Goal: Information Seeking & Learning: Learn about a topic

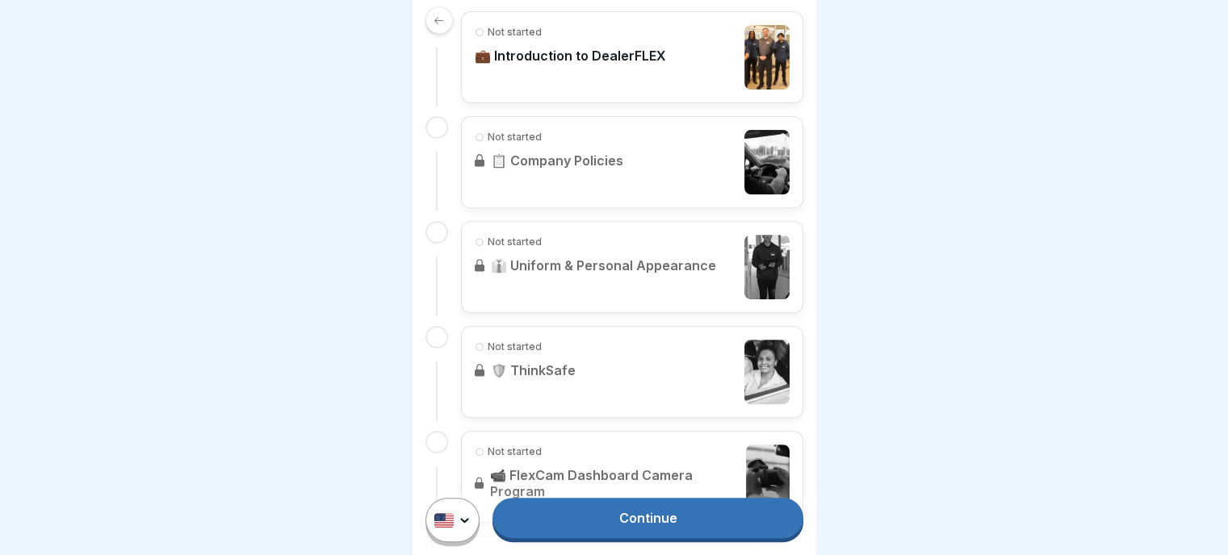
scroll to position [1033, 0]
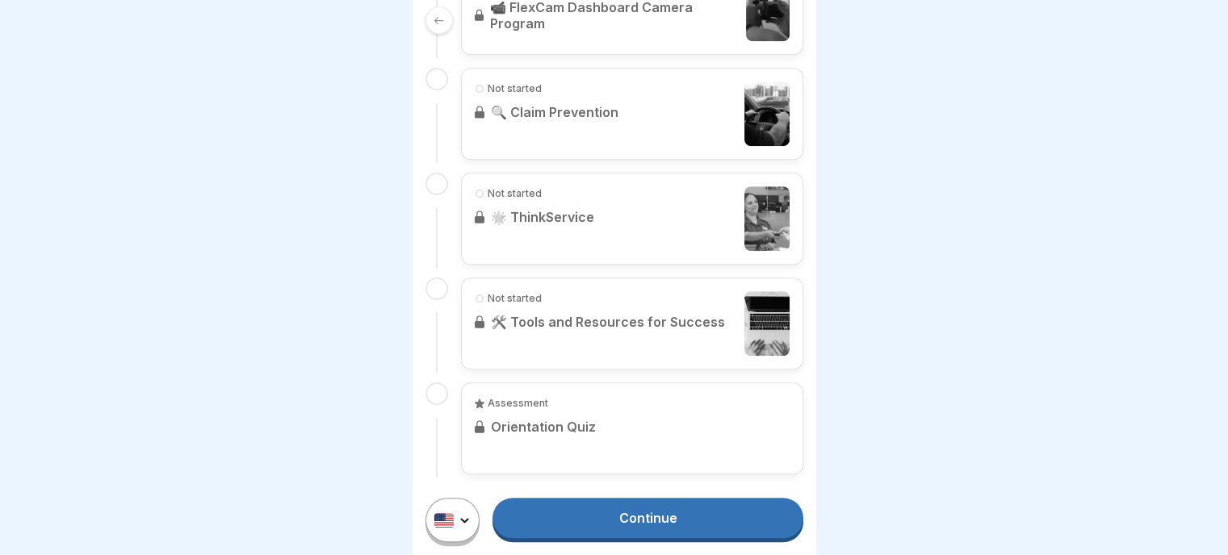
click at [660, 525] on link "Continue" at bounding box center [647, 518] width 310 height 40
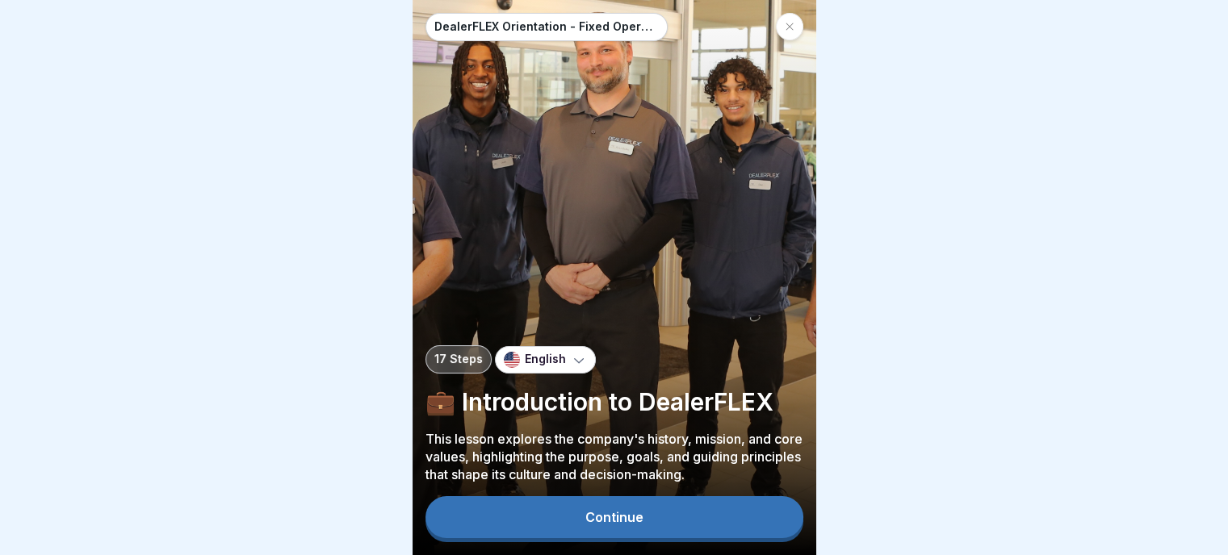
scroll to position [12, 0]
click at [618, 514] on div "Continue" at bounding box center [614, 517] width 58 height 15
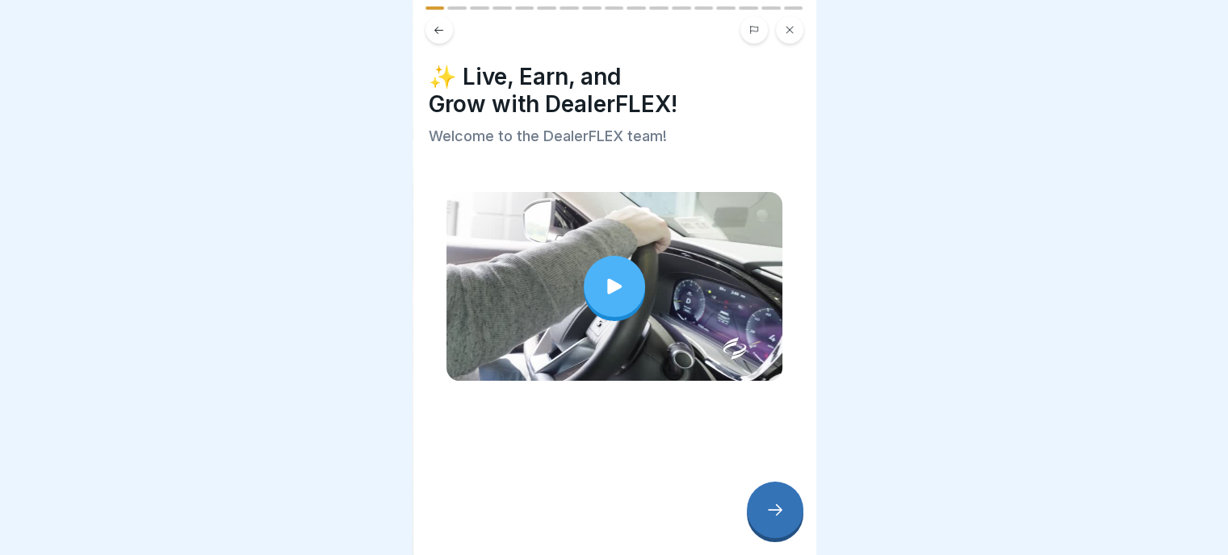
click at [607, 278] on icon at bounding box center [614, 285] width 15 height 15
click at [773, 509] on icon at bounding box center [774, 509] width 19 height 19
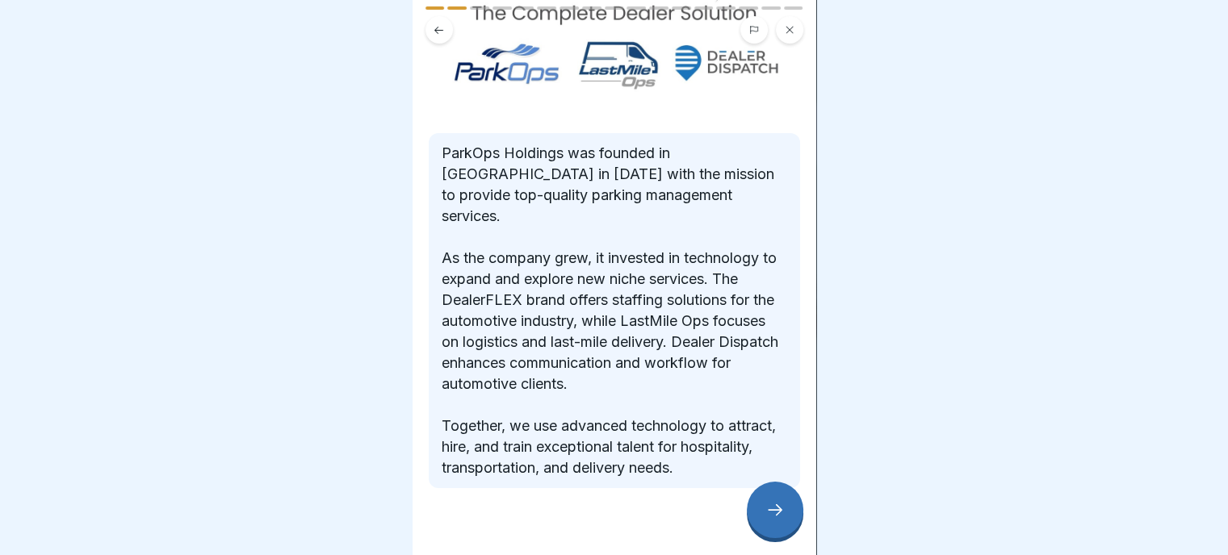
scroll to position [175, 0]
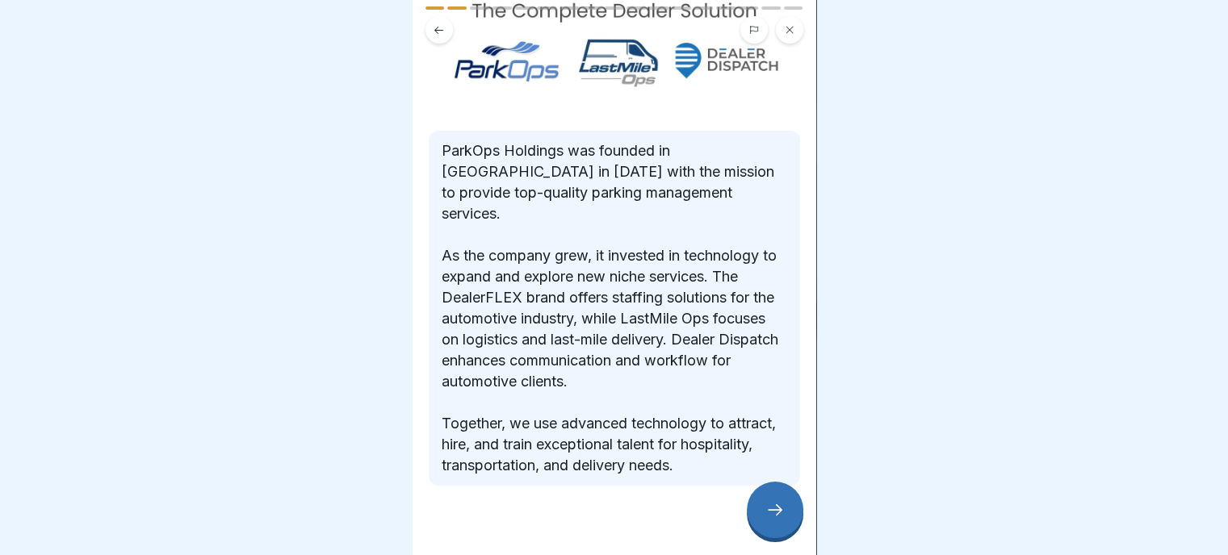
click at [793, 527] on div at bounding box center [775, 510] width 57 height 57
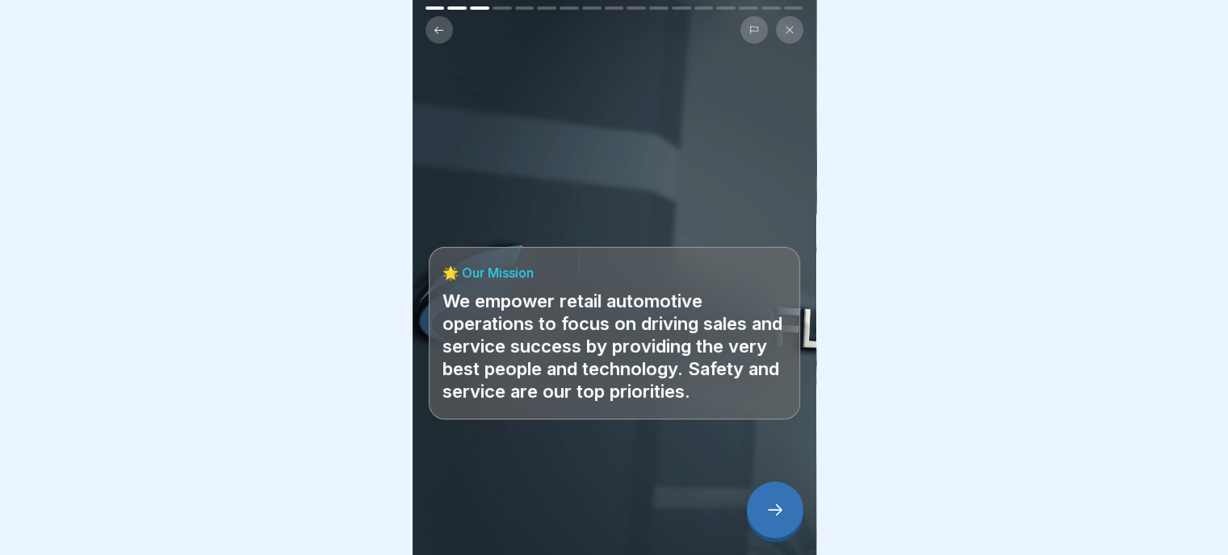
click at [778, 517] on icon at bounding box center [774, 509] width 19 height 19
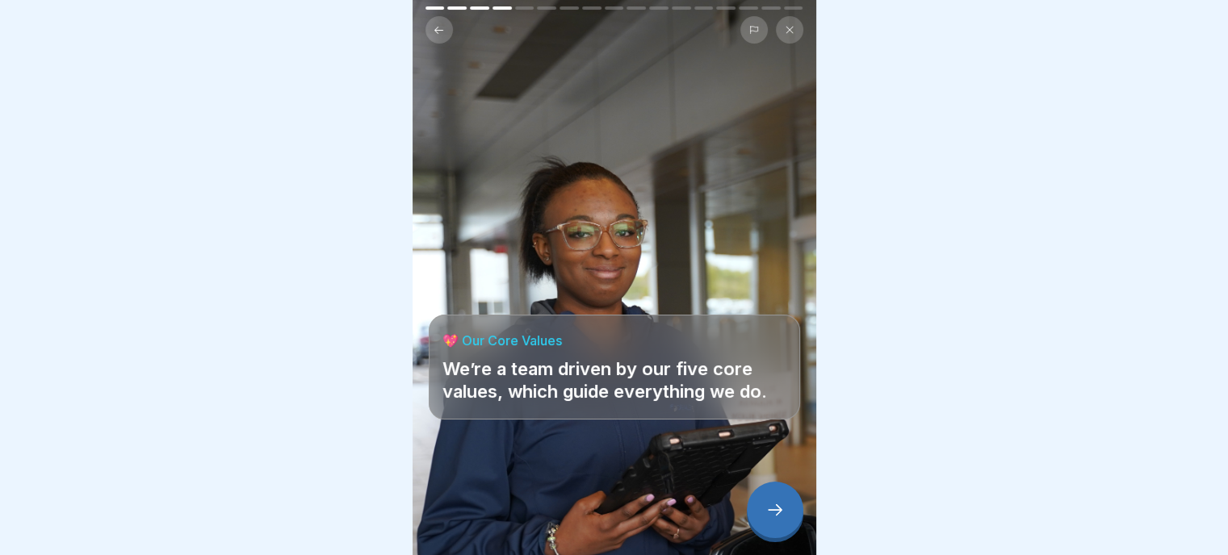
click at [783, 516] on icon at bounding box center [774, 509] width 19 height 19
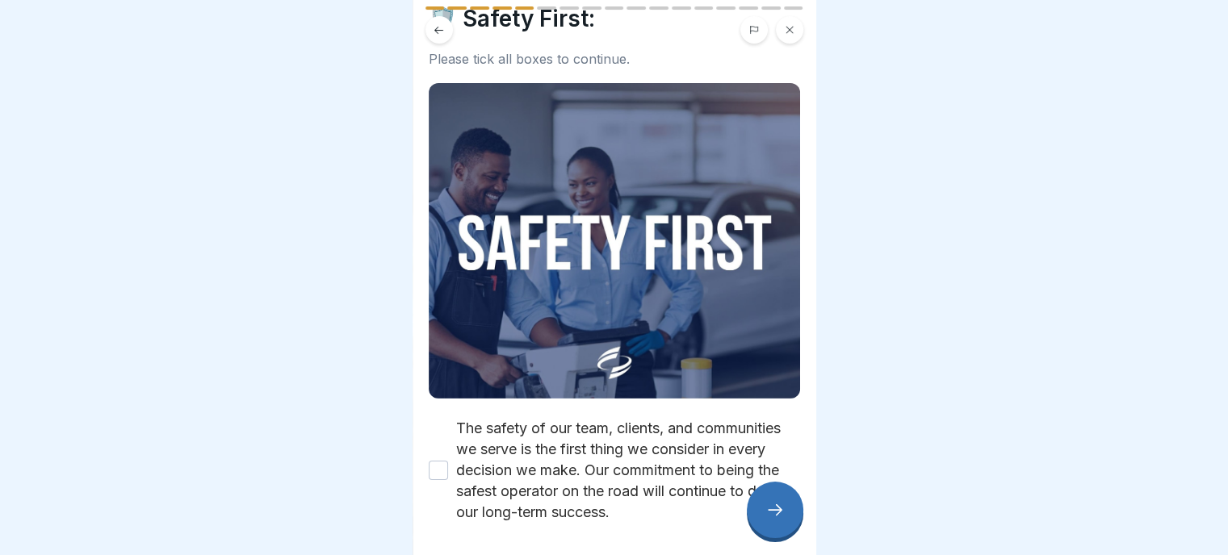
scroll to position [132, 0]
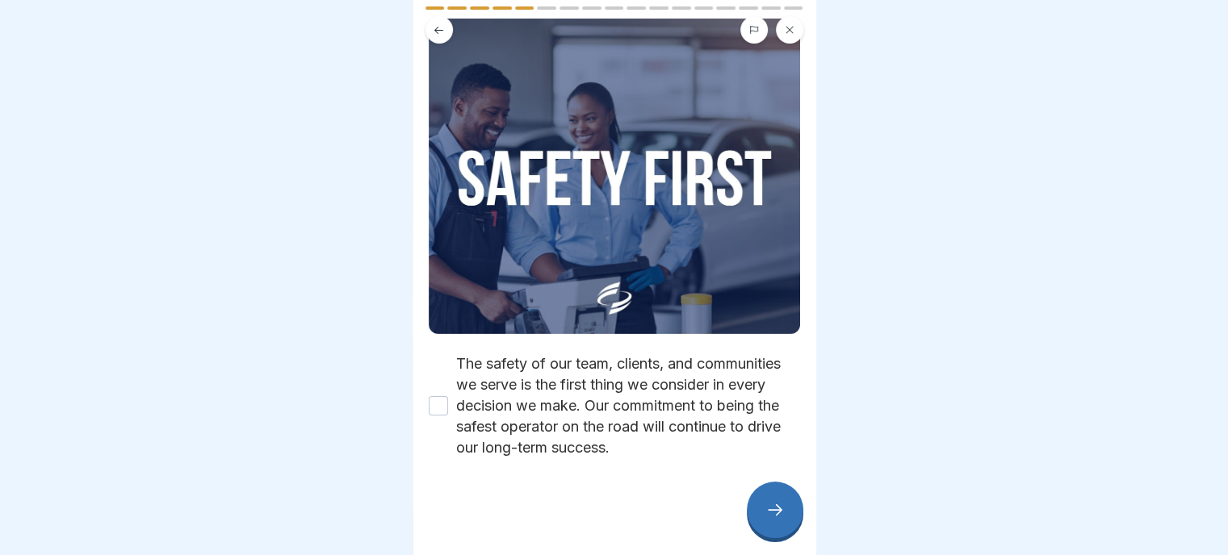
click at [439, 396] on button "The safety of our team, clients, and communities we serve is the first thing we…" at bounding box center [438, 405] width 19 height 19
click at [784, 522] on div at bounding box center [775, 510] width 57 height 57
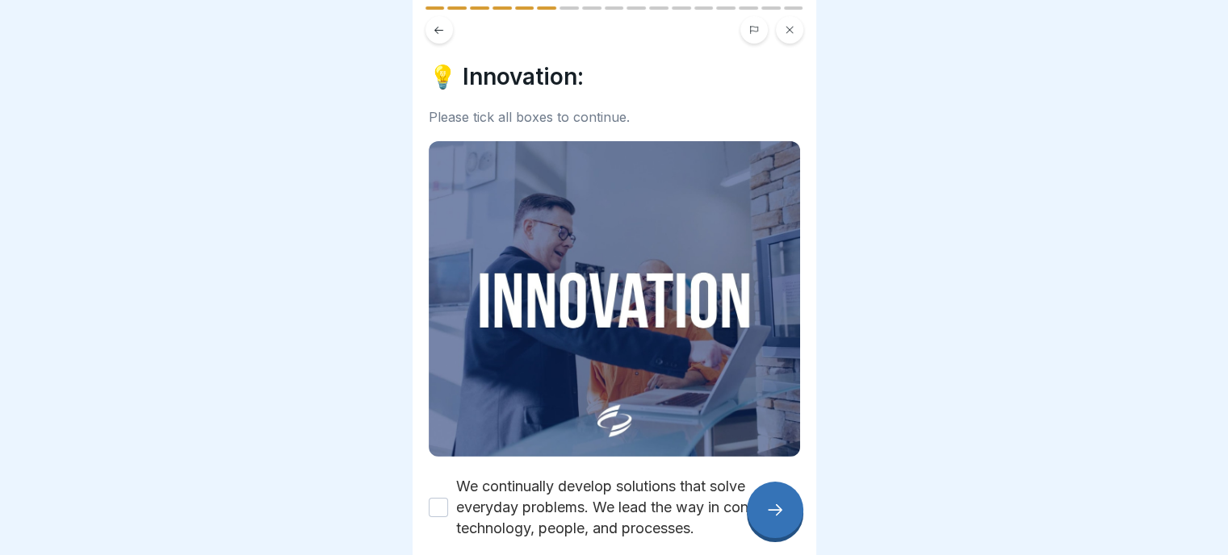
scroll to position [70, 0]
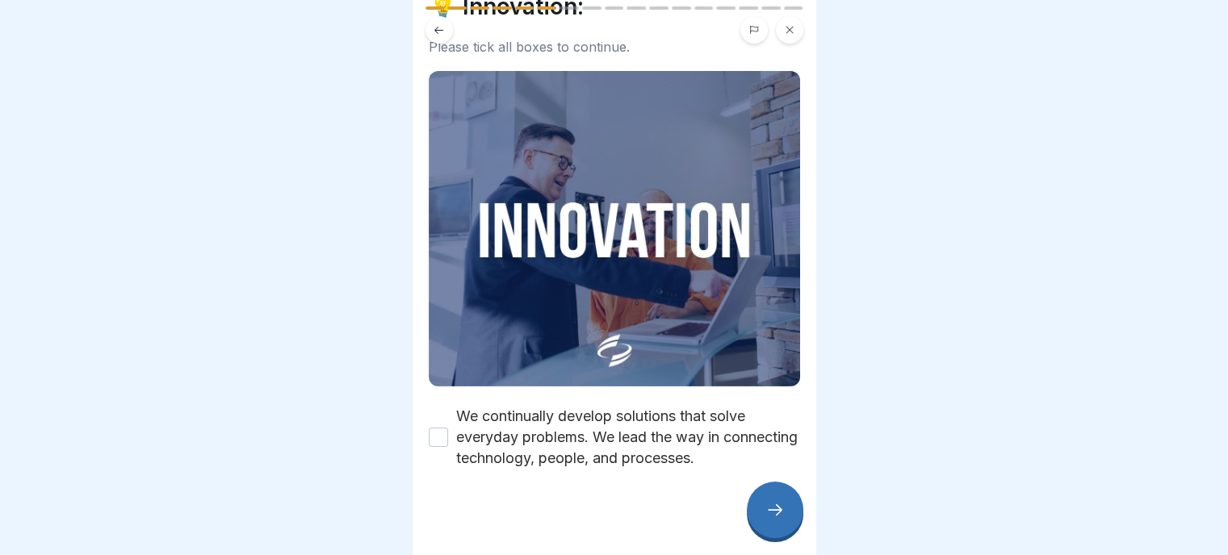
click at [439, 428] on button "We continually develop solutions that solve everyday problems. We lead the way …" at bounding box center [438, 437] width 19 height 19
click at [785, 508] on div at bounding box center [775, 510] width 57 height 57
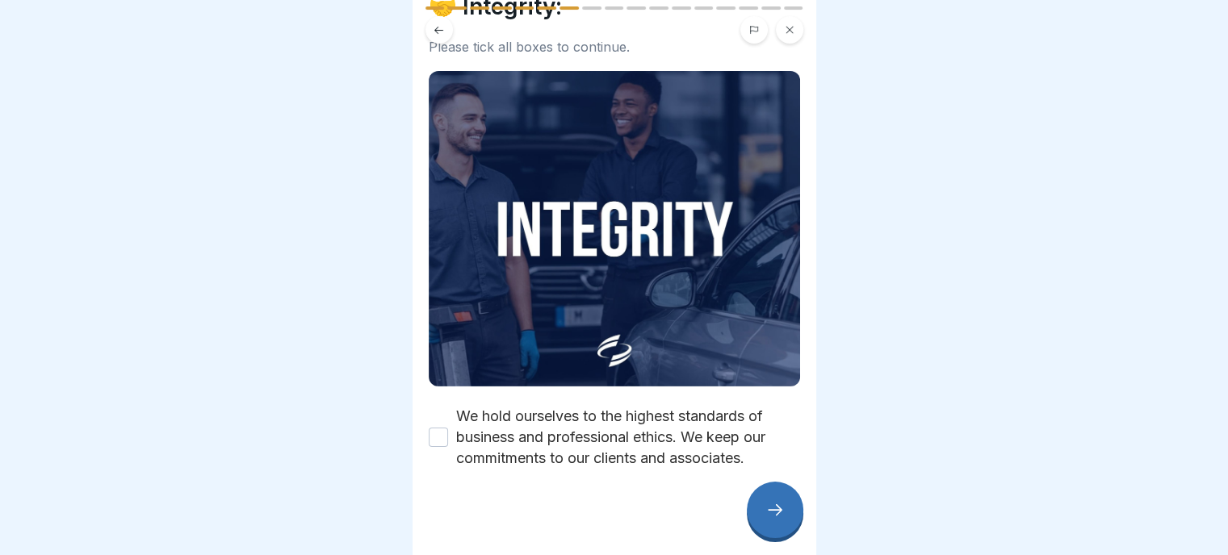
click at [439, 428] on button "We hold ourselves to the highest standards of business and professional ethics.…" at bounding box center [438, 437] width 19 height 19
click at [763, 510] on div at bounding box center [775, 510] width 57 height 57
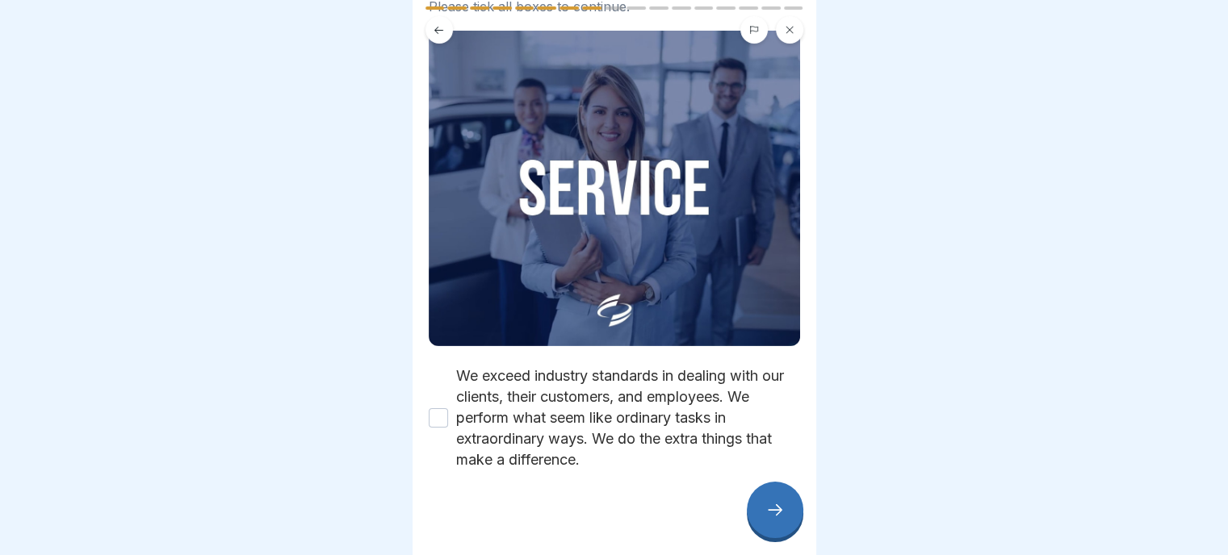
scroll to position [112, 0]
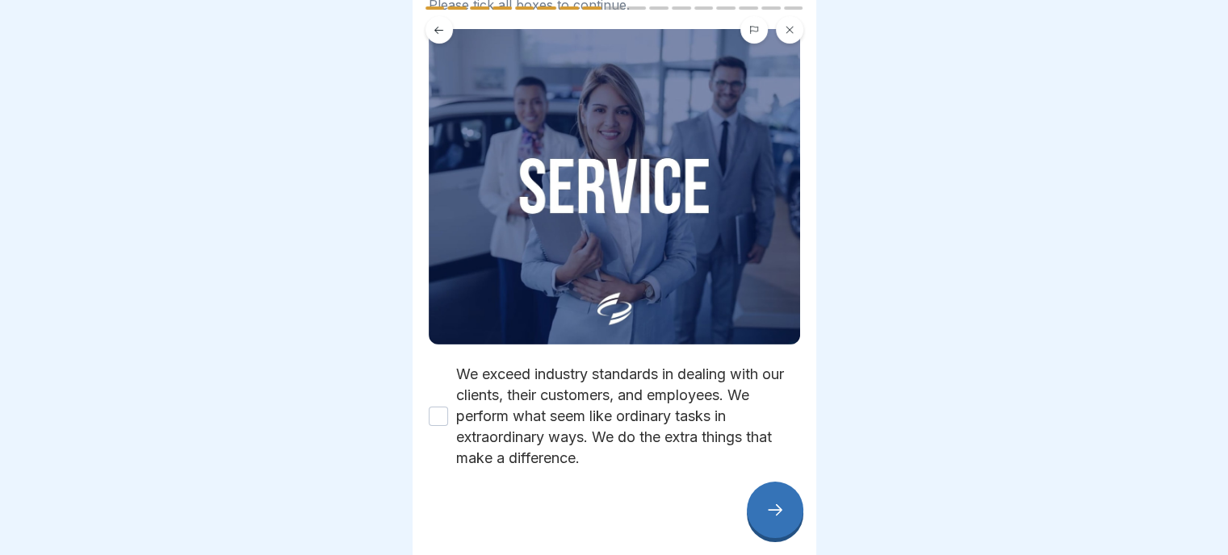
click at [438, 407] on button "We exceed industry standards in dealing with our clients, their customers, and …" at bounding box center [438, 416] width 19 height 19
click at [778, 512] on icon at bounding box center [775, 510] width 15 height 11
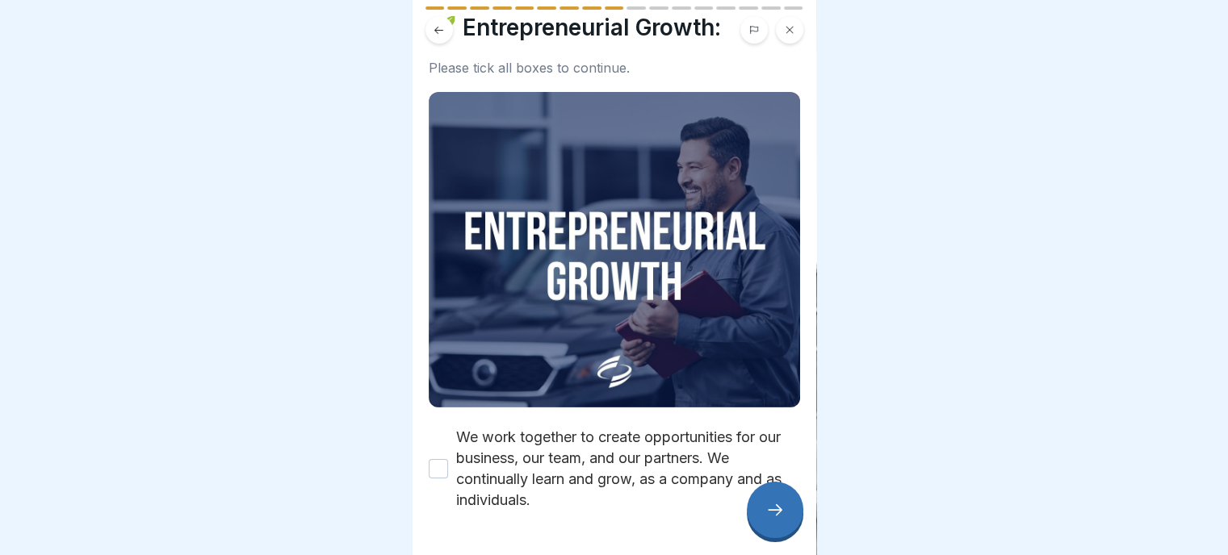
scroll to position [90, 0]
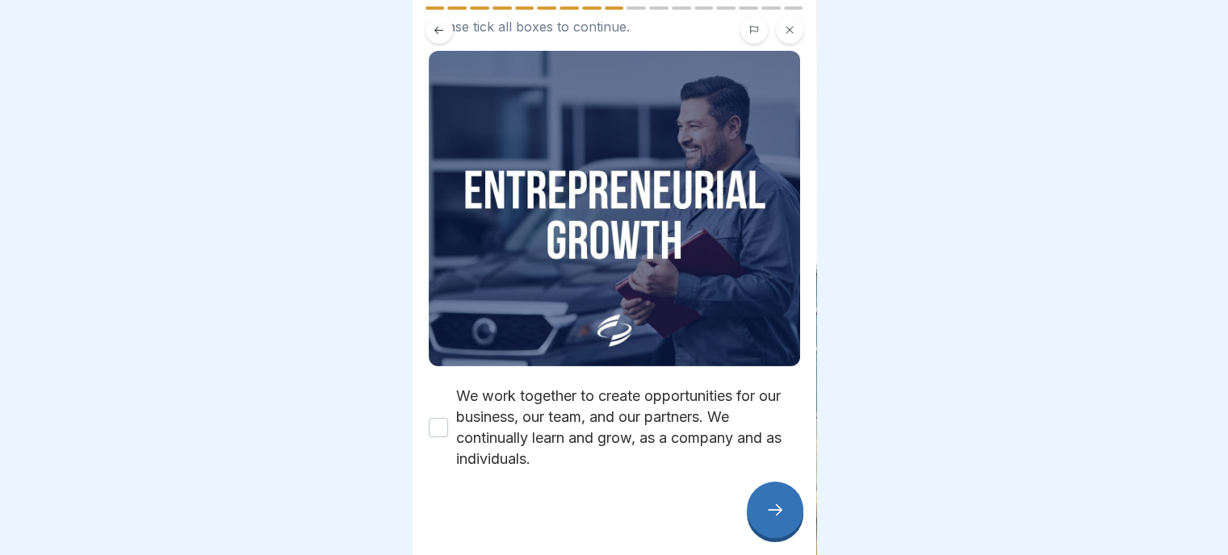
click at [431, 418] on button "We work together to create opportunities for our business, our team, and our pa…" at bounding box center [438, 427] width 19 height 19
click at [780, 509] on icon at bounding box center [774, 509] width 19 height 19
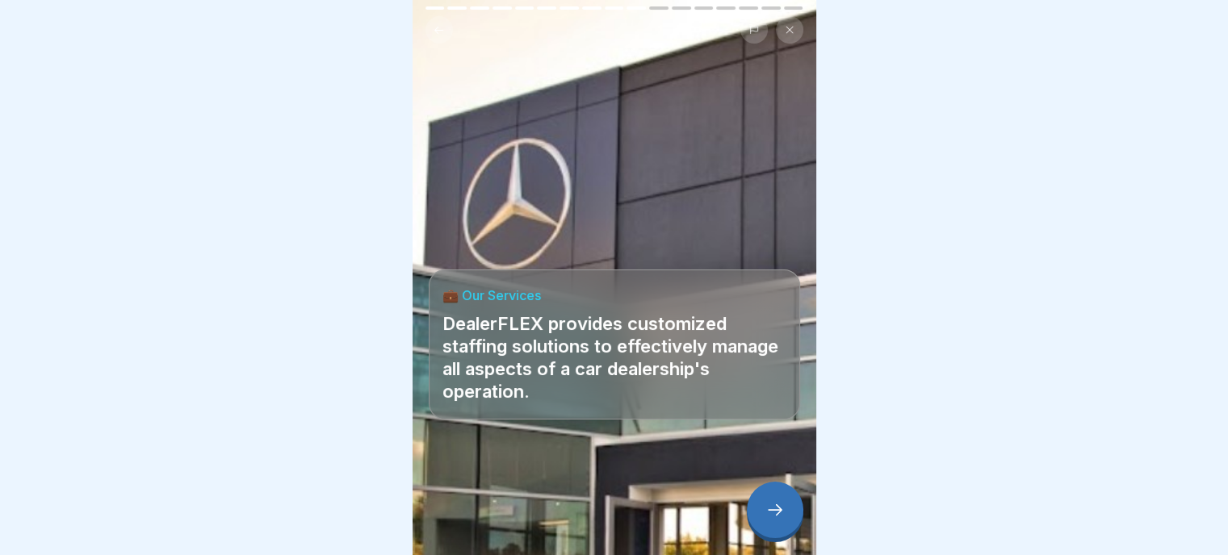
scroll to position [12, 0]
click at [776, 505] on icon at bounding box center [775, 510] width 15 height 11
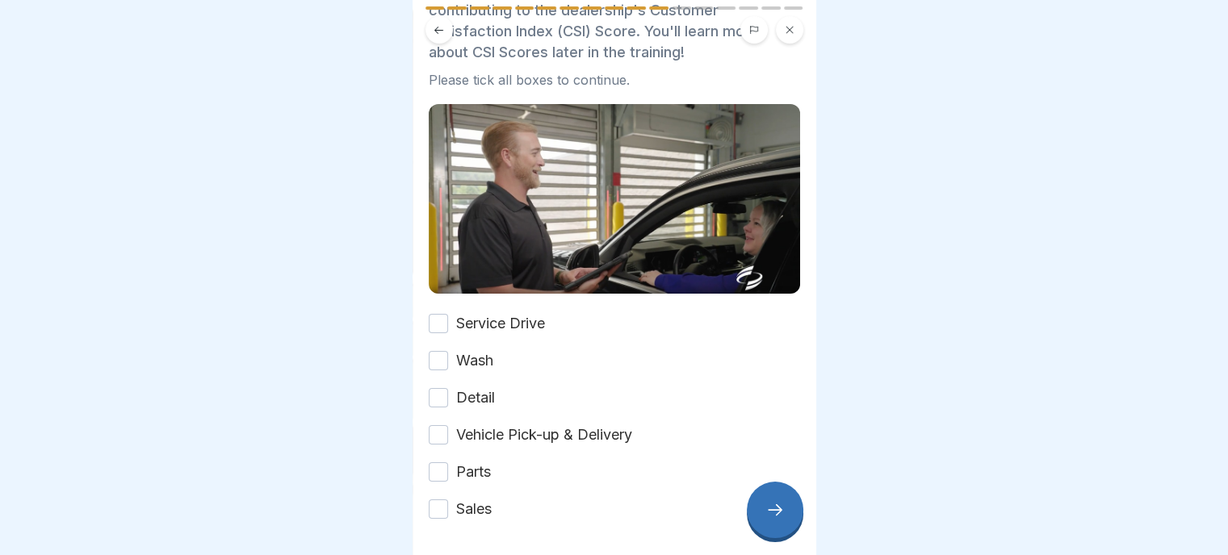
scroll to position [161, 0]
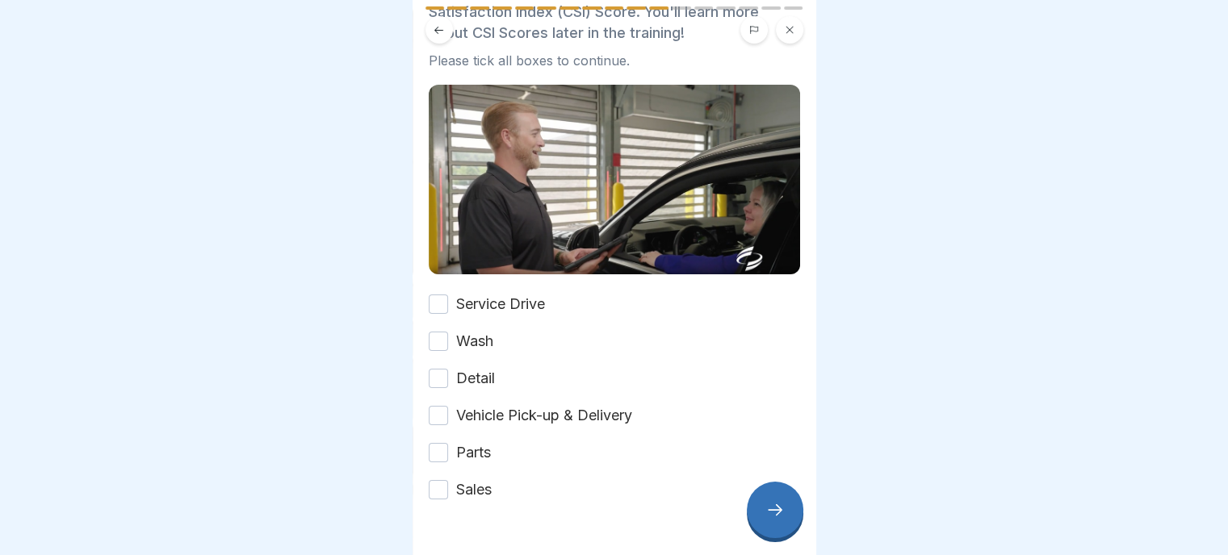
click at [433, 295] on button "Service Drive" at bounding box center [438, 304] width 19 height 19
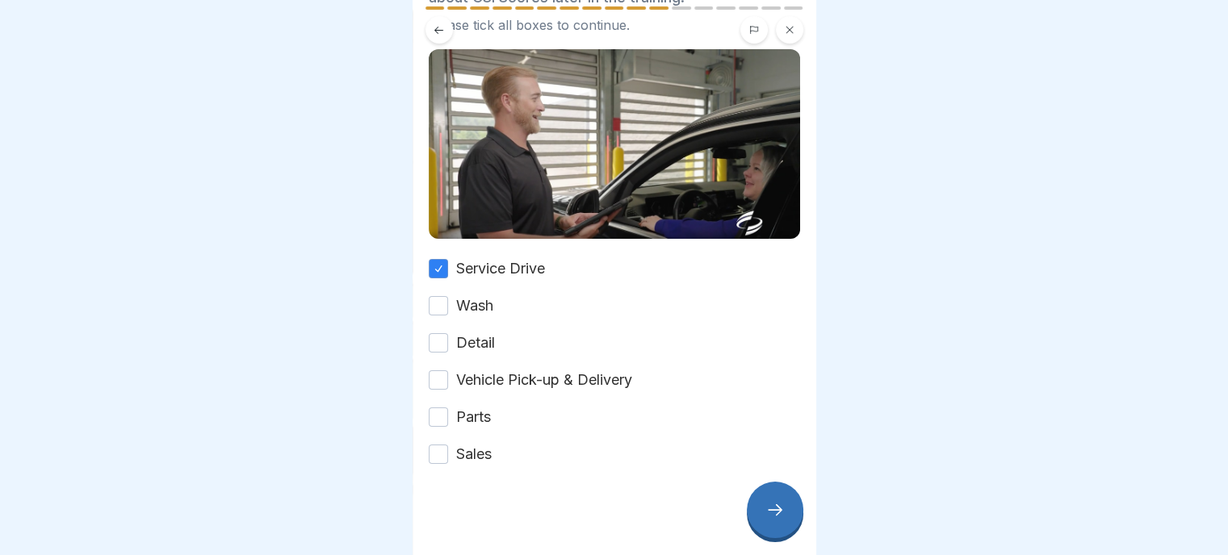
click at [435, 296] on button "Wash" at bounding box center [438, 305] width 19 height 19
click at [440, 333] on button "Detail" at bounding box center [438, 342] width 19 height 19
click at [434, 371] on button "Vehicle Pick-up & Delivery" at bounding box center [438, 380] width 19 height 19
click at [442, 408] on button "Parts" at bounding box center [438, 417] width 19 height 19
click at [444, 445] on button "Sales" at bounding box center [438, 454] width 19 height 19
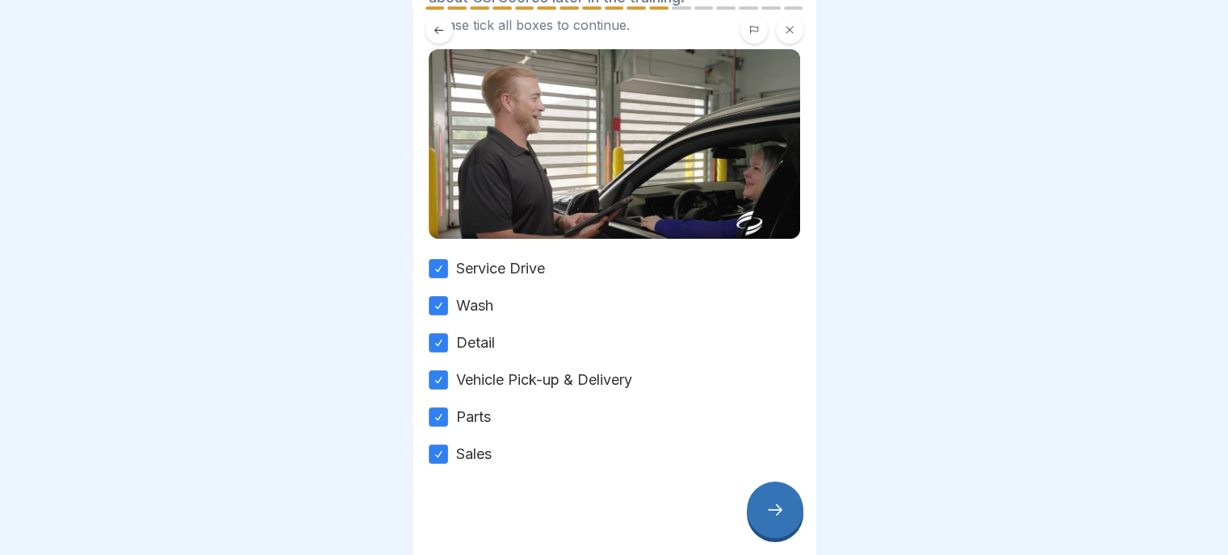
click at [775, 514] on icon at bounding box center [774, 509] width 19 height 19
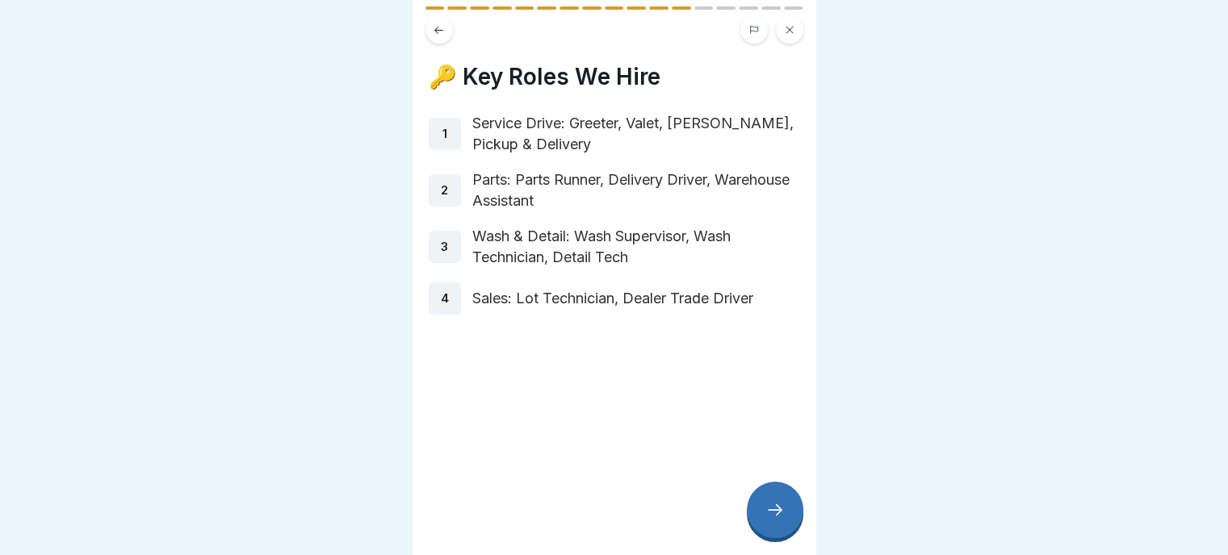
scroll to position [12, 0]
click at [766, 509] on icon at bounding box center [774, 509] width 19 height 19
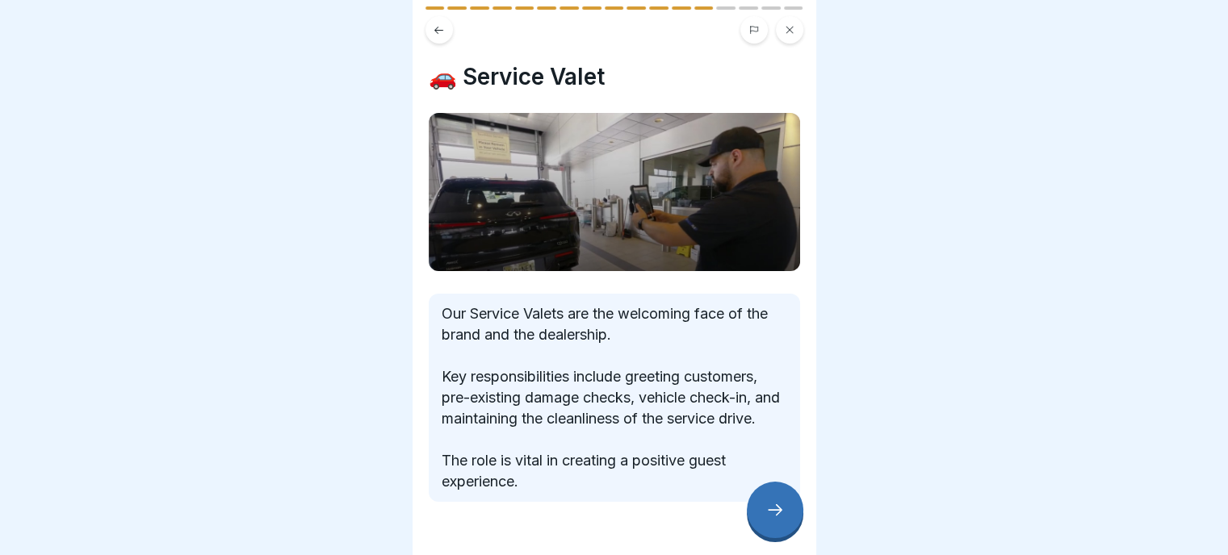
click at [781, 519] on icon at bounding box center [774, 509] width 19 height 19
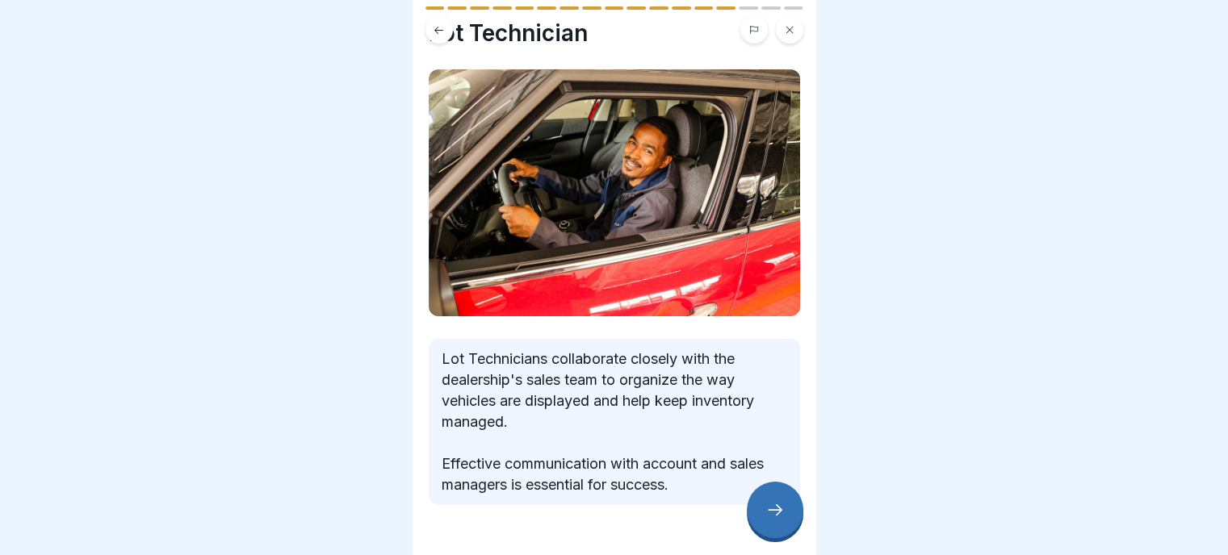
scroll to position [82, 0]
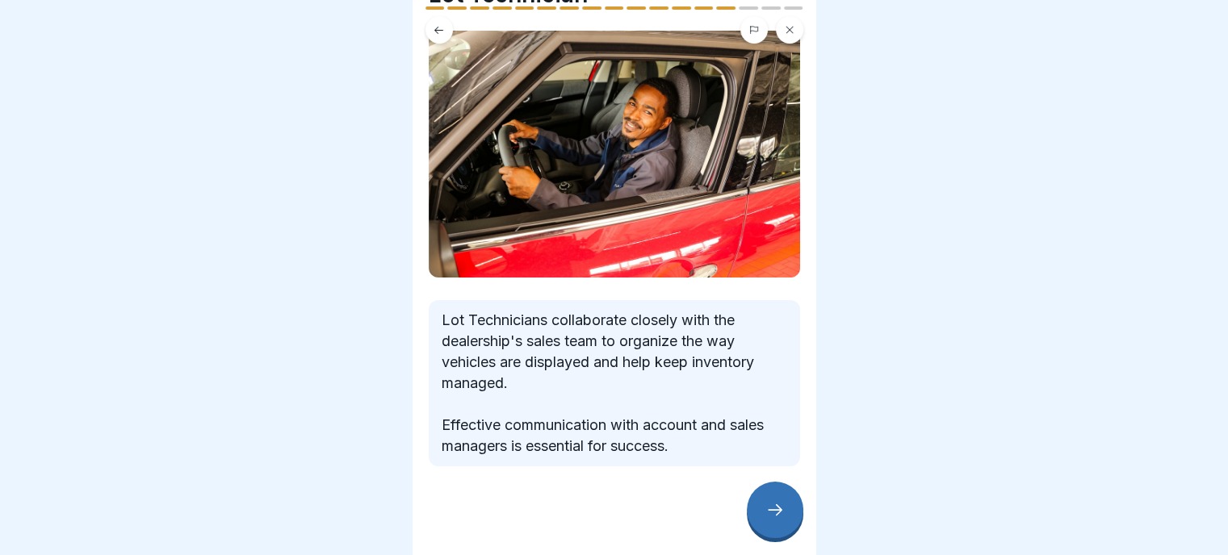
click at [774, 514] on icon at bounding box center [774, 509] width 19 height 19
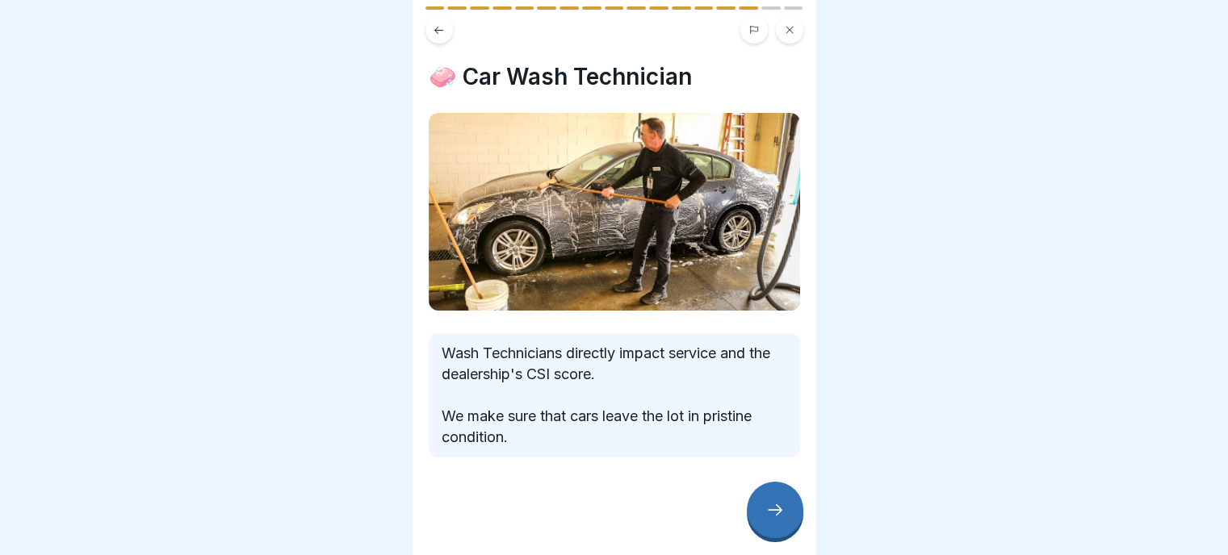
click at [777, 514] on icon at bounding box center [774, 509] width 19 height 19
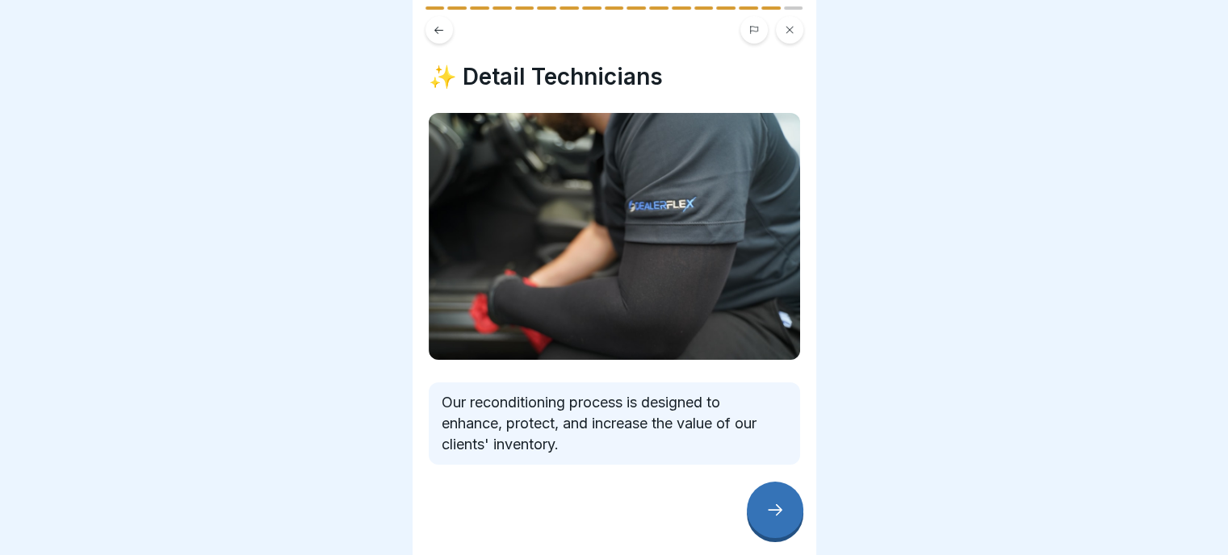
click at [774, 510] on icon at bounding box center [774, 509] width 19 height 19
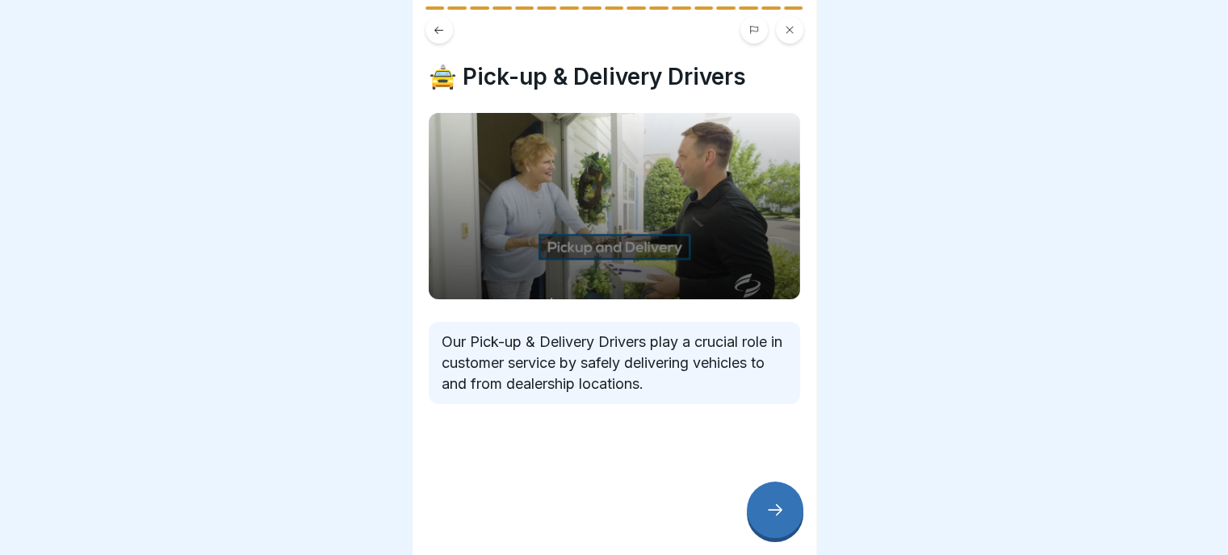
click at [778, 510] on icon at bounding box center [775, 510] width 15 height 11
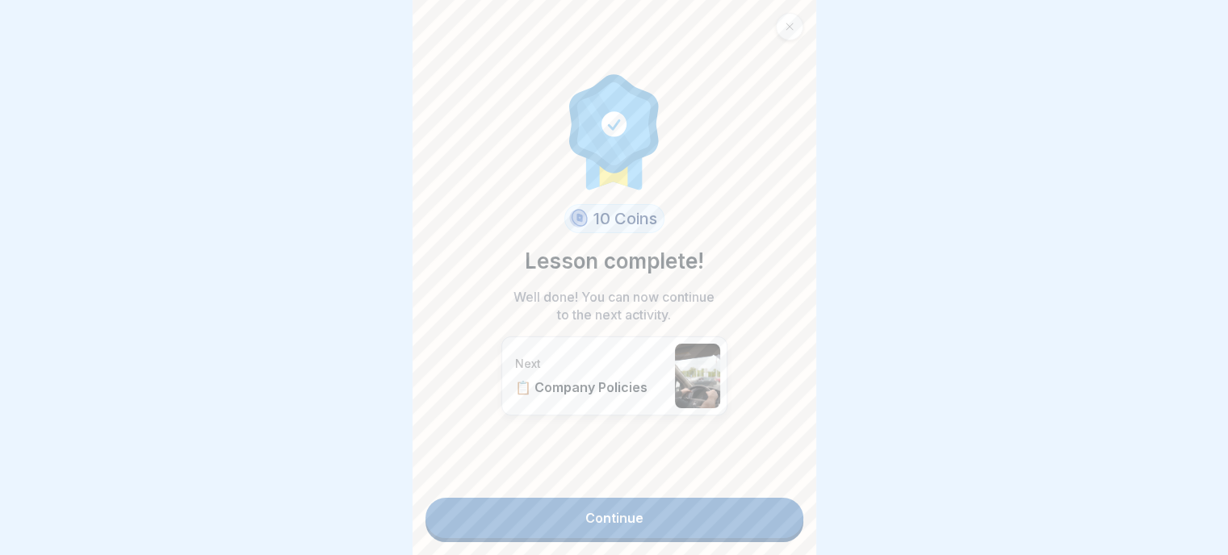
click at [613, 508] on link "Continue" at bounding box center [614, 518] width 378 height 40
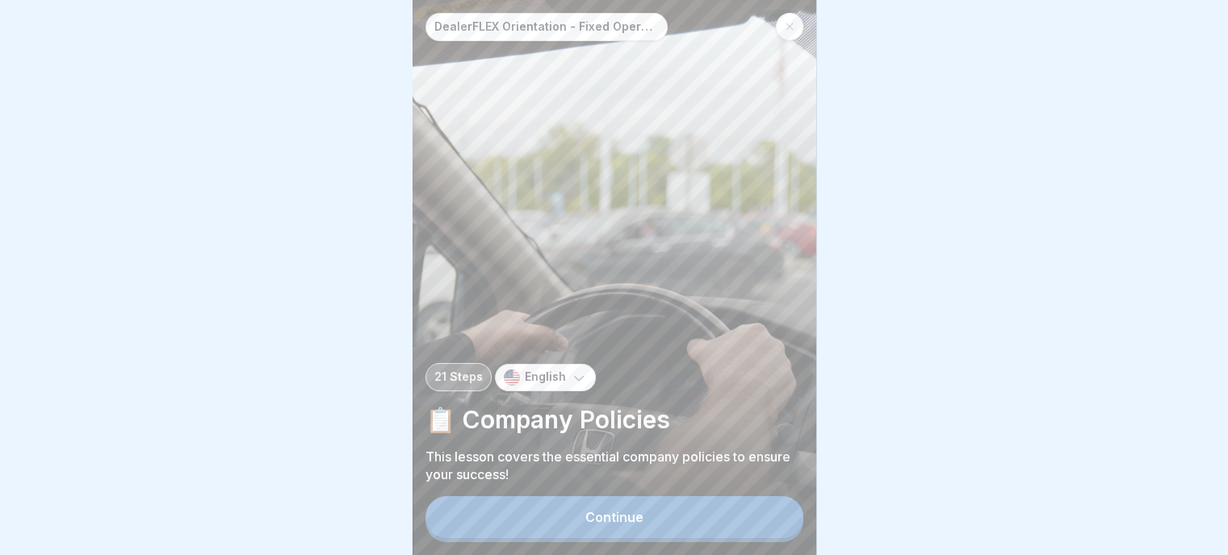
scroll to position [12, 0]
click at [646, 517] on button "Continue" at bounding box center [614, 517] width 378 height 42
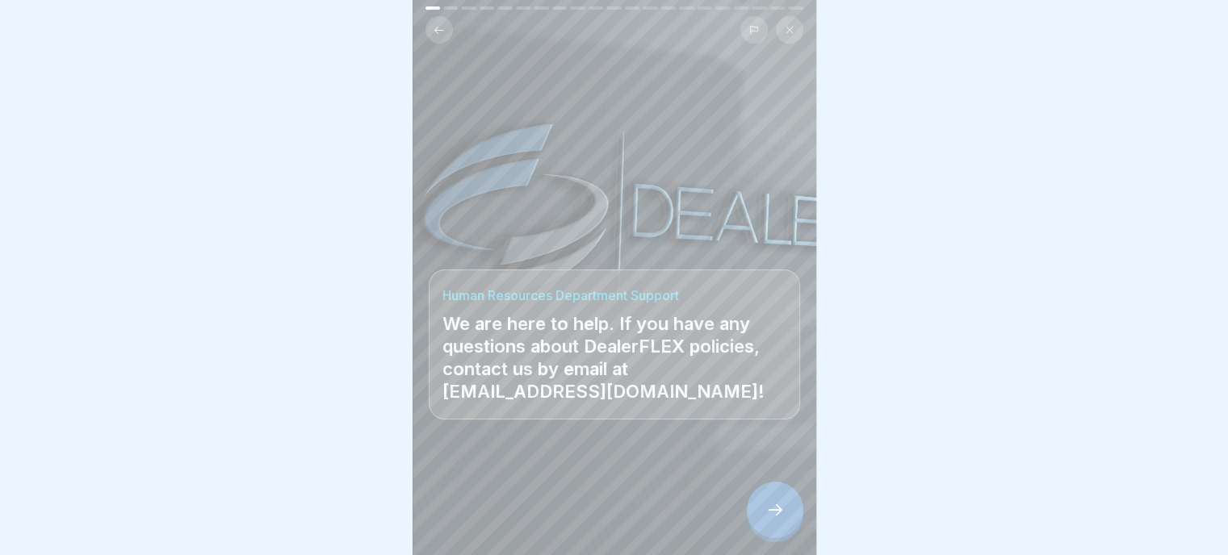
click at [777, 509] on icon at bounding box center [774, 509] width 19 height 19
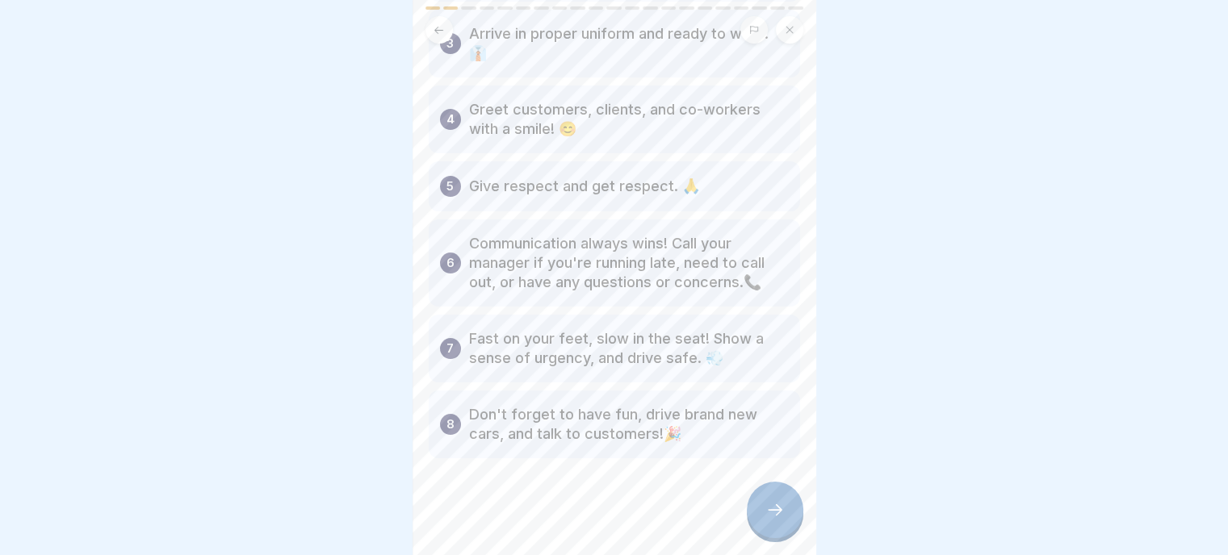
scroll to position [265, 0]
click at [777, 507] on icon at bounding box center [774, 509] width 19 height 19
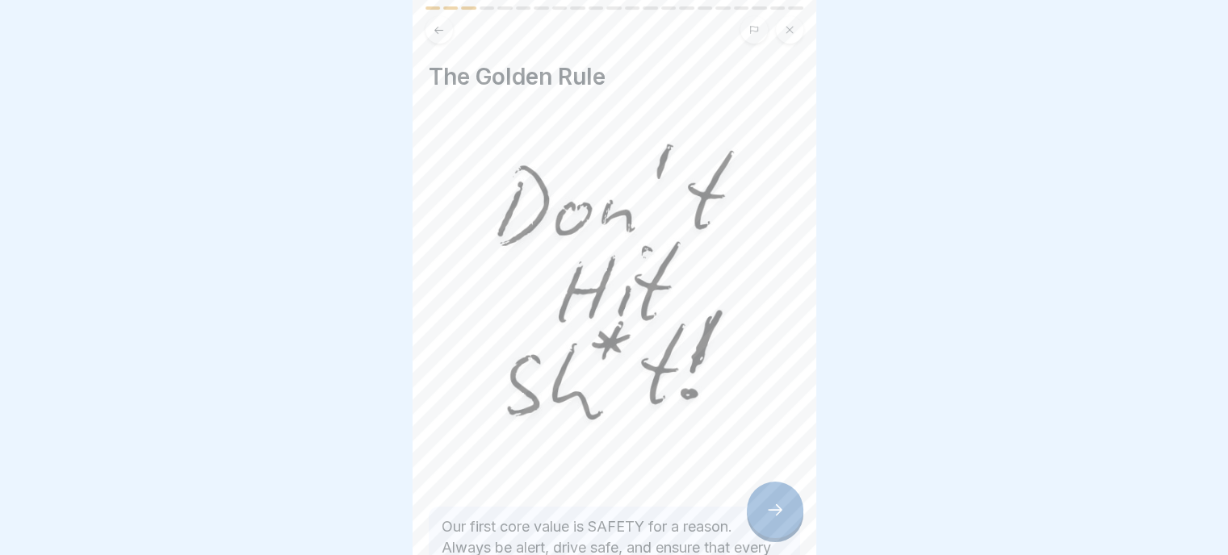
scroll to position [139, 0]
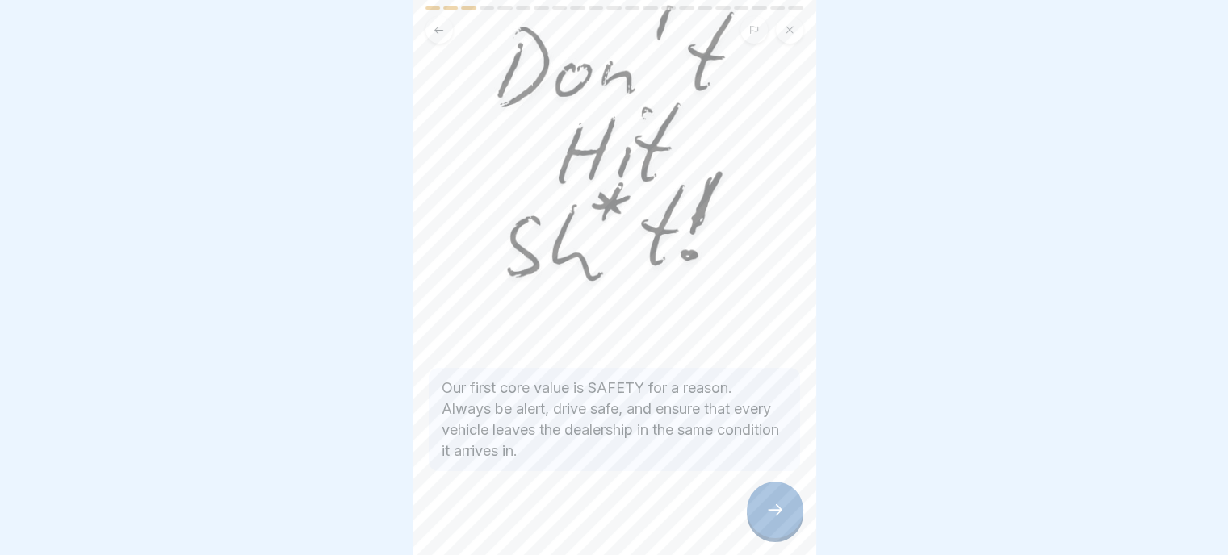
click at [769, 509] on icon at bounding box center [774, 509] width 19 height 19
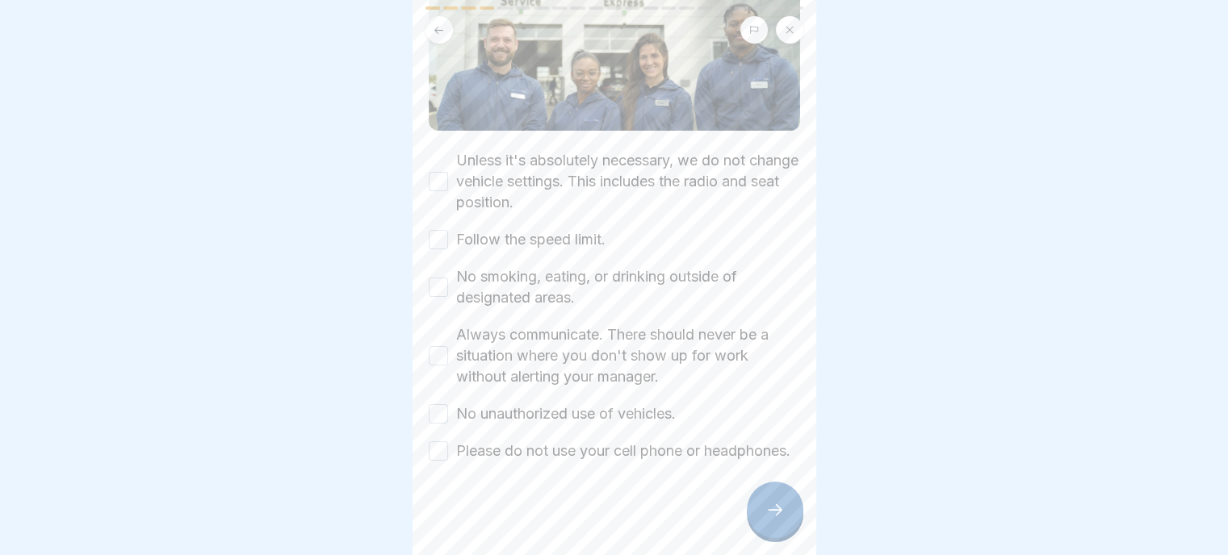
scroll to position [161, 0]
click at [432, 169] on button "Unless it's absolutely necessary, we do not change vehicle settings. This inclu…" at bounding box center [438, 178] width 19 height 19
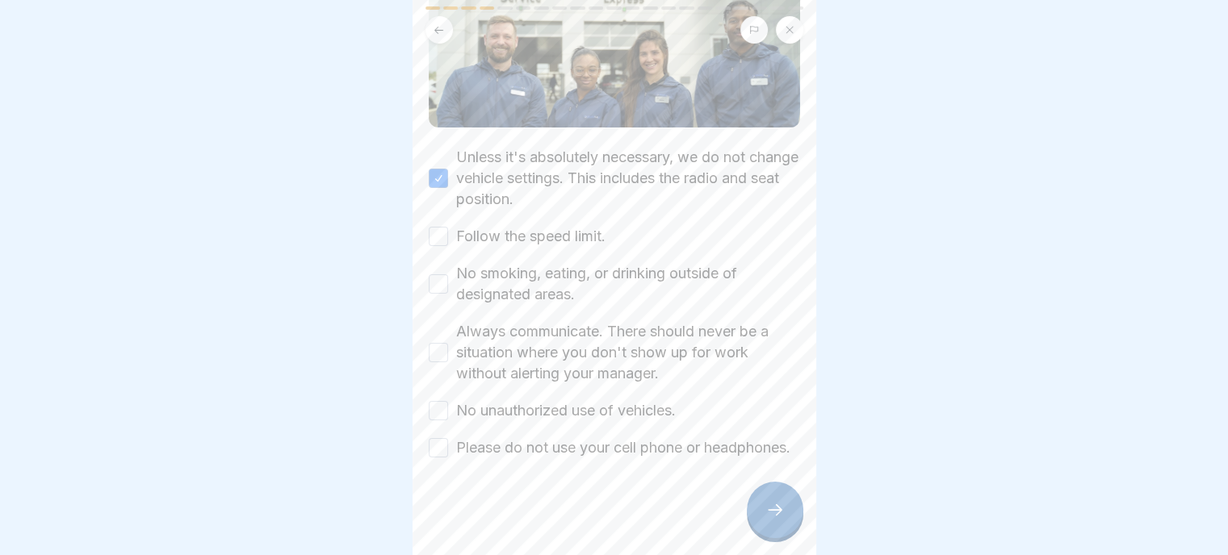
click at [444, 227] on button "Follow the speed limit." at bounding box center [438, 236] width 19 height 19
click at [436, 274] on button "No smoking, eating, or drinking outside of designated areas." at bounding box center [438, 283] width 19 height 19
click at [435, 343] on button "Always communicate. There should never be a situation where you don't show up f…" at bounding box center [438, 352] width 19 height 19
click at [446, 401] on button "No unauthorized use of vehicles." at bounding box center [438, 410] width 19 height 19
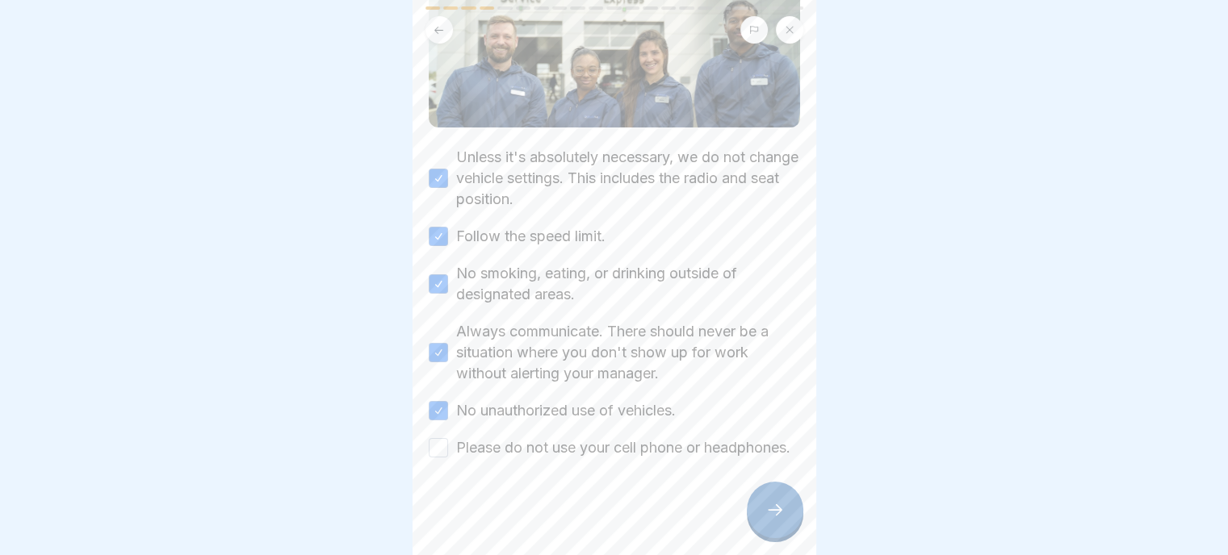
click at [439, 438] on button "Please do not use your cell phone or headphones." at bounding box center [438, 447] width 19 height 19
click at [769, 511] on icon at bounding box center [774, 509] width 19 height 19
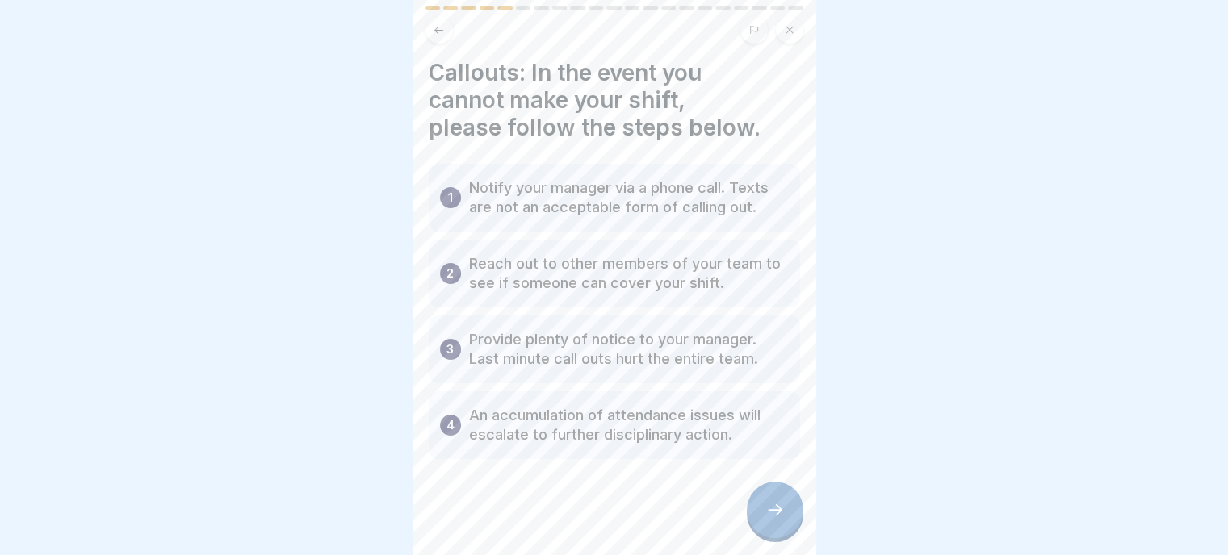
scroll to position [5, 0]
click at [773, 513] on icon at bounding box center [774, 509] width 19 height 19
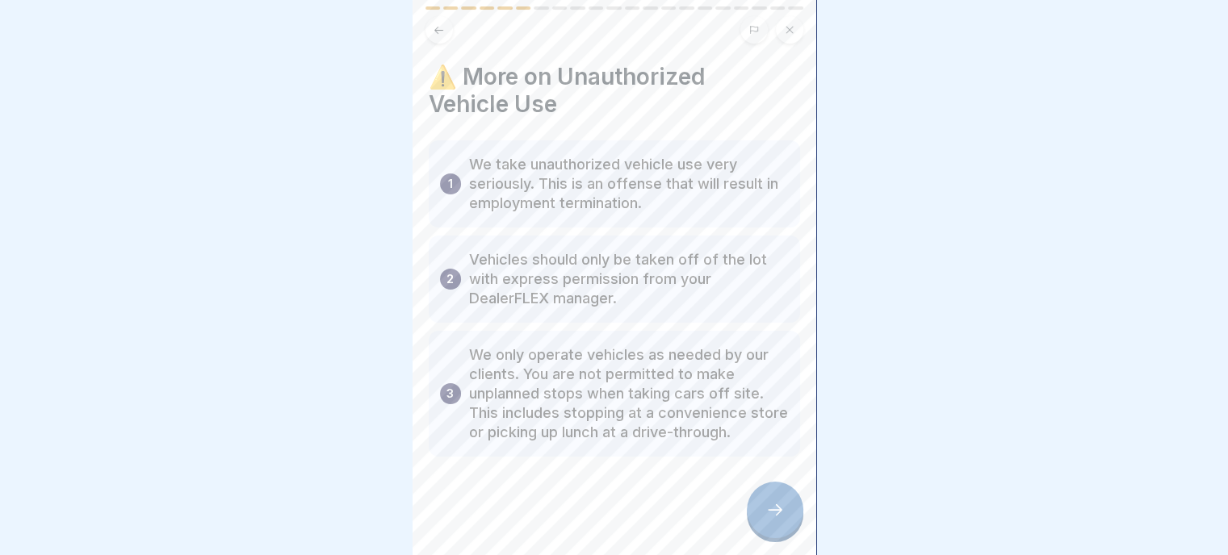
click at [765, 512] on icon at bounding box center [774, 509] width 19 height 19
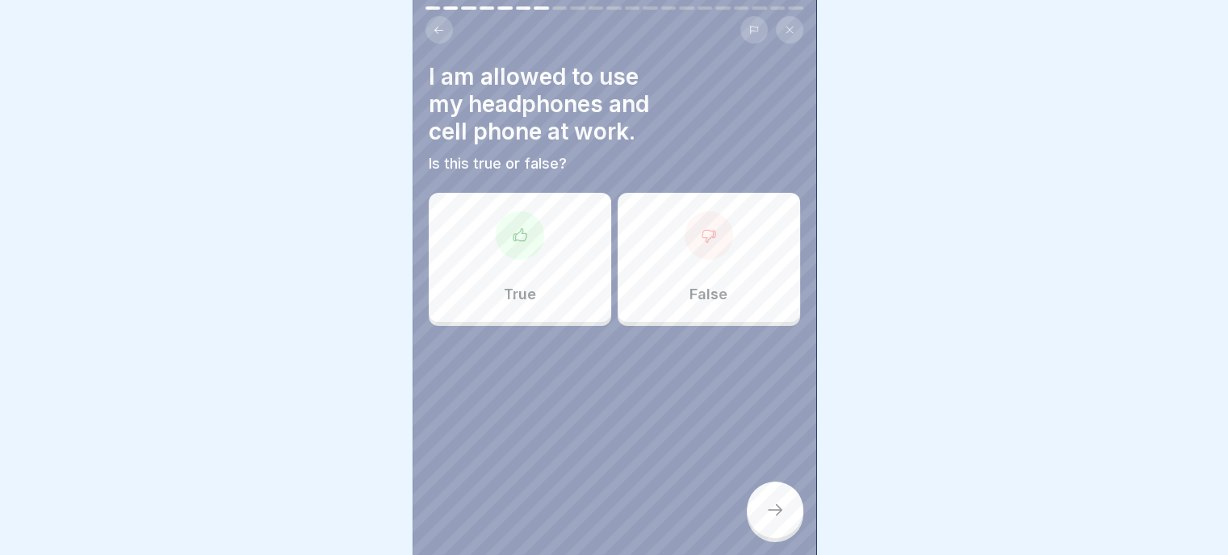
click at [699, 286] on p "False" at bounding box center [708, 295] width 38 height 18
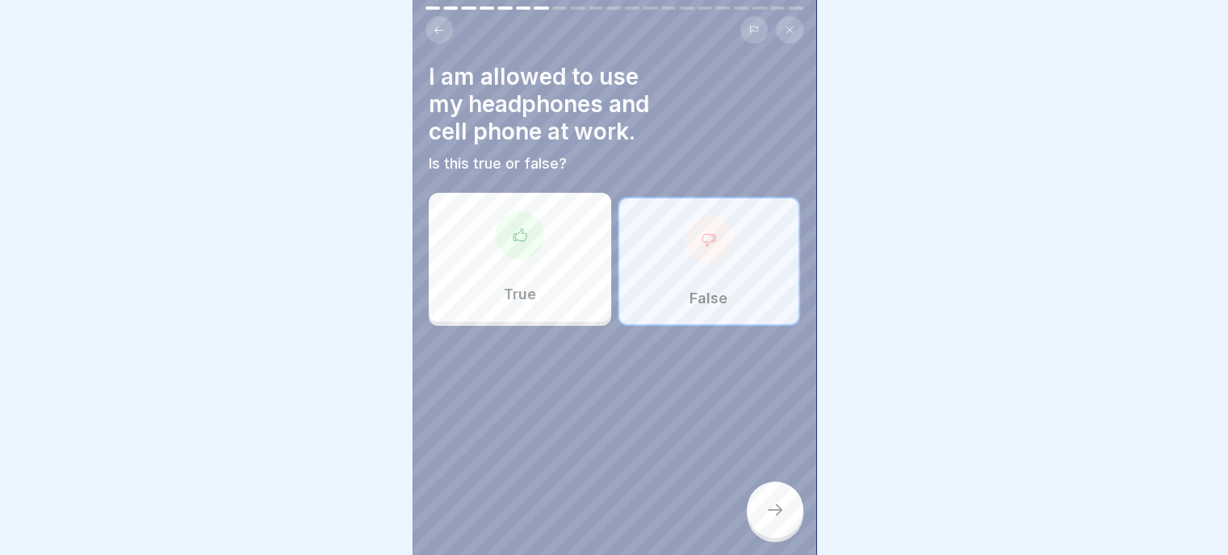
click at [785, 512] on div at bounding box center [775, 510] width 57 height 57
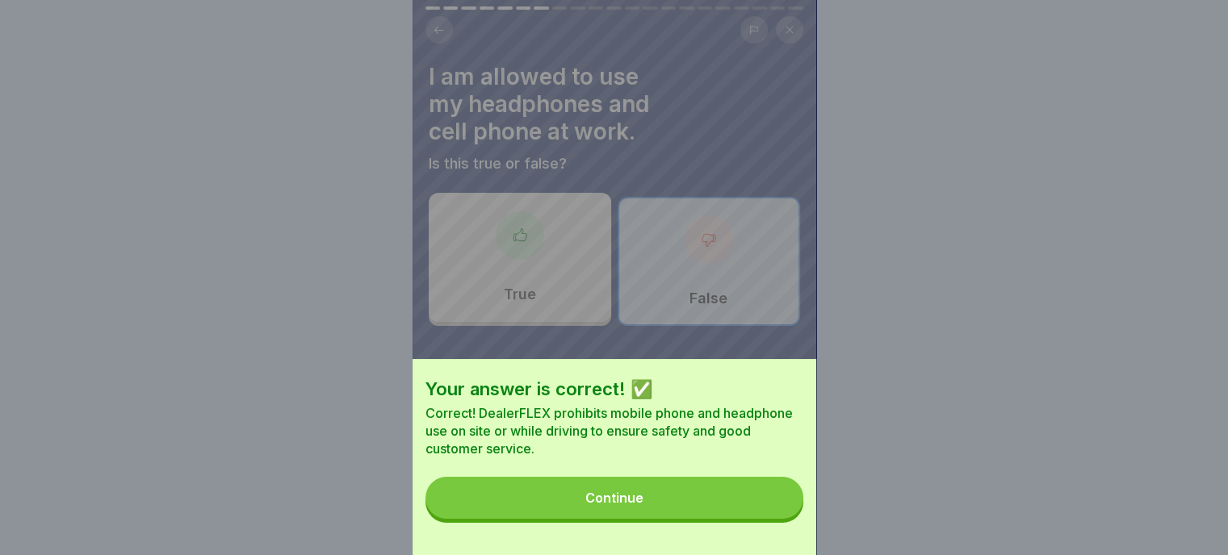
click at [641, 503] on button "Continue" at bounding box center [614, 498] width 378 height 42
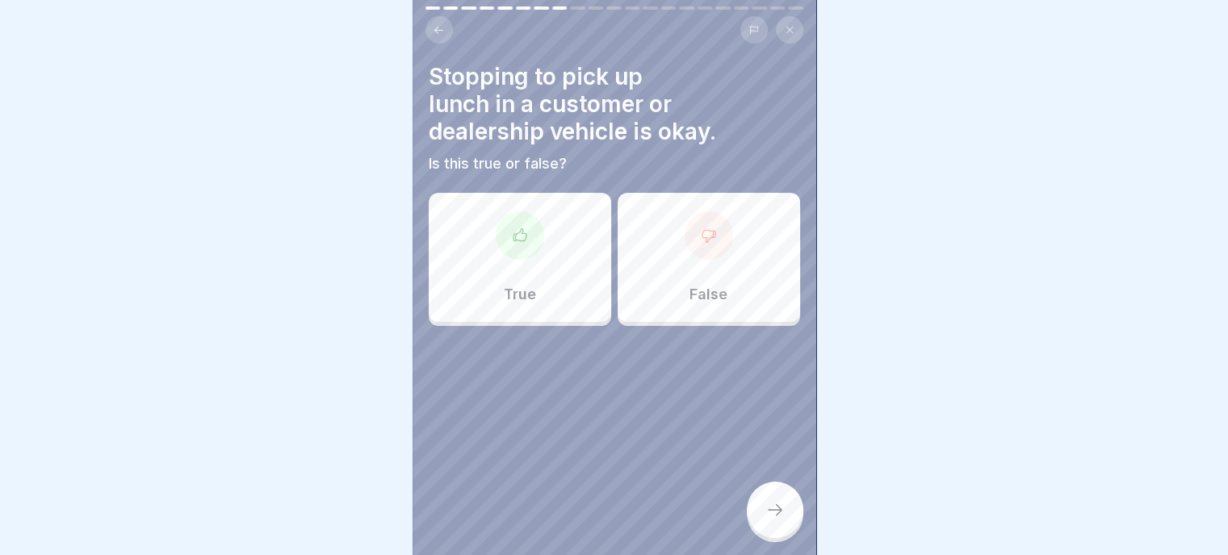
click at [722, 236] on div "False" at bounding box center [709, 257] width 182 height 129
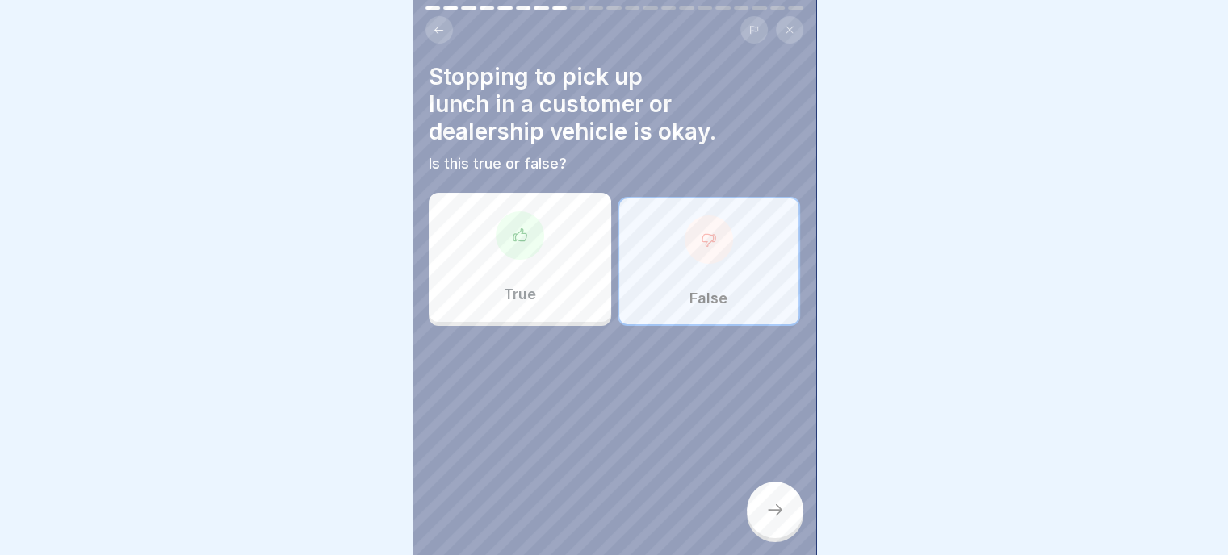
click at [769, 513] on icon at bounding box center [774, 509] width 19 height 19
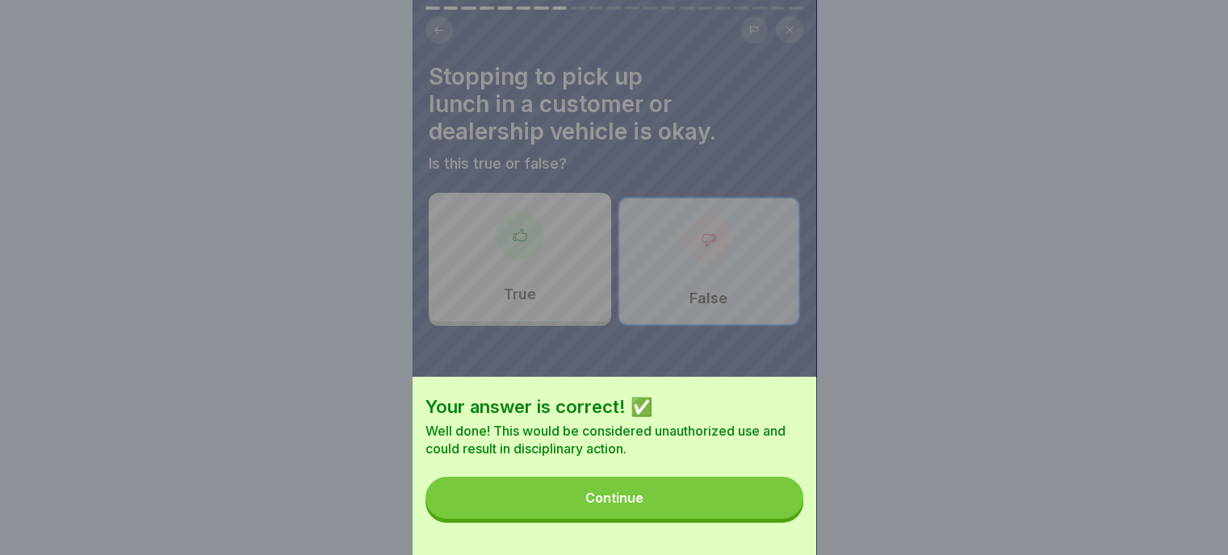
click at [618, 505] on div "Continue" at bounding box center [614, 498] width 58 height 15
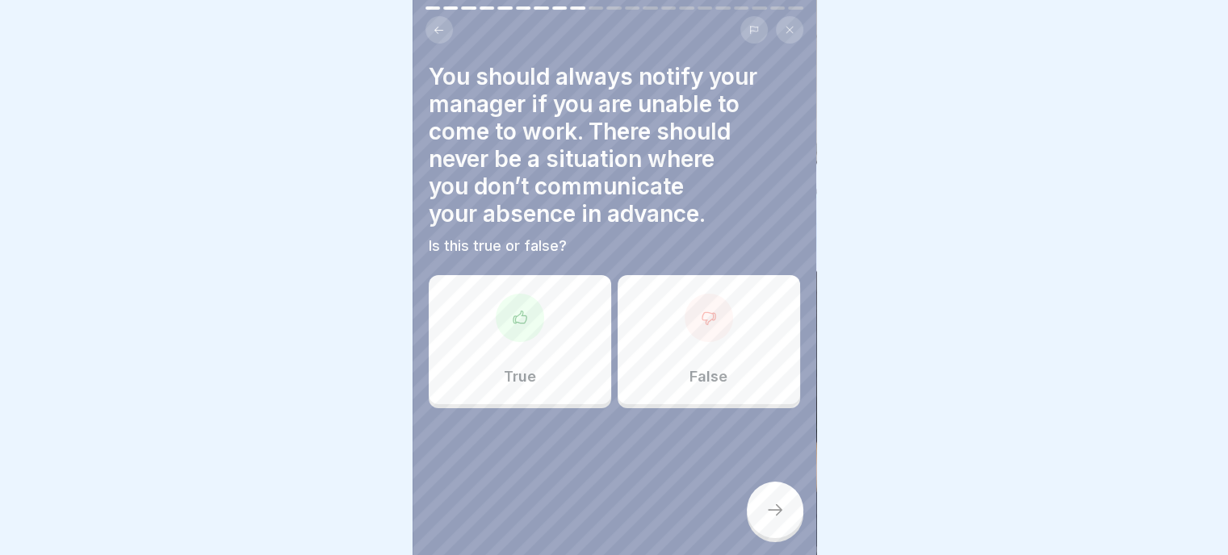
click at [530, 341] on div "True" at bounding box center [520, 339] width 182 height 129
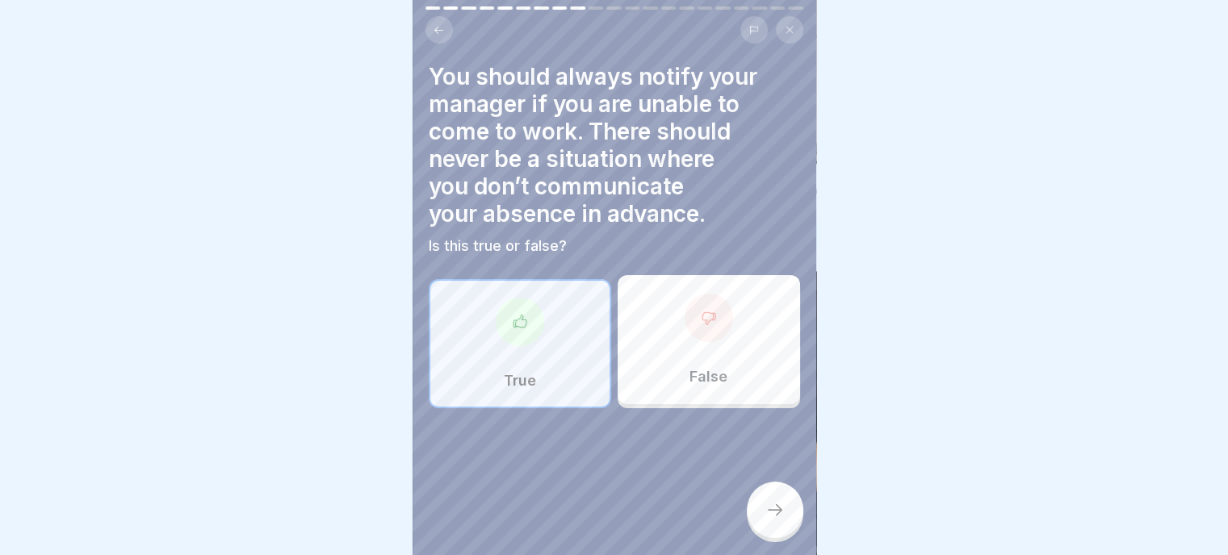
click at [772, 519] on icon at bounding box center [774, 509] width 19 height 19
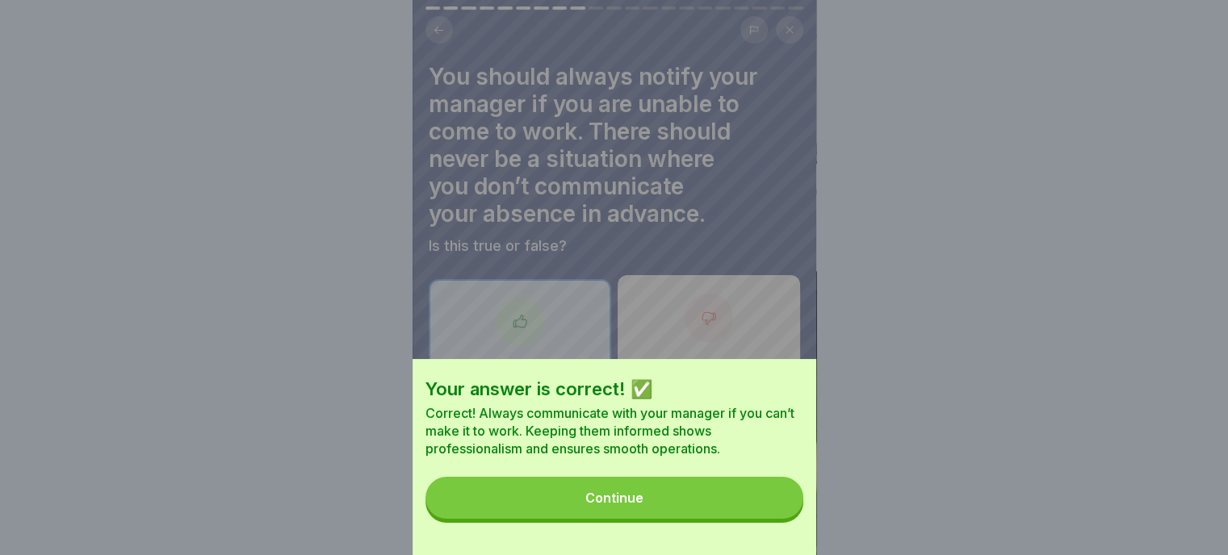
click at [620, 519] on button "Continue" at bounding box center [614, 498] width 378 height 42
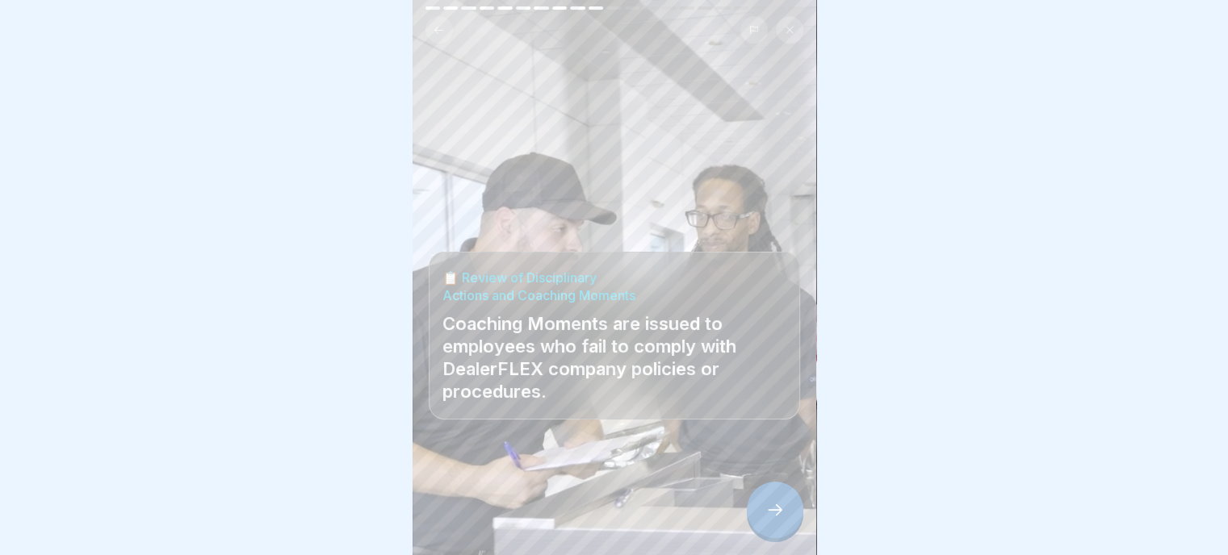
click at [772, 519] on icon at bounding box center [774, 509] width 19 height 19
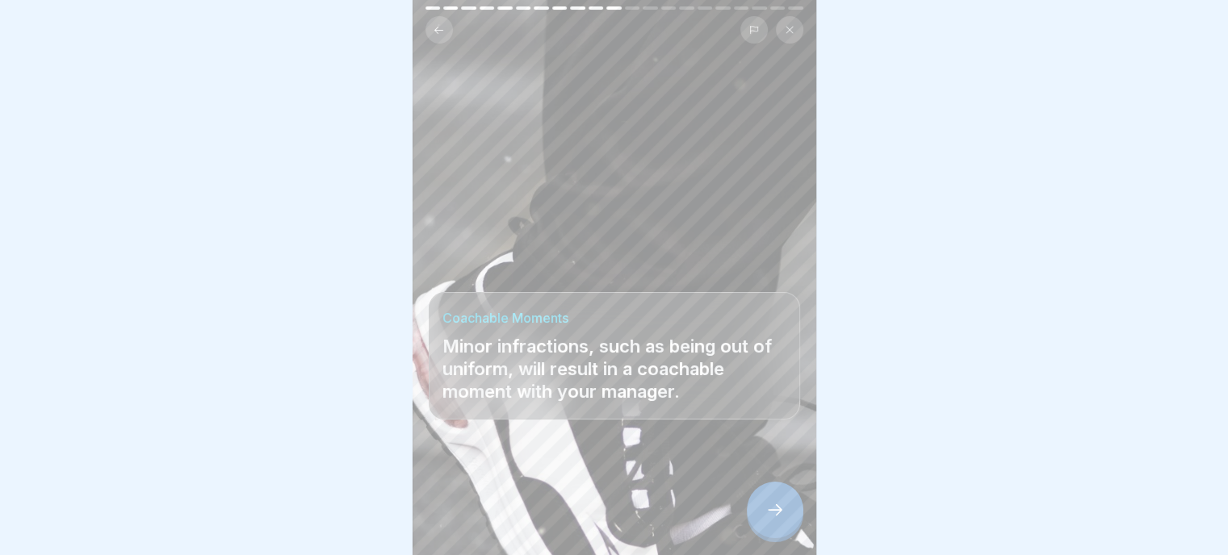
click at [778, 510] on icon at bounding box center [774, 509] width 19 height 19
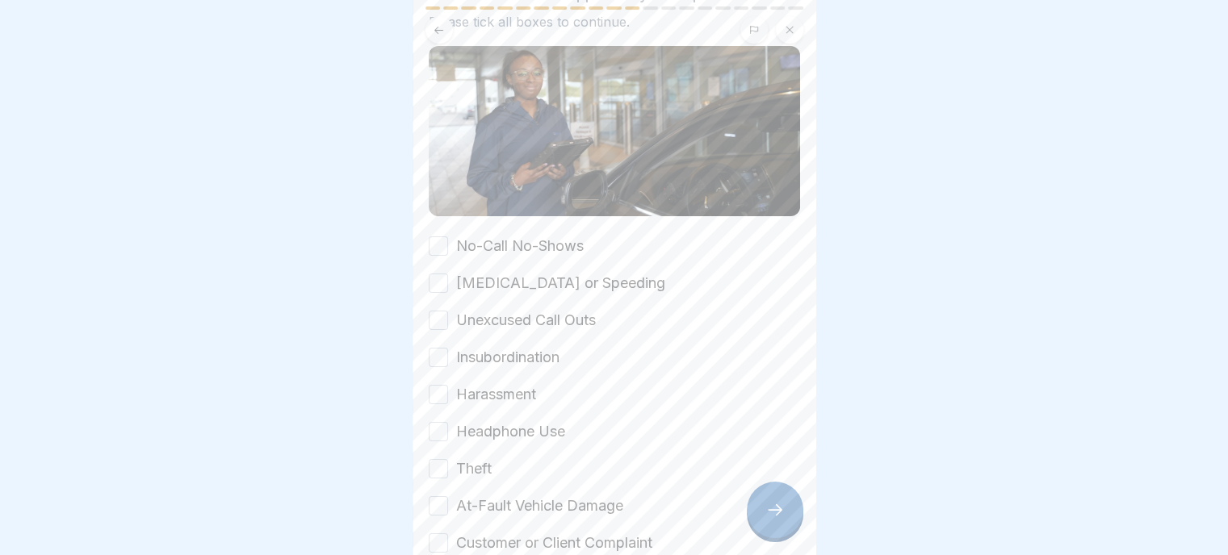
scroll to position [161, 0]
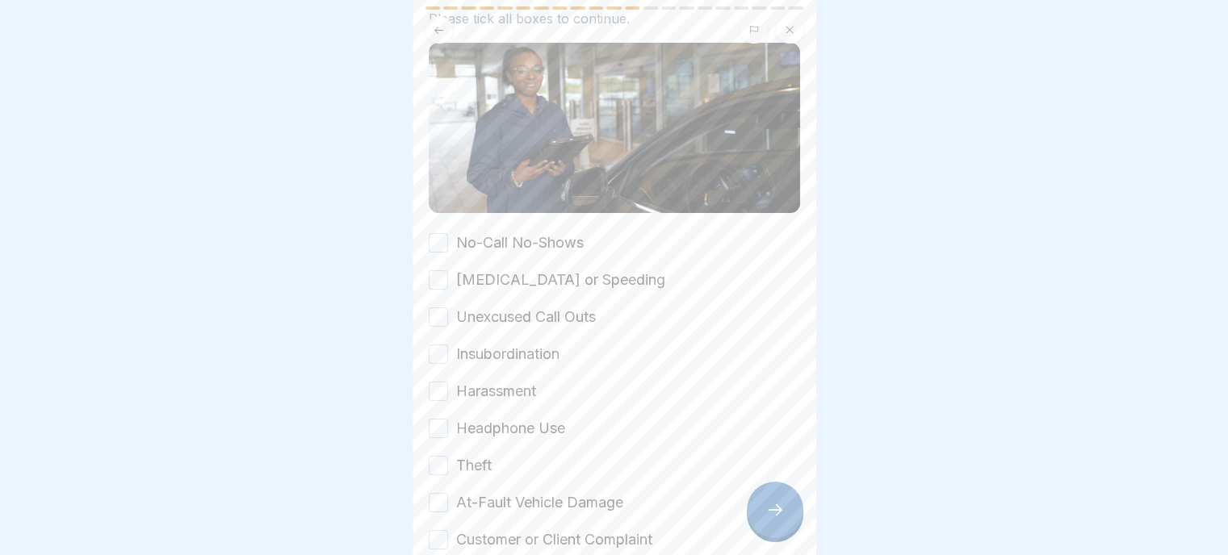
click at [430, 233] on button "No-Call No-Shows" at bounding box center [438, 242] width 19 height 19
click at [432, 270] on button "[MEDICAL_DATA] or Speeding" at bounding box center [438, 279] width 19 height 19
click at [433, 308] on button "Unexcused Call Outs" at bounding box center [438, 317] width 19 height 19
click at [439, 345] on button "Insubordination" at bounding box center [438, 354] width 19 height 19
click at [438, 382] on button "Harassment" at bounding box center [438, 391] width 19 height 19
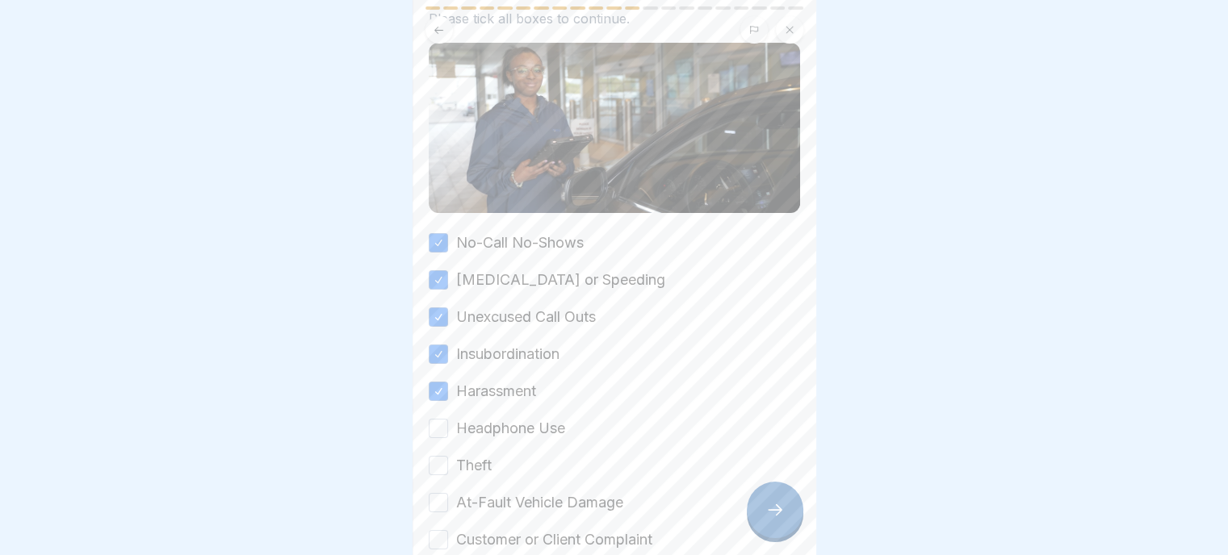
click at [437, 419] on button "Headphone Use" at bounding box center [438, 428] width 19 height 19
click at [433, 456] on button "Theft" at bounding box center [438, 465] width 19 height 19
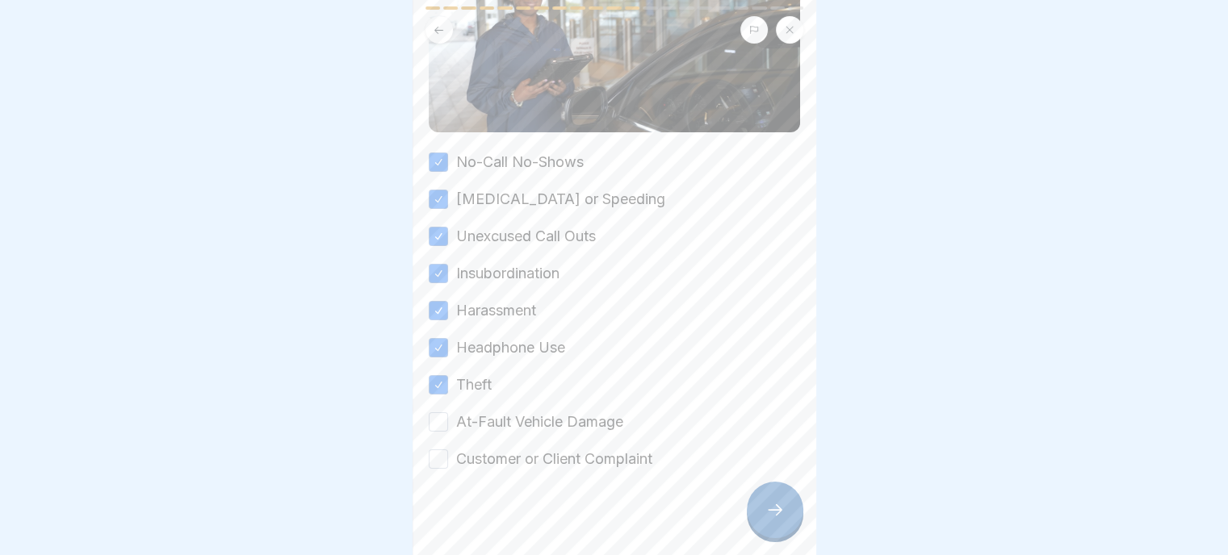
scroll to position [248, 0]
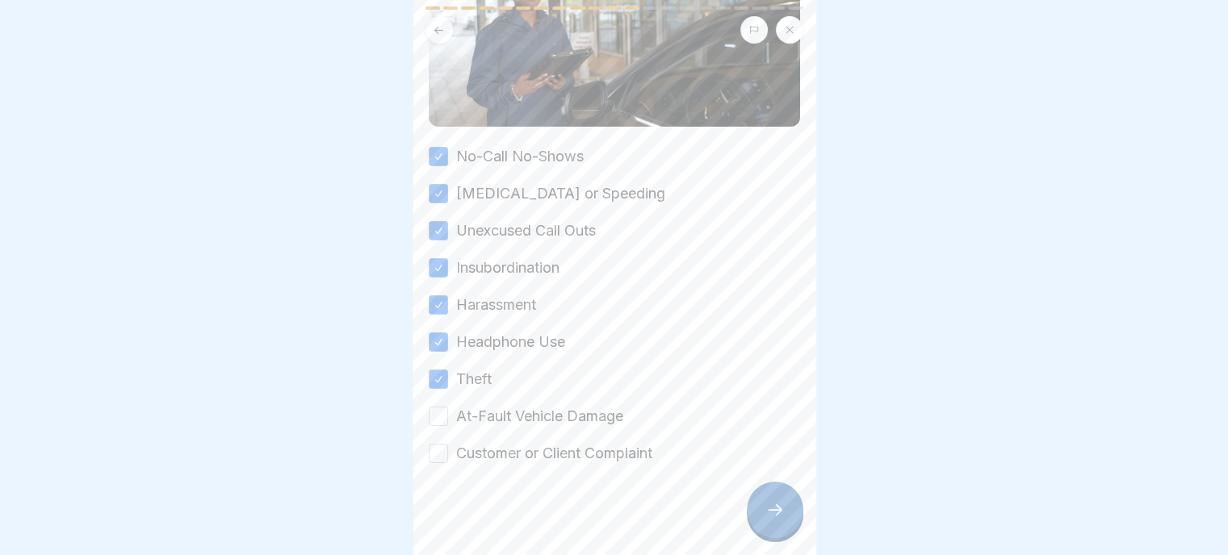
click at [436, 407] on button "At-Fault Vehicle Damage" at bounding box center [438, 416] width 19 height 19
click at [442, 444] on button "Customer or Client Complaint" at bounding box center [438, 453] width 19 height 19
click at [775, 506] on icon at bounding box center [774, 509] width 19 height 19
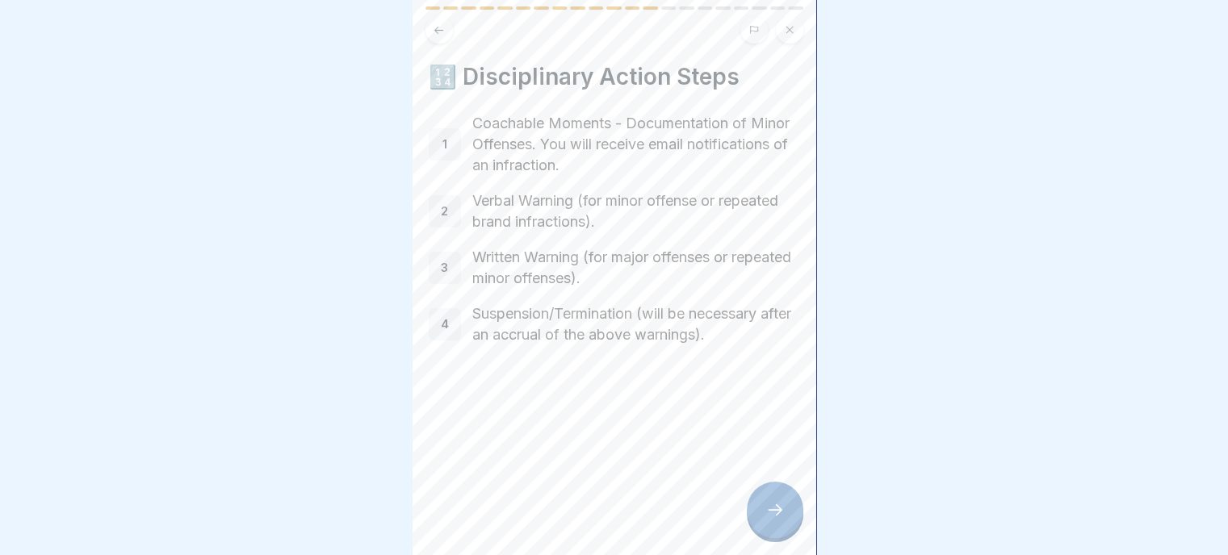
click at [775, 529] on div at bounding box center [775, 510] width 57 height 57
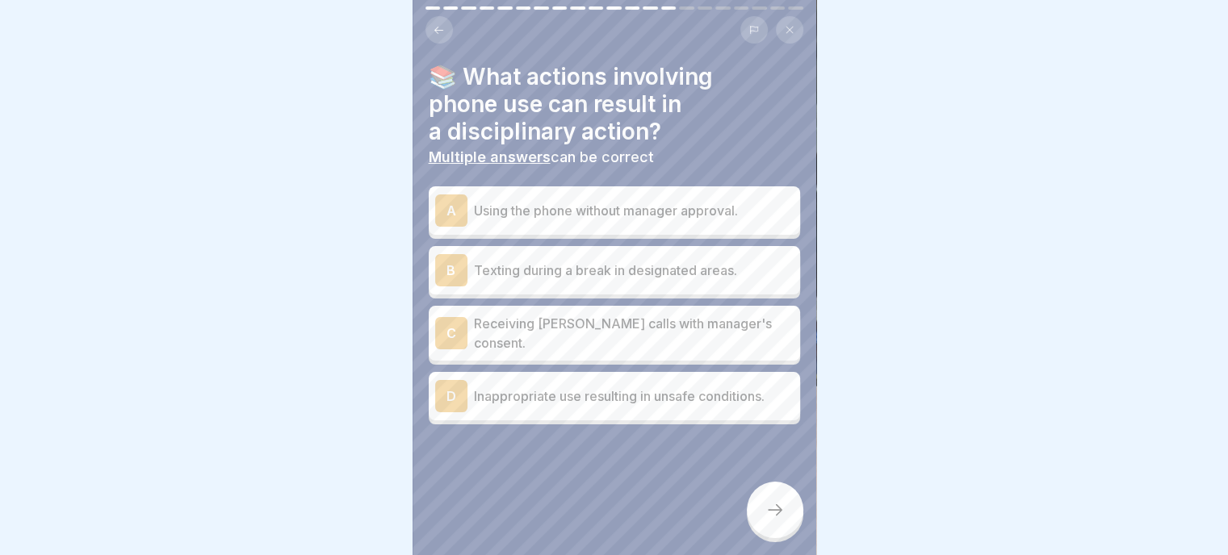
click at [580, 206] on p "Using the phone without manager approval." at bounding box center [634, 210] width 320 height 19
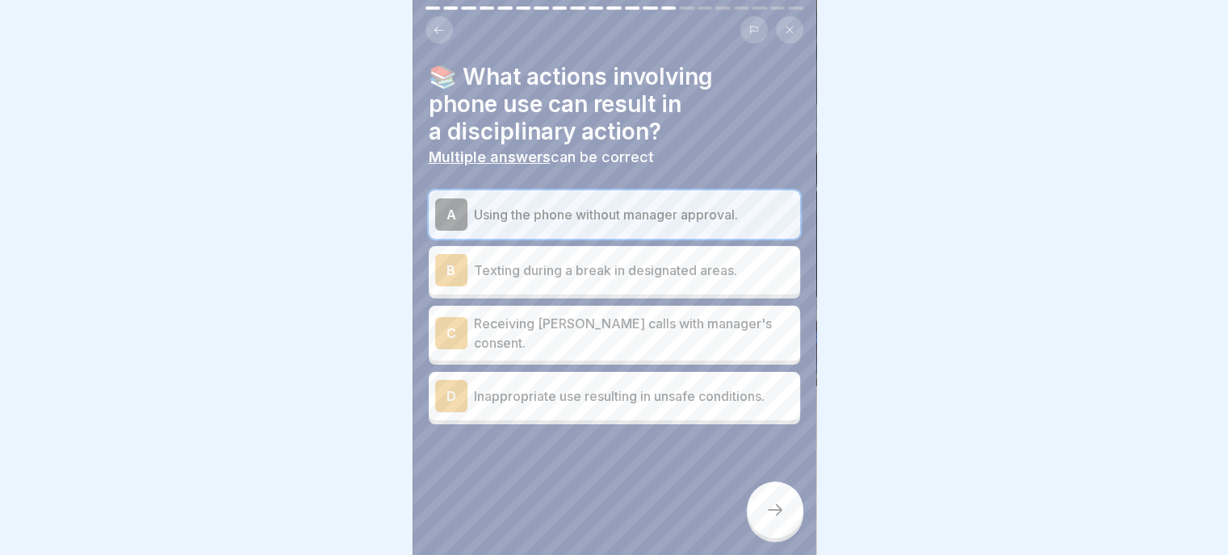
click at [571, 387] on p "Inappropriate use resulting in unsafe conditions." at bounding box center [634, 396] width 320 height 19
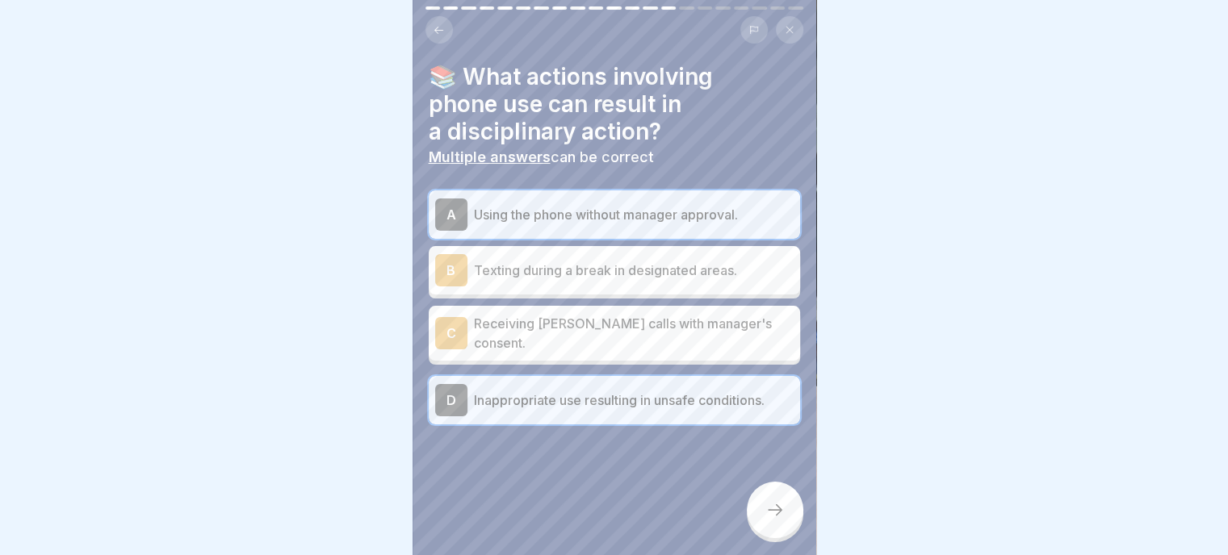
click at [773, 505] on icon at bounding box center [774, 509] width 19 height 19
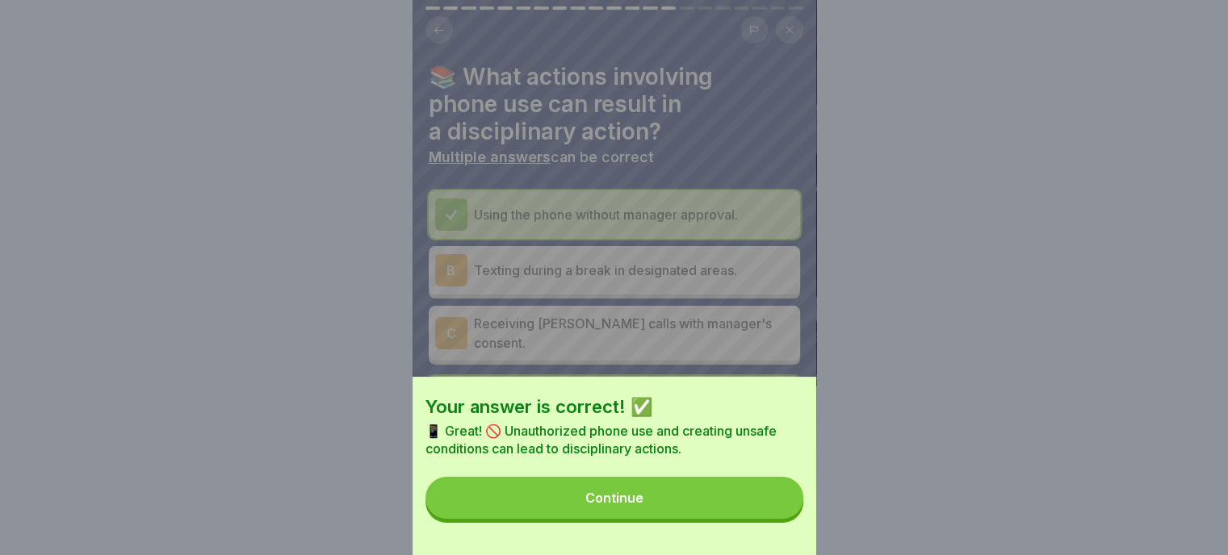
click at [626, 503] on button "Continue" at bounding box center [614, 498] width 378 height 42
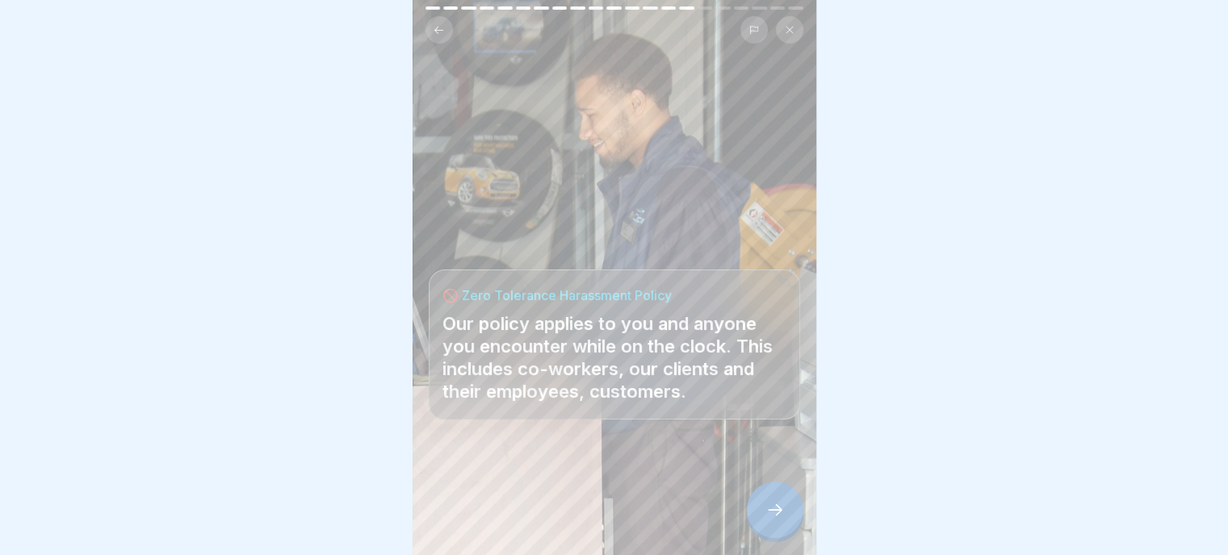
click at [775, 509] on icon at bounding box center [774, 509] width 19 height 19
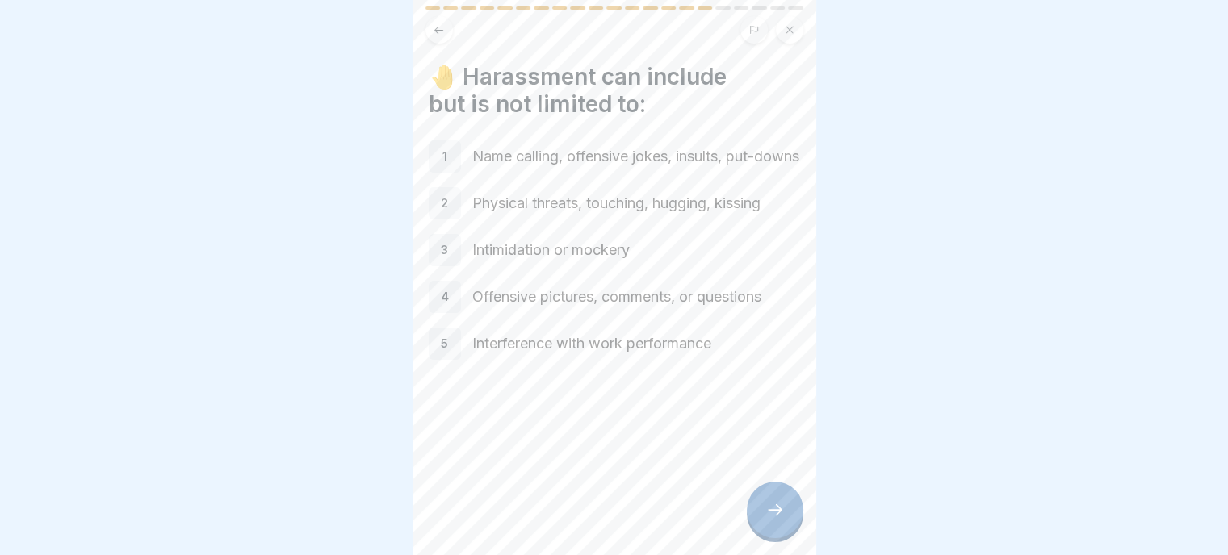
click at [778, 505] on icon at bounding box center [774, 509] width 19 height 19
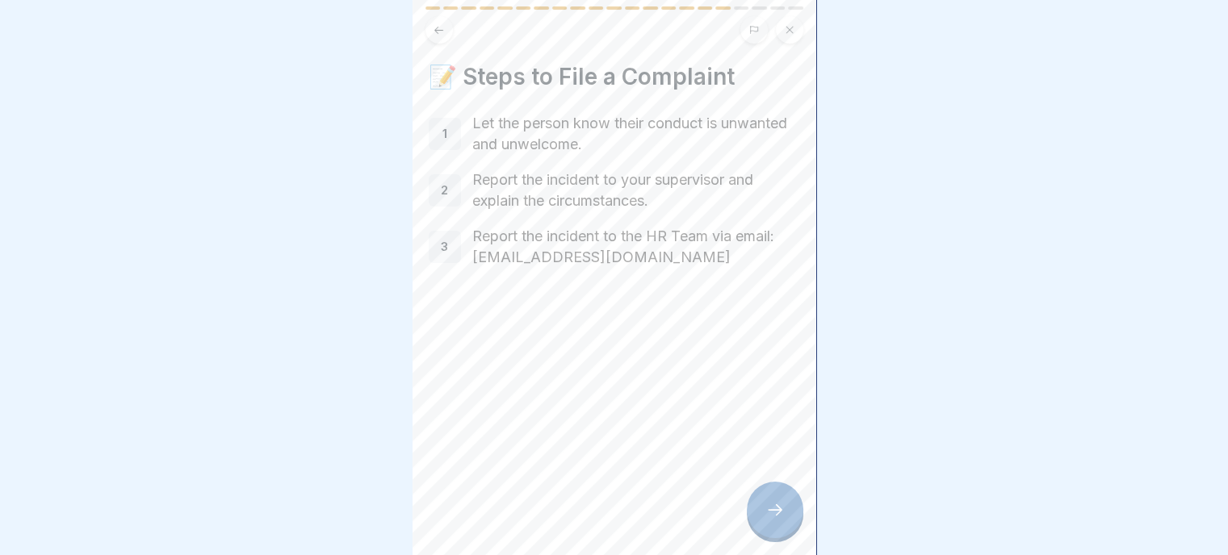
click at [769, 509] on icon at bounding box center [774, 509] width 19 height 19
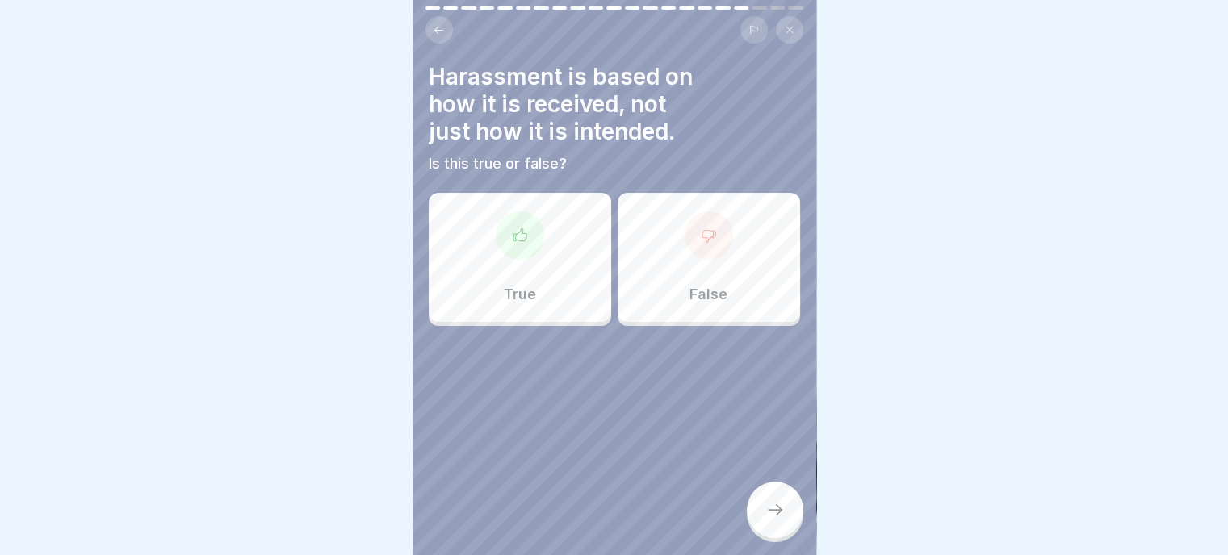
click at [730, 240] on div "False" at bounding box center [709, 257] width 182 height 129
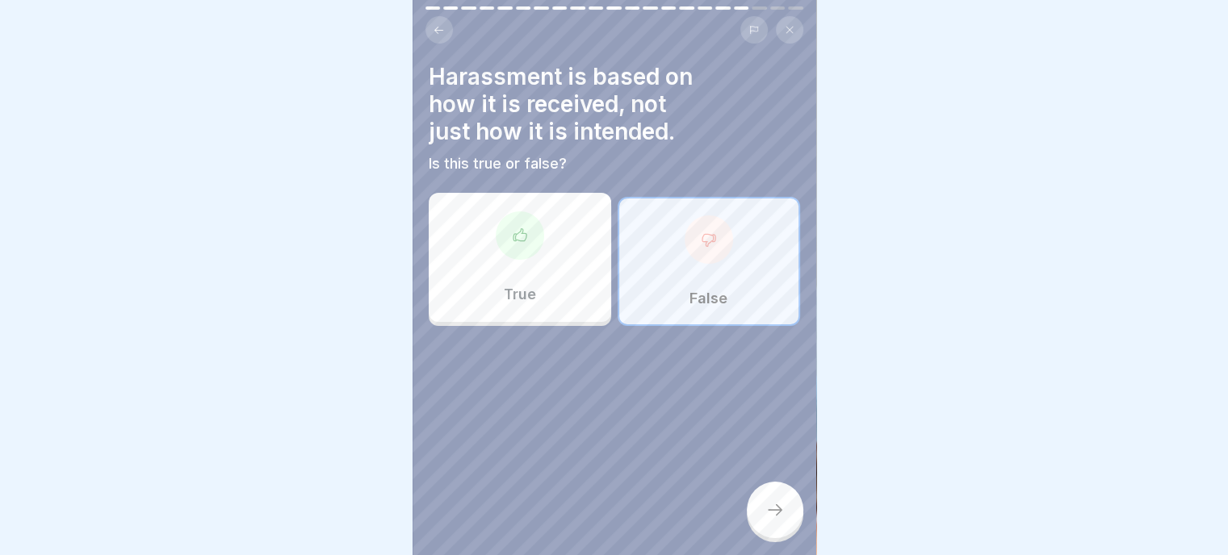
click at [780, 509] on icon at bounding box center [774, 509] width 19 height 19
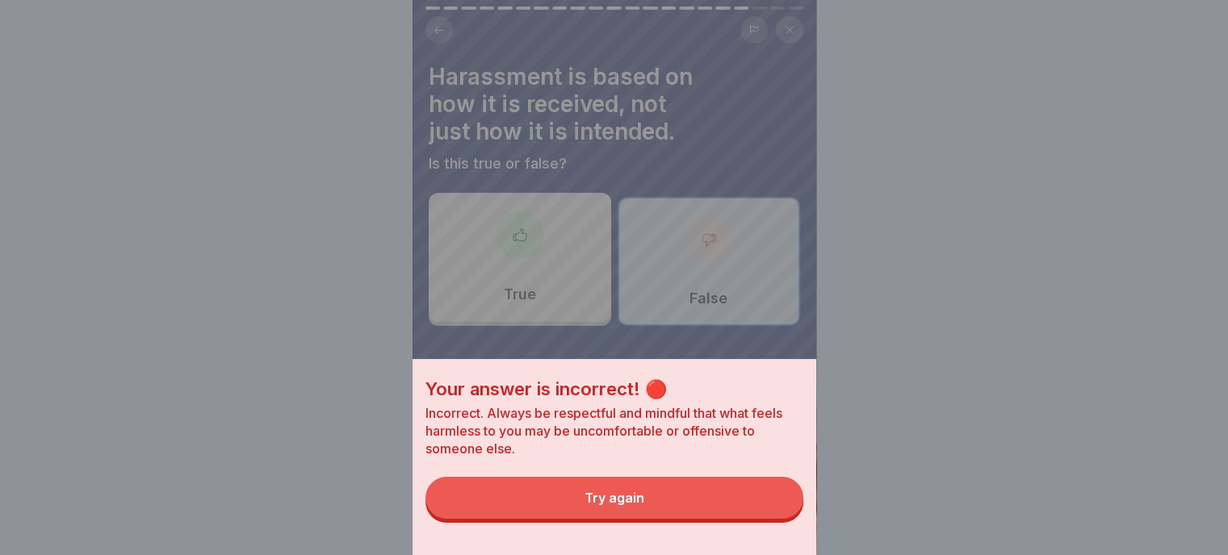
click at [620, 519] on button "Try again" at bounding box center [614, 498] width 378 height 42
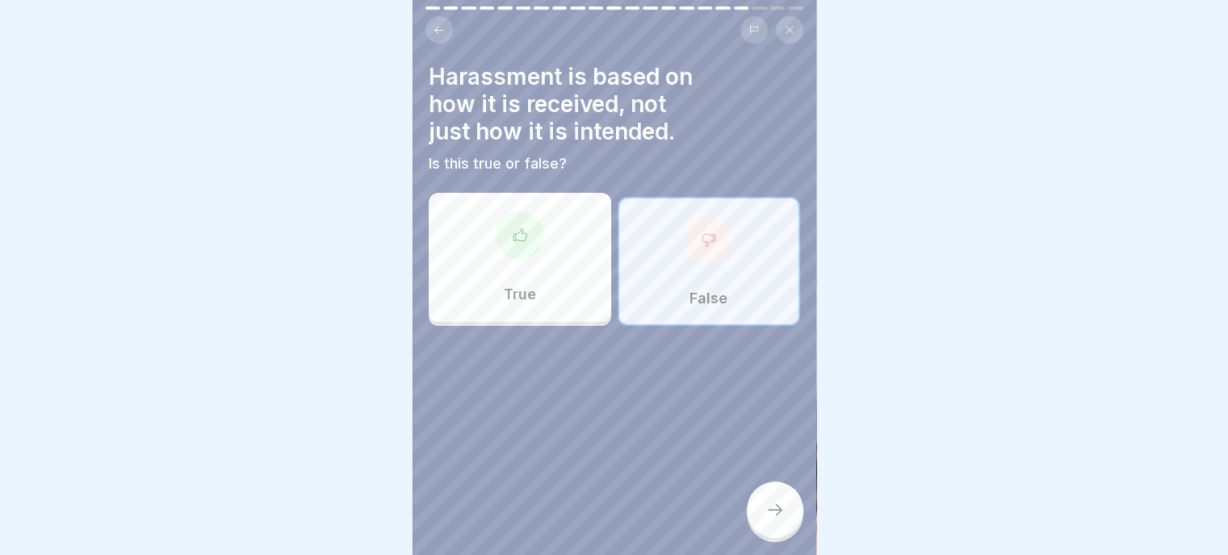
click at [500, 265] on div "True" at bounding box center [520, 257] width 182 height 129
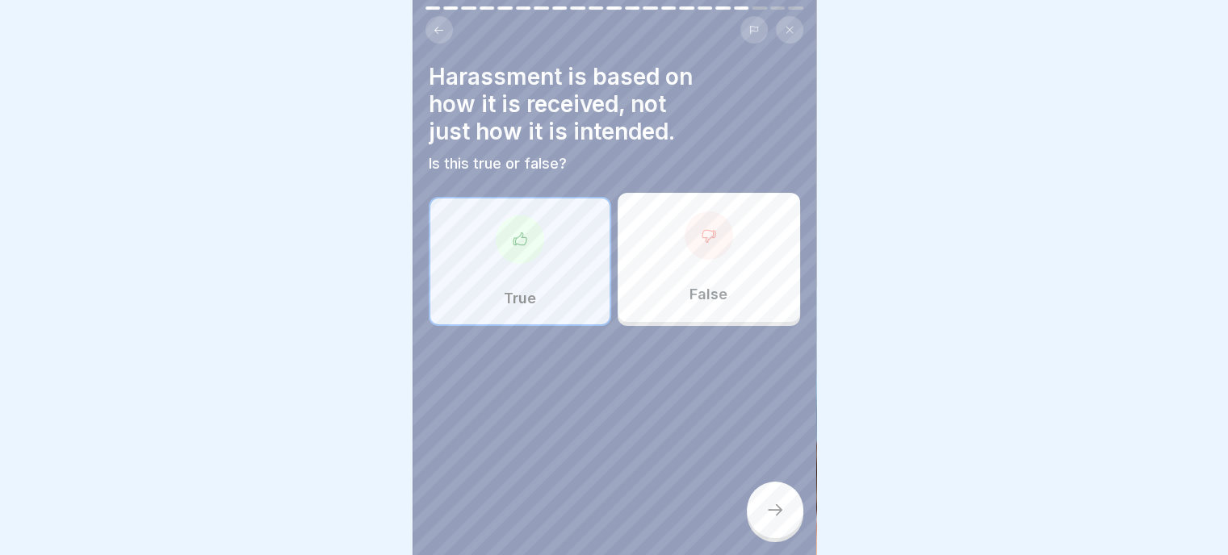
click at [779, 513] on icon at bounding box center [774, 509] width 19 height 19
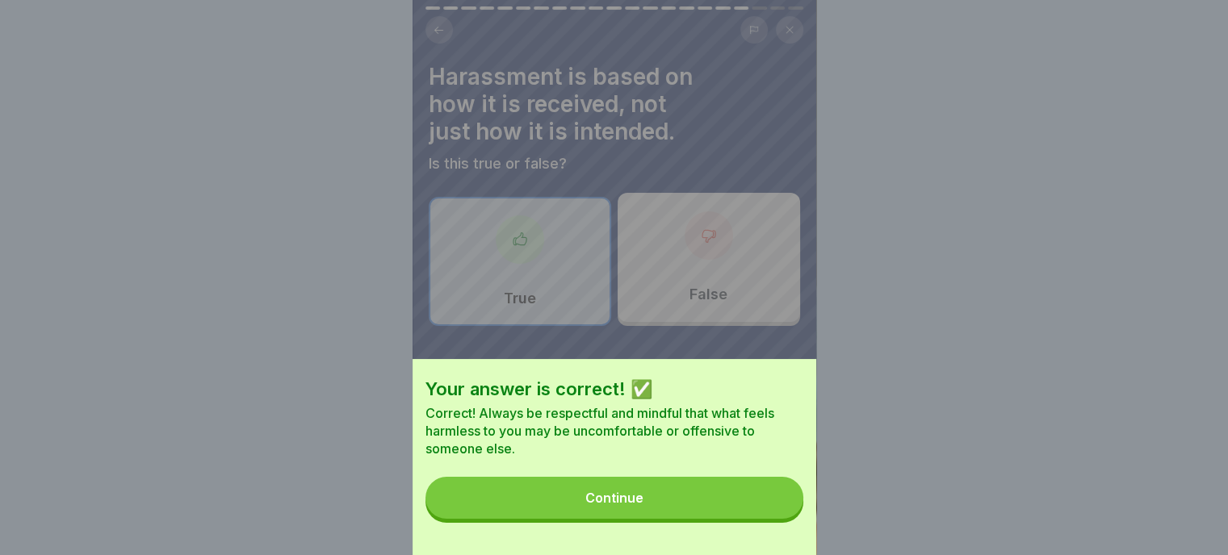
click at [636, 505] on div "Continue" at bounding box center [614, 498] width 58 height 15
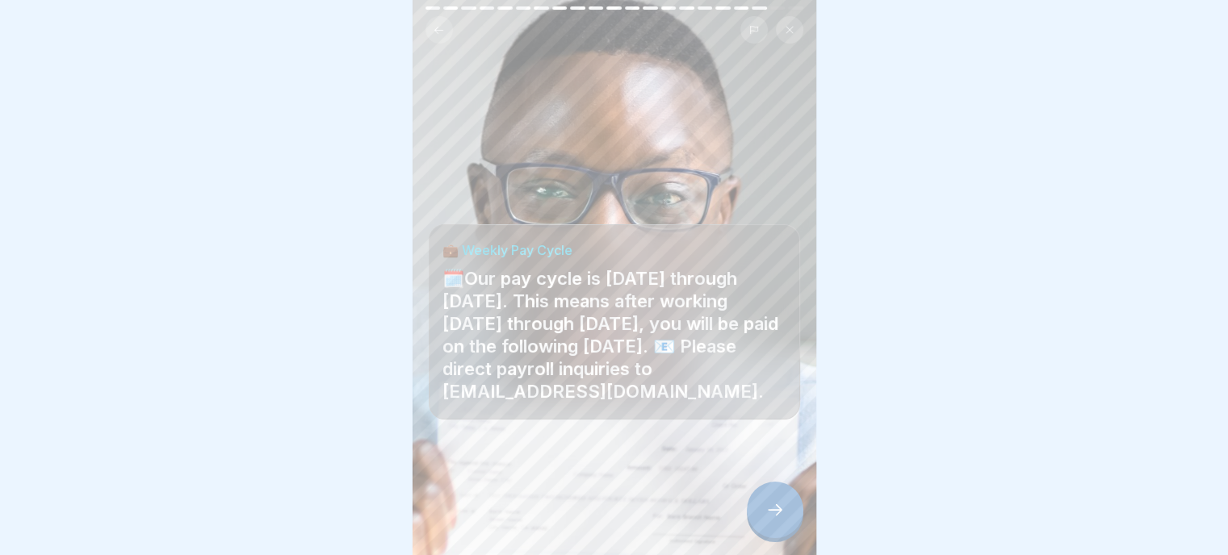
click at [767, 520] on div at bounding box center [775, 510] width 57 height 57
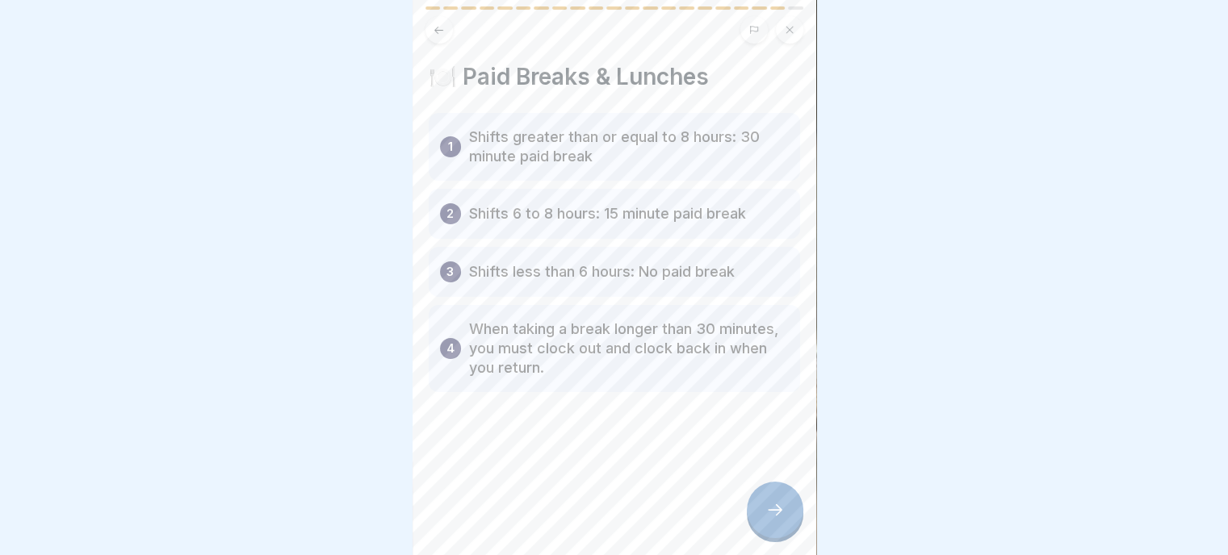
scroll to position [12, 0]
click at [776, 513] on icon at bounding box center [774, 509] width 19 height 19
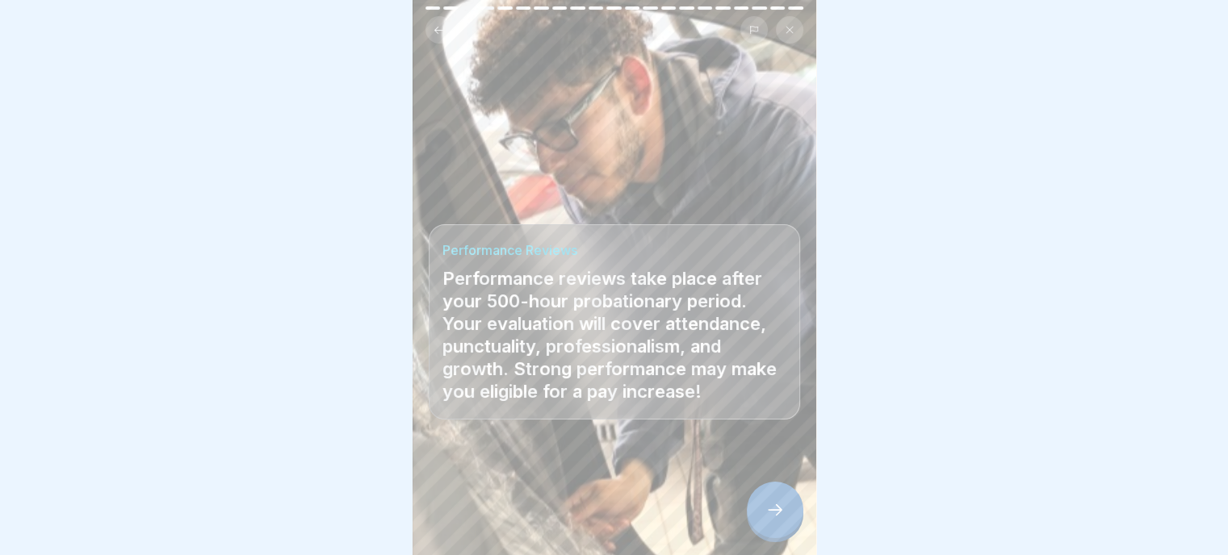
click at [777, 509] on icon at bounding box center [774, 509] width 19 height 19
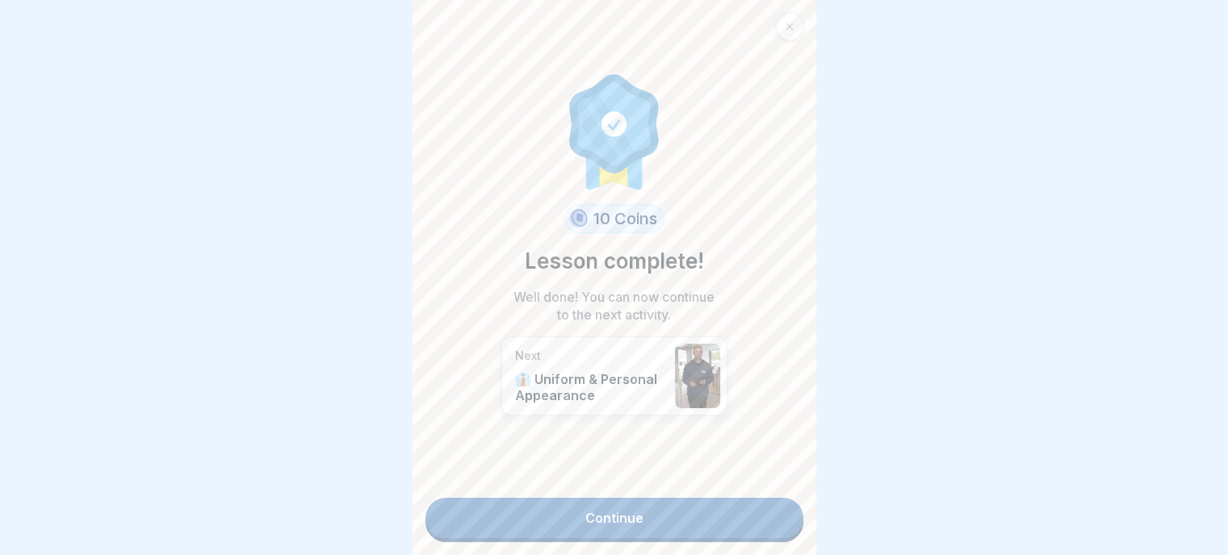
click at [617, 503] on link "Continue" at bounding box center [614, 518] width 378 height 40
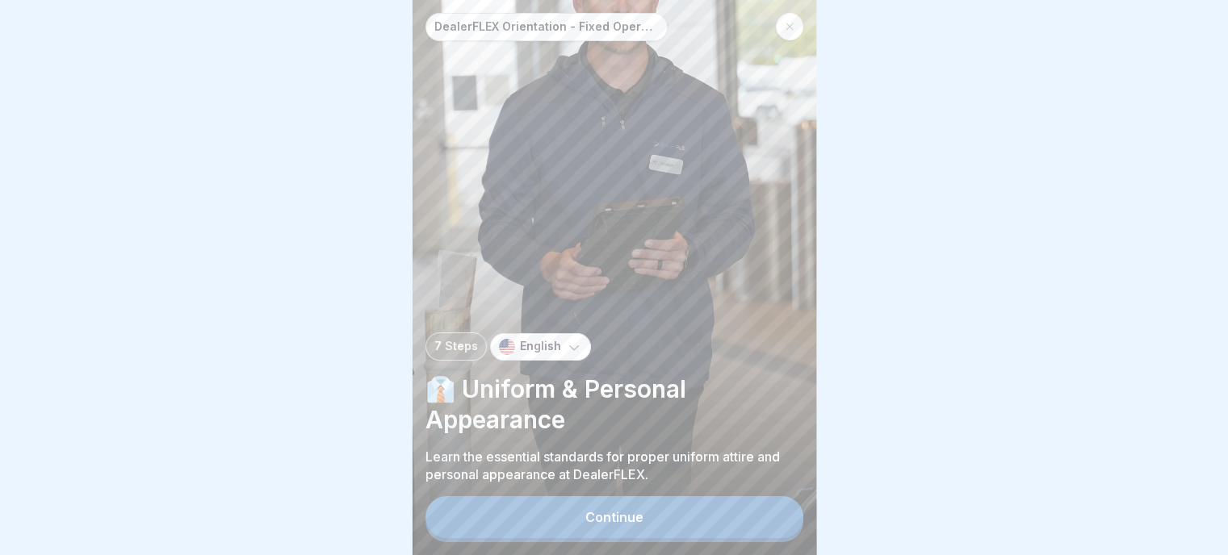
click at [627, 525] on div "Continue" at bounding box center [614, 517] width 58 height 15
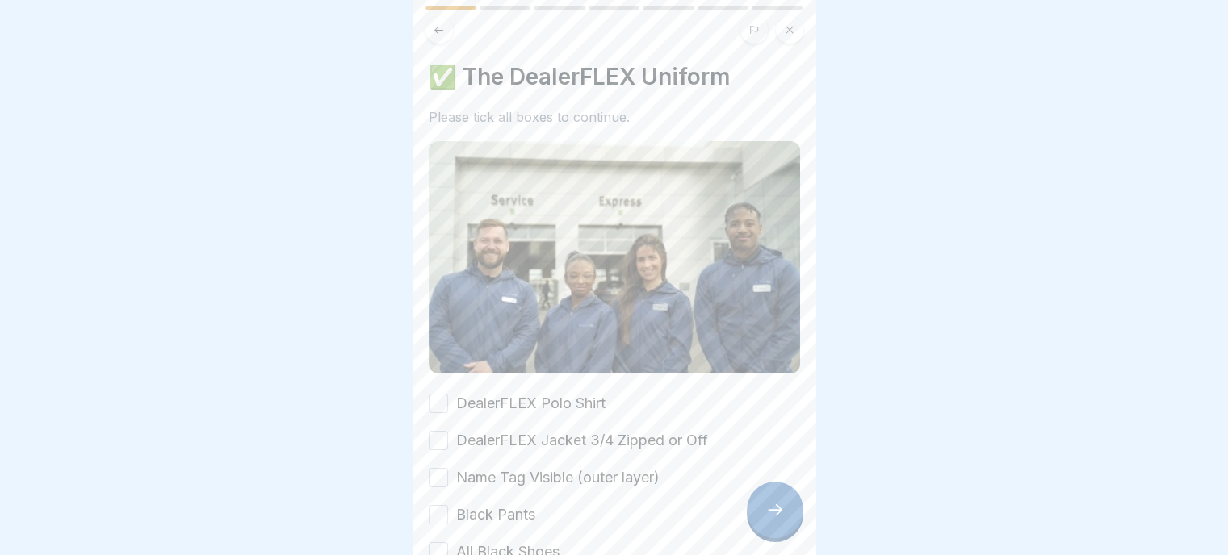
scroll to position [133, 0]
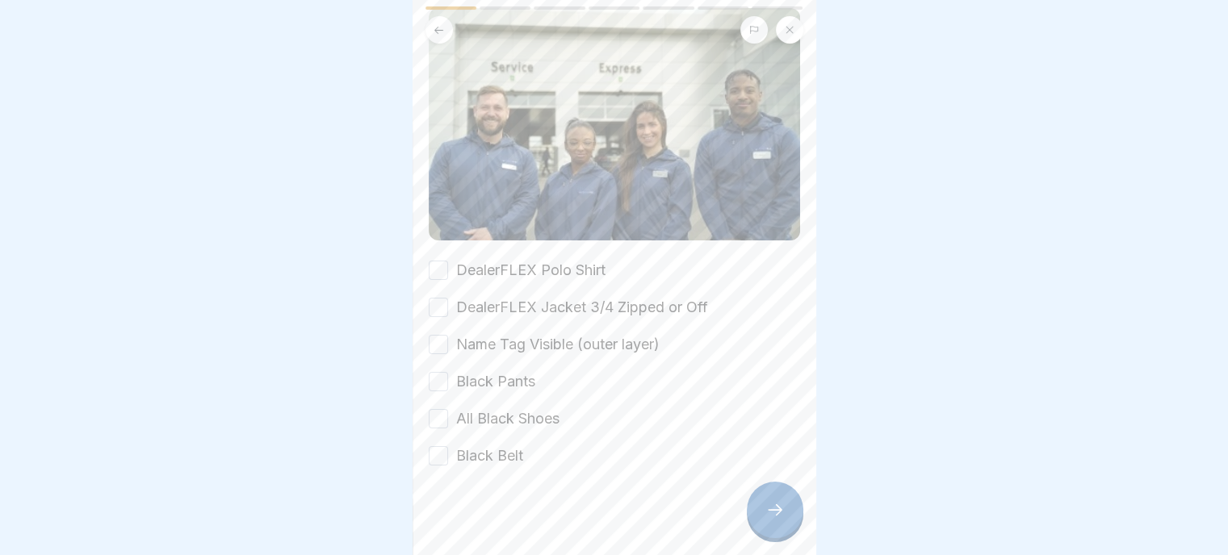
click at [429, 264] on button "DealerFLEX Polo Shirt" at bounding box center [438, 270] width 19 height 19
click at [440, 298] on button "DealerFLEX Jacket 3/4 Zipped or Off" at bounding box center [438, 307] width 19 height 19
click at [431, 335] on button "Name Tag Visible (outer layer)" at bounding box center [438, 344] width 19 height 19
click at [433, 375] on button "Black Pants" at bounding box center [438, 381] width 19 height 19
click at [442, 422] on div "DealerFLEX Polo Shirt DealerFLEX Jacket 3/4 Zipped or Off Name Tag Visible (out…" at bounding box center [614, 363] width 371 height 207
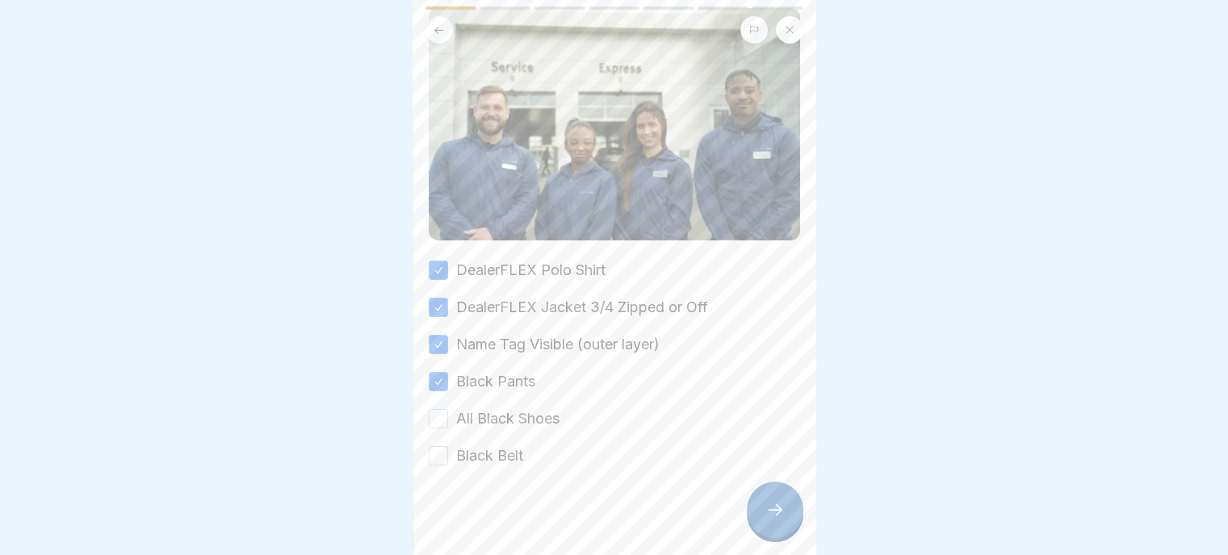
click at [435, 409] on button "All Black Shoes" at bounding box center [438, 418] width 19 height 19
click at [433, 448] on button "Black Belt" at bounding box center [438, 455] width 19 height 19
click at [775, 520] on icon at bounding box center [774, 509] width 19 height 19
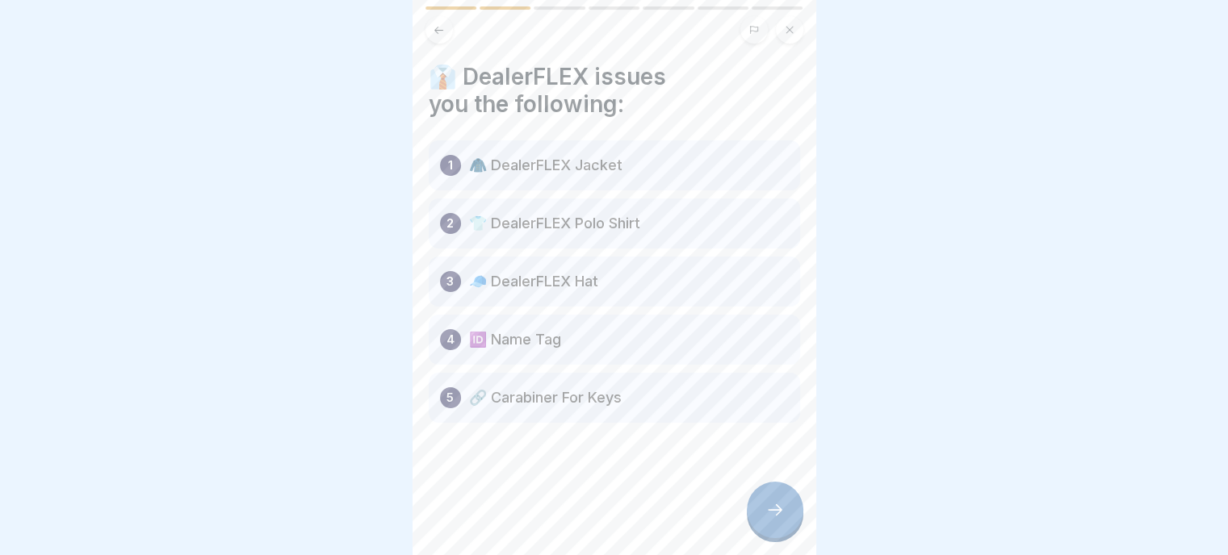
click at [773, 520] on icon at bounding box center [774, 509] width 19 height 19
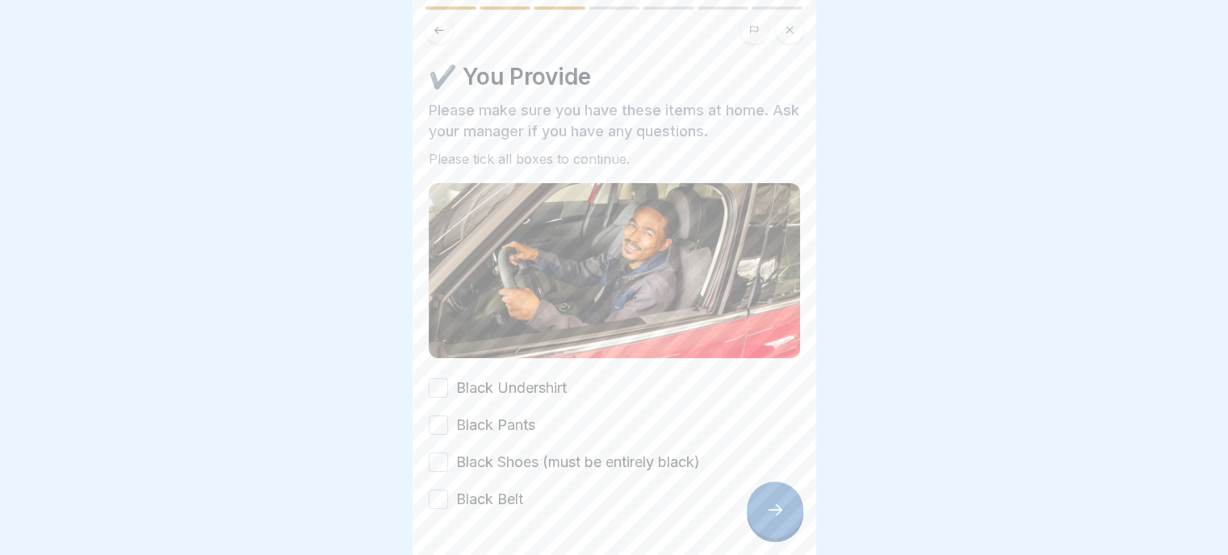
scroll to position [45, 0]
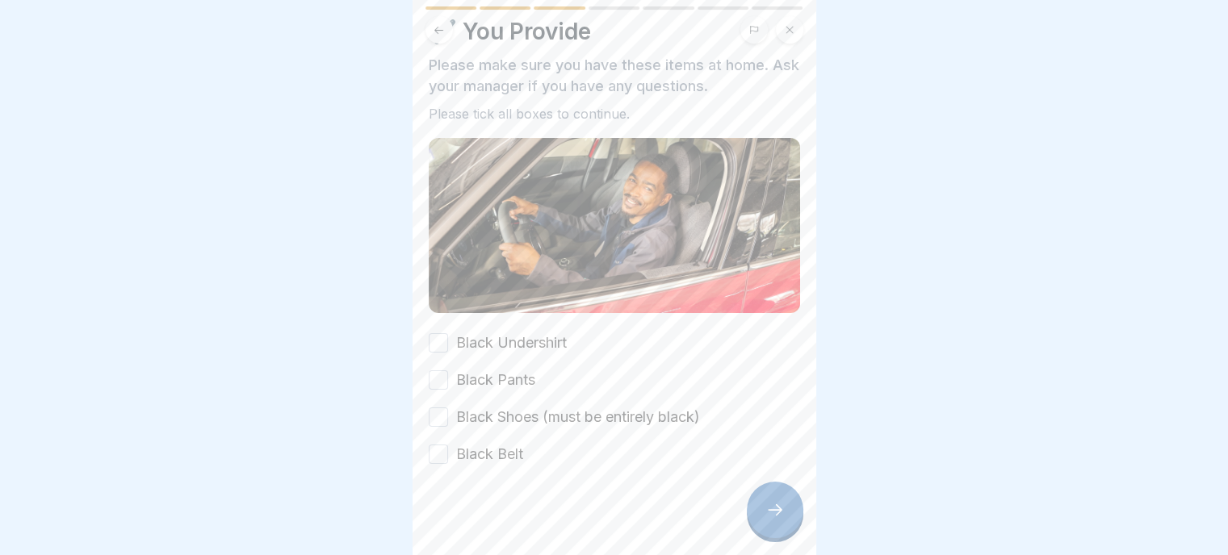
click at [441, 338] on button "Black Undershirt" at bounding box center [438, 342] width 19 height 19
click at [435, 379] on button "Black Pants" at bounding box center [438, 380] width 19 height 19
click at [430, 408] on button "Black Shoes (must be entirely black)" at bounding box center [438, 417] width 19 height 19
click at [439, 453] on button "Black Belt" at bounding box center [438, 454] width 19 height 19
click at [778, 519] on icon at bounding box center [774, 509] width 19 height 19
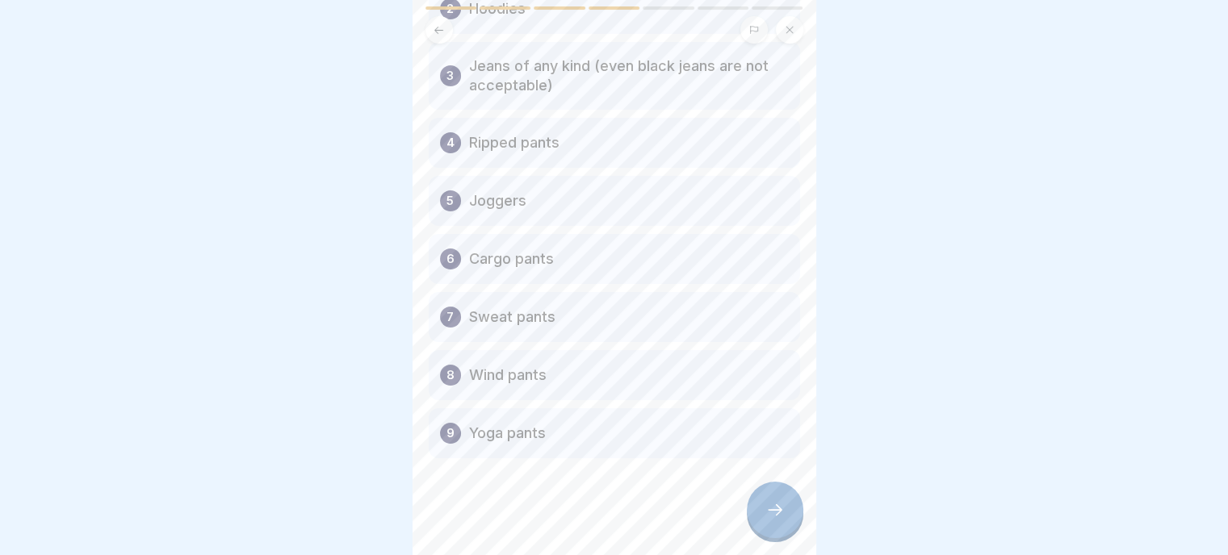
scroll to position [12, 0]
click at [784, 509] on icon at bounding box center [774, 509] width 19 height 19
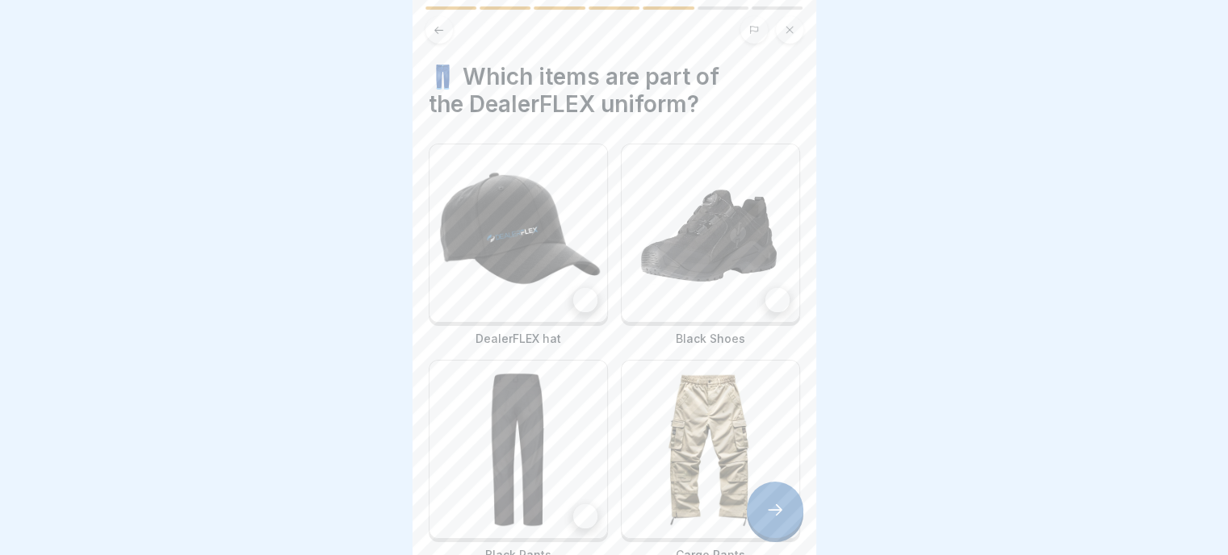
click at [577, 288] on div at bounding box center [585, 300] width 24 height 24
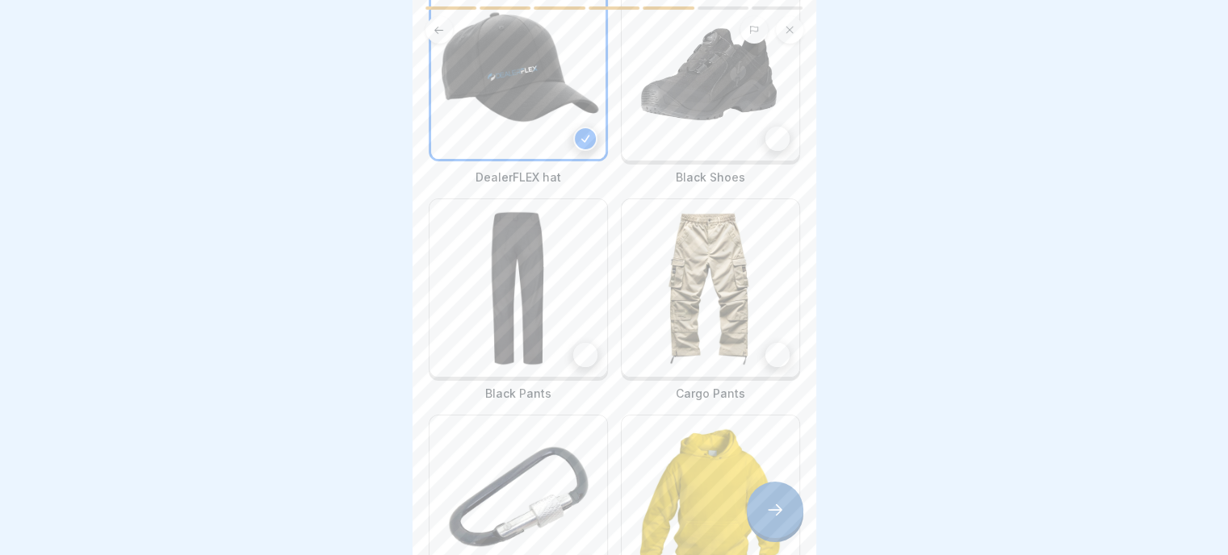
click at [765, 127] on div at bounding box center [777, 139] width 24 height 24
click at [580, 343] on div at bounding box center [585, 355] width 24 height 24
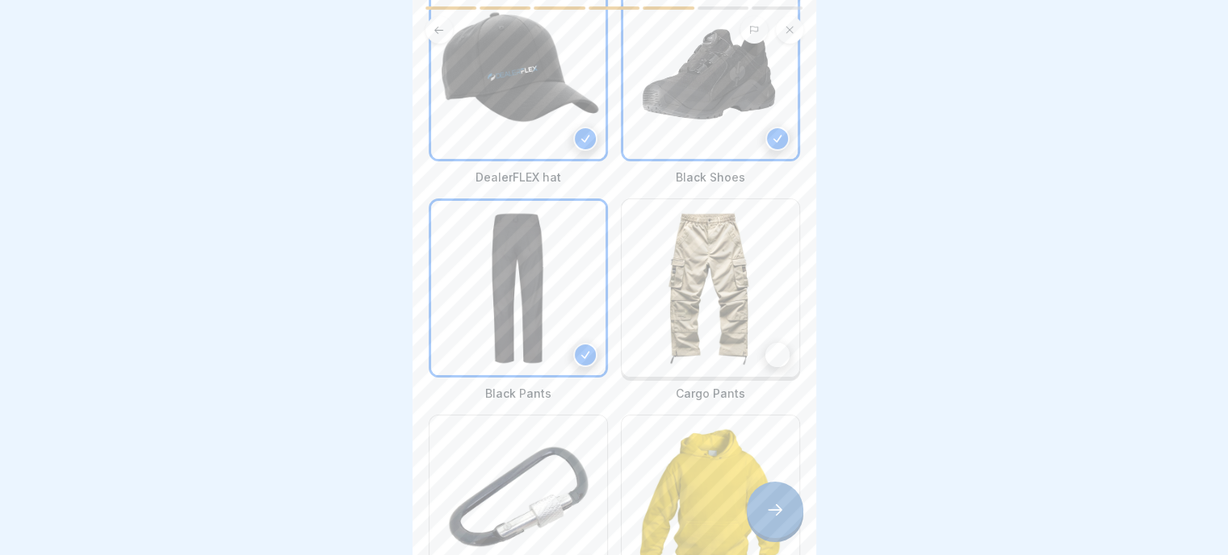
scroll to position [303, 0]
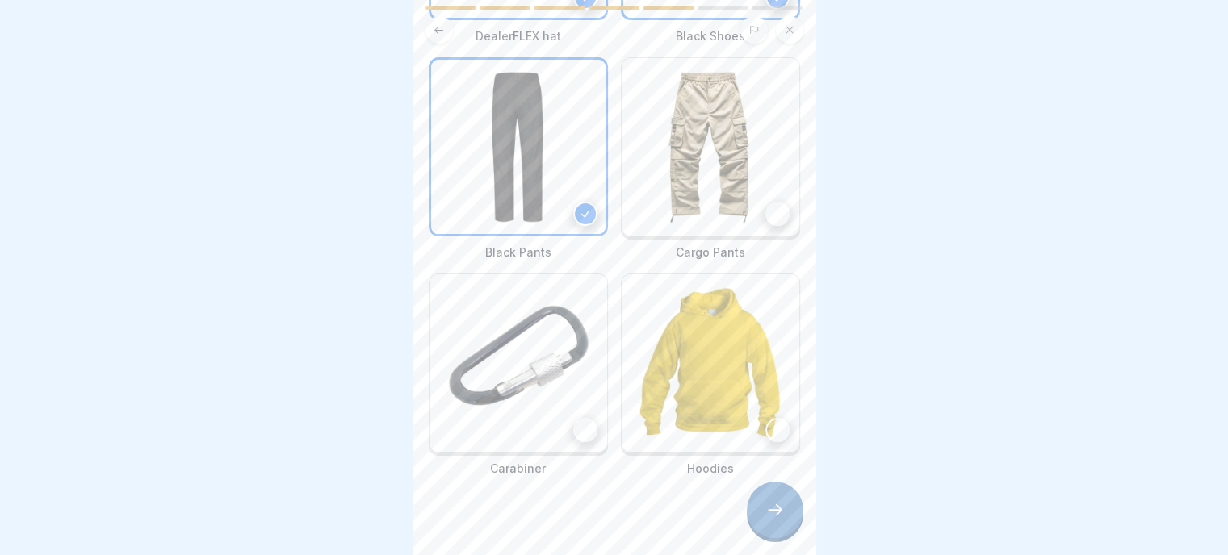
click at [581, 418] on div at bounding box center [585, 430] width 24 height 24
click at [766, 509] on icon at bounding box center [774, 509] width 19 height 19
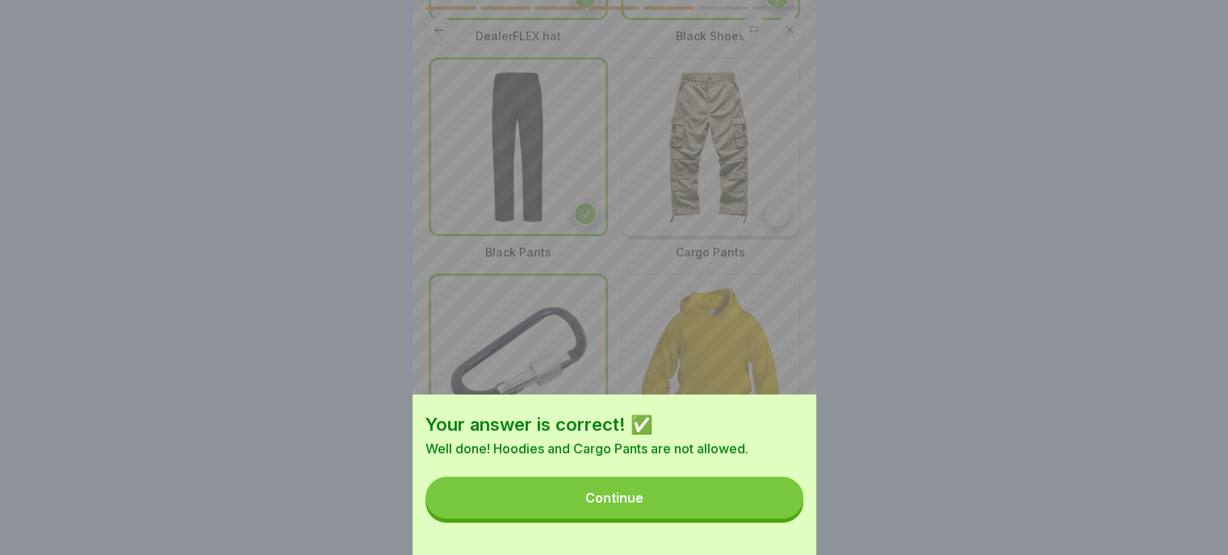
click at [643, 505] on div "Continue" at bounding box center [614, 498] width 58 height 15
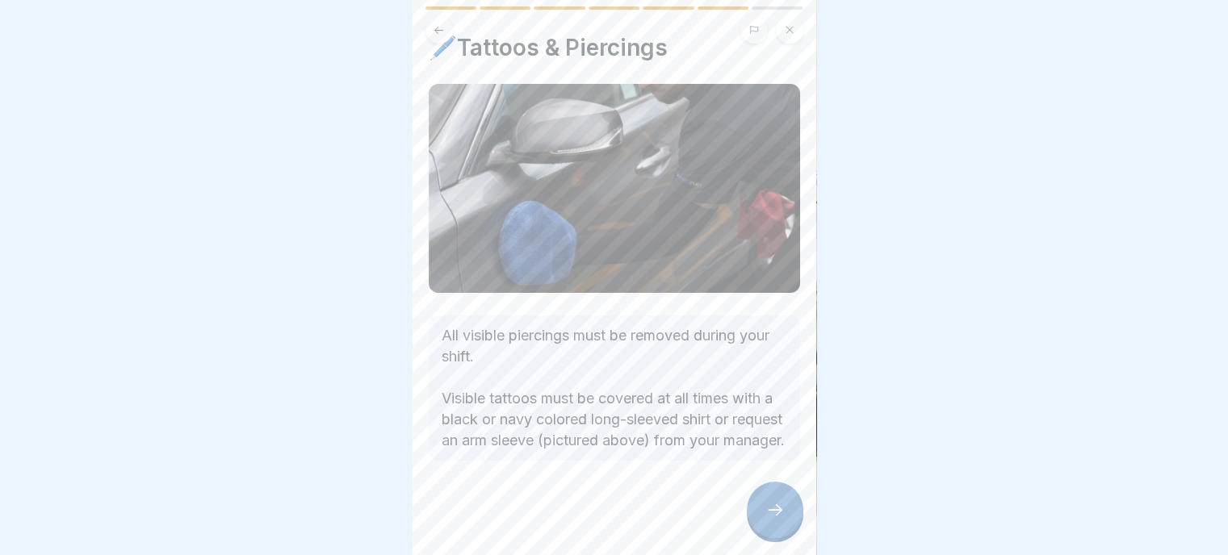
scroll to position [45, 0]
click at [777, 517] on icon at bounding box center [774, 509] width 19 height 19
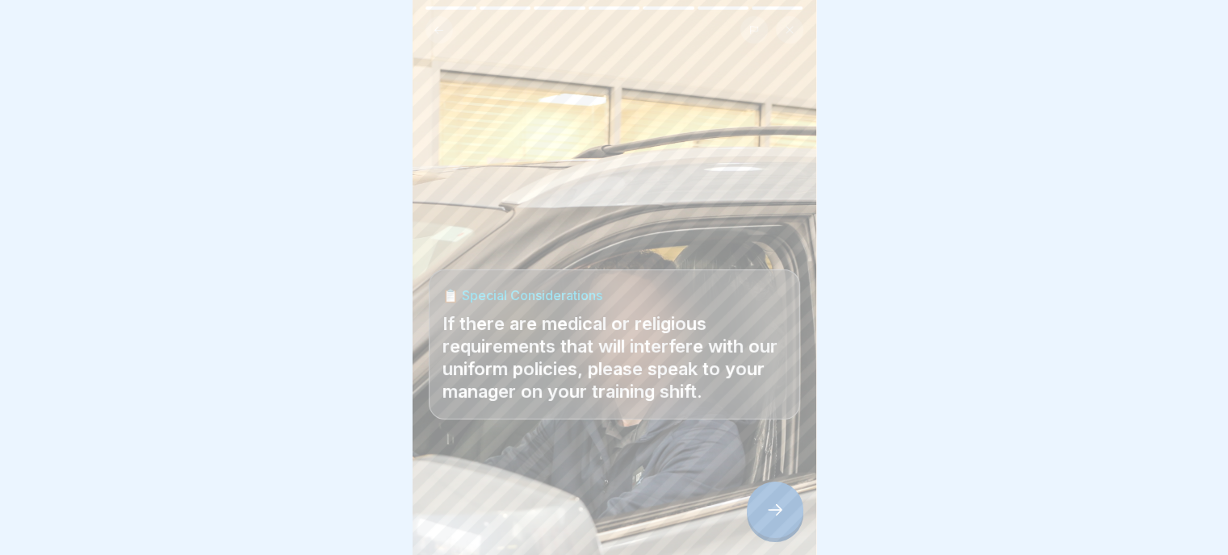
click at [775, 512] on icon at bounding box center [774, 509] width 19 height 19
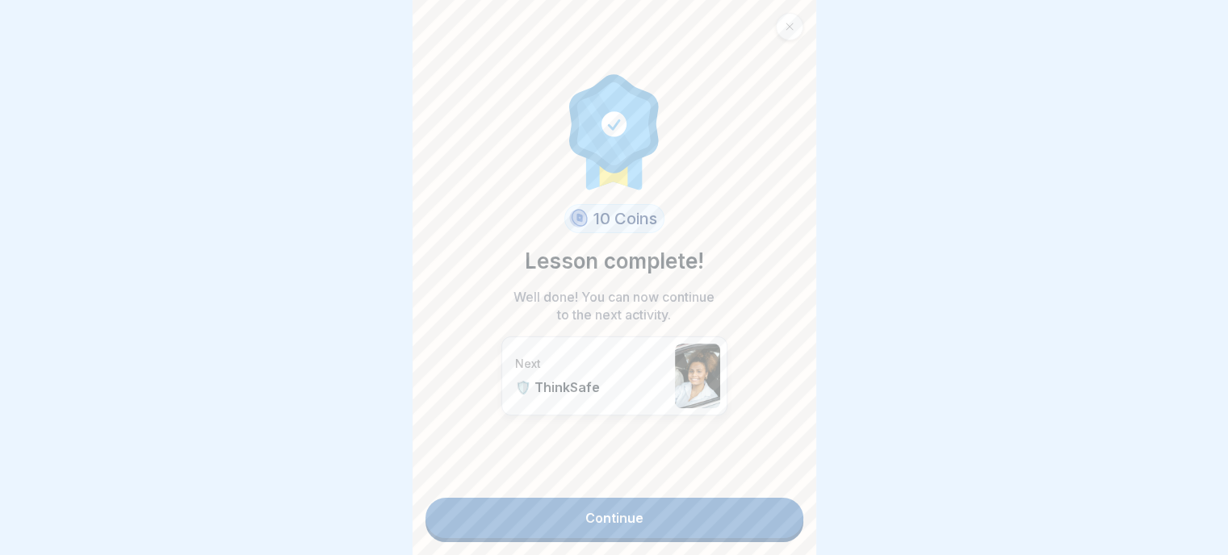
click at [601, 508] on link "Continue" at bounding box center [614, 518] width 378 height 40
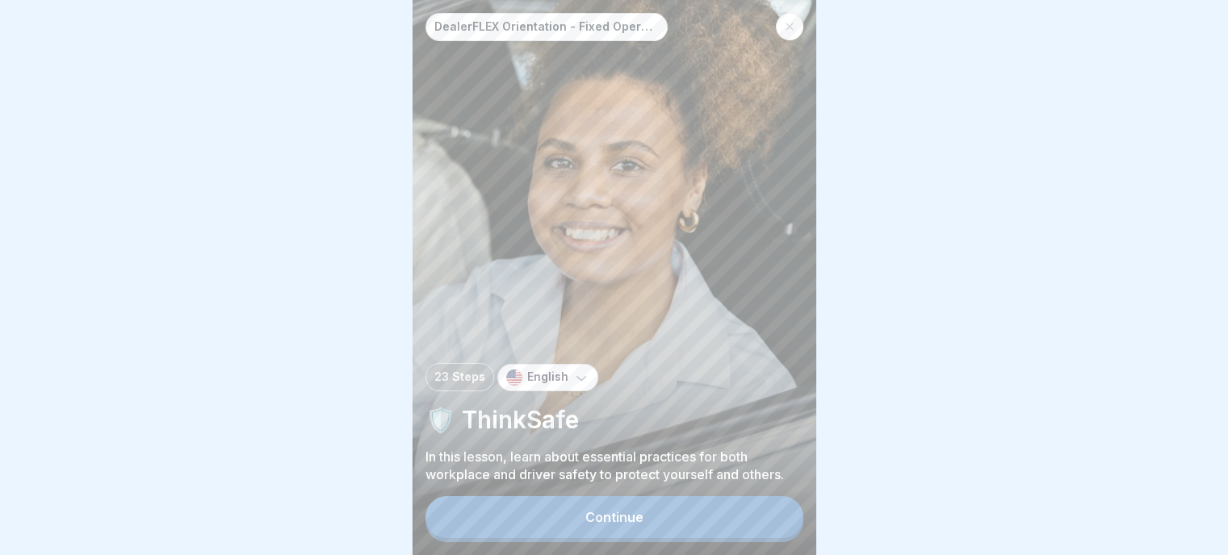
scroll to position [12, 0]
click at [626, 516] on div "Continue" at bounding box center [614, 517] width 58 height 15
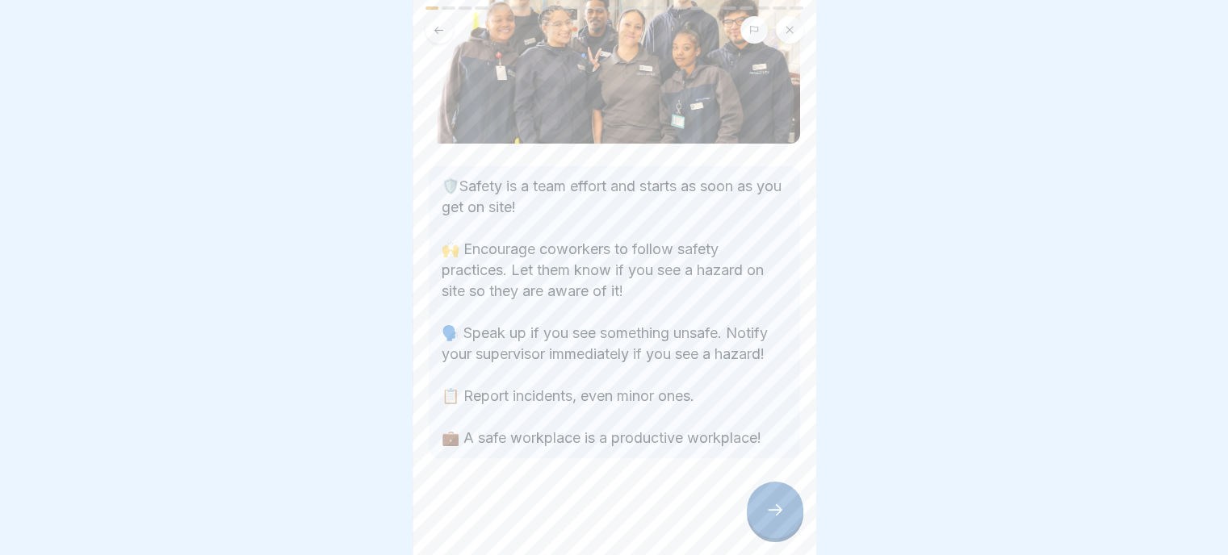
scroll to position [147, 0]
click at [777, 514] on icon at bounding box center [774, 509] width 19 height 19
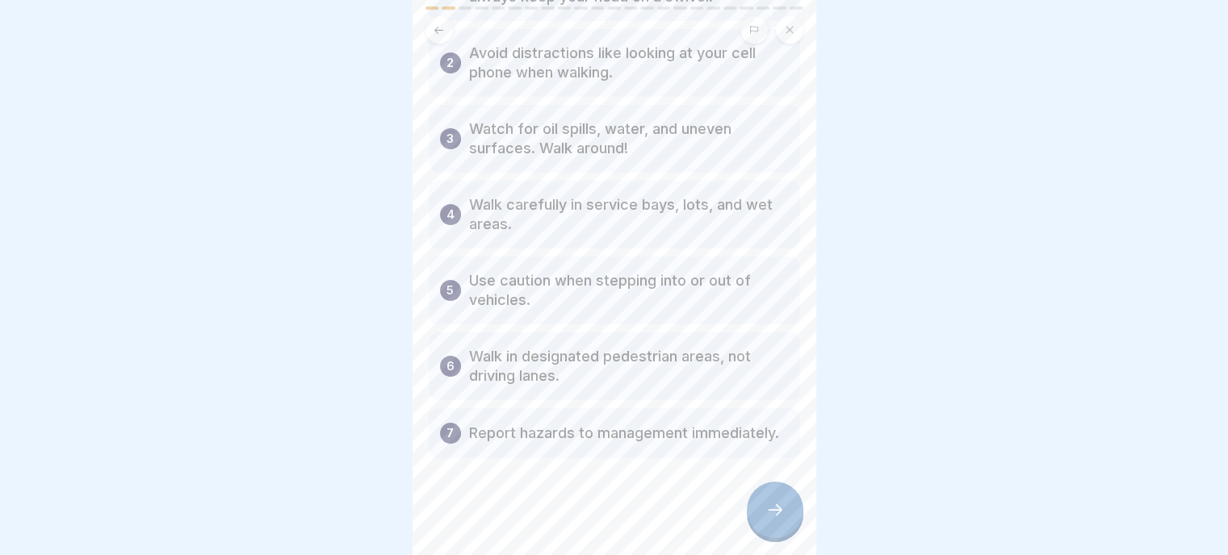
scroll to position [216, 0]
click at [773, 512] on icon at bounding box center [774, 509] width 19 height 19
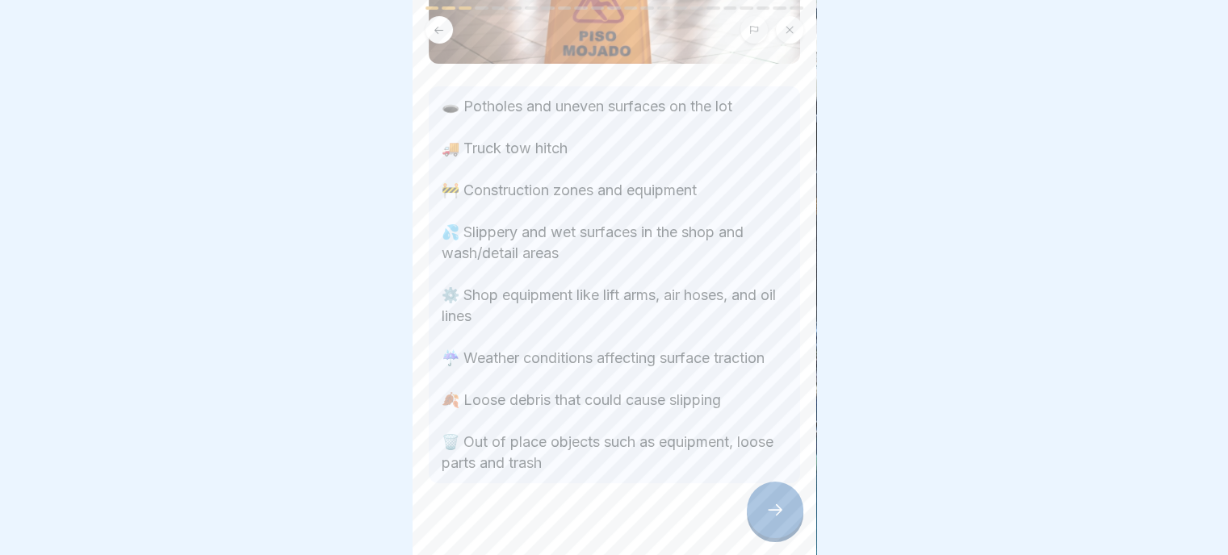
scroll to position [194, 0]
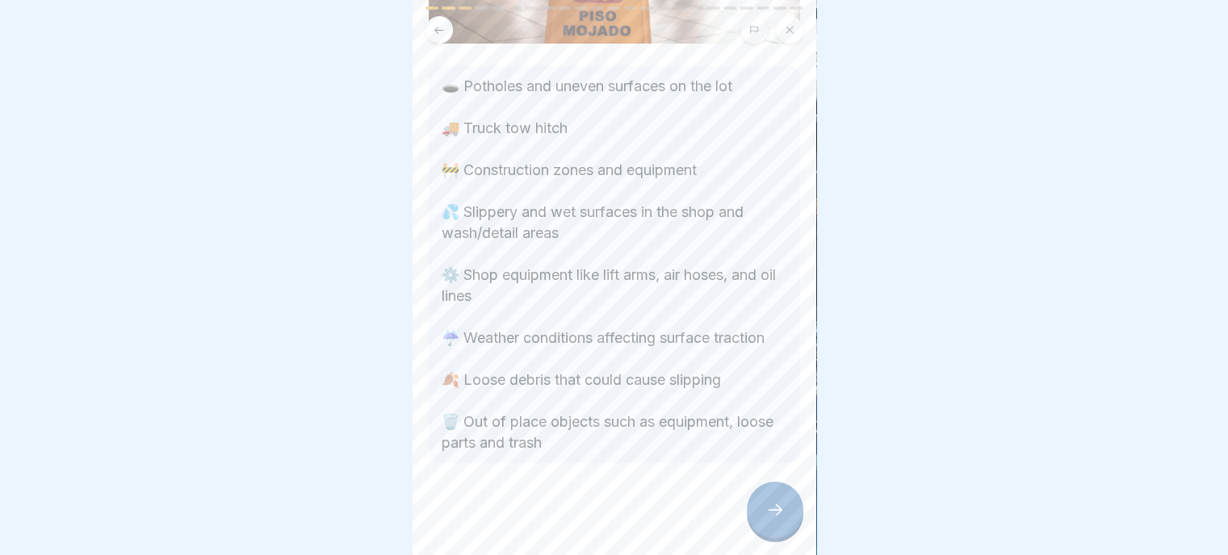
click at [771, 509] on icon at bounding box center [774, 509] width 19 height 19
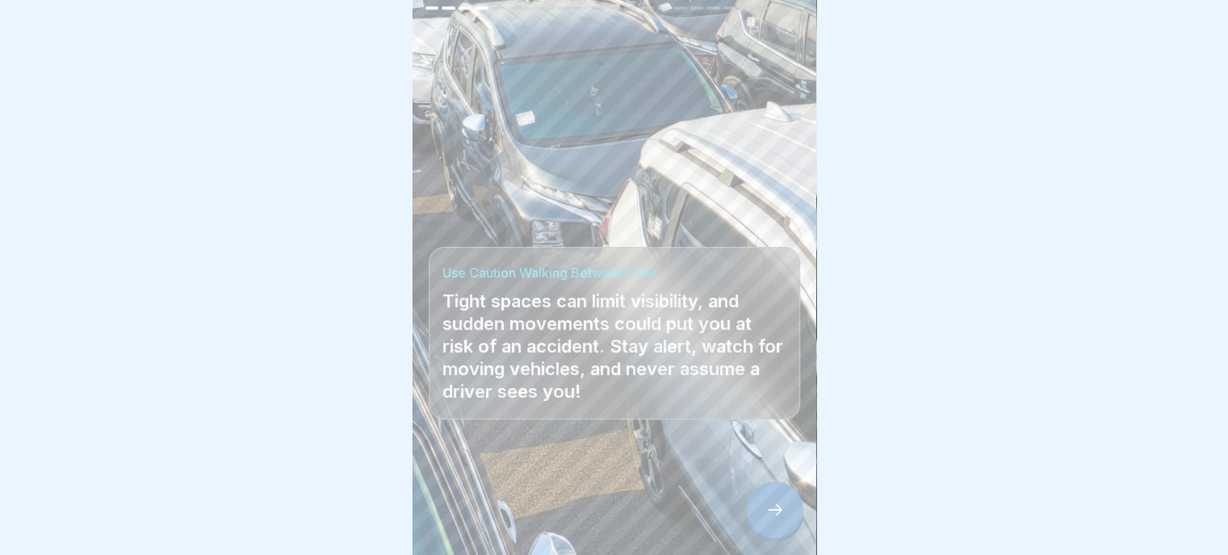
click at [773, 505] on icon at bounding box center [774, 509] width 19 height 19
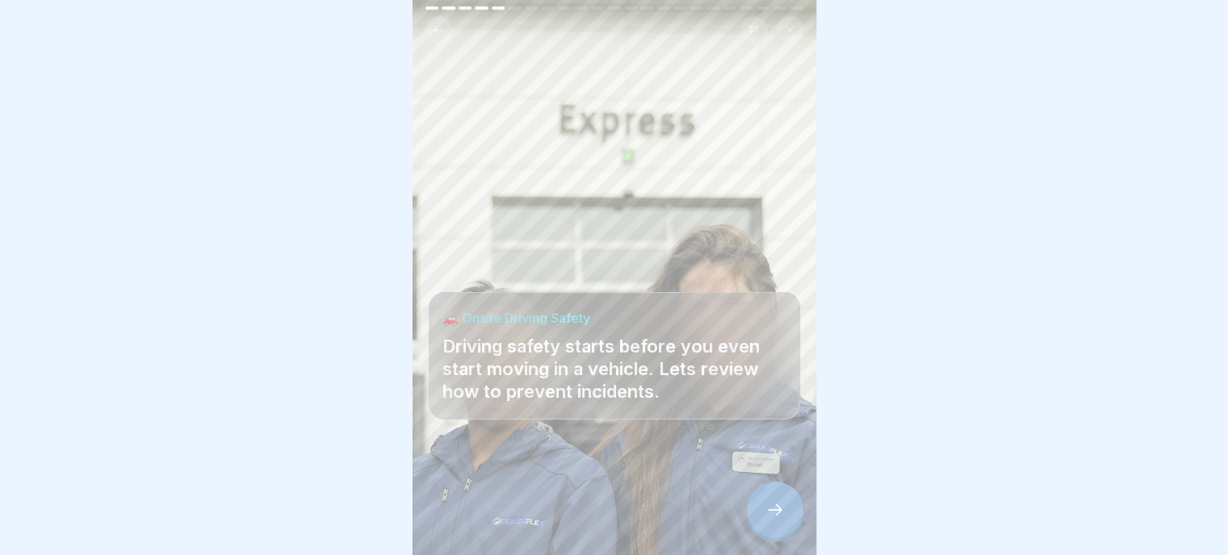
click at [775, 516] on icon at bounding box center [774, 509] width 19 height 19
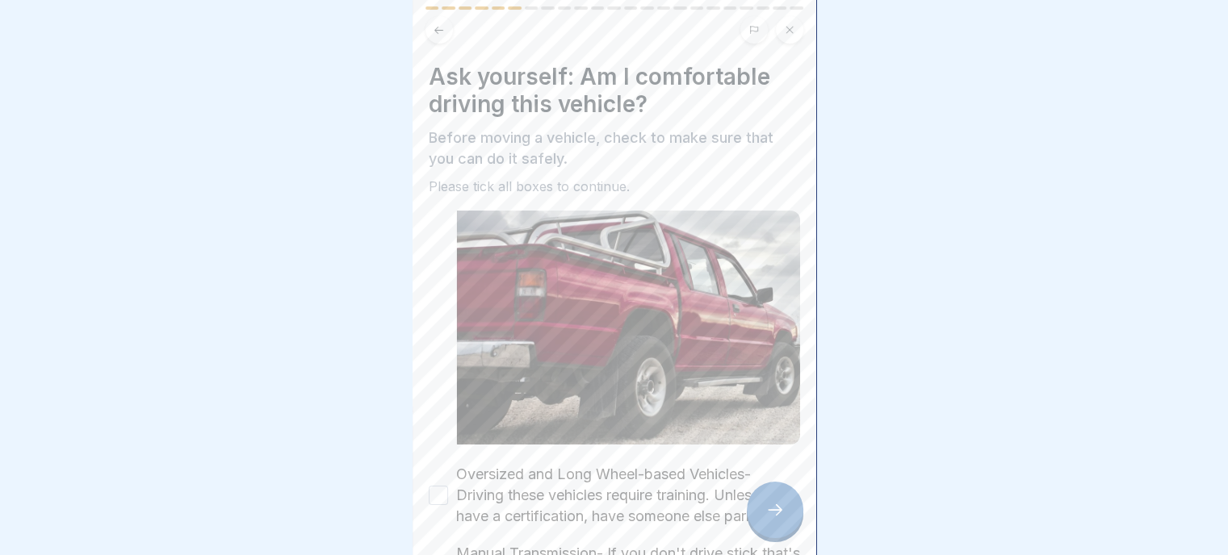
scroll to position [81, 0]
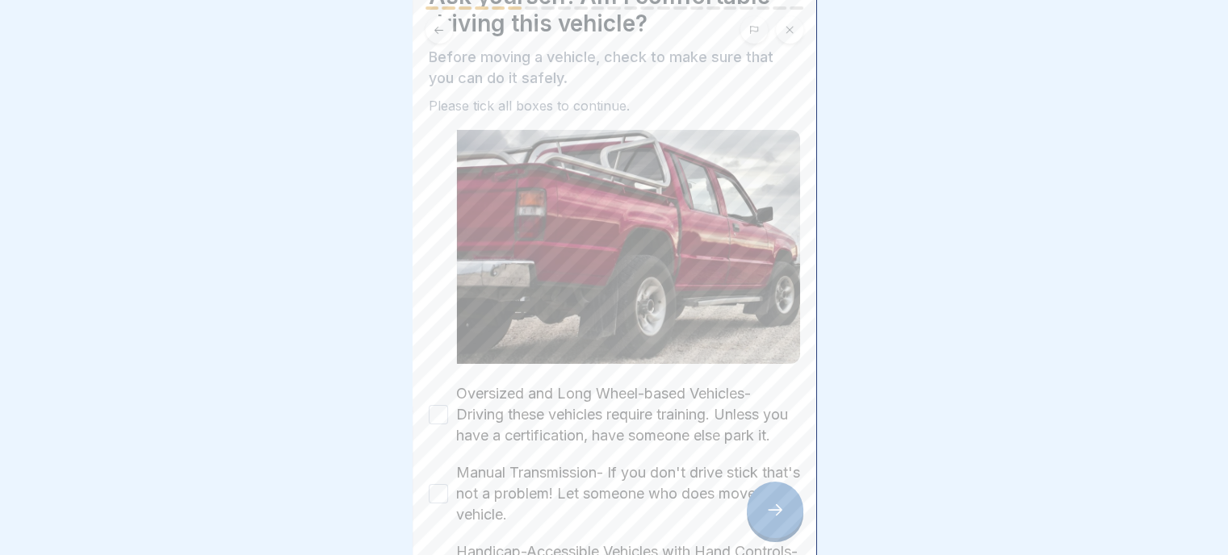
click at [433, 412] on button "Oversized and Long Wheel-based Vehicles- Driving these vehicles require trainin…" at bounding box center [438, 414] width 19 height 19
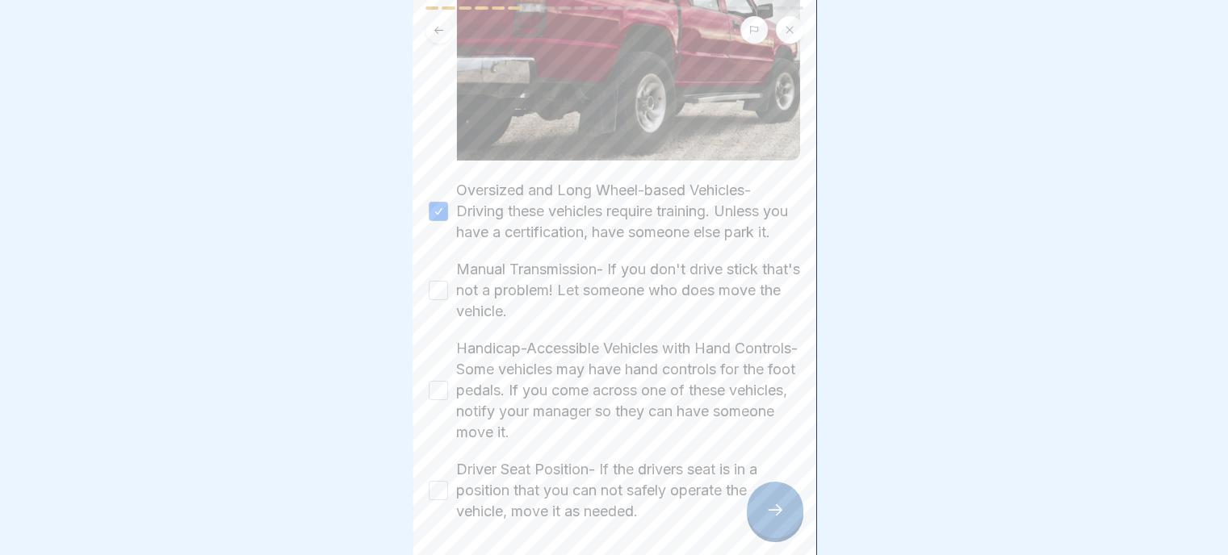
scroll to position [323, 0]
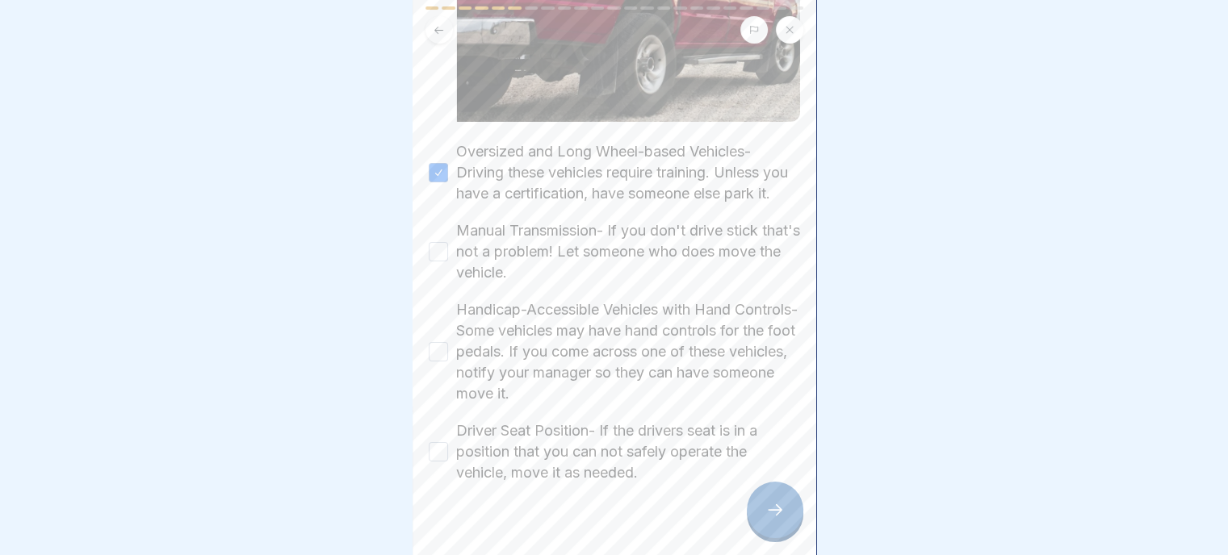
click at [434, 253] on button "Manual Transmission- If you don't drive stick that's not a problem! Let someone…" at bounding box center [438, 251] width 19 height 19
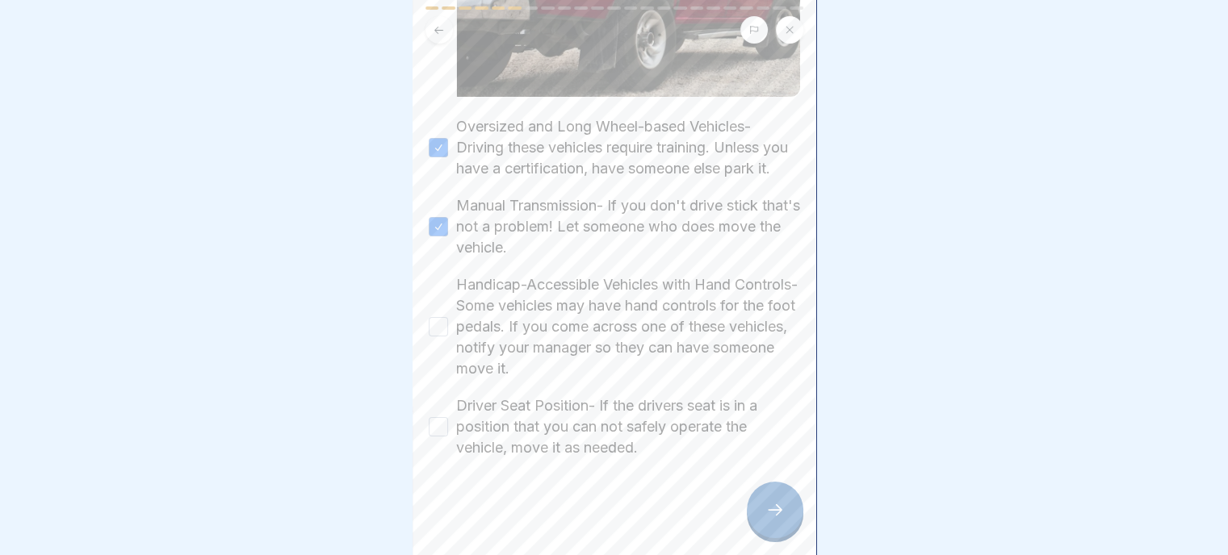
click at [433, 321] on button "Handicap-Accessible Vehicles with Hand Controls- Some vehicles may have hand co…" at bounding box center [438, 326] width 19 height 19
click at [432, 417] on button "Driver Seat Position- If the drivers seat is in a position that you can not saf…" at bounding box center [438, 426] width 19 height 19
click at [773, 506] on icon at bounding box center [774, 509] width 19 height 19
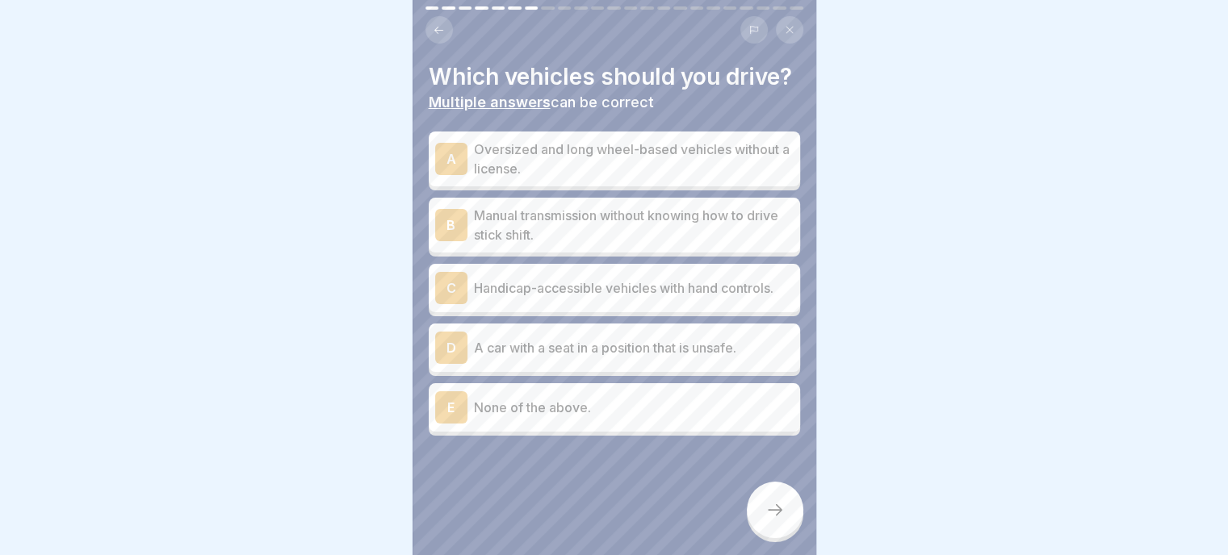
click at [515, 417] on p "None of the above." at bounding box center [634, 407] width 320 height 19
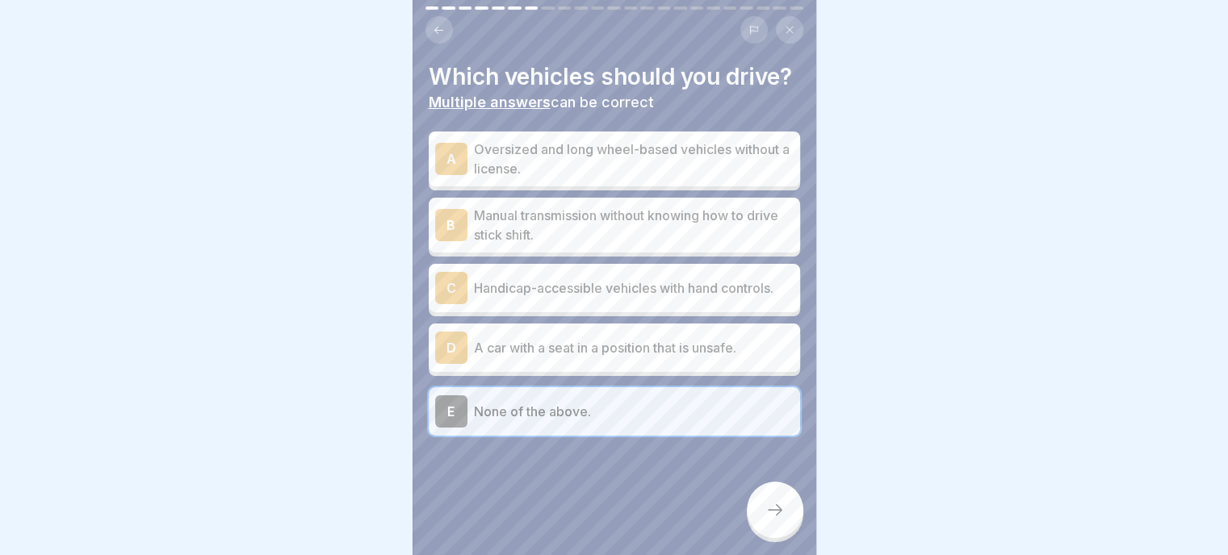
click at [771, 513] on icon at bounding box center [774, 509] width 19 height 19
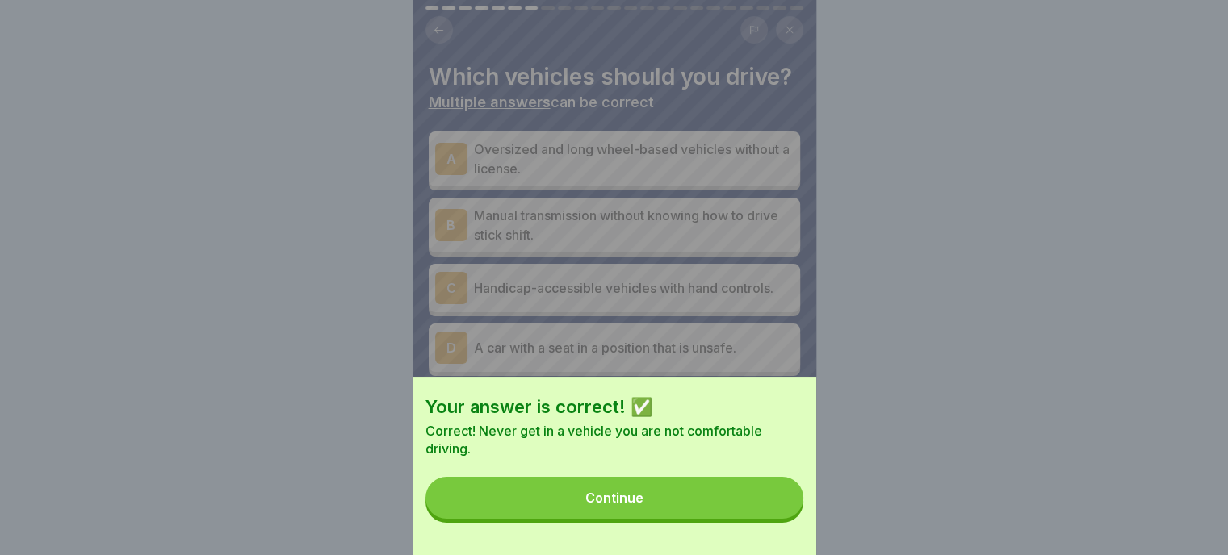
click at [625, 505] on div "Continue" at bounding box center [614, 498] width 58 height 15
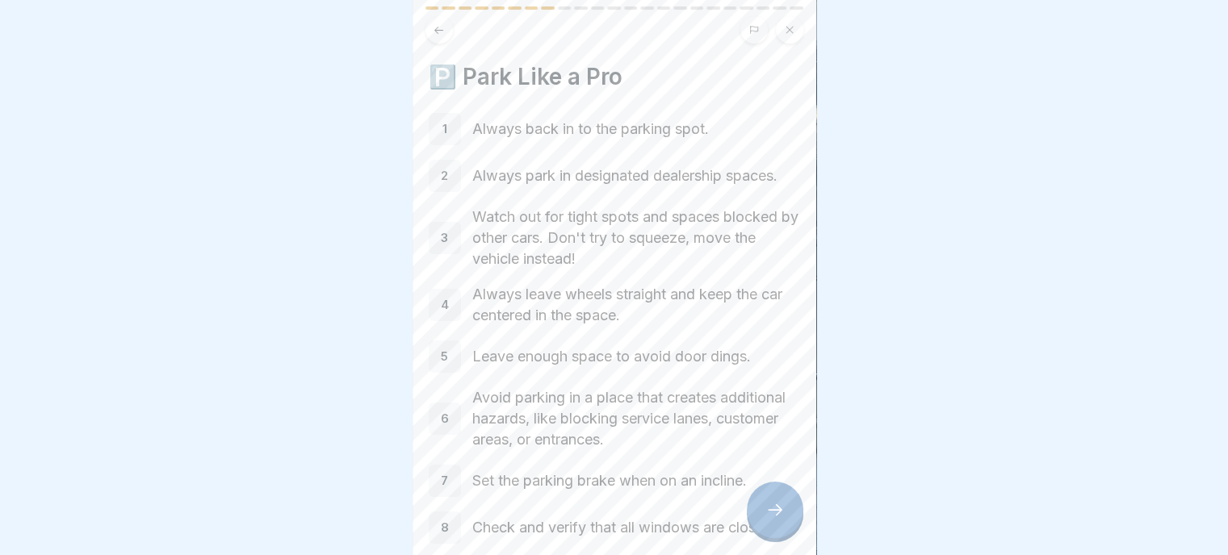
scroll to position [81, 0]
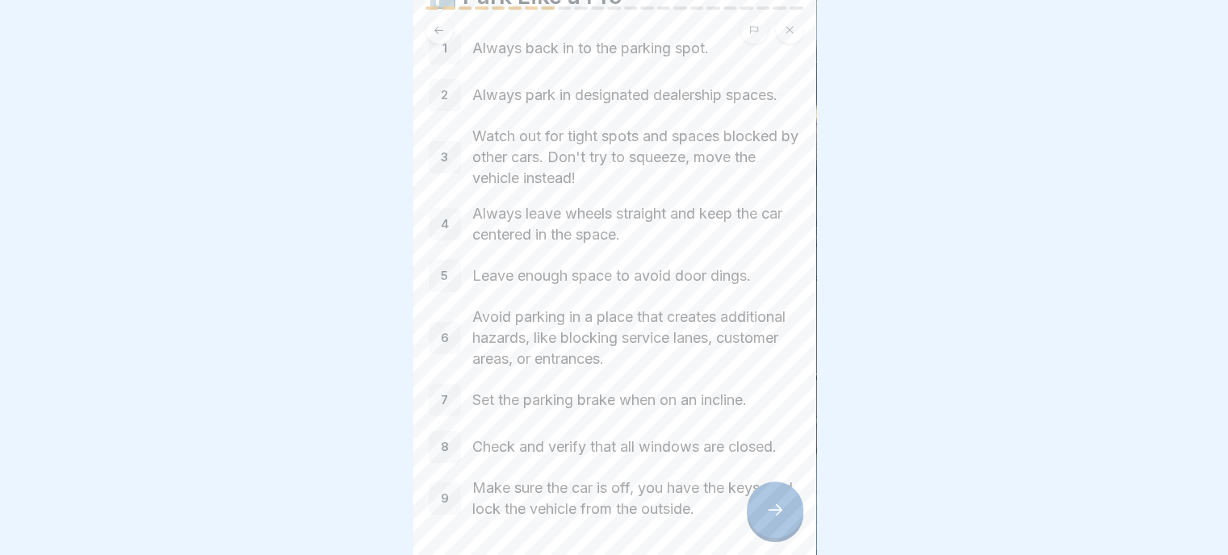
click at [777, 521] on div at bounding box center [775, 510] width 57 height 57
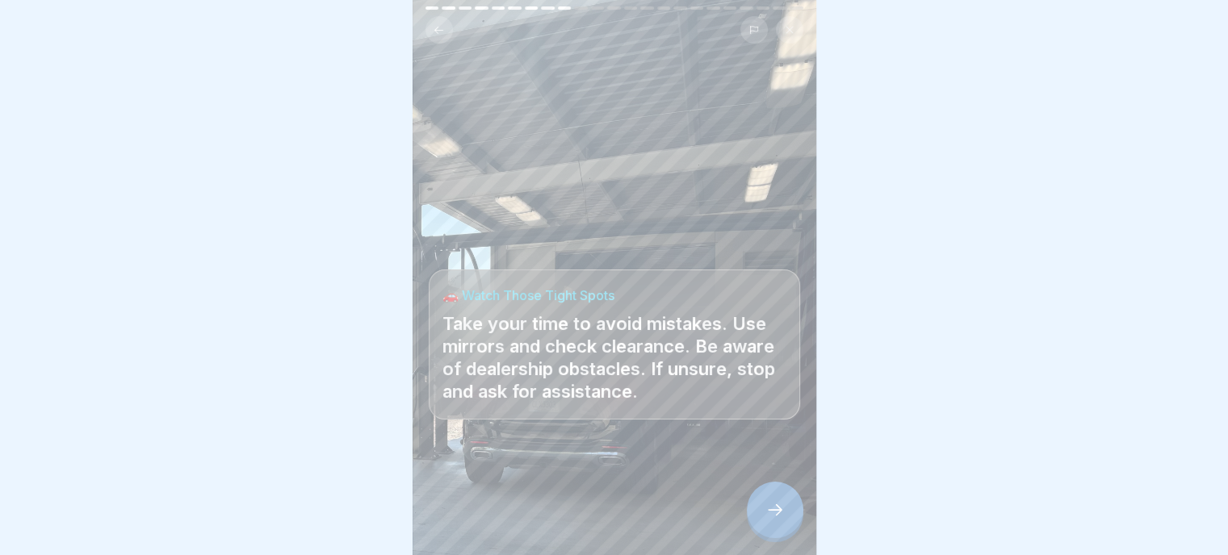
click at [776, 509] on icon at bounding box center [774, 509] width 19 height 19
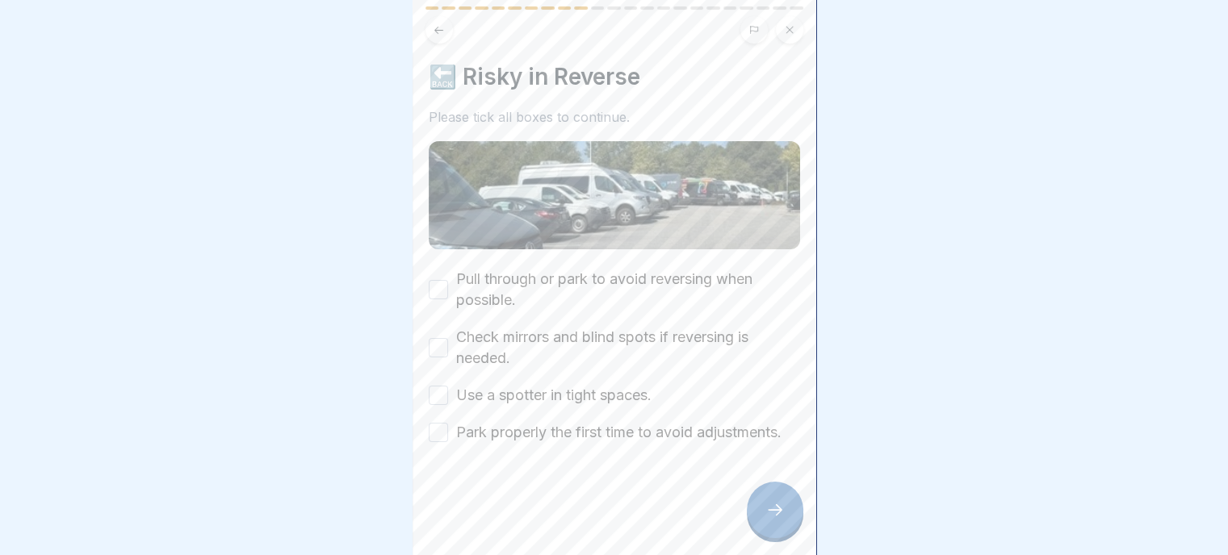
click at [438, 280] on button "Pull through or park to avoid reversing when possible." at bounding box center [438, 289] width 19 height 19
click at [433, 338] on button "Check mirrors and blind spots if reversing is needed." at bounding box center [438, 347] width 19 height 19
click at [433, 386] on button "Use a spotter in tight spaces." at bounding box center [438, 395] width 19 height 19
click at [444, 426] on button "Park properly the first time to avoid adjustments." at bounding box center [438, 432] width 19 height 19
click at [783, 514] on icon at bounding box center [774, 509] width 19 height 19
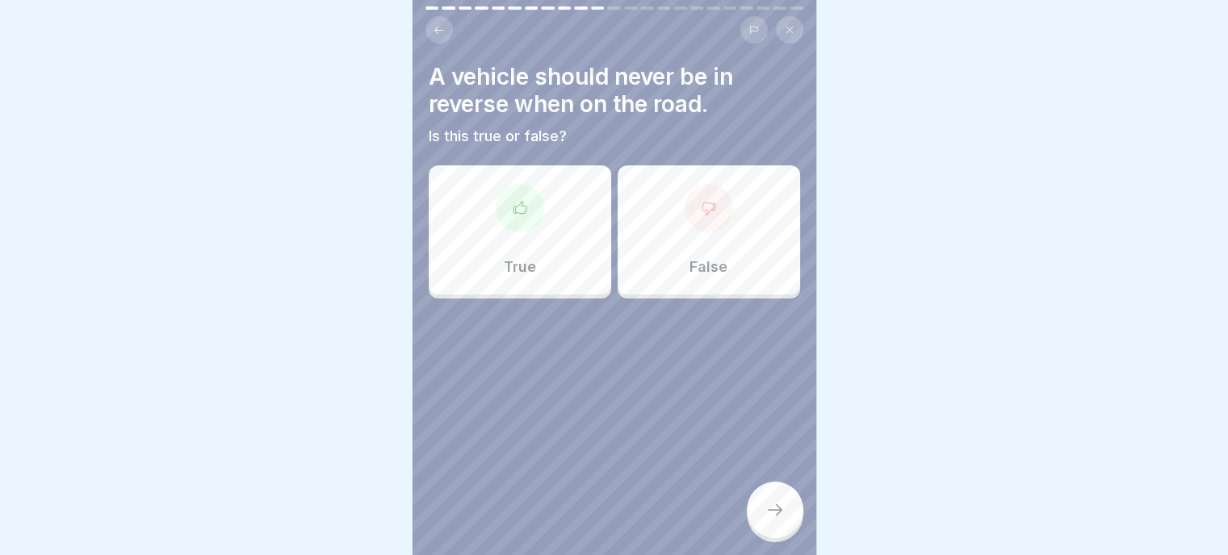
click at [555, 219] on div "True" at bounding box center [520, 229] width 182 height 129
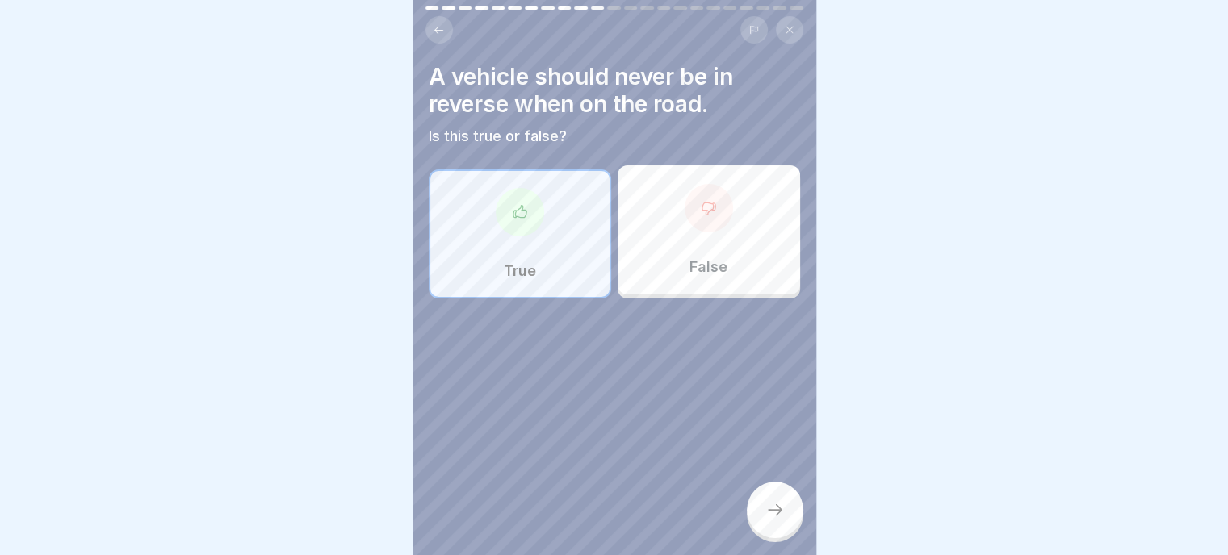
click at [780, 507] on icon at bounding box center [774, 509] width 19 height 19
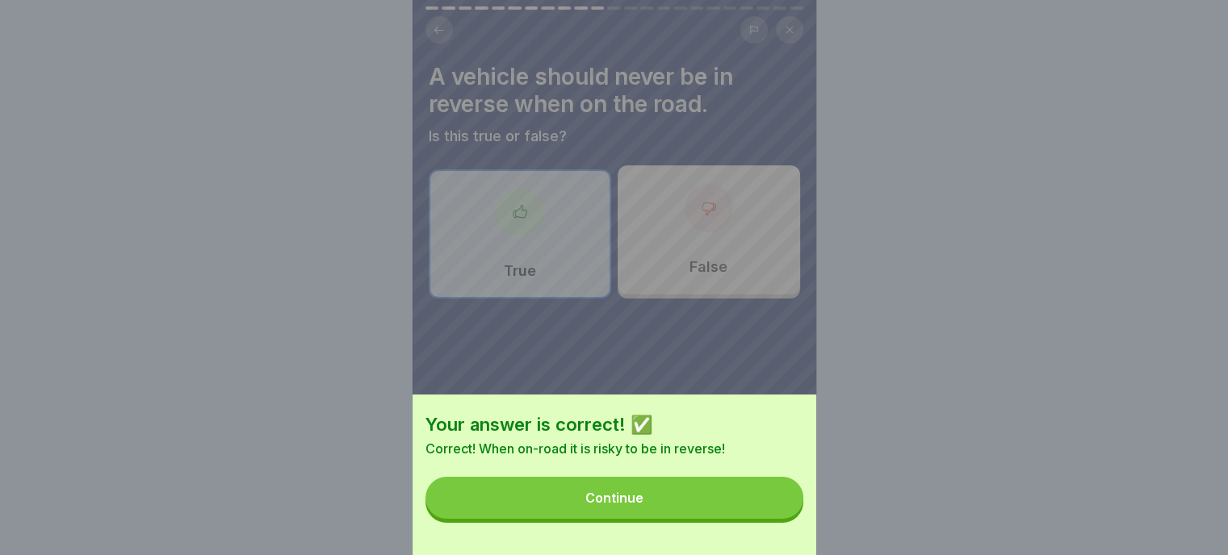
click at [649, 517] on button "Continue" at bounding box center [614, 498] width 378 height 42
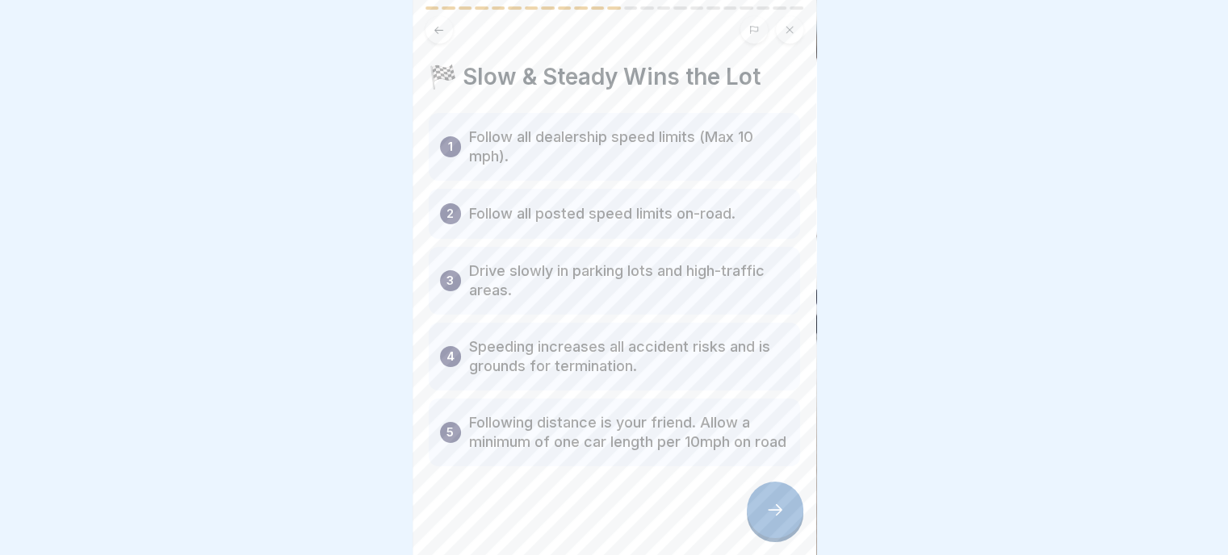
click at [785, 513] on div at bounding box center [775, 510] width 57 height 57
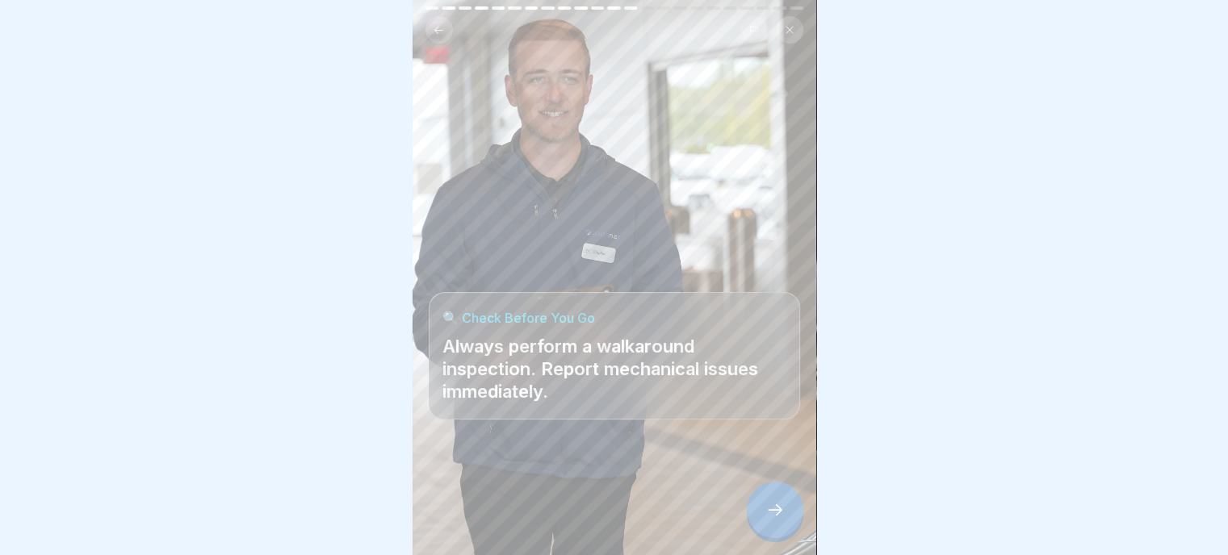
click at [765, 509] on icon at bounding box center [774, 509] width 19 height 19
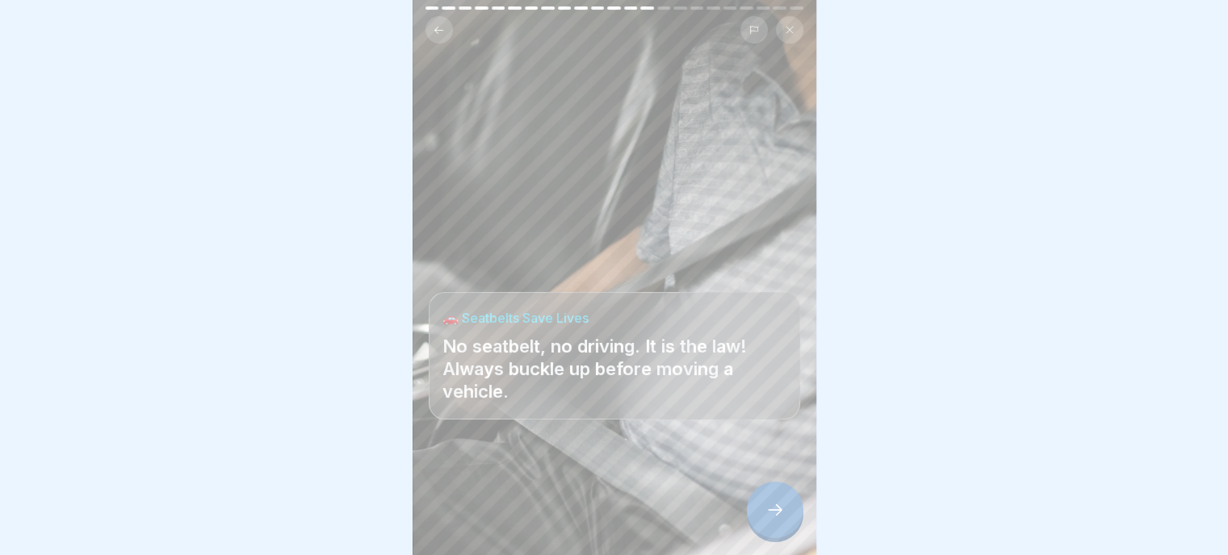
click at [783, 512] on icon at bounding box center [774, 509] width 19 height 19
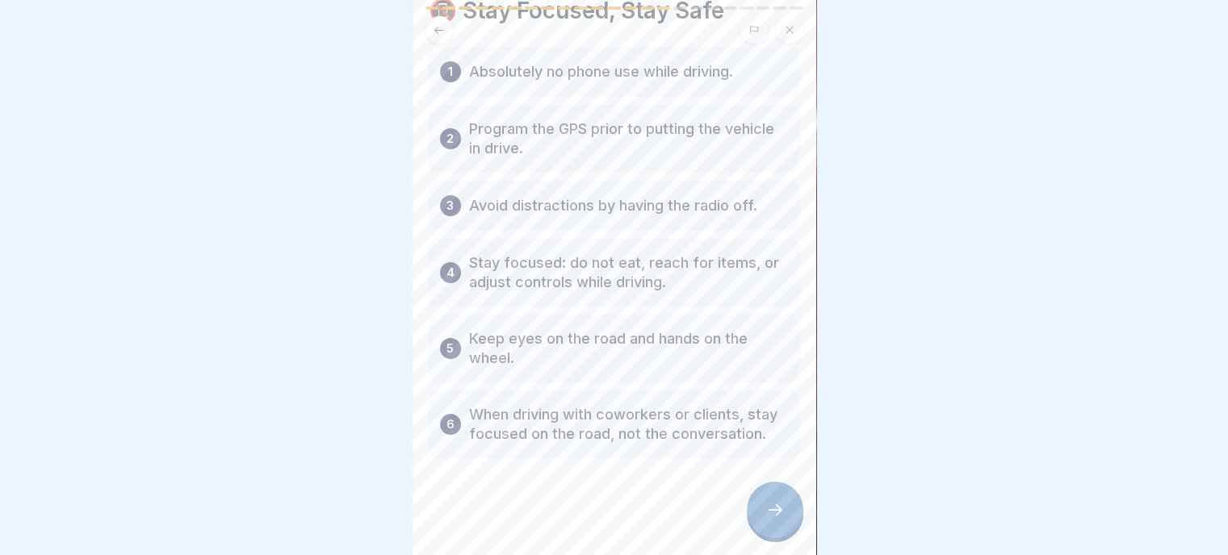
scroll to position [86, 0]
click at [791, 514] on div at bounding box center [775, 510] width 57 height 57
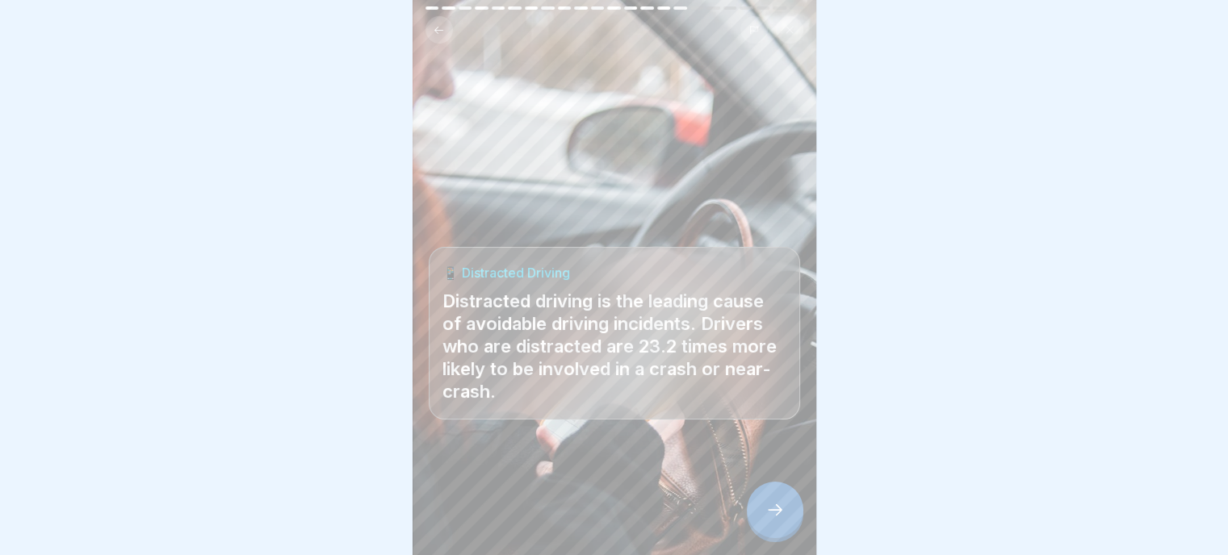
click at [768, 516] on icon at bounding box center [774, 509] width 19 height 19
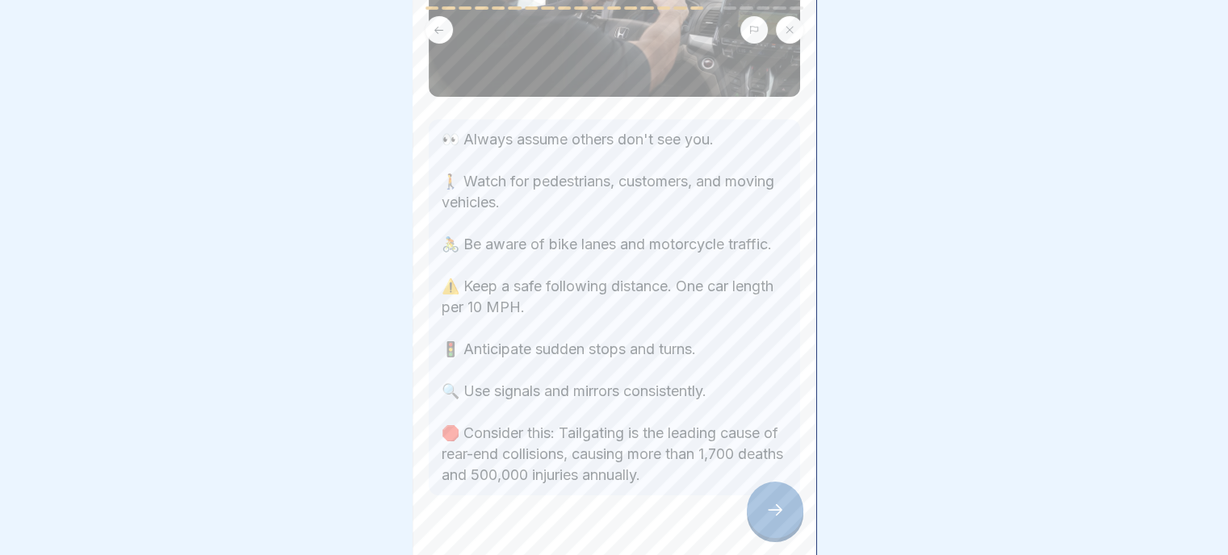
scroll to position [161, 0]
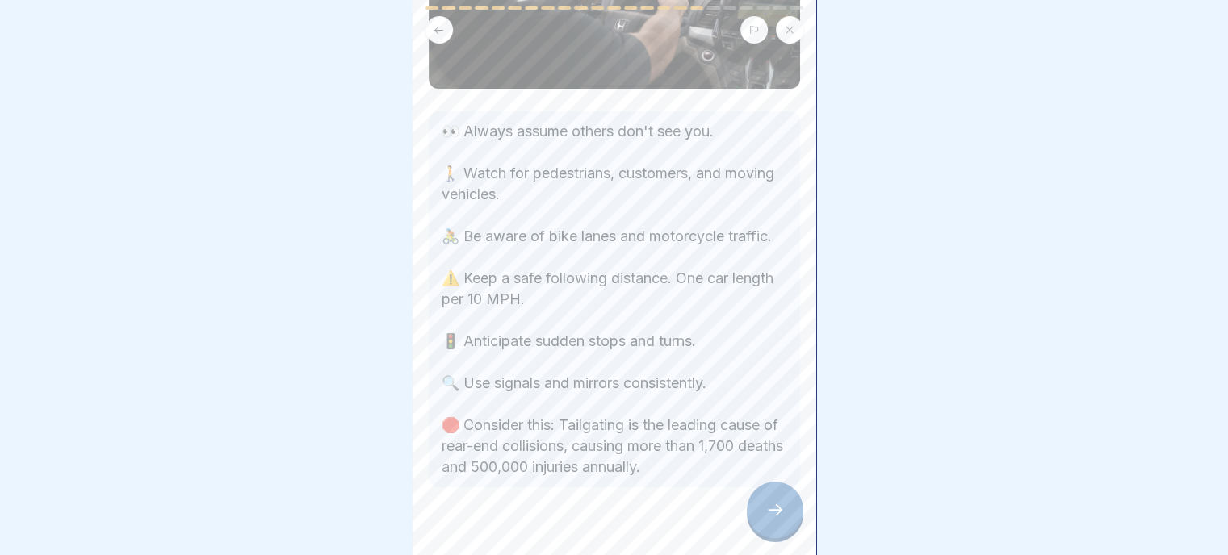
click at [772, 514] on icon at bounding box center [774, 509] width 19 height 19
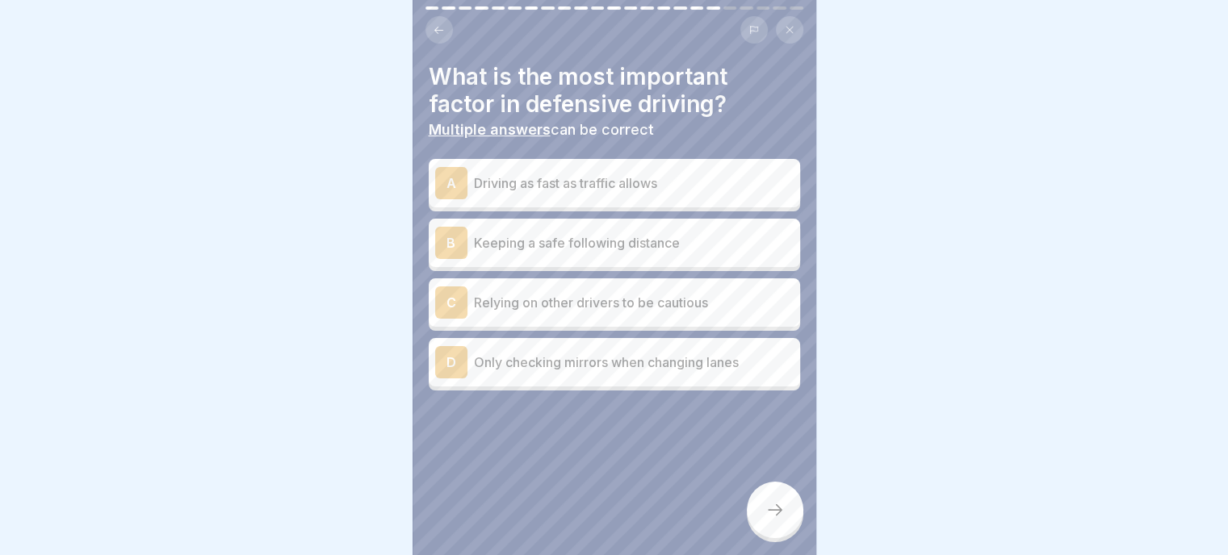
click at [607, 233] on p "Keeping a safe following distance" at bounding box center [634, 242] width 320 height 19
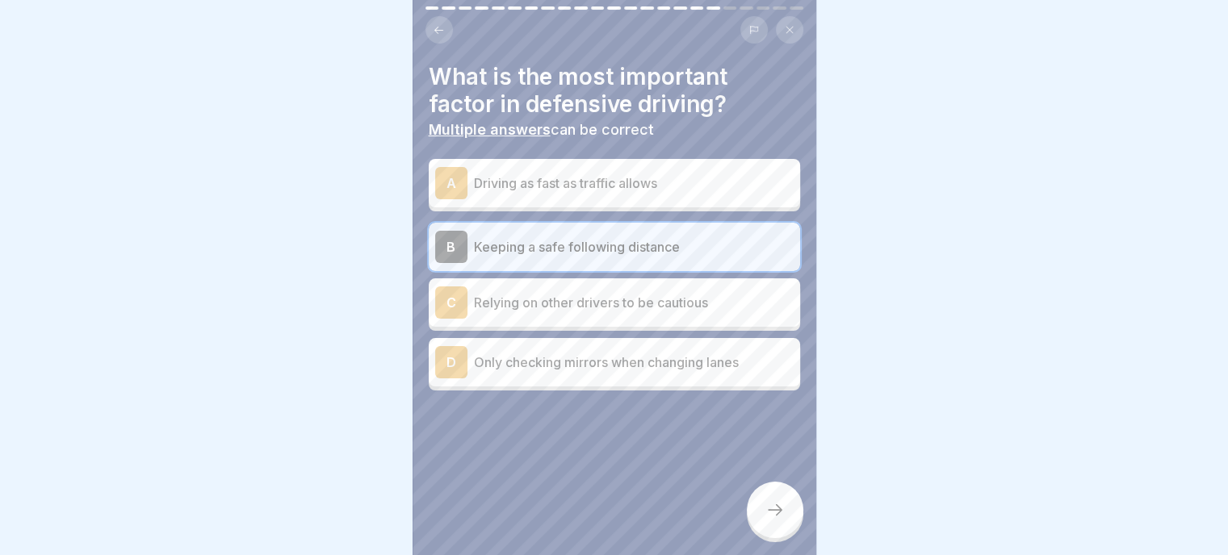
click at [781, 513] on icon at bounding box center [774, 509] width 19 height 19
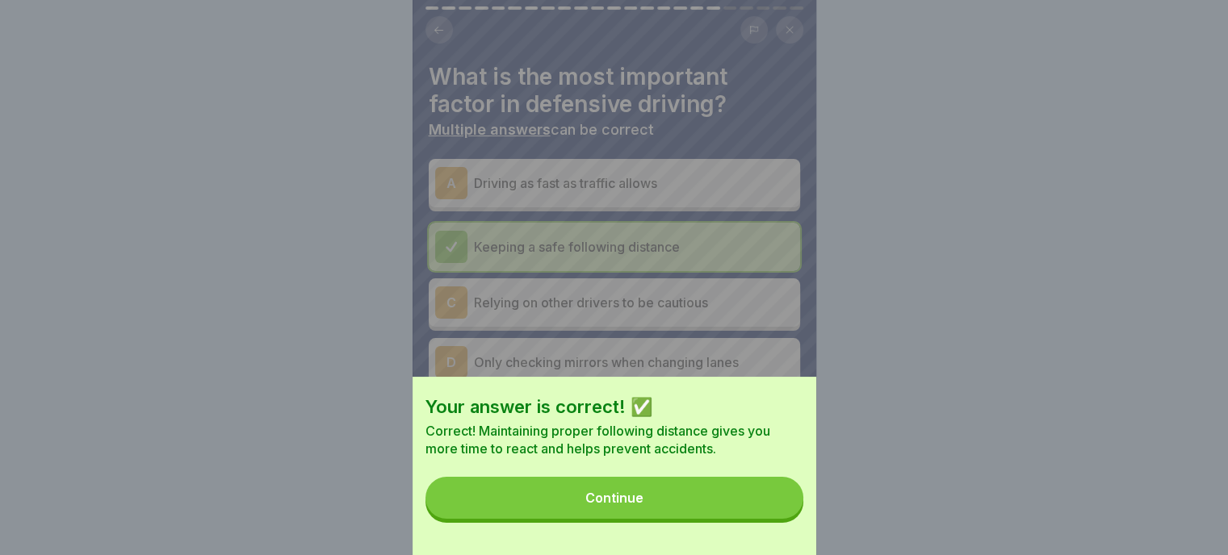
click at [631, 505] on div "Continue" at bounding box center [614, 498] width 58 height 15
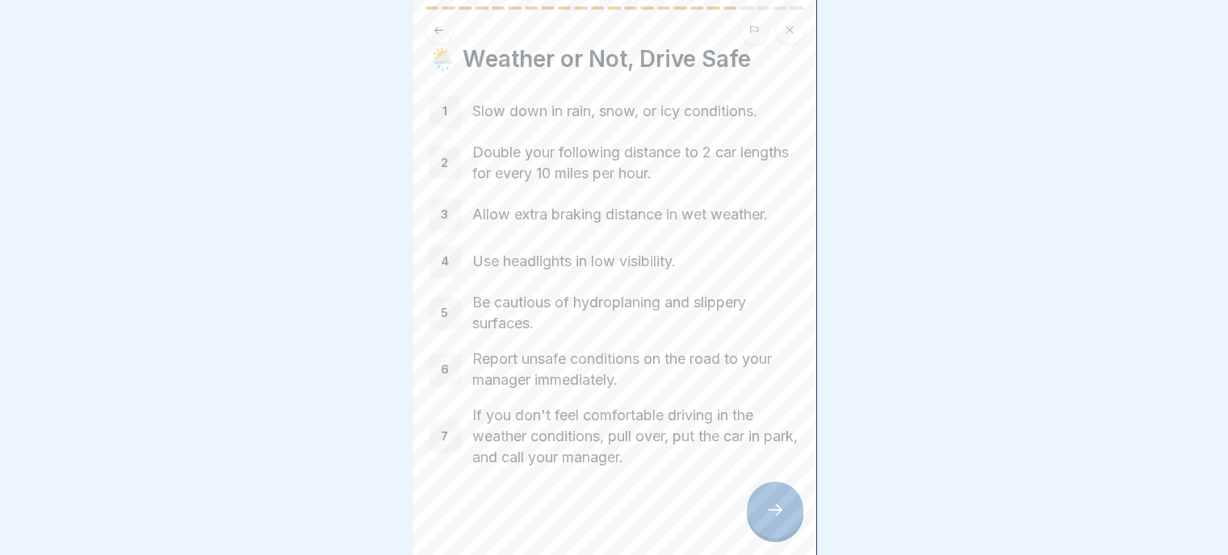
scroll to position [27, 0]
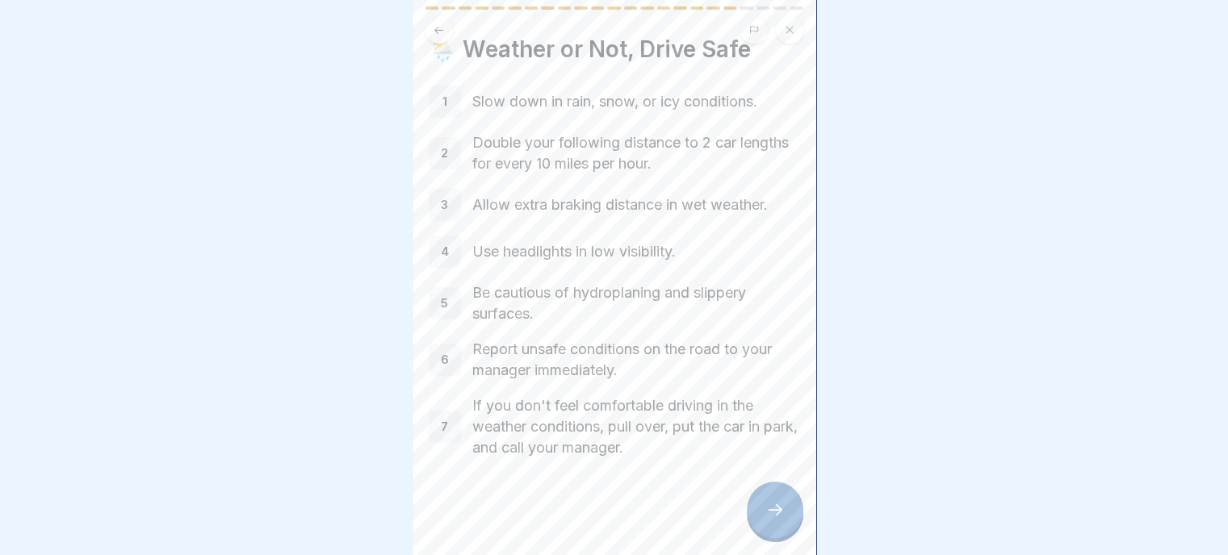
click at [772, 511] on icon at bounding box center [774, 509] width 19 height 19
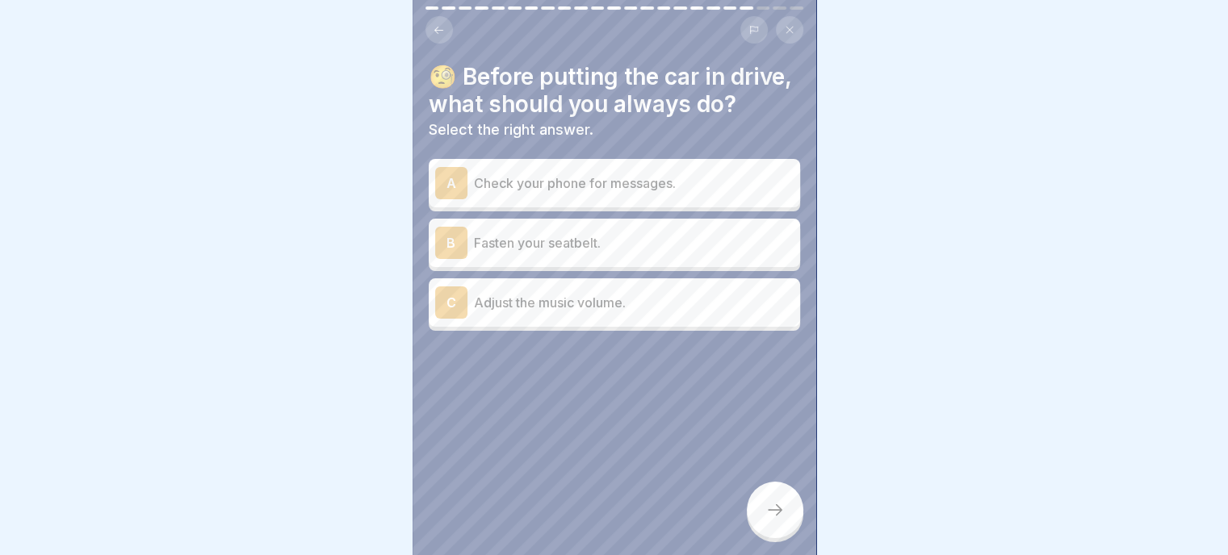
click at [567, 253] on p "Fasten your seatbelt." at bounding box center [634, 242] width 320 height 19
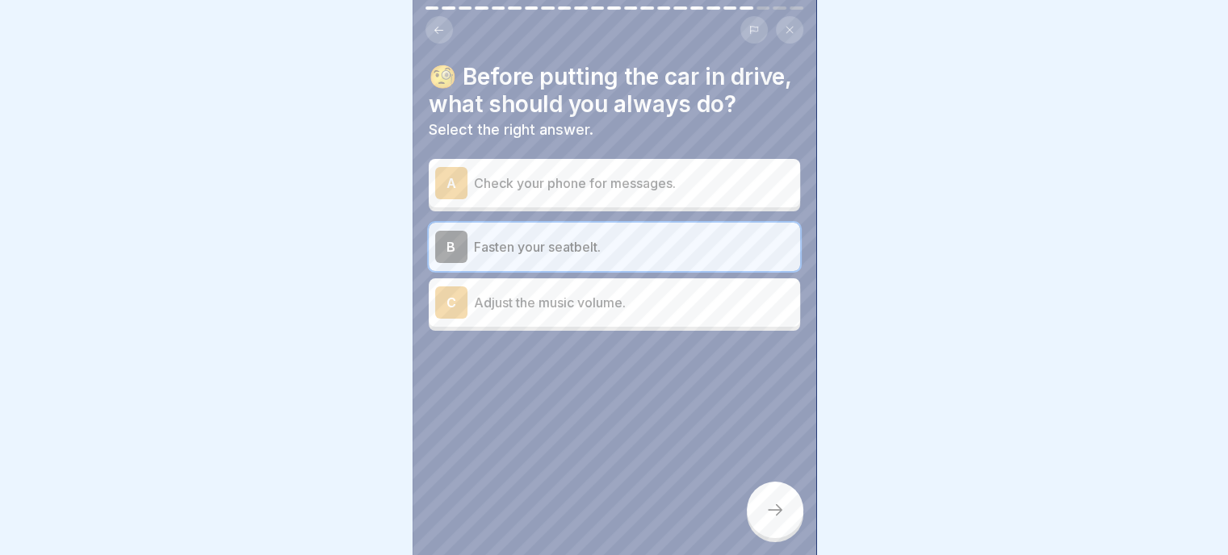
click at [774, 516] on icon at bounding box center [774, 509] width 19 height 19
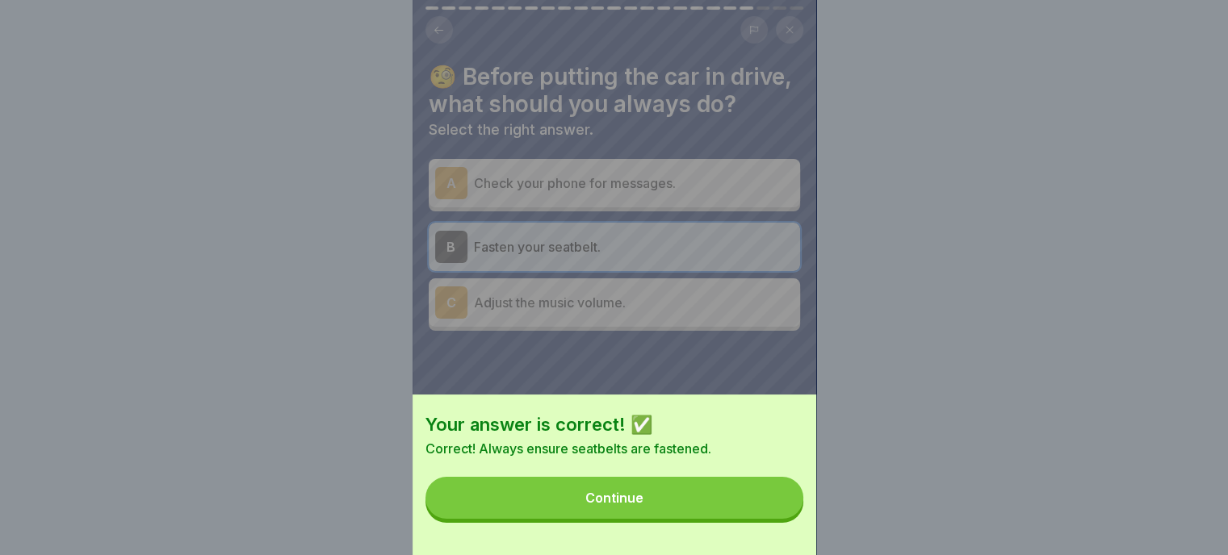
click at [660, 496] on button "Continue" at bounding box center [614, 498] width 378 height 42
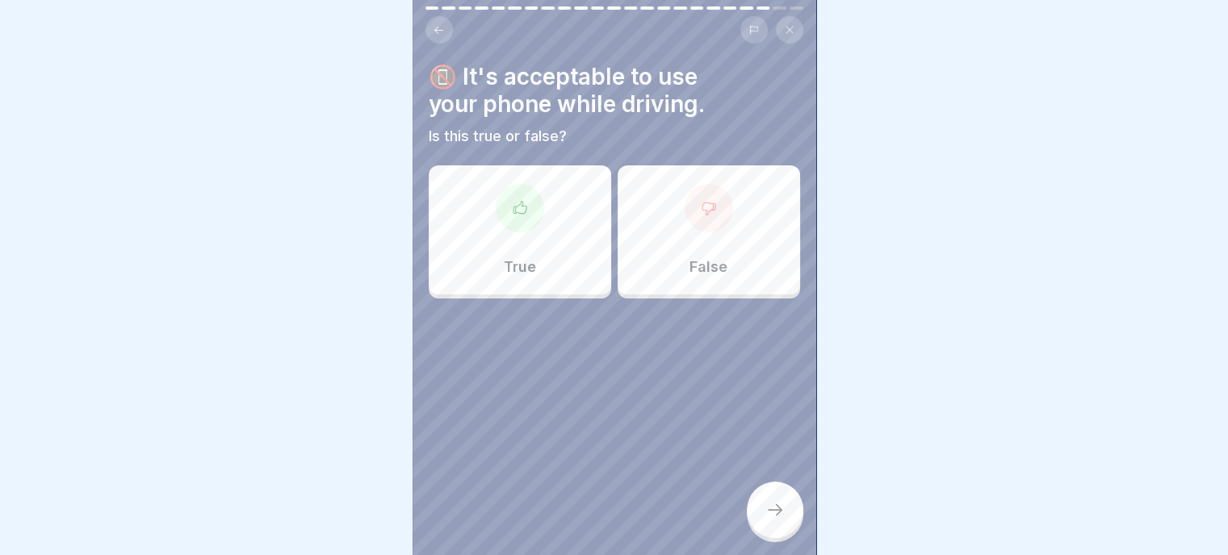
click at [703, 235] on div "False" at bounding box center [709, 229] width 182 height 129
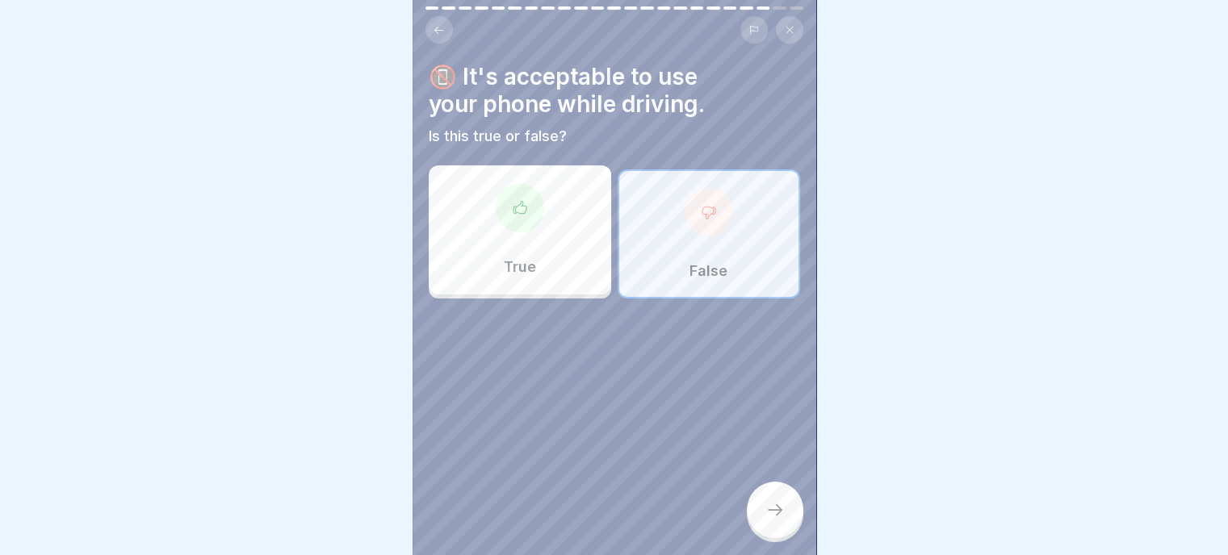
click at [774, 514] on icon at bounding box center [774, 509] width 19 height 19
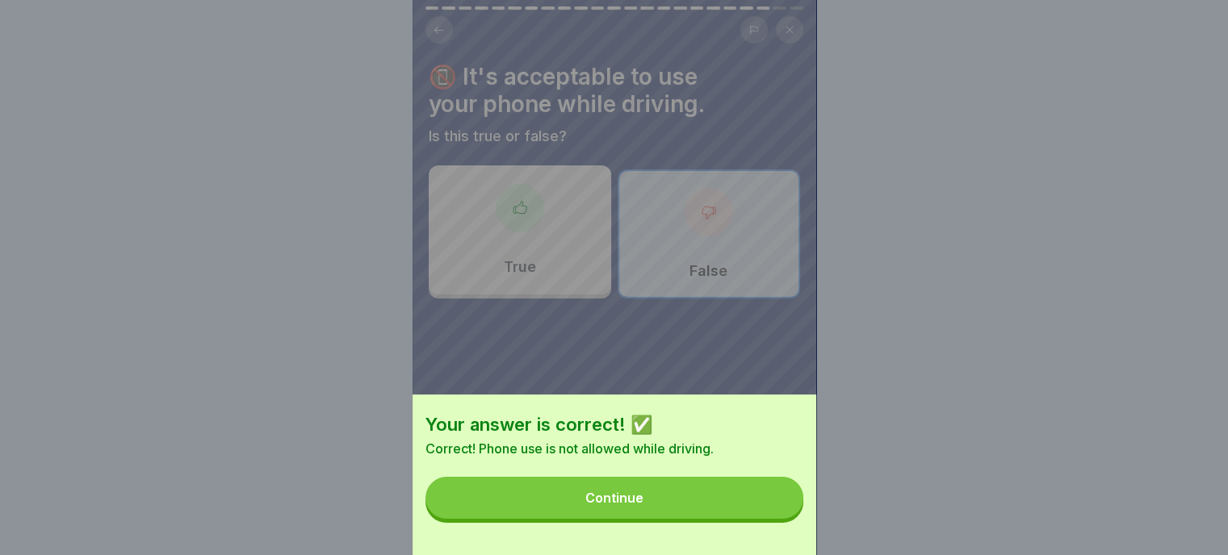
click at [675, 500] on button "Continue" at bounding box center [614, 498] width 378 height 42
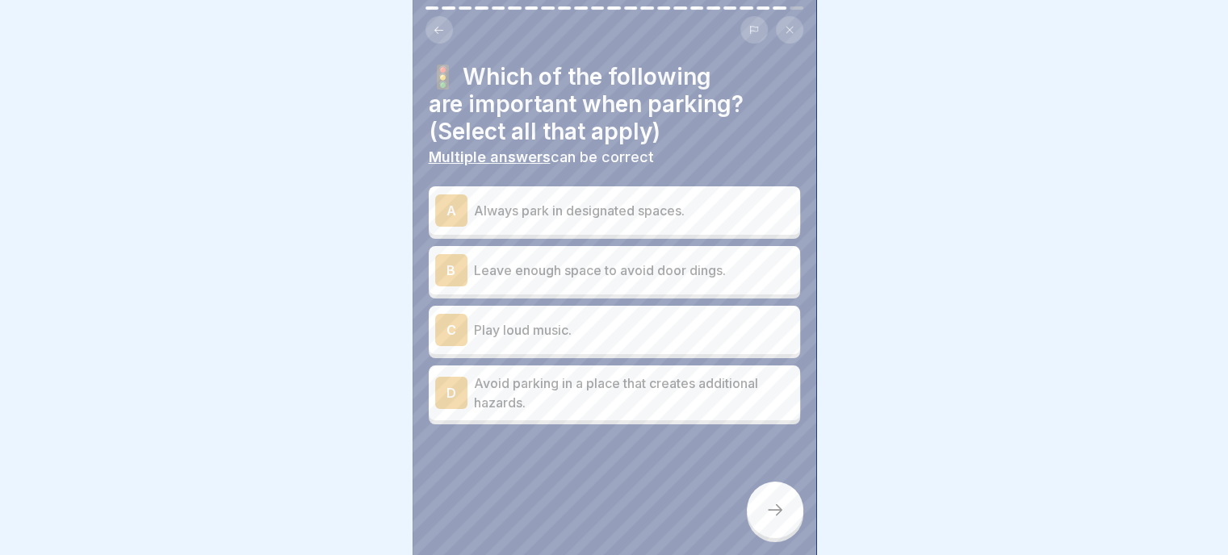
click at [572, 201] on p "Always park in designated spaces." at bounding box center [634, 210] width 320 height 19
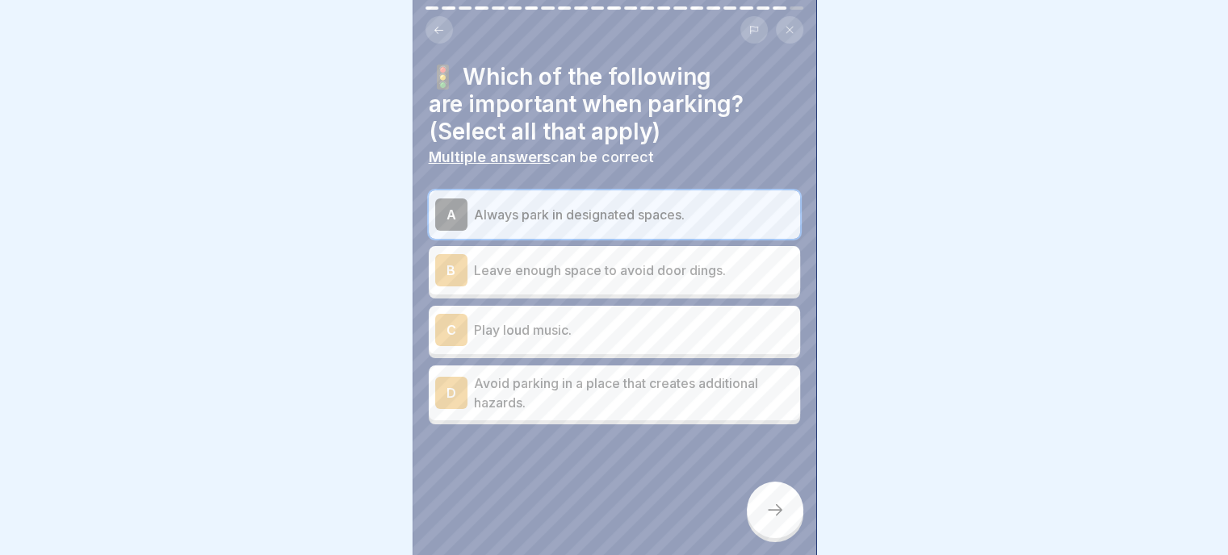
click at [584, 261] on p "Leave enough space to avoid door dings." at bounding box center [634, 270] width 320 height 19
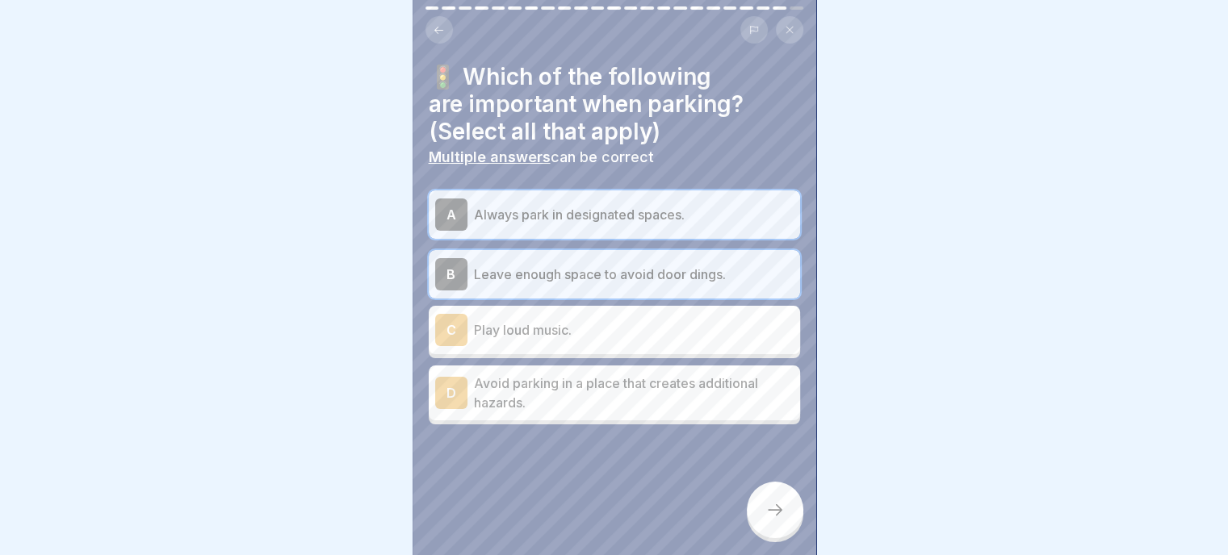
click at [563, 390] on p "Avoid parking in a place that creates additional hazards." at bounding box center [634, 393] width 320 height 39
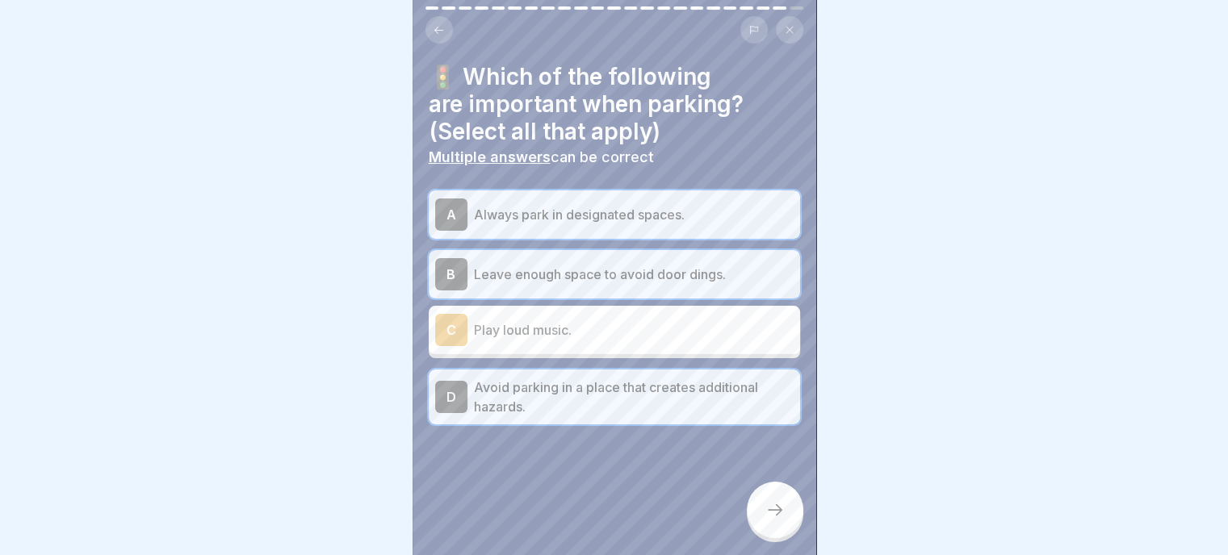
click at [771, 517] on icon at bounding box center [774, 509] width 19 height 19
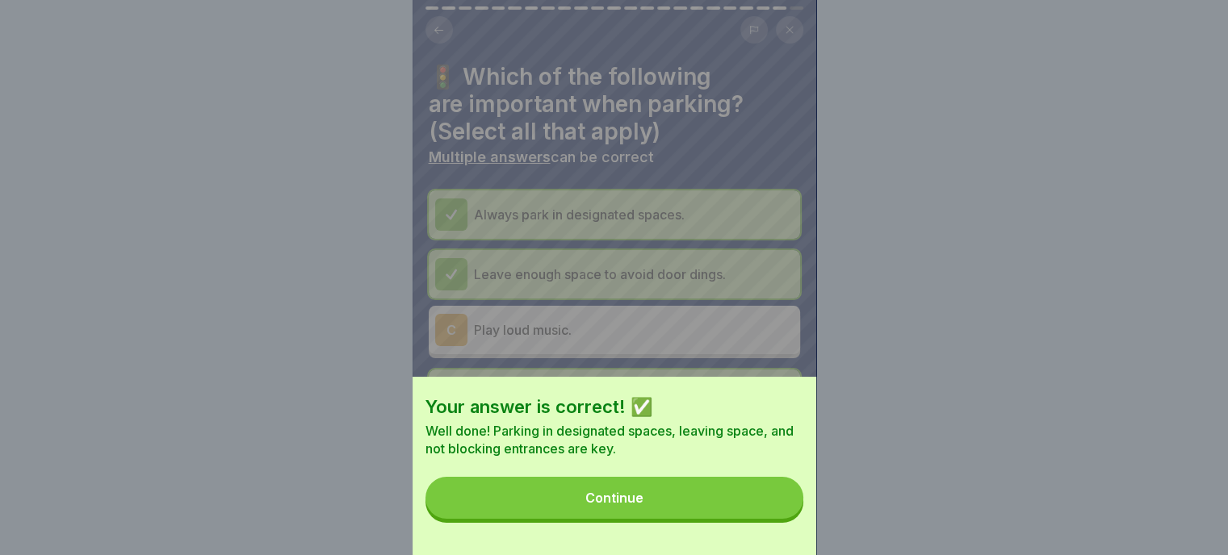
click at [664, 500] on button "Continue" at bounding box center [614, 498] width 378 height 42
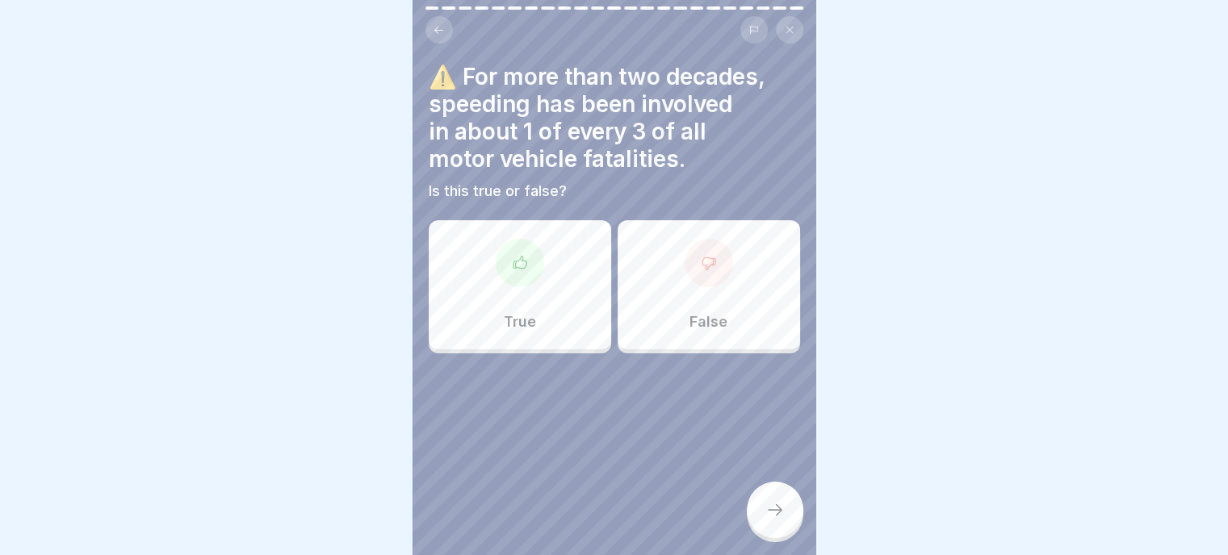
click at [588, 303] on div "True" at bounding box center [520, 284] width 182 height 129
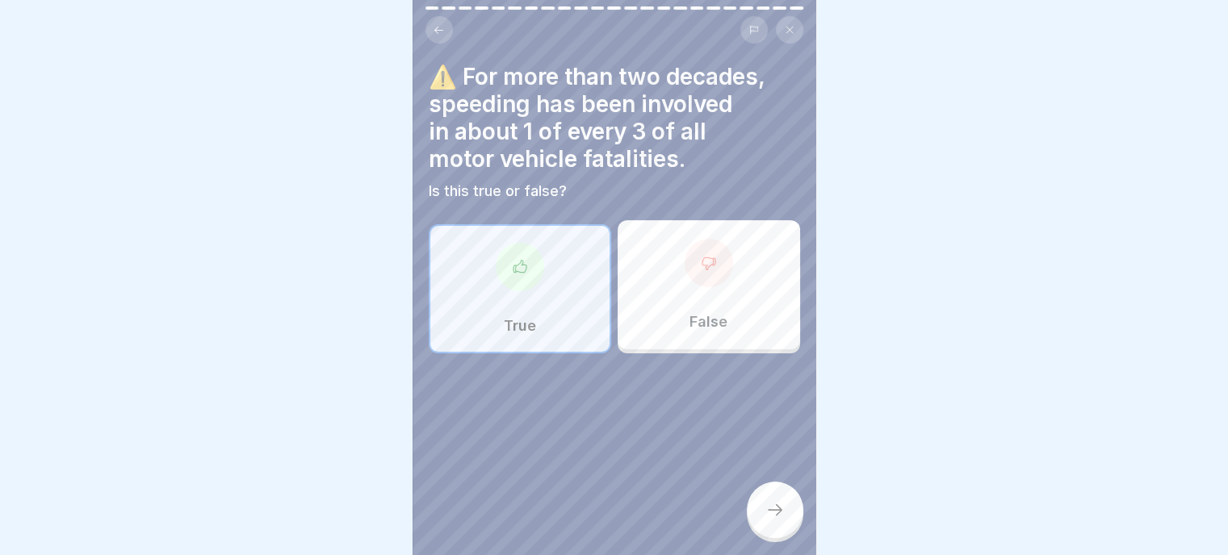
click at [778, 516] on icon at bounding box center [774, 509] width 19 height 19
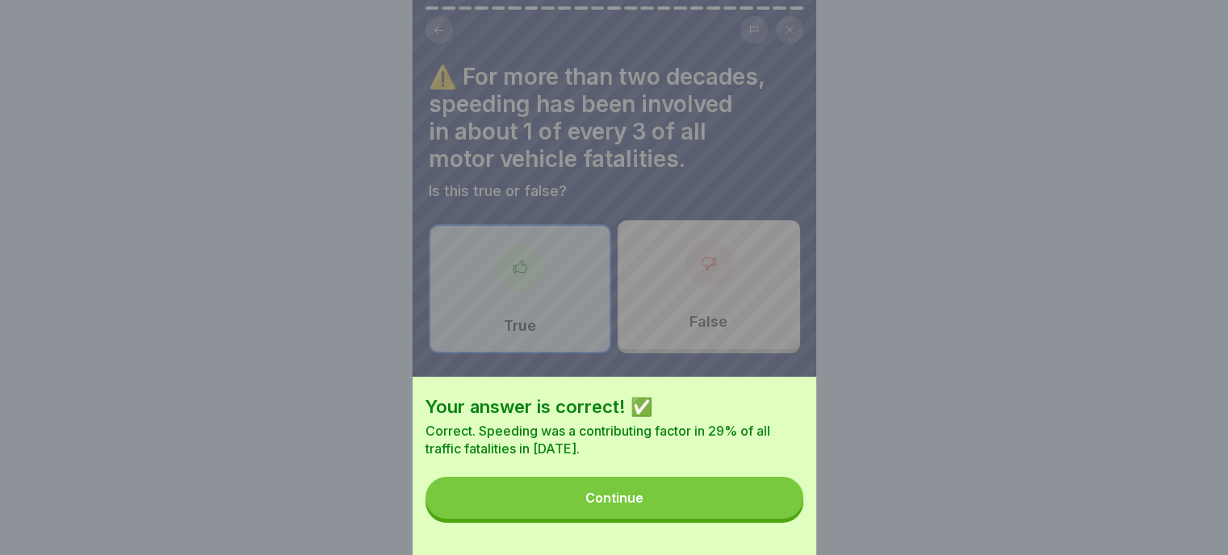
click at [643, 505] on div "Continue" at bounding box center [614, 498] width 58 height 15
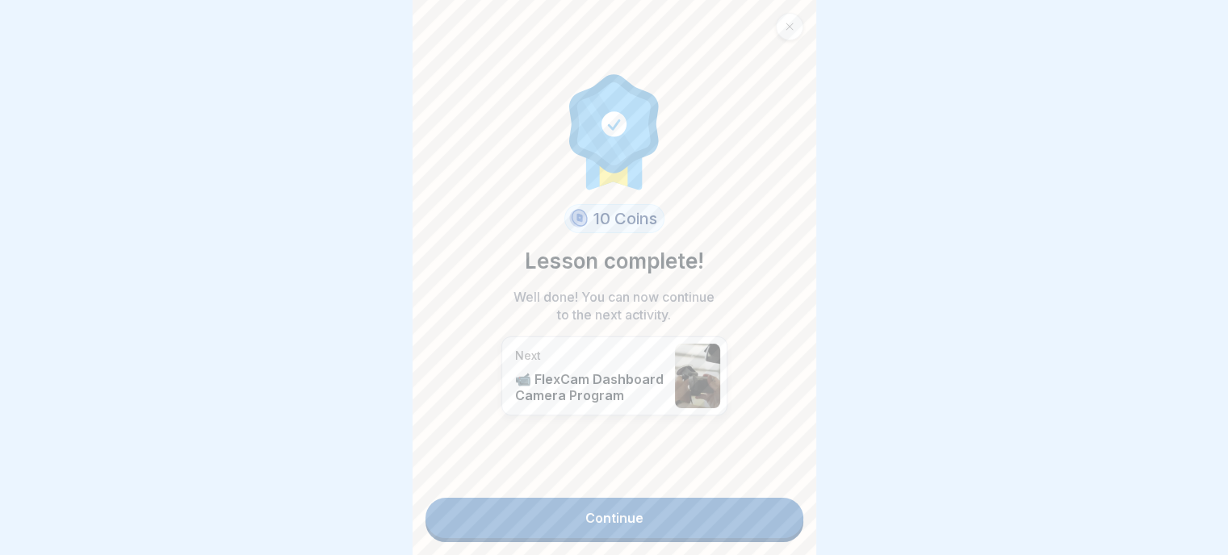
click at [623, 519] on link "Continue" at bounding box center [614, 518] width 378 height 40
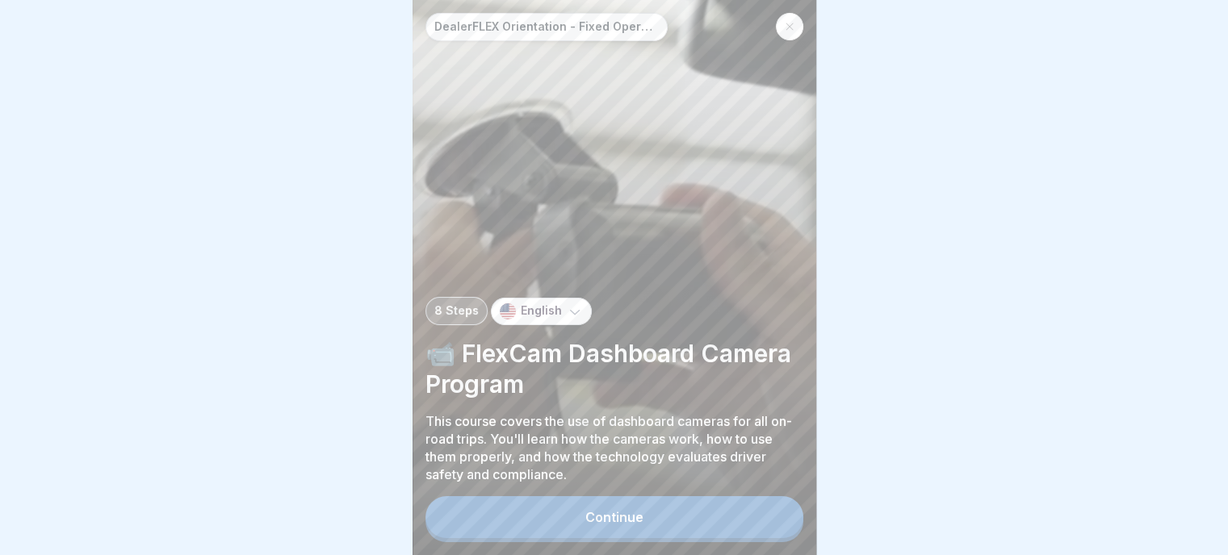
scroll to position [12, 0]
click at [628, 530] on button "Continue" at bounding box center [614, 517] width 378 height 42
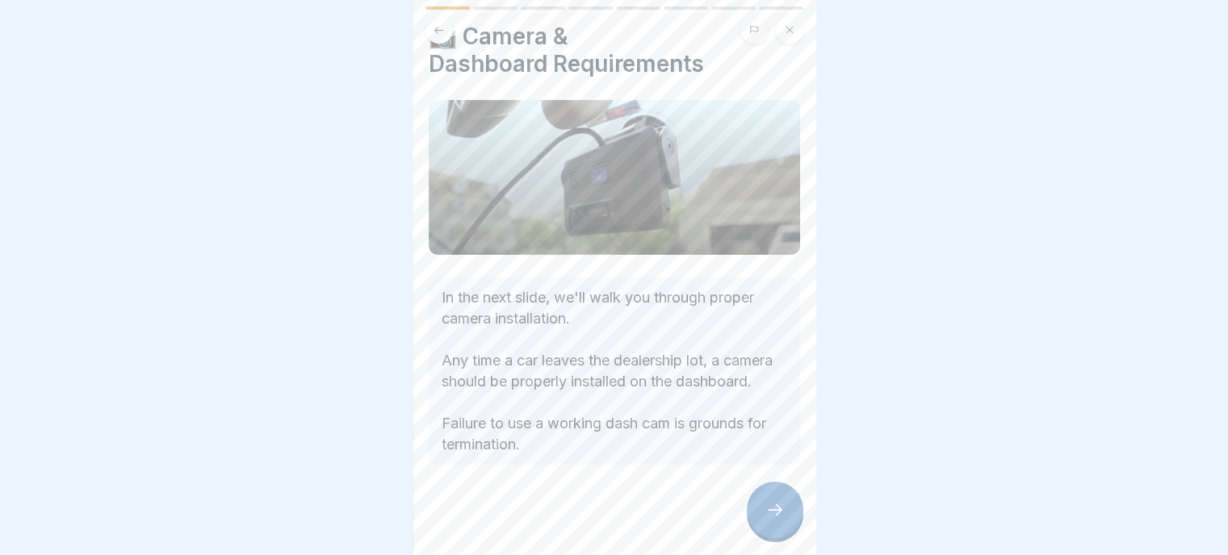
scroll to position [62, 0]
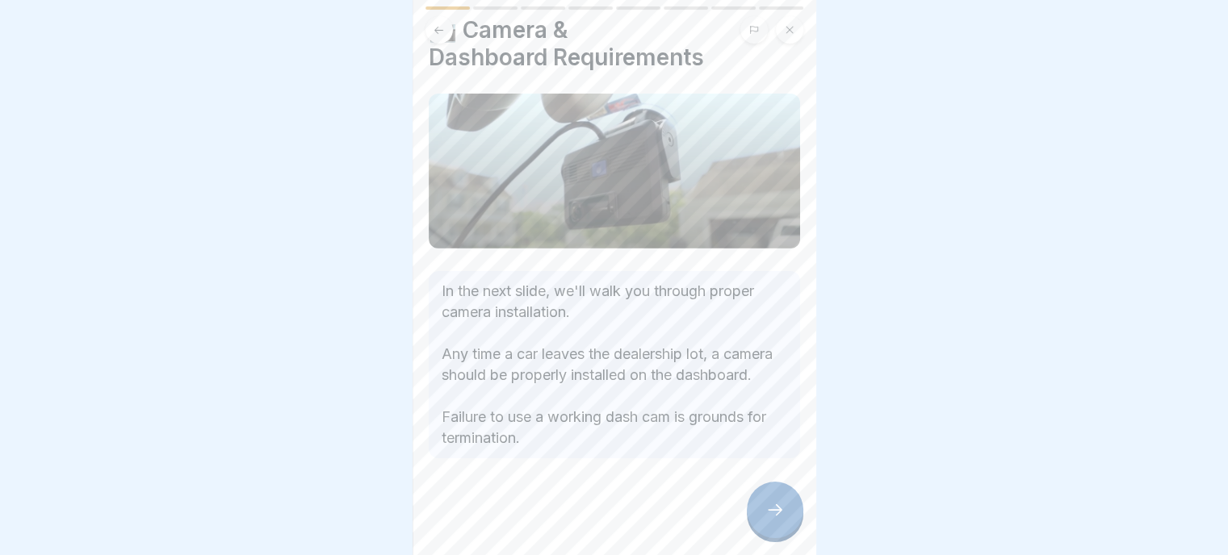
click at [772, 505] on icon at bounding box center [774, 509] width 19 height 19
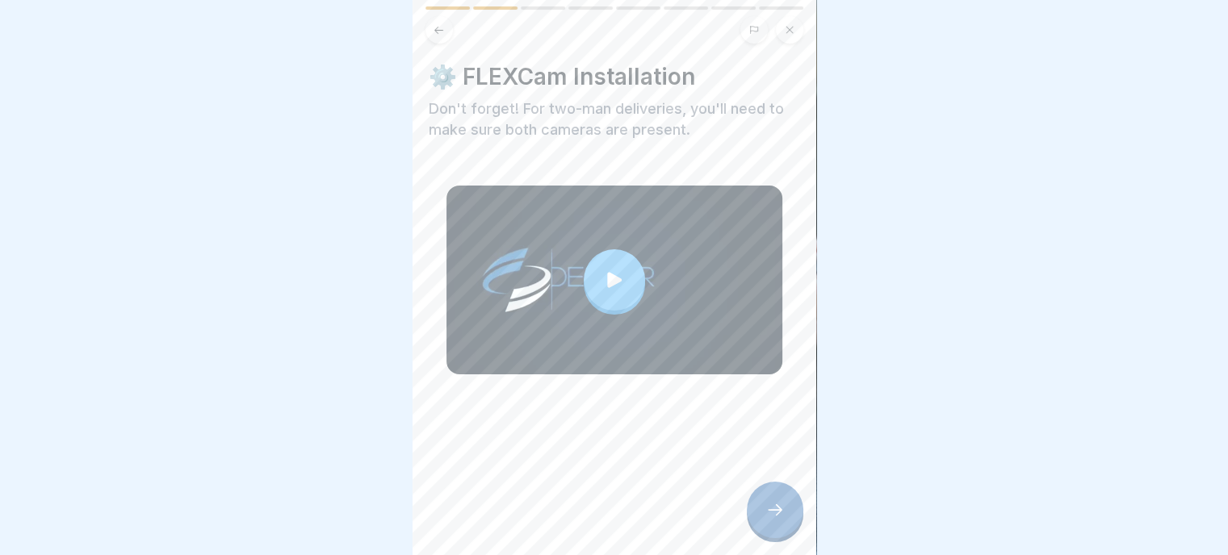
click at [618, 269] on icon at bounding box center [614, 280] width 23 height 23
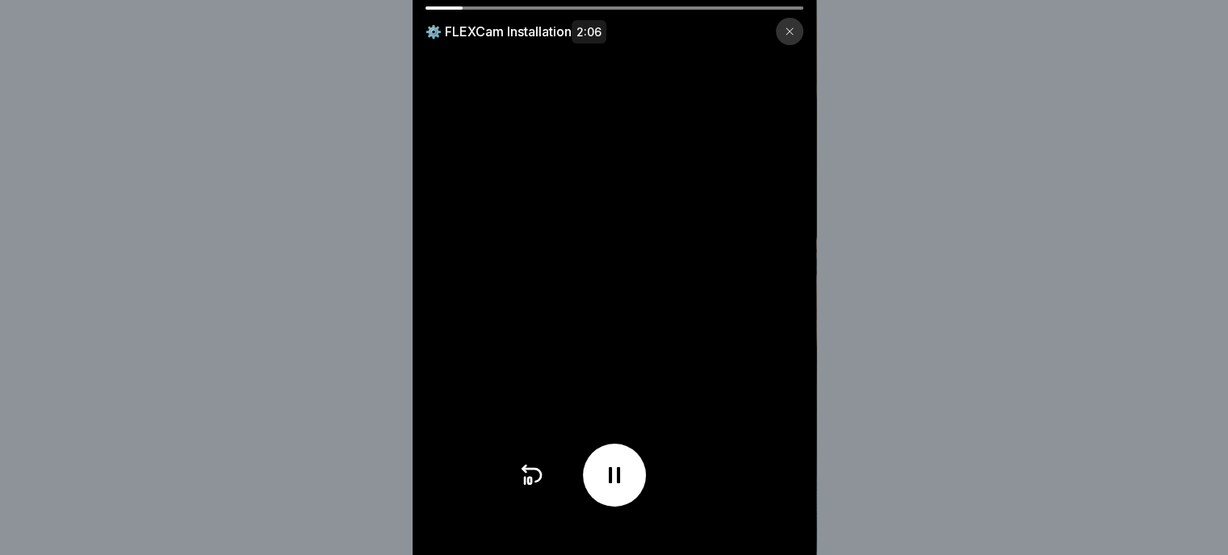
scroll to position [12, 0]
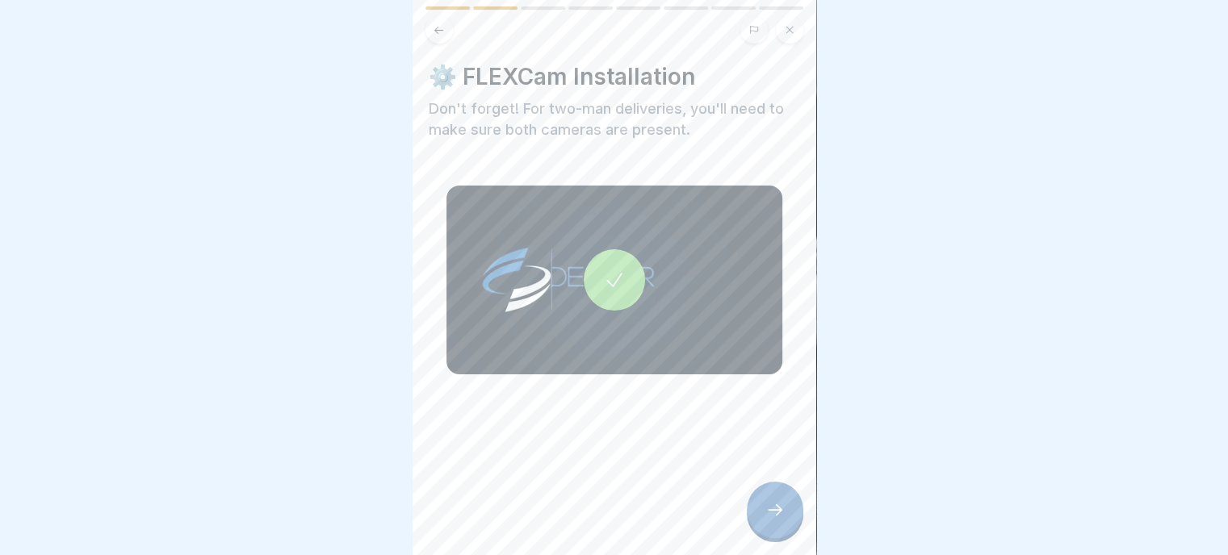
click at [781, 515] on icon at bounding box center [774, 509] width 19 height 19
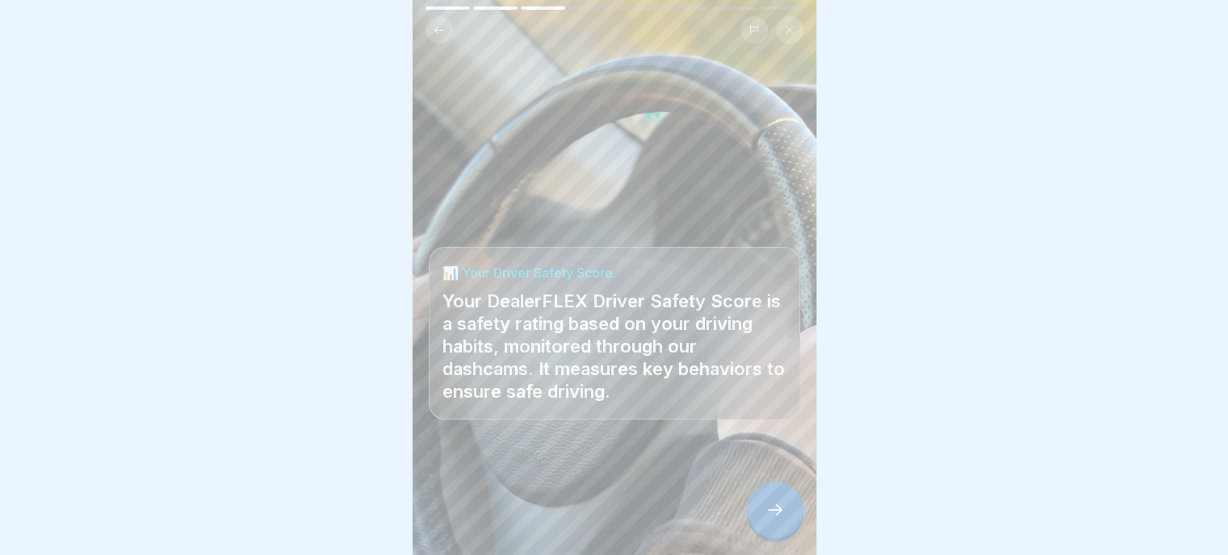
click at [779, 518] on icon at bounding box center [774, 509] width 19 height 19
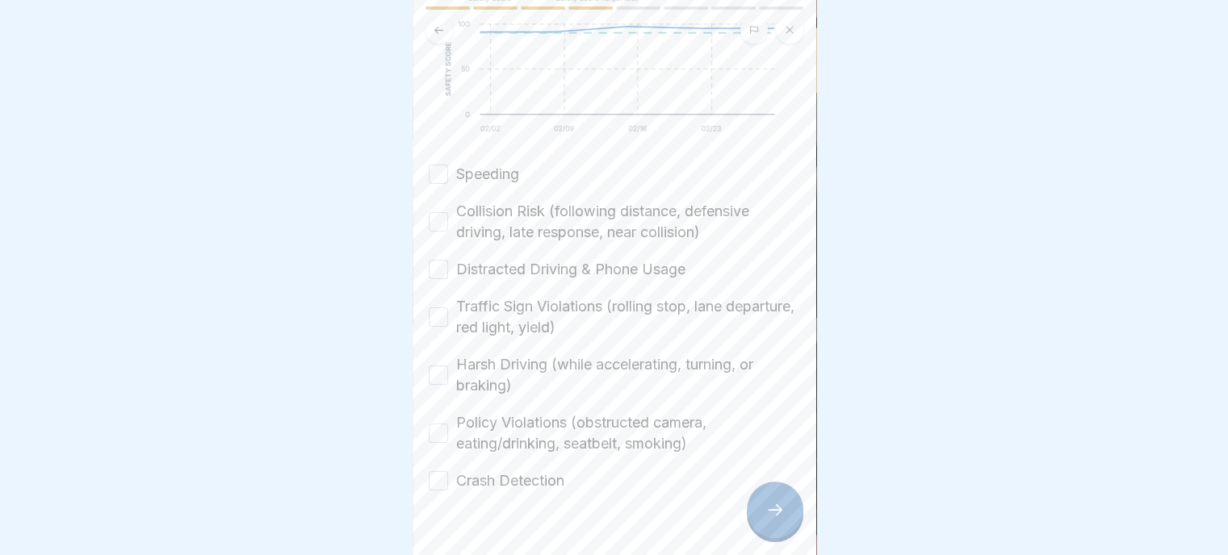
scroll to position [398, 0]
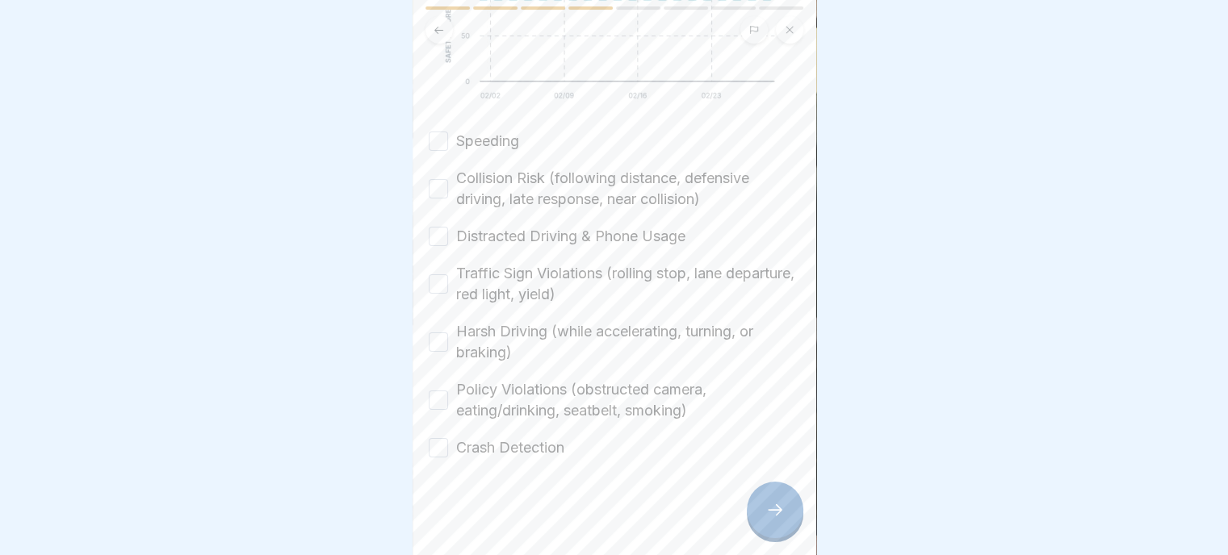
click at [438, 132] on button "Speeding" at bounding box center [438, 141] width 19 height 19
click at [445, 180] on button "Collision Risk (following distance, defensive driving, late response, near coll…" at bounding box center [438, 188] width 19 height 19
click at [435, 227] on button "Distracted Driving & Phone Usage" at bounding box center [438, 236] width 19 height 19
click at [438, 277] on button "Traffic Sign Violations (rolling stop, lane departure, red light, yield)" at bounding box center [438, 283] width 19 height 19
click at [438, 333] on button "Harsh Driving (while accelerating, turning, or braking)" at bounding box center [438, 342] width 19 height 19
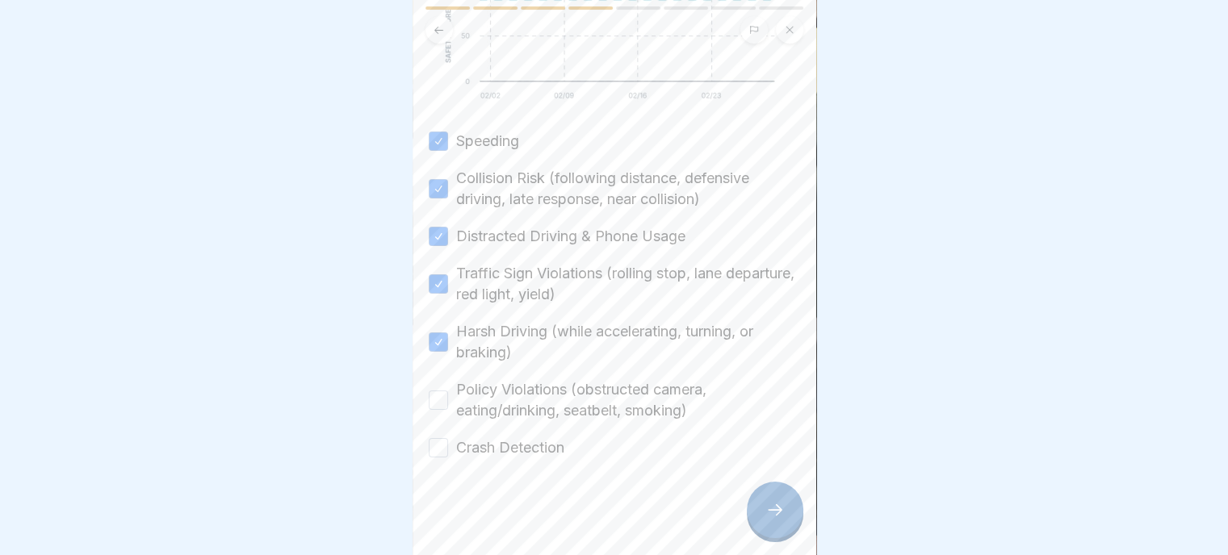
click at [435, 391] on button "Policy Violations (obstructed camera, eating/drinking, seatbelt, smoking)" at bounding box center [438, 400] width 19 height 19
click at [433, 438] on button "Crash Detection" at bounding box center [438, 447] width 19 height 19
click at [784, 505] on icon at bounding box center [774, 509] width 19 height 19
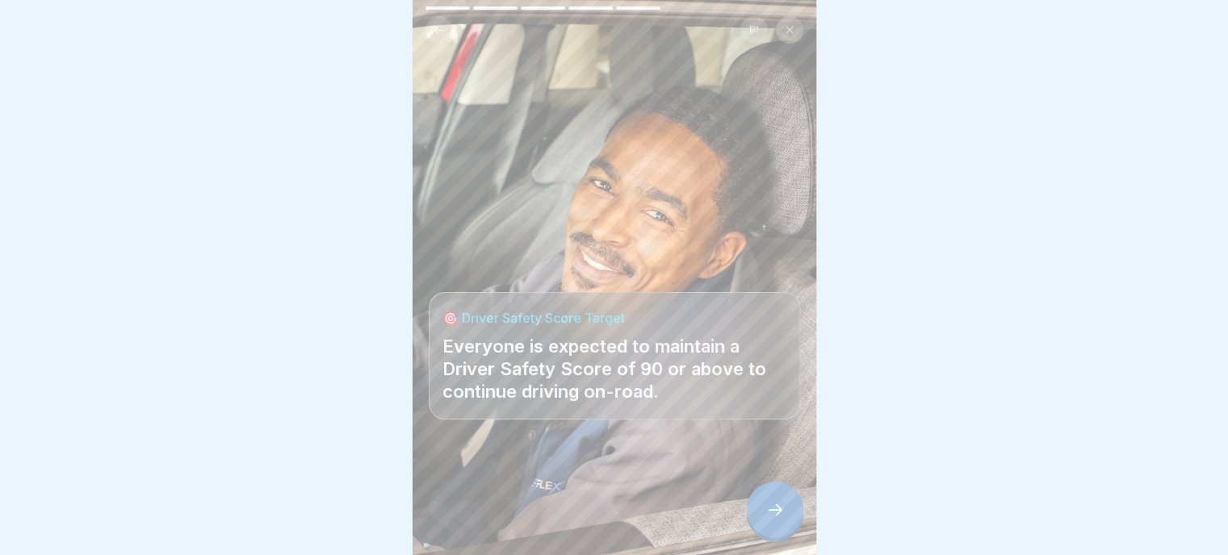
click at [774, 509] on icon at bounding box center [774, 509] width 19 height 19
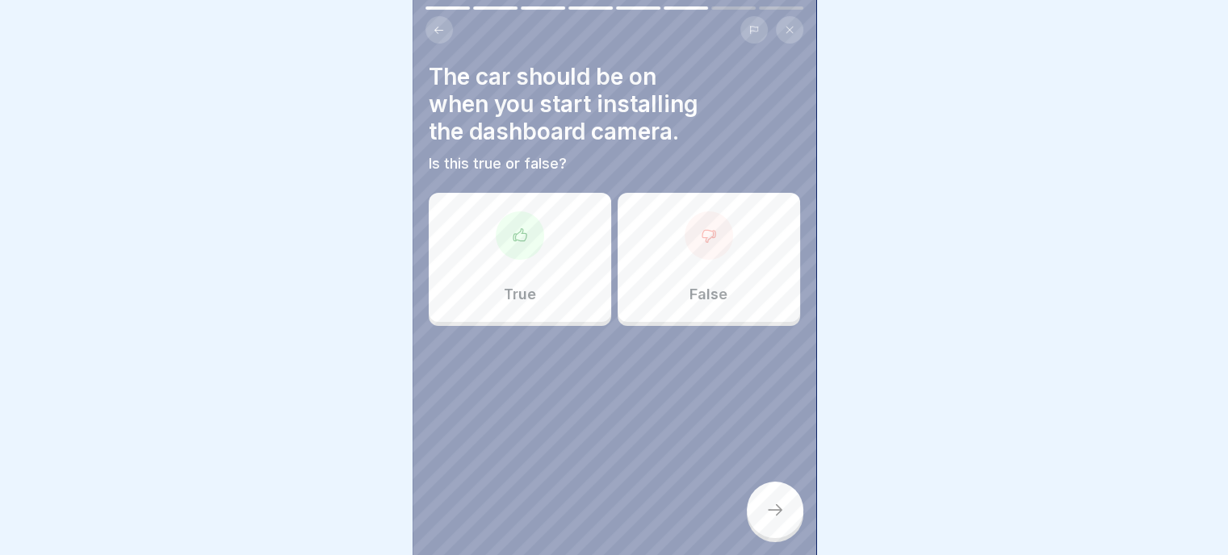
click at [688, 258] on div "False" at bounding box center [709, 257] width 182 height 129
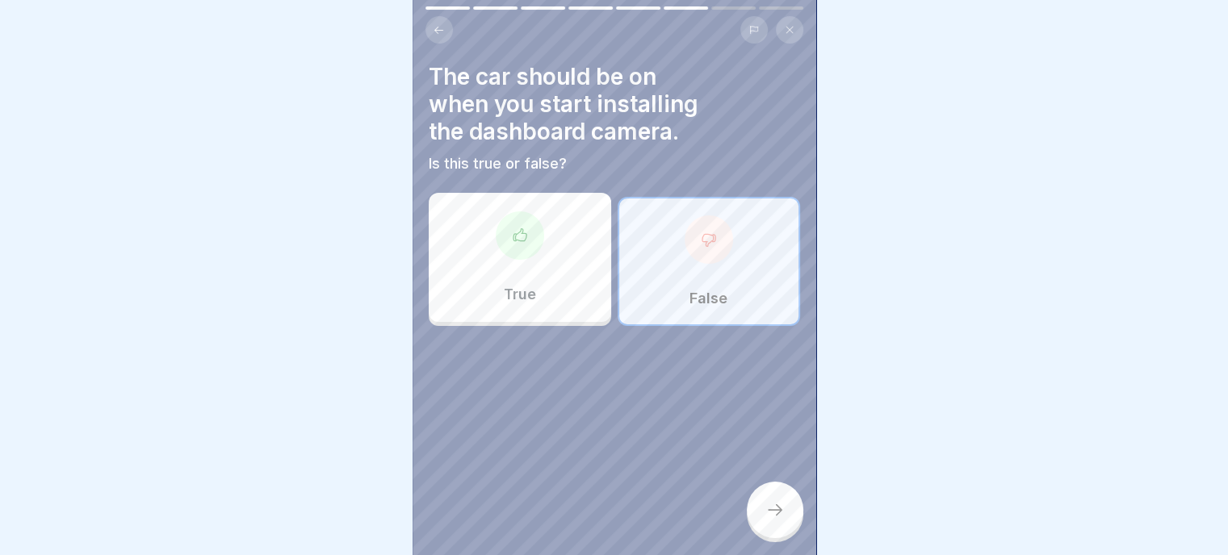
click at [781, 532] on div at bounding box center [775, 510] width 57 height 57
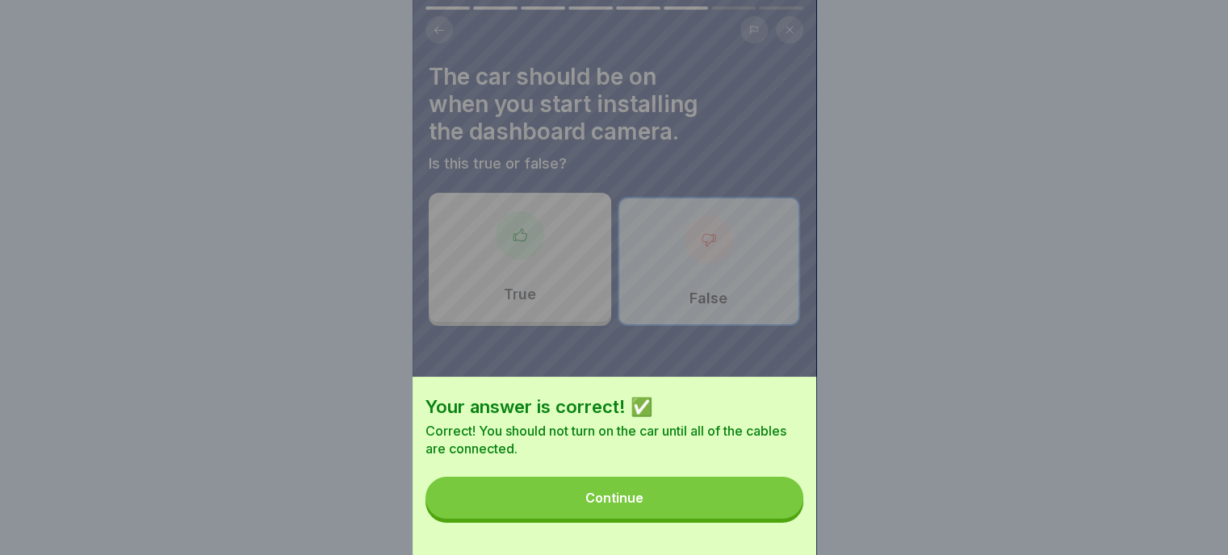
click at [597, 519] on button "Continue" at bounding box center [614, 498] width 378 height 42
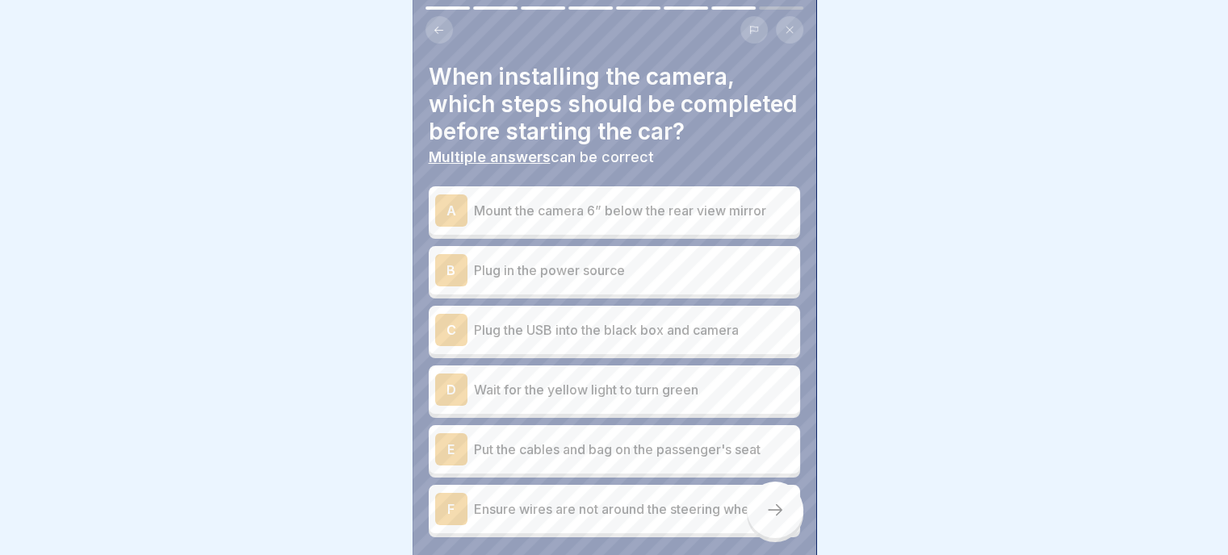
click at [630, 220] on p "Mount the camera 6” below the rear view mirror" at bounding box center [634, 210] width 320 height 19
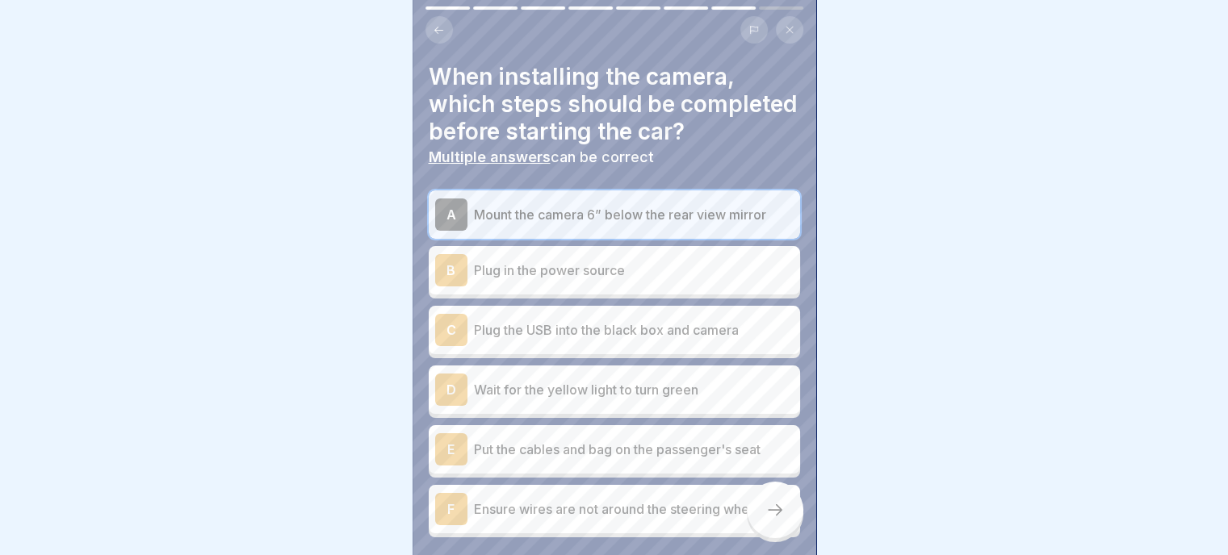
click at [605, 287] on div "B Plug in the power source" at bounding box center [614, 270] width 358 height 32
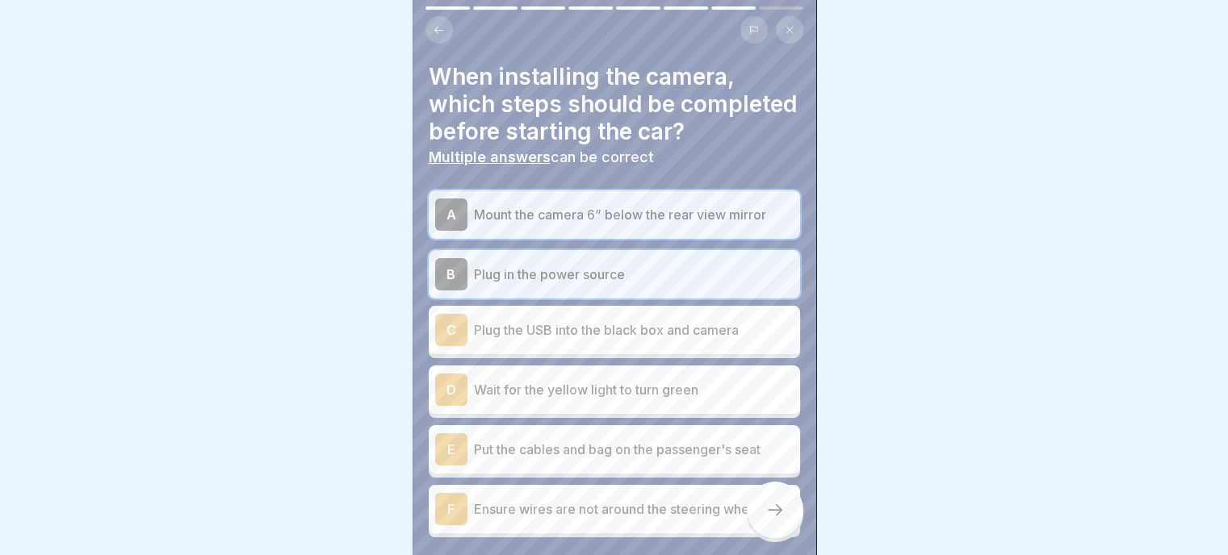
click at [601, 340] on p "Plug the USB into the black box and camera" at bounding box center [634, 329] width 320 height 19
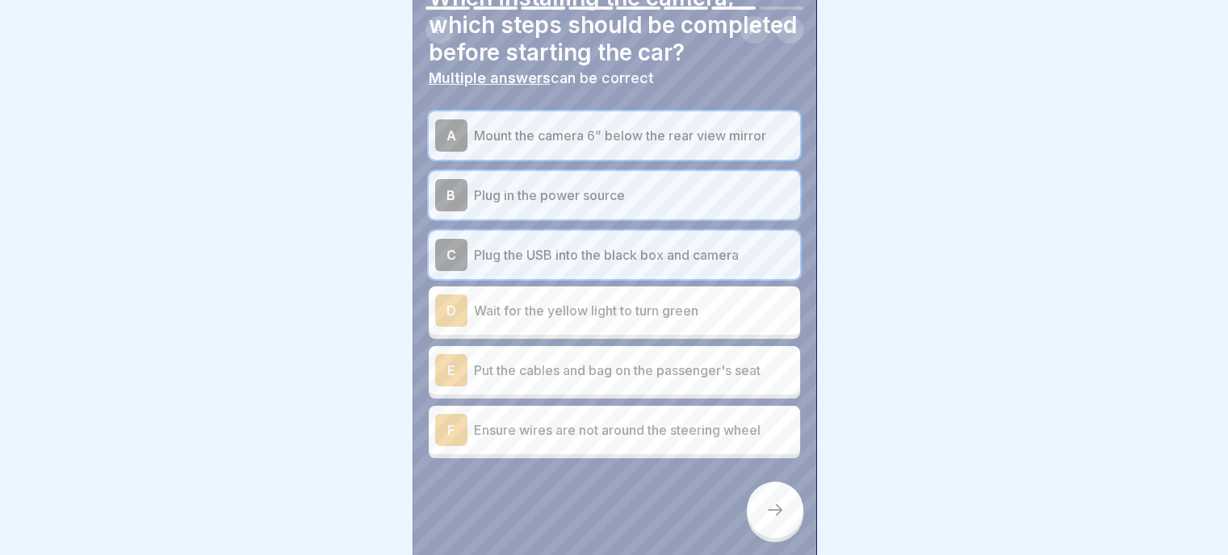
scroll to position [81, 0]
click at [590, 327] on div "D Wait for the yellow light to turn green" at bounding box center [614, 311] width 358 height 32
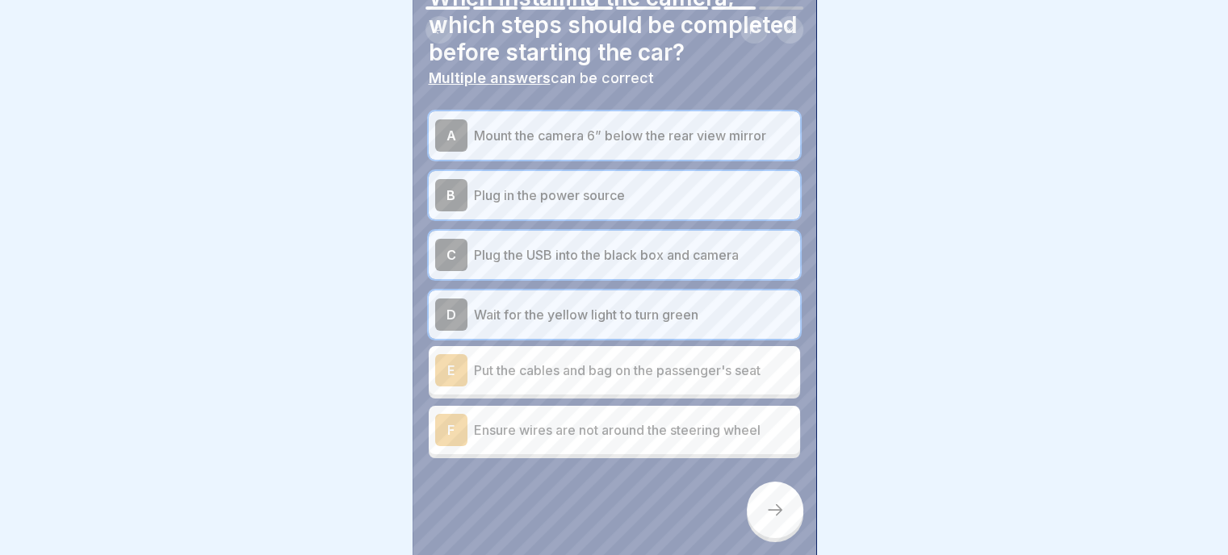
click at [588, 380] on p "Put the cables and bag on the passenger's seat" at bounding box center [634, 370] width 320 height 19
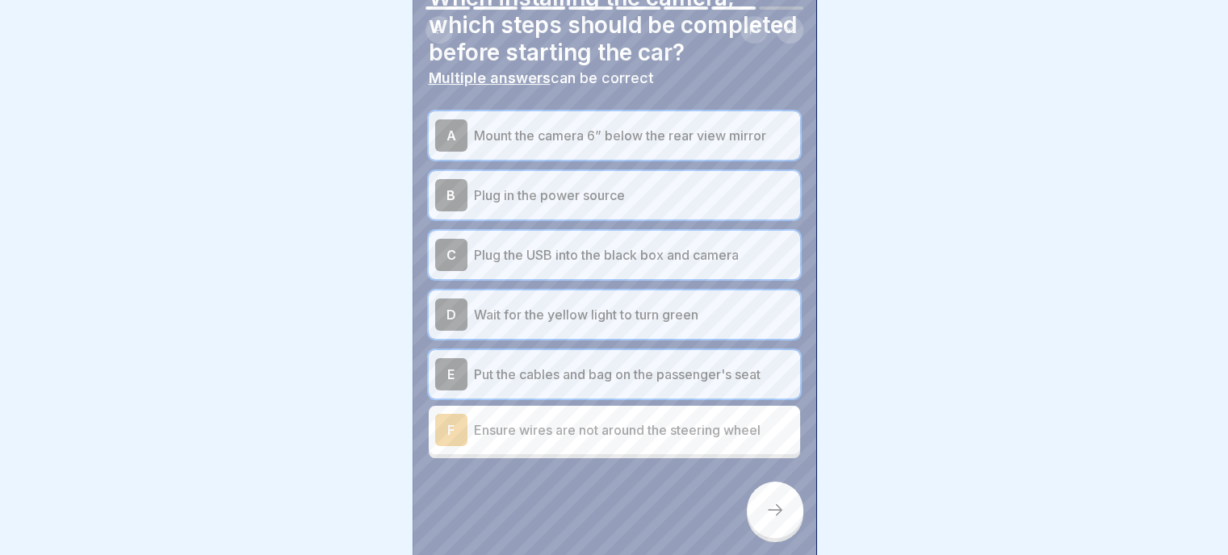
click at [588, 440] on p "Ensure wires are not around the steering wheel" at bounding box center [634, 430] width 320 height 19
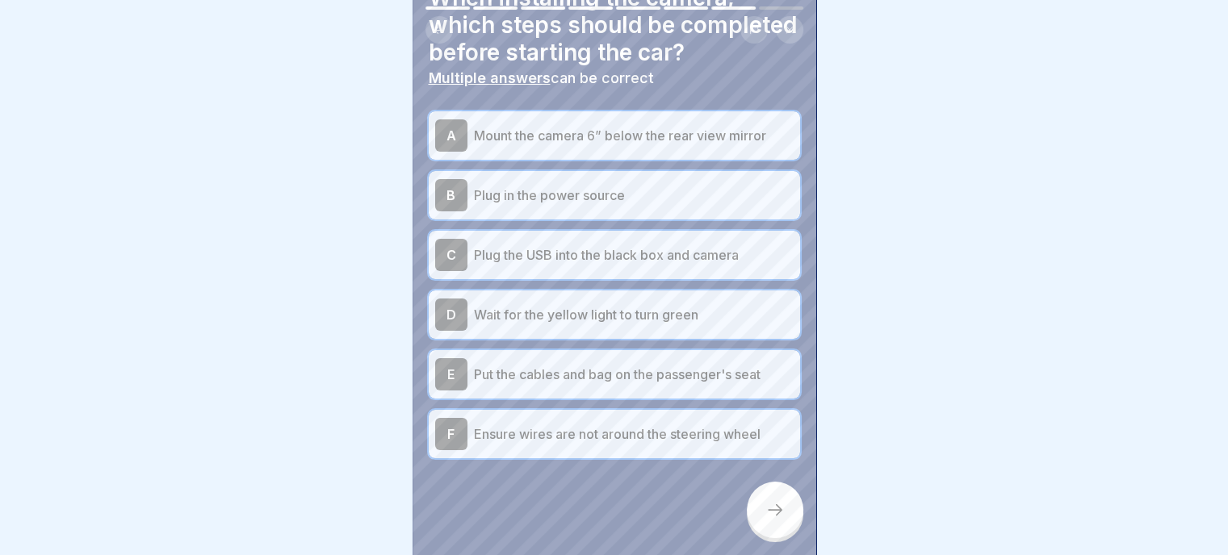
scroll to position [107, 0]
click at [781, 513] on icon at bounding box center [774, 509] width 19 height 19
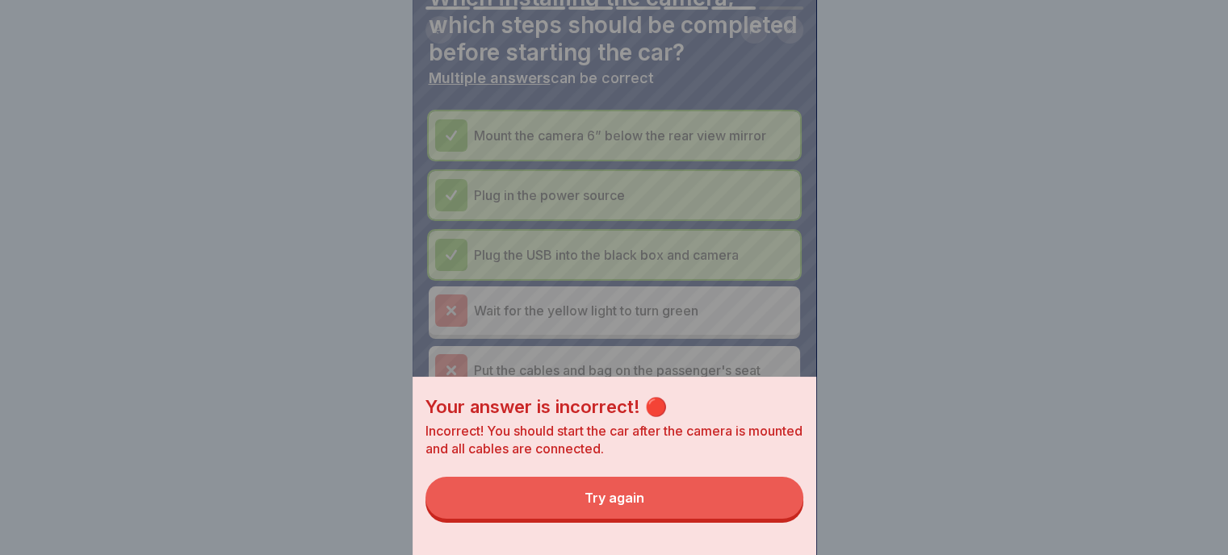
click at [620, 505] on div "Try again" at bounding box center [614, 498] width 60 height 15
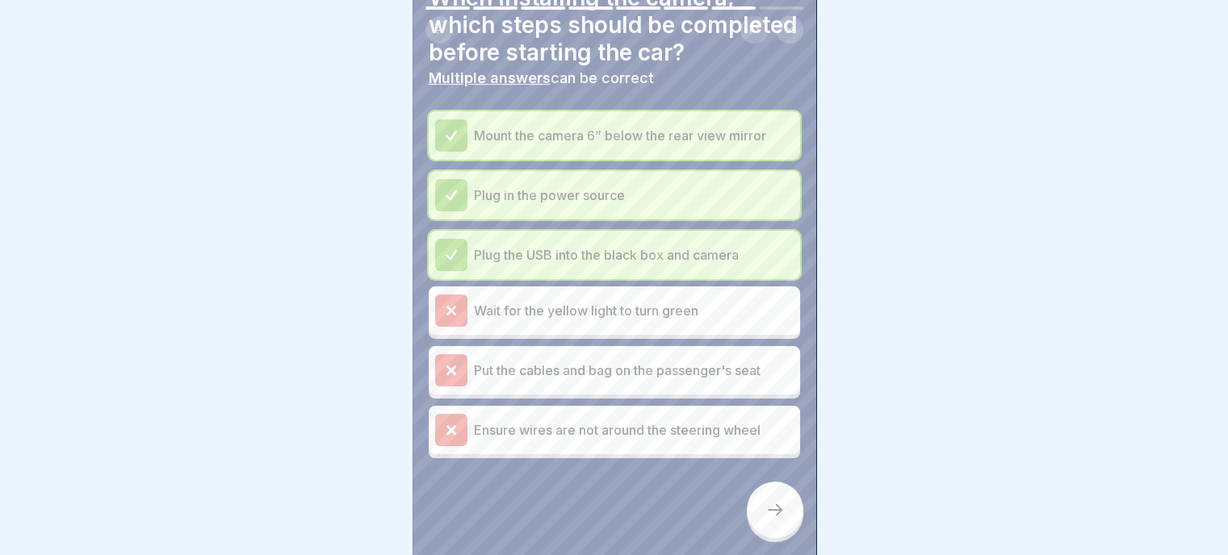
click at [563, 308] on div "Wait for the yellow light to turn green" at bounding box center [614, 311] width 358 height 32
click at [433, 366] on div "Put the cables and bag on the passenger's seat" at bounding box center [614, 370] width 371 height 48
click at [488, 301] on p "Wait for the yellow light to turn green" at bounding box center [634, 310] width 320 height 19
click at [750, 507] on div at bounding box center [775, 510] width 57 height 57
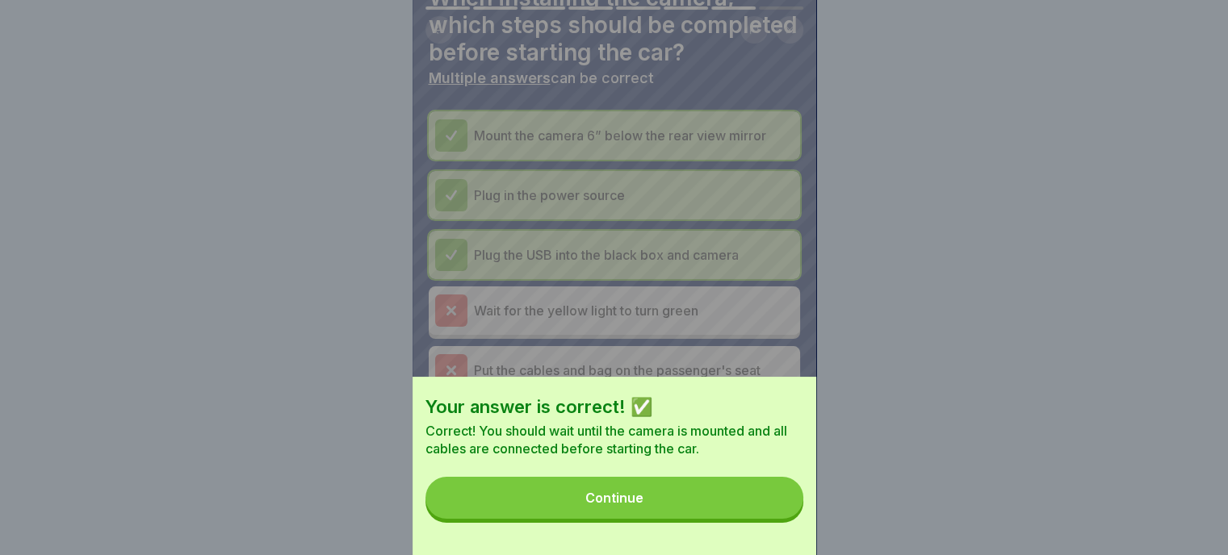
click at [631, 505] on div "Continue" at bounding box center [614, 498] width 58 height 15
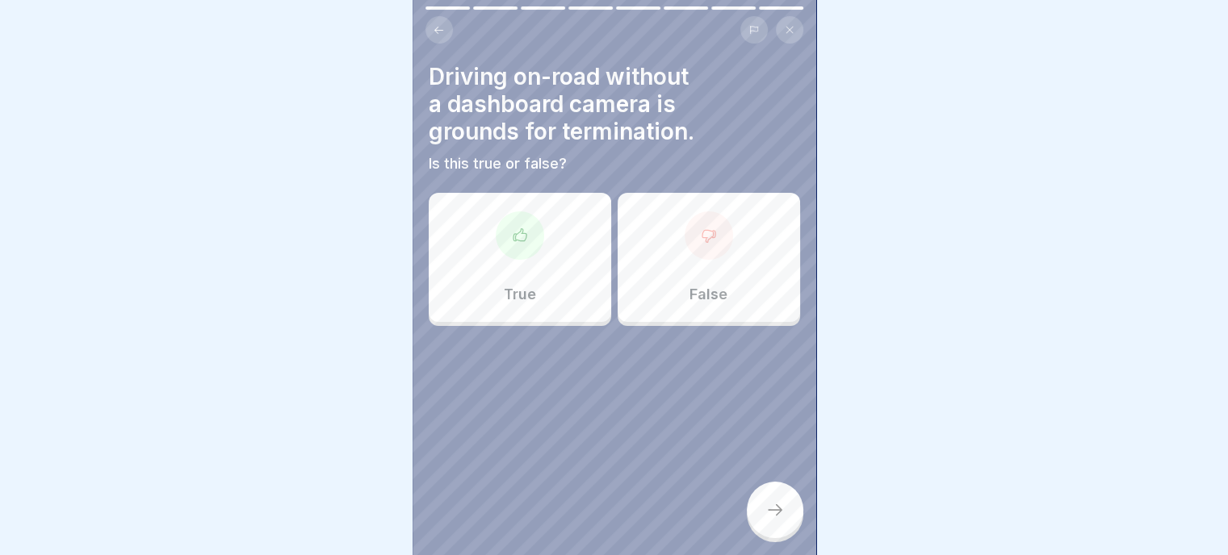
click at [526, 286] on p "True" at bounding box center [520, 295] width 32 height 18
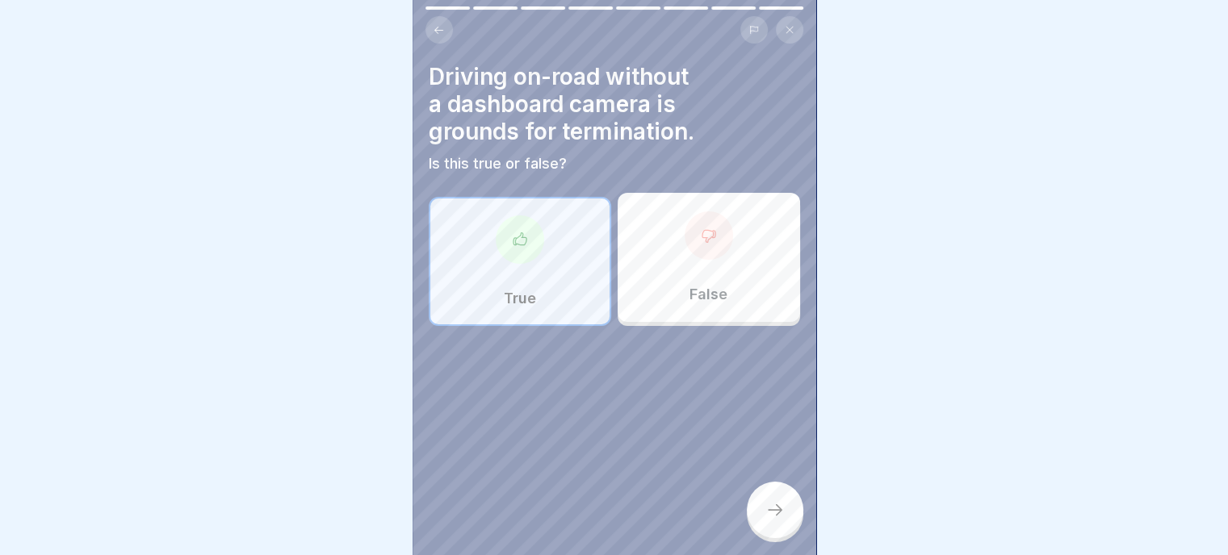
click at [778, 513] on icon at bounding box center [774, 509] width 19 height 19
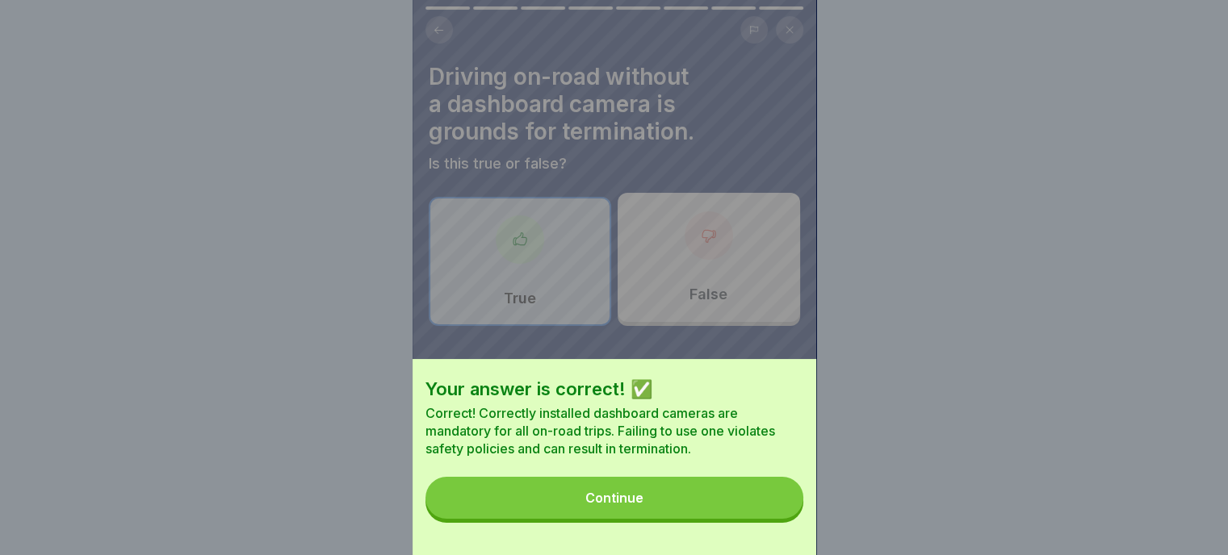
click at [638, 502] on button "Continue" at bounding box center [614, 498] width 378 height 42
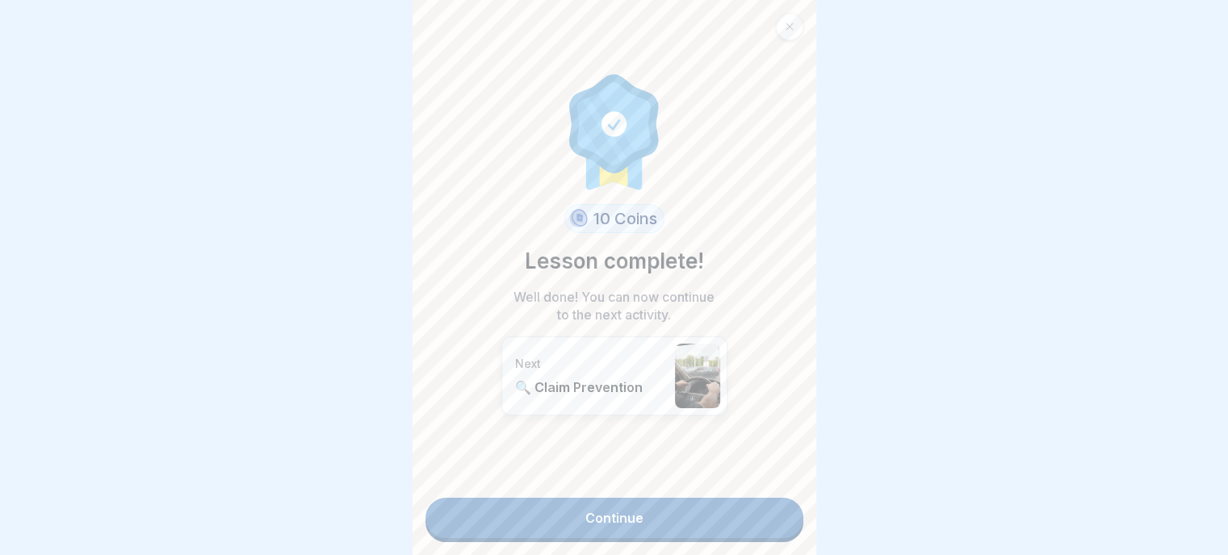
click at [624, 509] on link "Continue" at bounding box center [614, 518] width 378 height 40
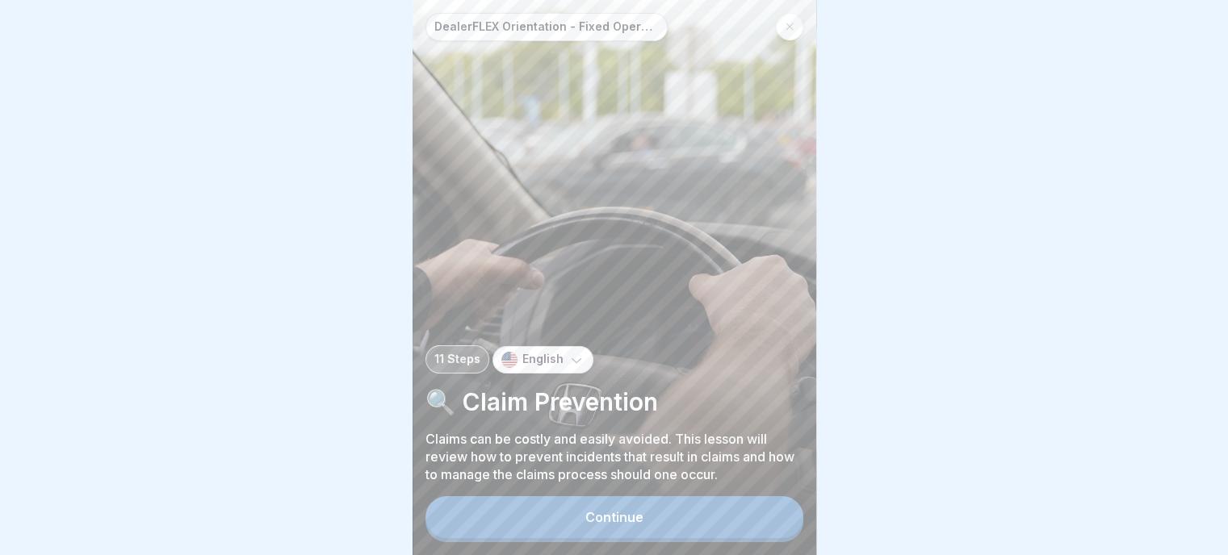
click at [606, 525] on div "Continue" at bounding box center [614, 517] width 58 height 15
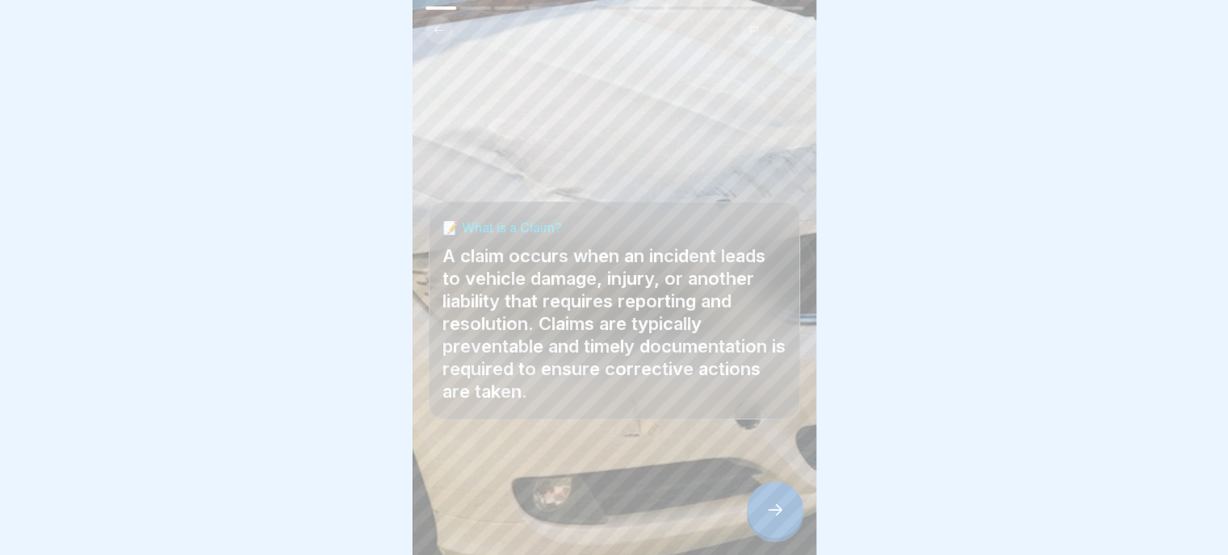
scroll to position [12, 0]
click at [781, 505] on icon at bounding box center [774, 509] width 19 height 19
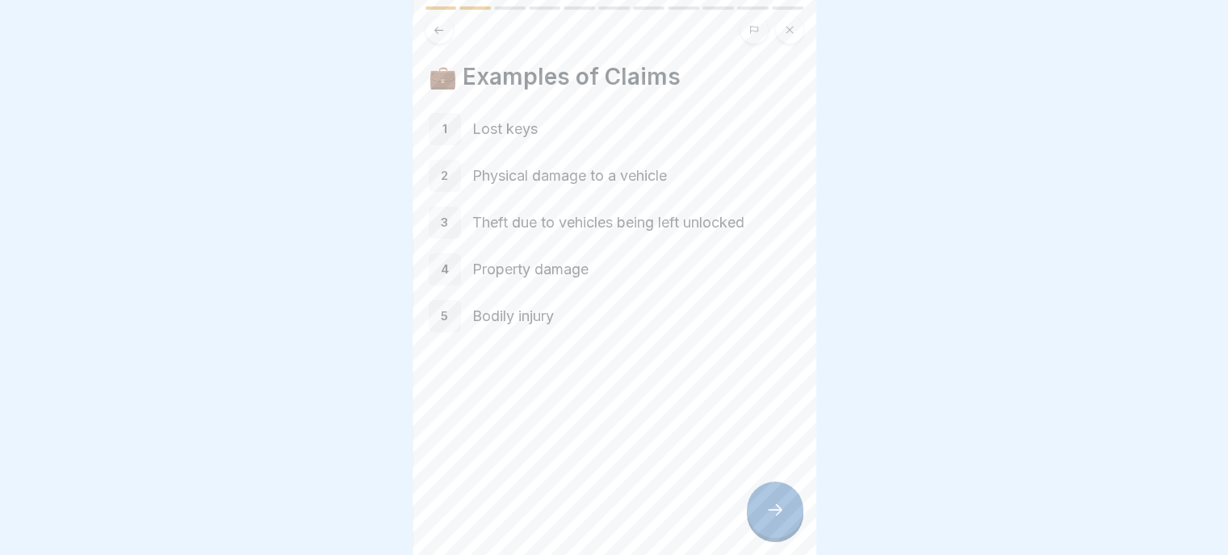
click at [772, 496] on div at bounding box center [775, 510] width 57 height 57
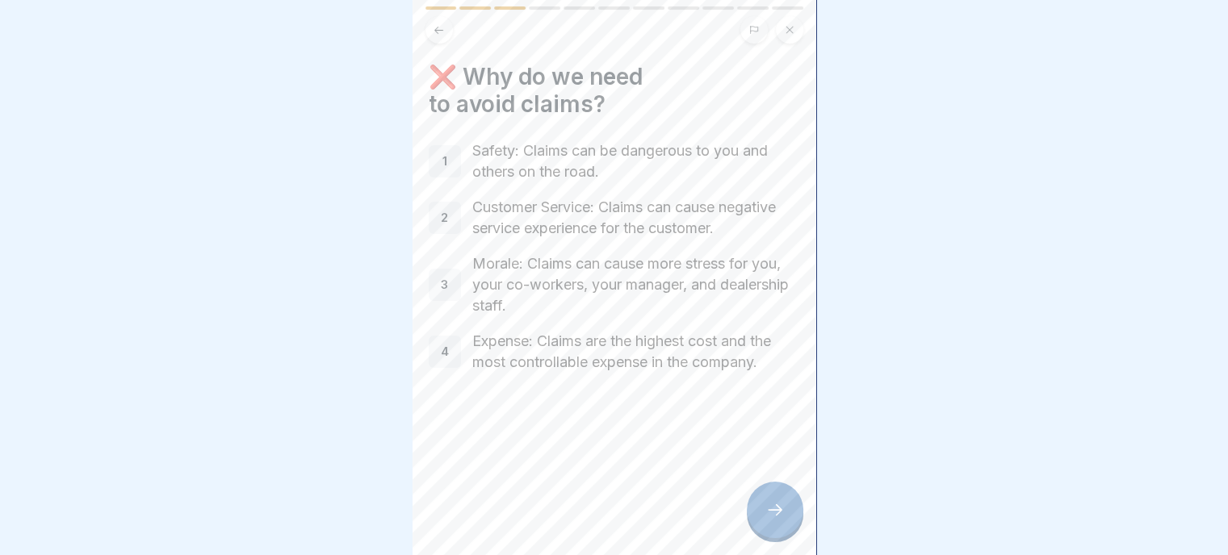
click at [772, 509] on icon at bounding box center [774, 509] width 19 height 19
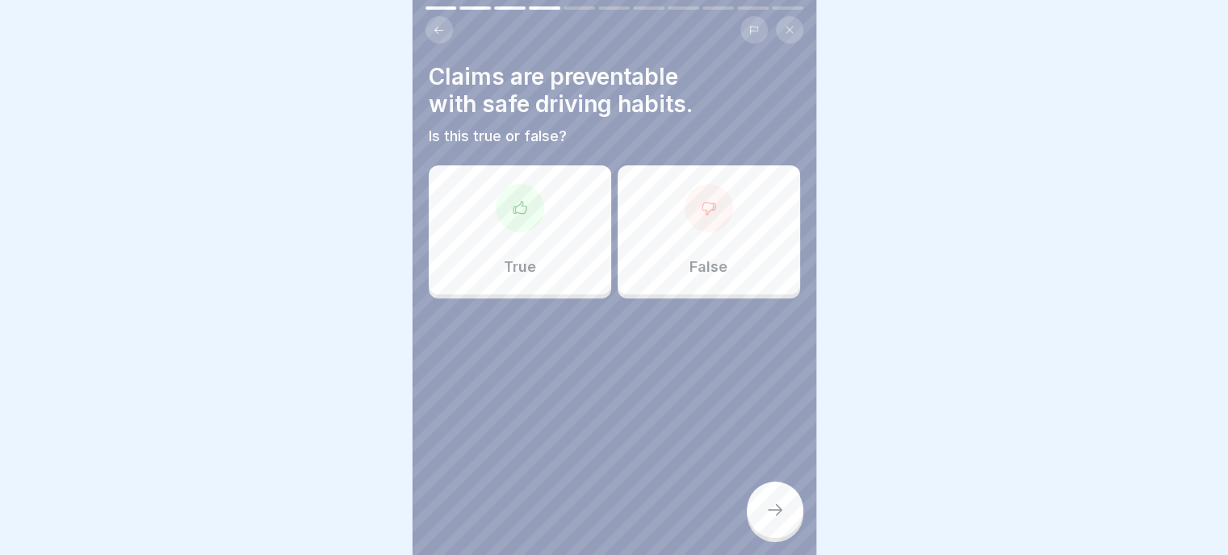
click at [513, 236] on div "True" at bounding box center [520, 229] width 182 height 129
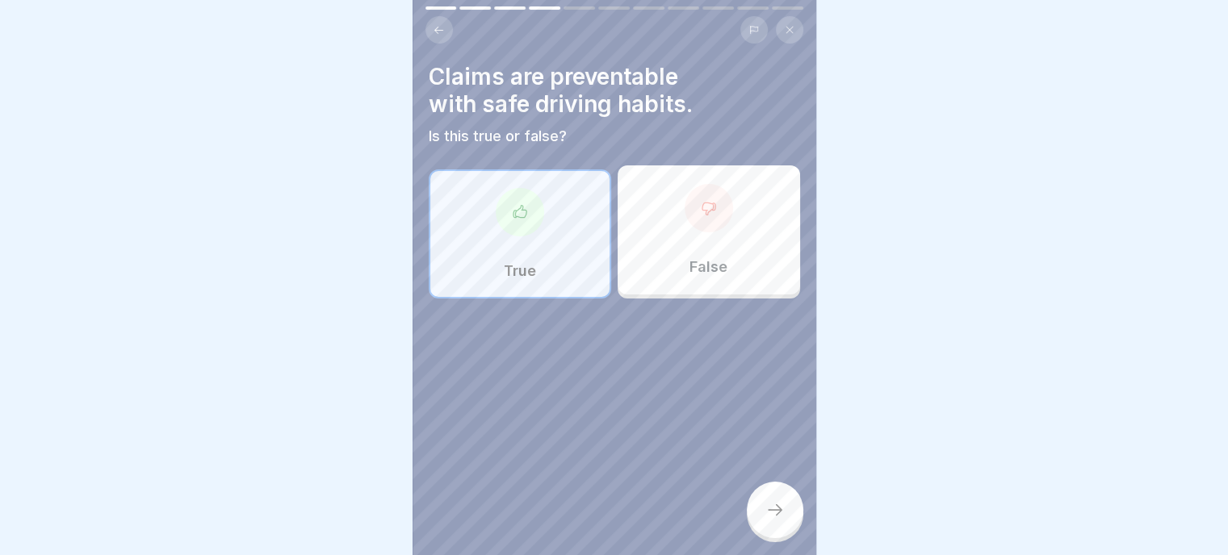
click at [777, 521] on div at bounding box center [775, 510] width 57 height 57
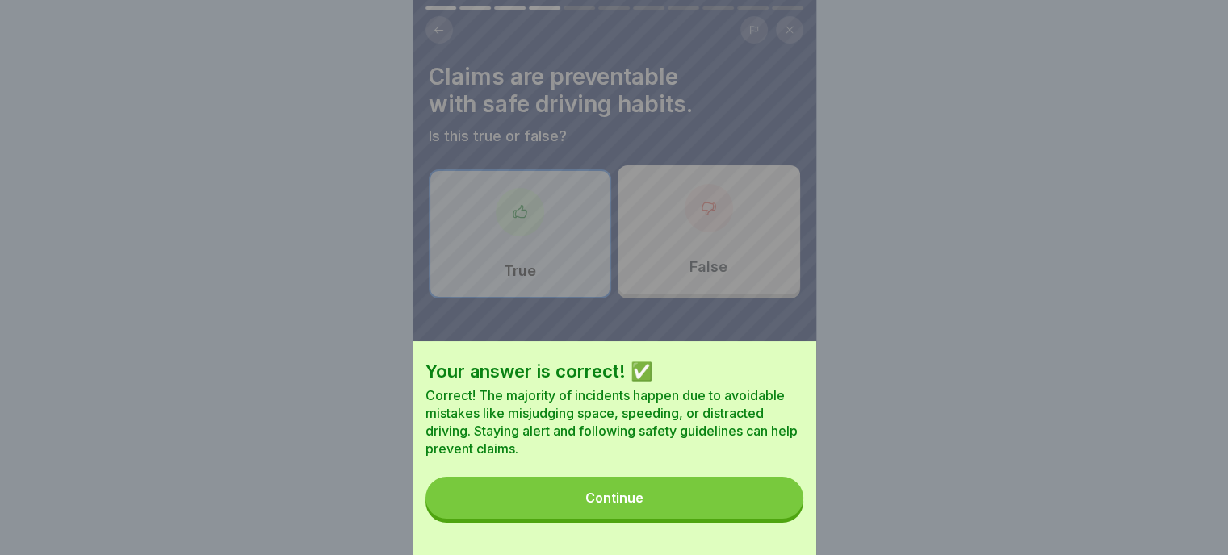
click at [643, 505] on div "Continue" at bounding box center [614, 498] width 58 height 15
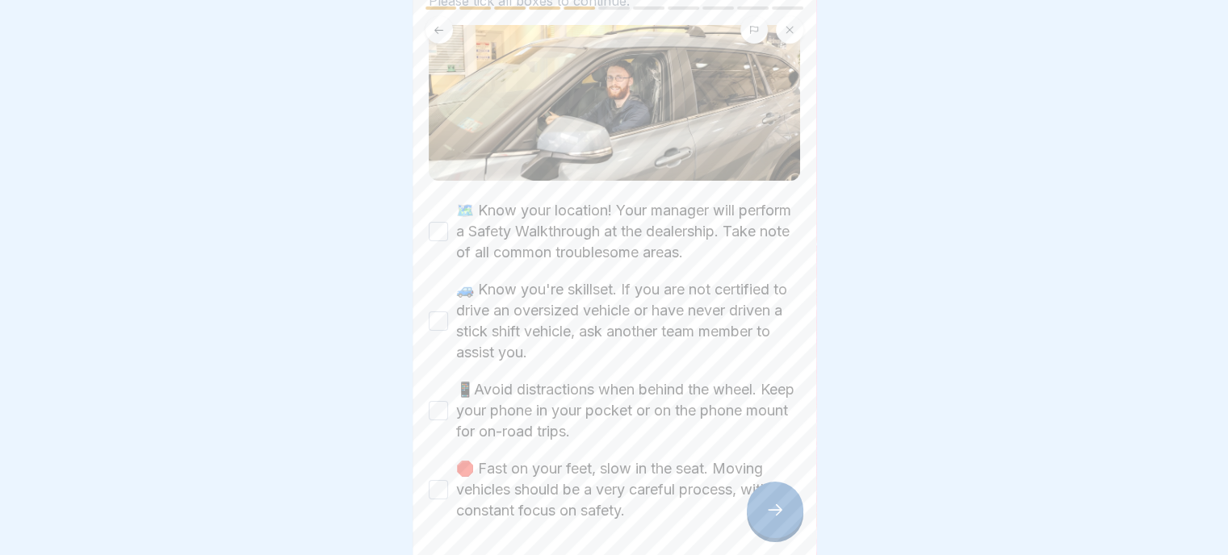
scroll to position [161, 0]
click at [433, 219] on button "🗺️ Know your location! Your manager will perform a Safety Walkthrough at the de…" at bounding box center [438, 228] width 19 height 19
click at [423, 301] on div "🚫 Prevent Claims Claims are 100% avoidable following our safety protocols. Plea…" at bounding box center [614, 277] width 404 height 555
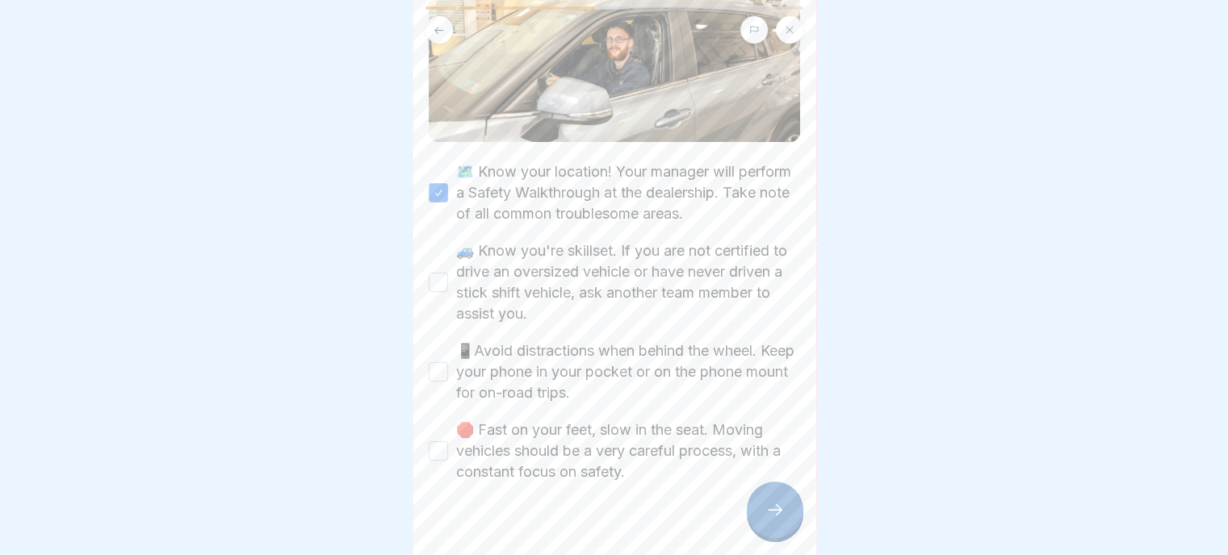
scroll to position [216, 0]
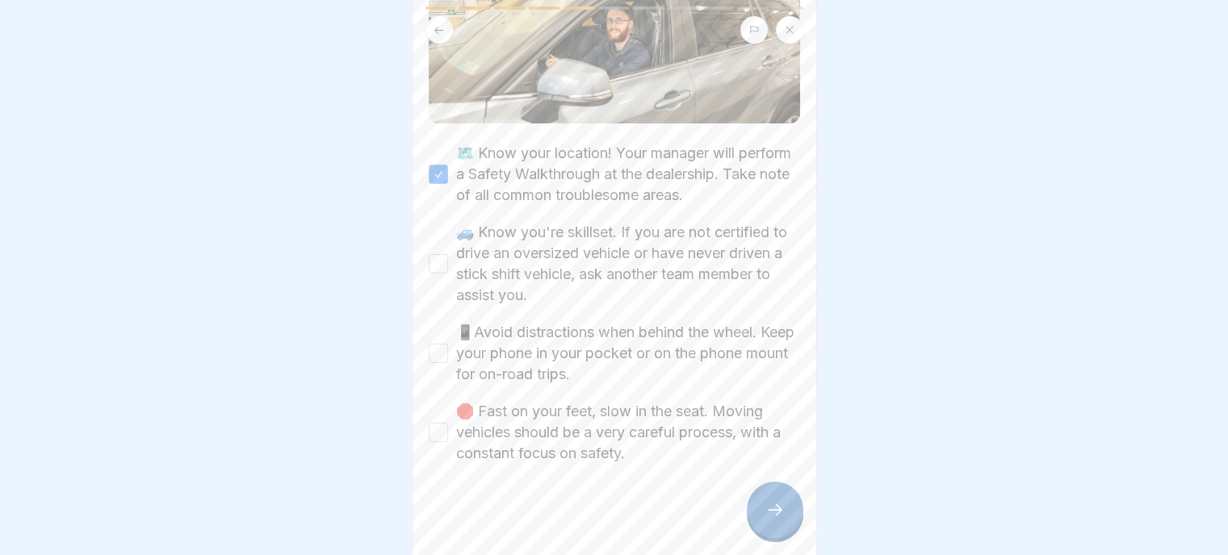
click at [433, 344] on button "📱Avoid distractions when behind the wheel. Keep your phone in your pocket or on…" at bounding box center [438, 353] width 19 height 19
click at [442, 423] on button "🛑 Fast on your feet, slow in the seat. Moving vehicles should be a very careful…" at bounding box center [438, 432] width 19 height 19
click at [775, 519] on icon at bounding box center [774, 509] width 19 height 19
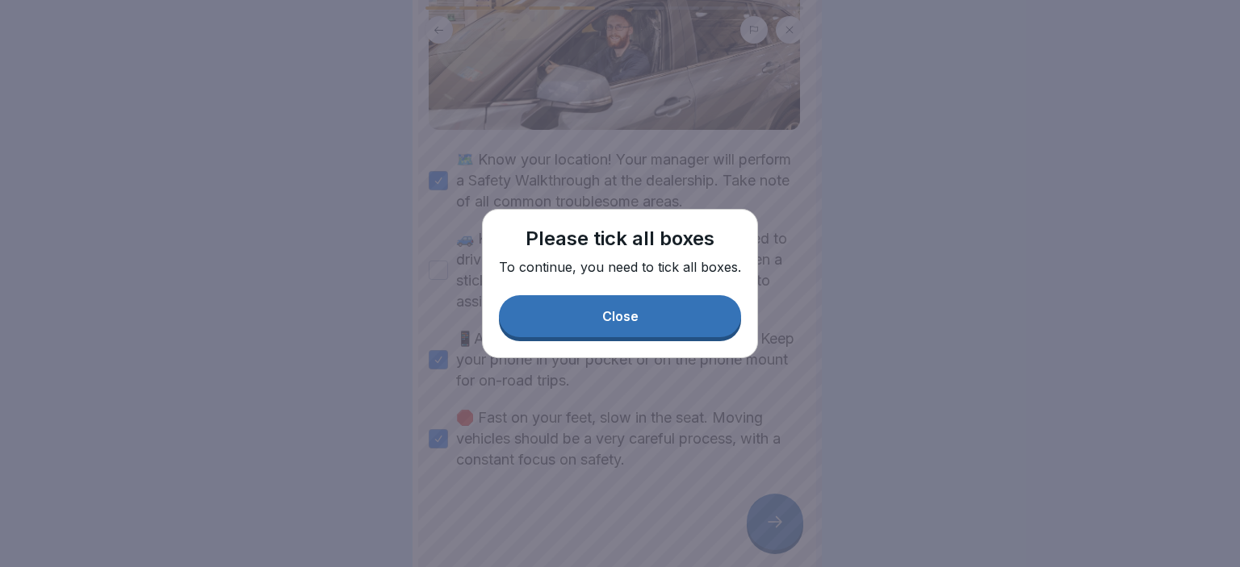
click at [633, 320] on div "Close" at bounding box center [620, 316] width 36 height 15
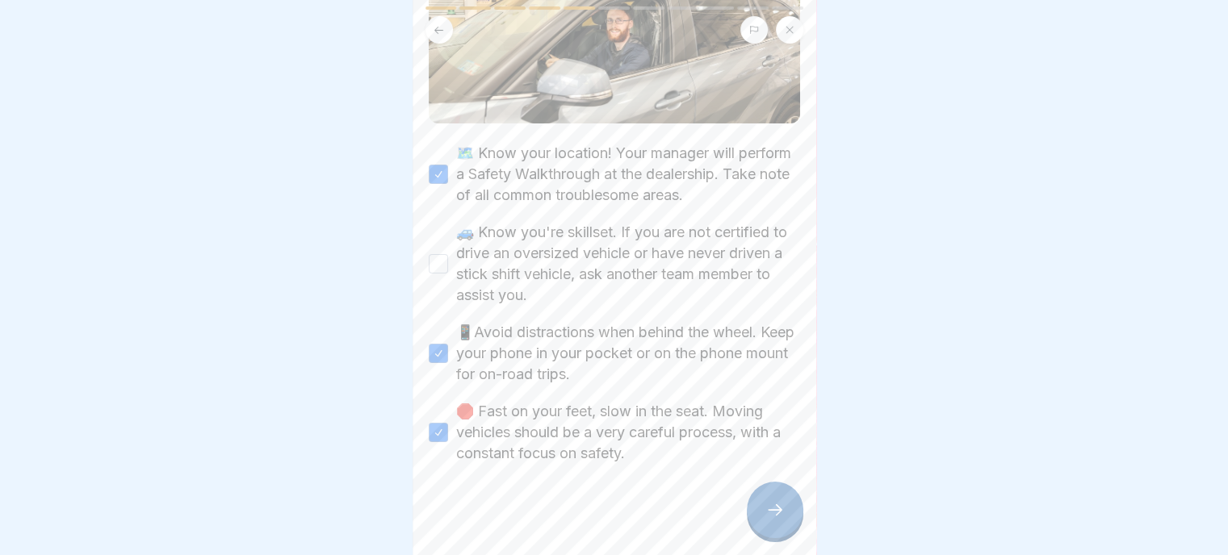
click at [434, 259] on button "🚙 Know you're skillset. If you are not certified to drive an oversized vehicle …" at bounding box center [438, 263] width 19 height 19
click at [775, 520] on icon at bounding box center [774, 509] width 19 height 19
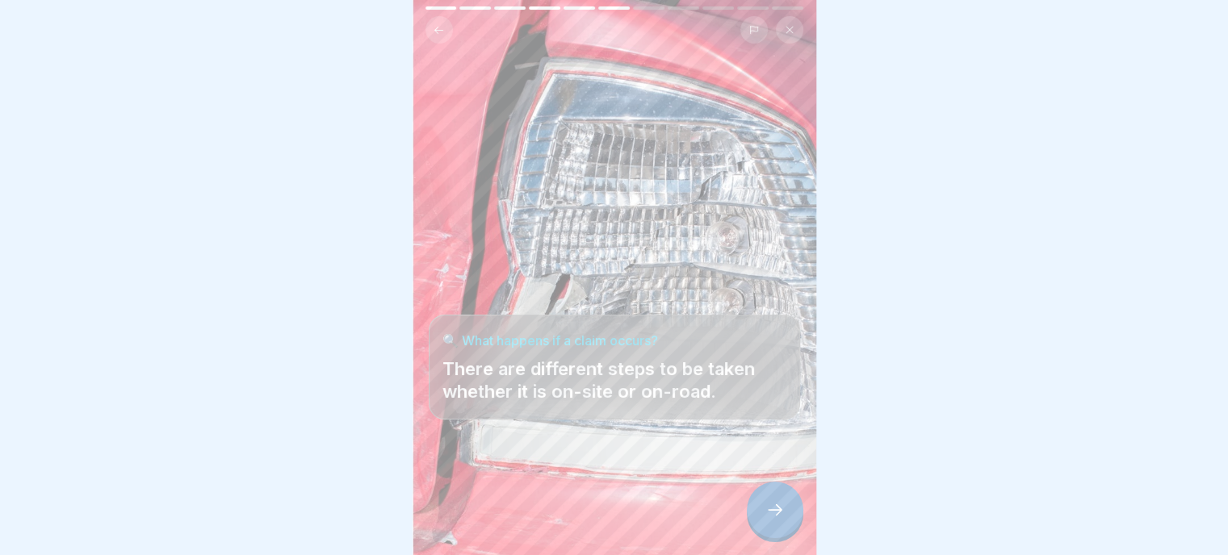
scroll to position [12, 0]
click at [776, 502] on icon at bounding box center [774, 509] width 19 height 19
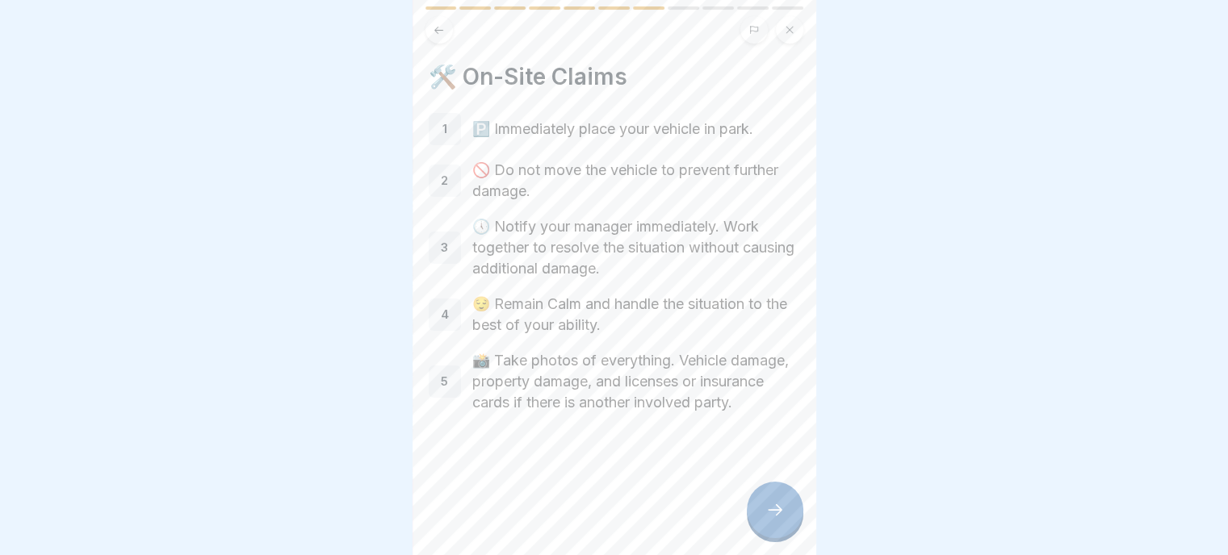
click at [777, 504] on icon at bounding box center [774, 509] width 19 height 19
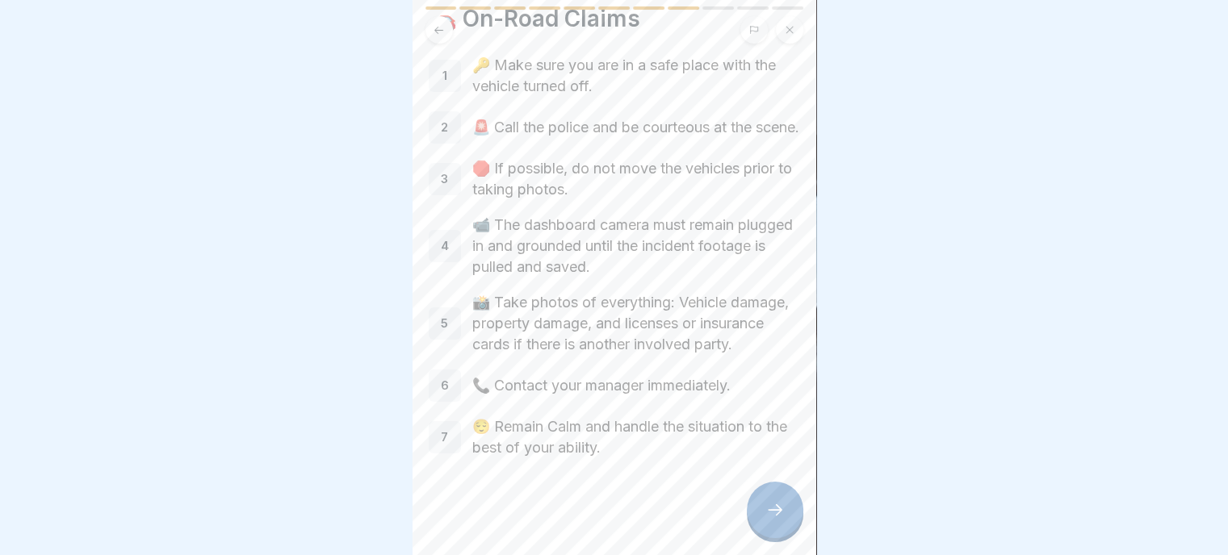
scroll to position [89, 0]
click at [765, 508] on icon at bounding box center [774, 509] width 19 height 19
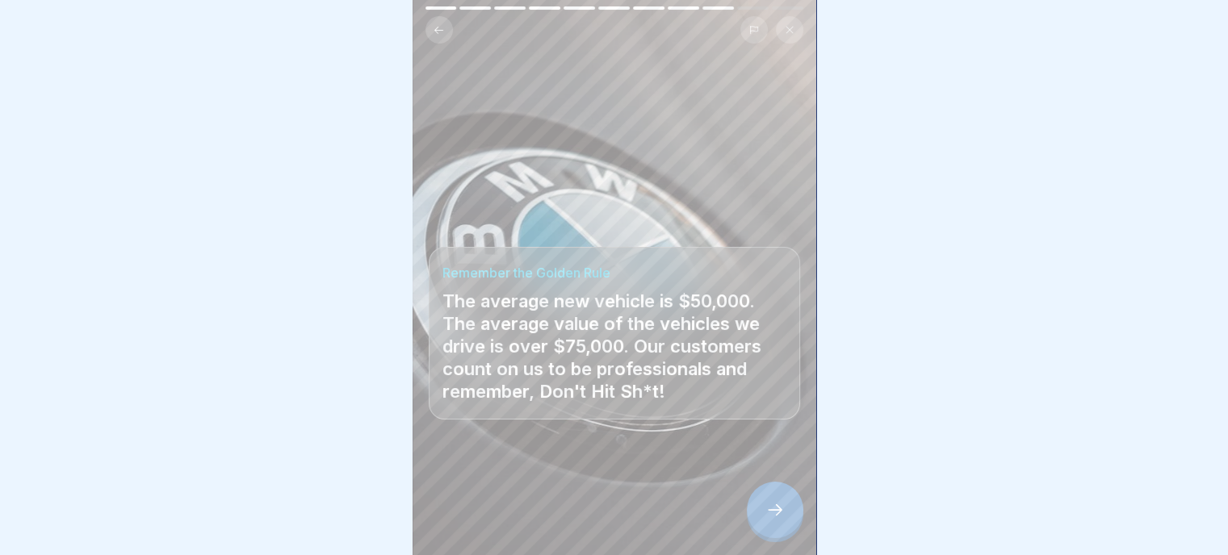
click at [760, 517] on div at bounding box center [775, 510] width 57 height 57
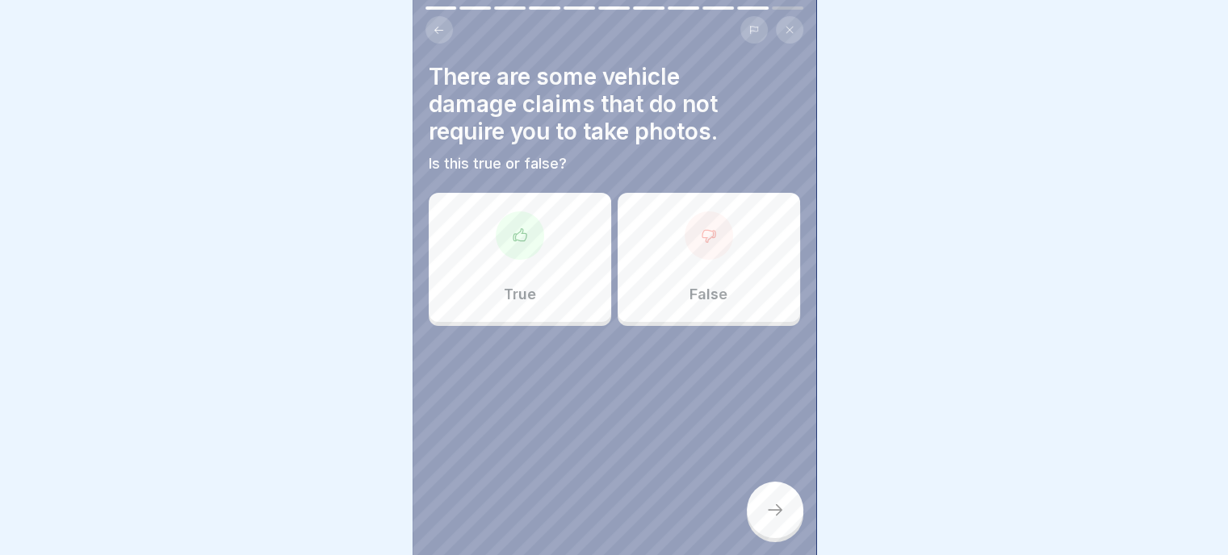
click at [712, 252] on div "False" at bounding box center [709, 257] width 182 height 129
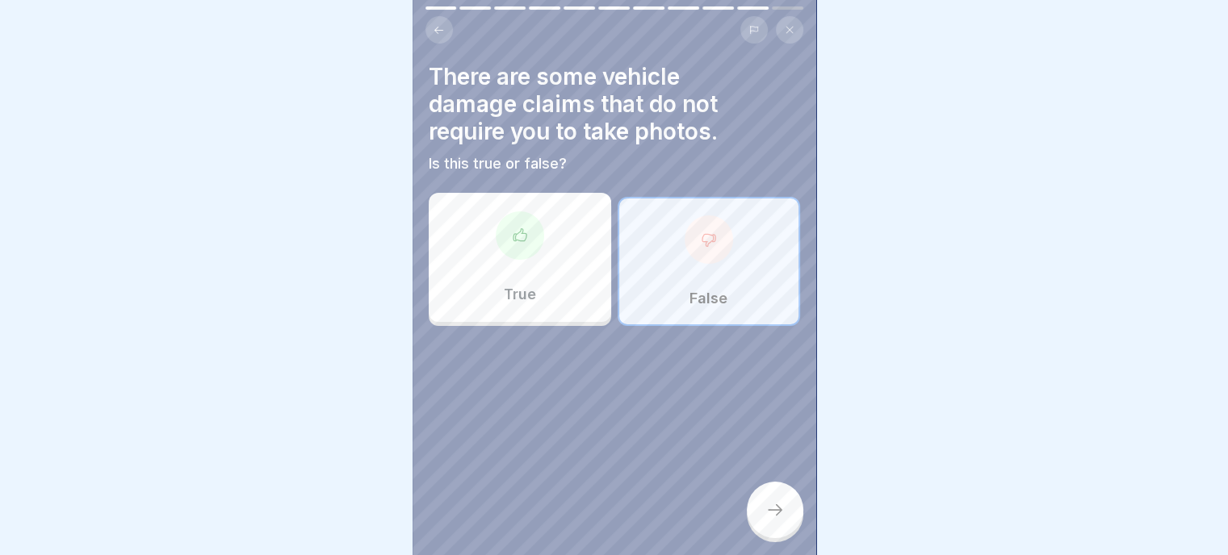
click at [778, 515] on icon at bounding box center [774, 509] width 19 height 19
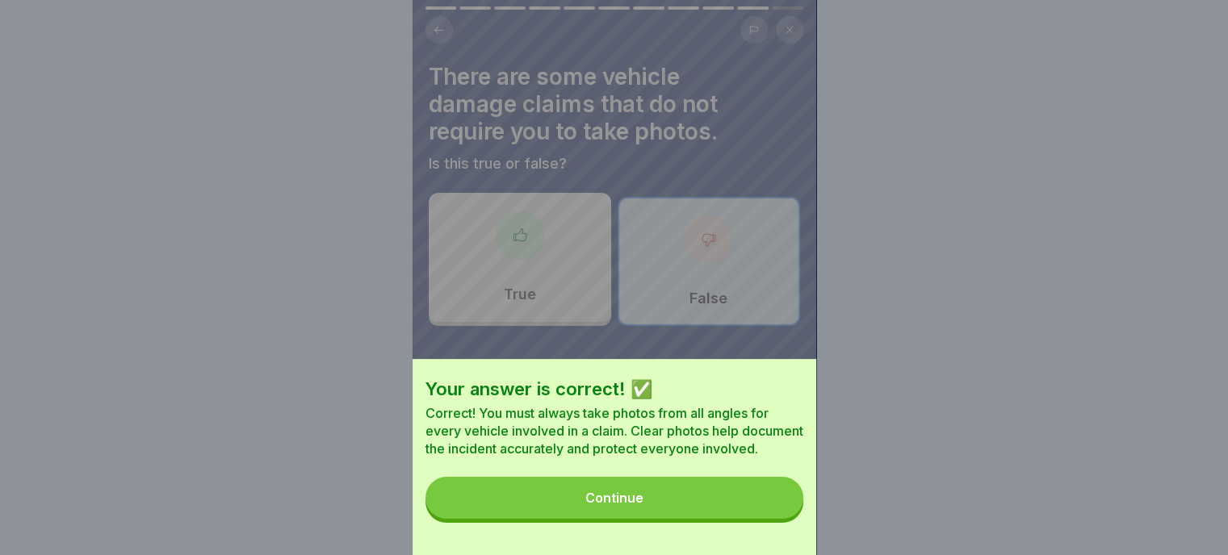
click at [643, 504] on div "Continue" at bounding box center [614, 498] width 58 height 15
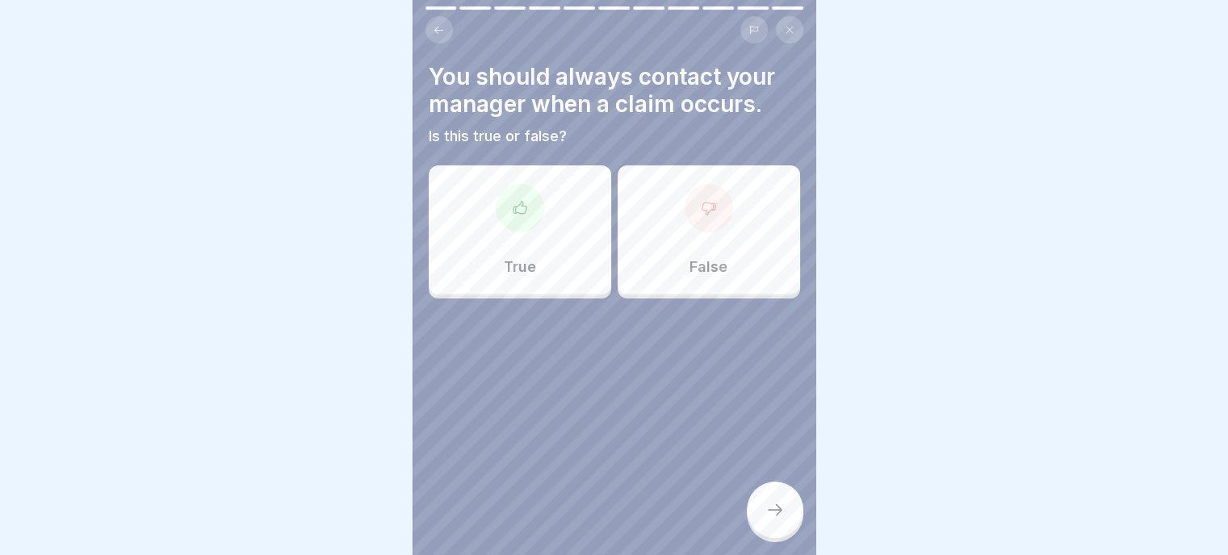
click at [504, 222] on div "True" at bounding box center [520, 229] width 182 height 129
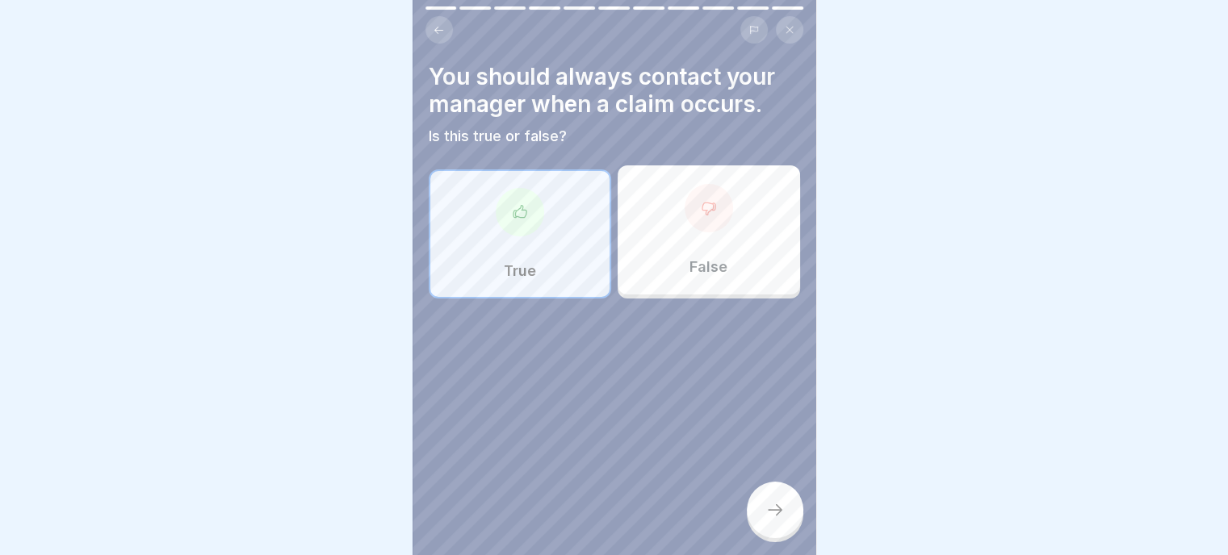
click at [777, 521] on div at bounding box center [775, 510] width 57 height 57
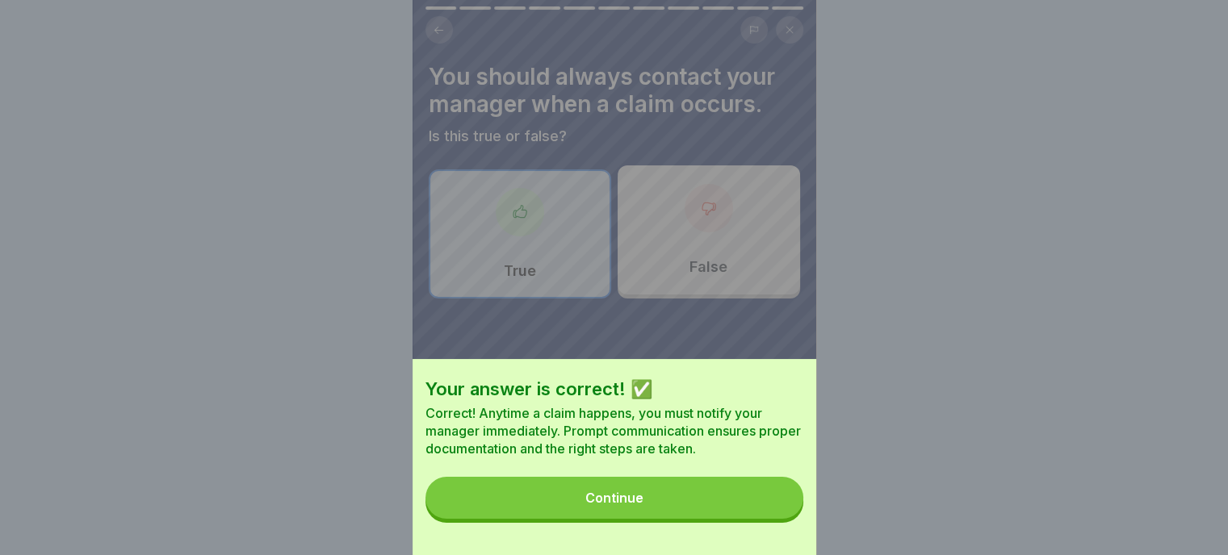
click at [675, 505] on button "Continue" at bounding box center [614, 498] width 378 height 42
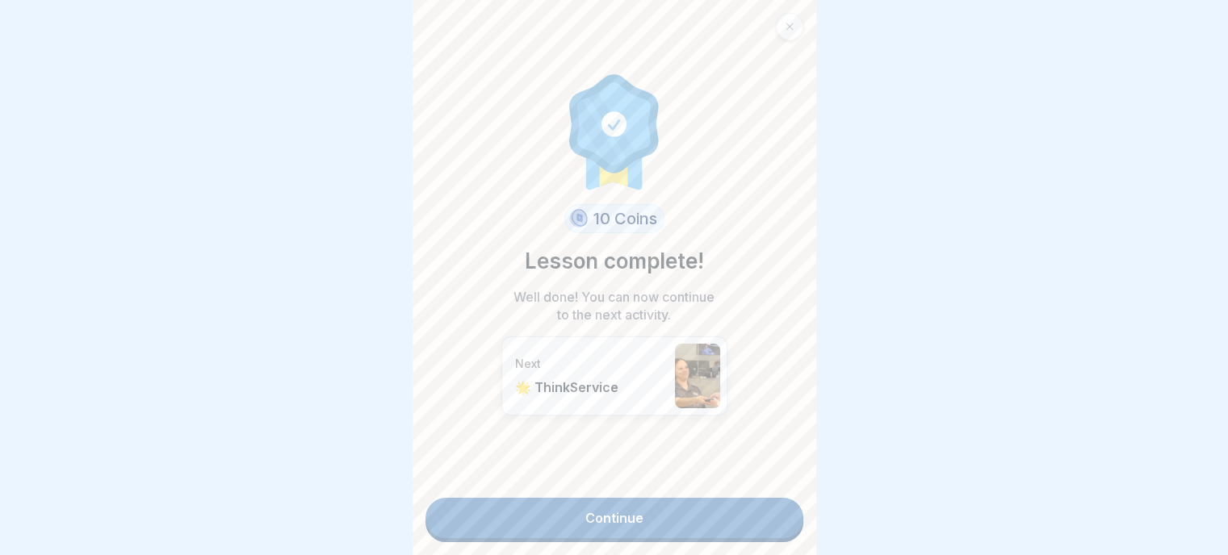
click at [636, 513] on link "Continue" at bounding box center [614, 518] width 378 height 40
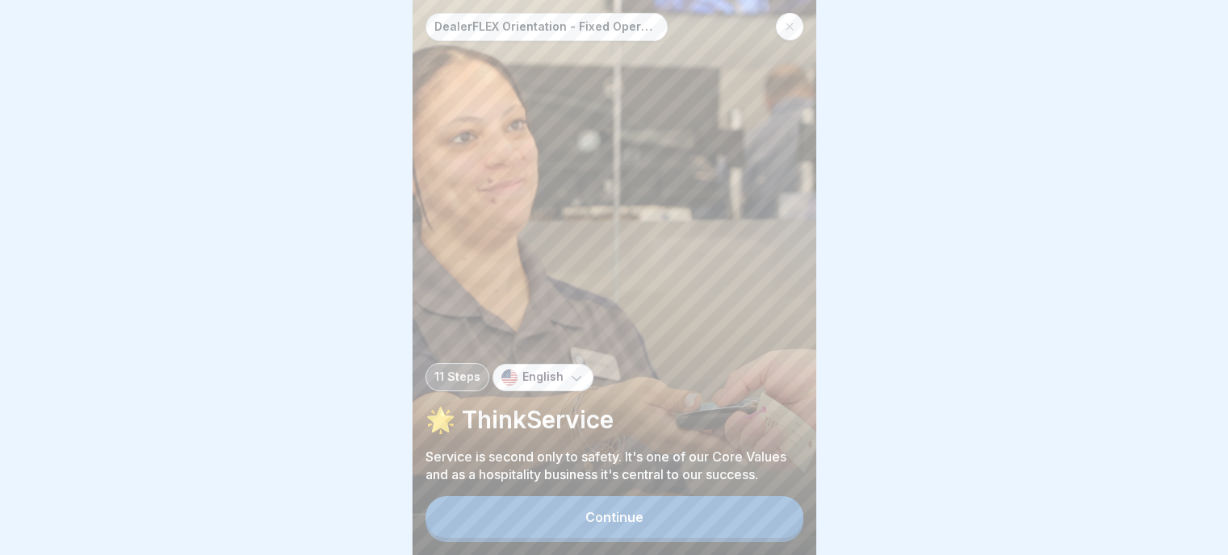
scroll to position [12, 0]
click at [647, 516] on button "Continue" at bounding box center [614, 517] width 378 height 42
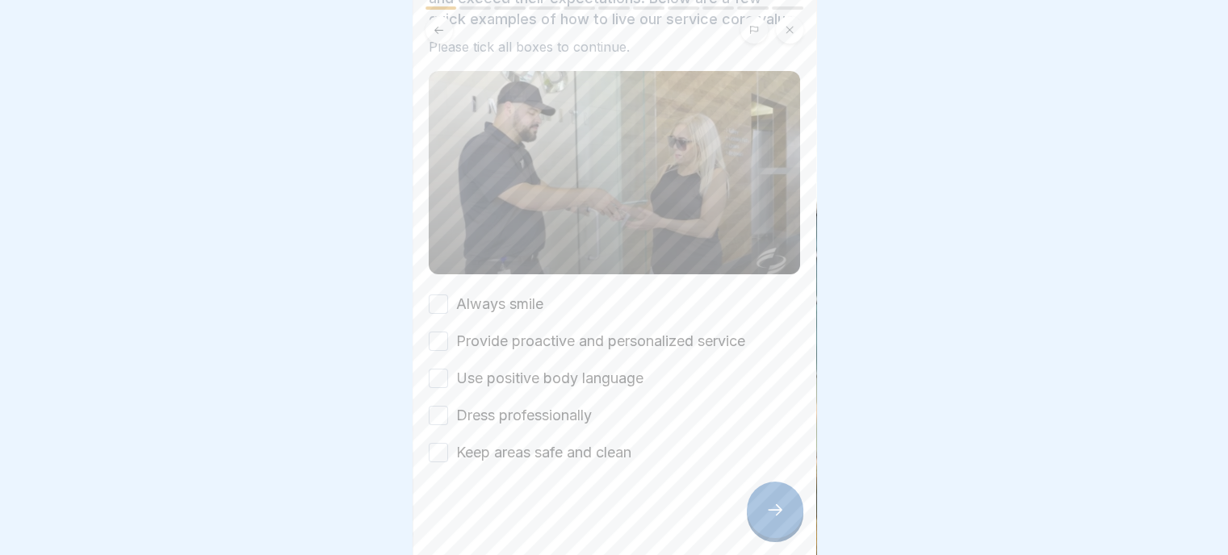
scroll to position [152, 0]
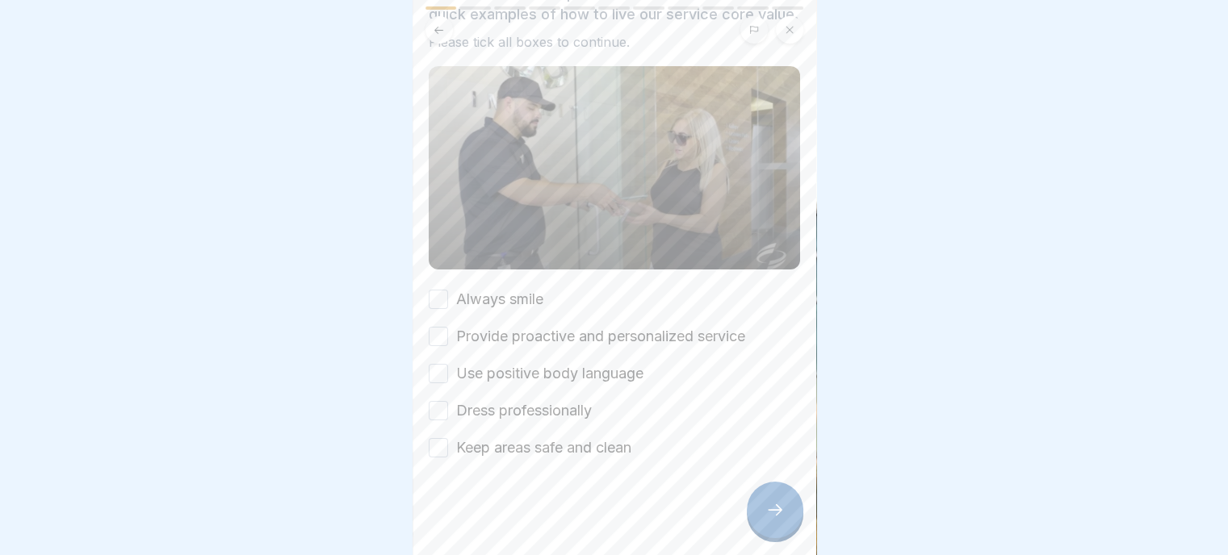
click at [442, 290] on button "Always smile" at bounding box center [438, 299] width 19 height 19
click at [434, 327] on button "Provide proactive and personalized service" at bounding box center [438, 336] width 19 height 19
click at [431, 364] on button "Use positive body language" at bounding box center [438, 373] width 19 height 19
click at [439, 402] on button "Dress professionally" at bounding box center [438, 410] width 19 height 19
click at [433, 438] on button "Keep areas safe and clean" at bounding box center [438, 447] width 19 height 19
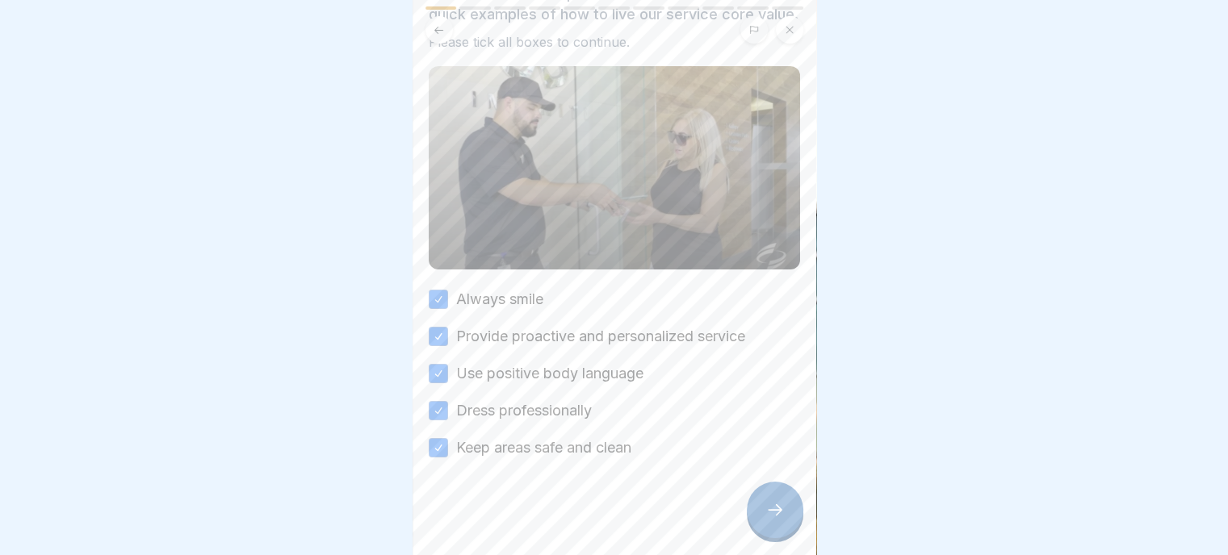
click at [782, 510] on icon at bounding box center [774, 509] width 19 height 19
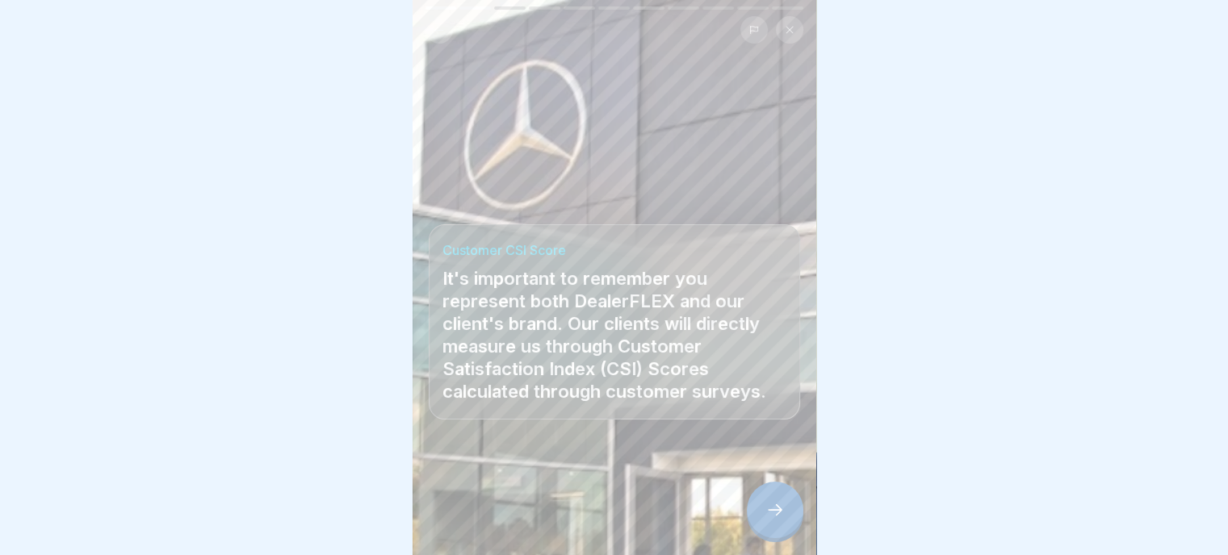
click at [777, 503] on icon at bounding box center [774, 509] width 19 height 19
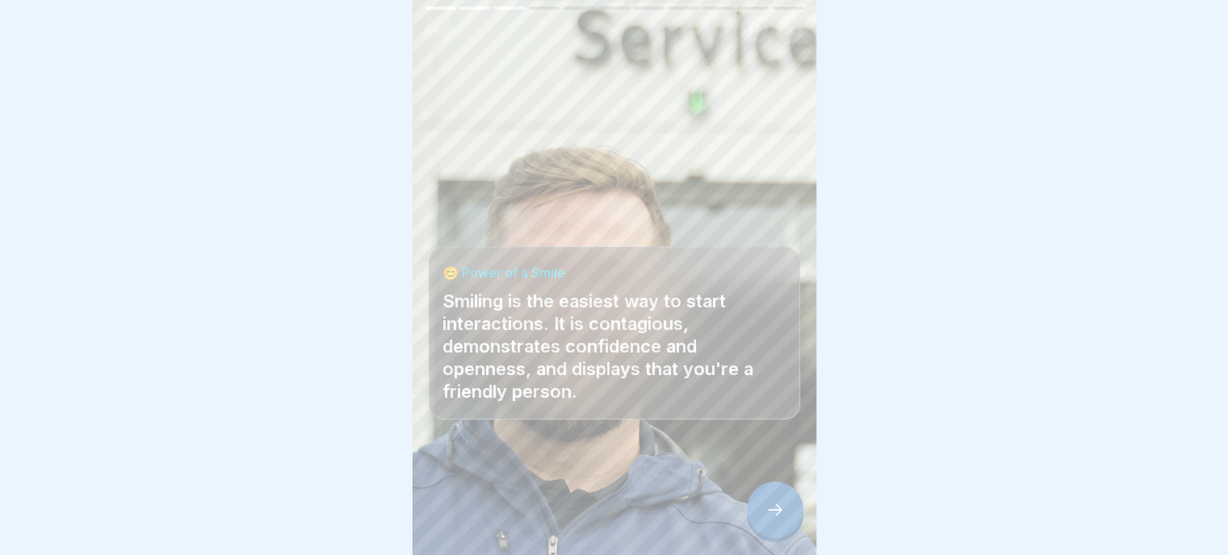
click at [765, 513] on icon at bounding box center [774, 509] width 19 height 19
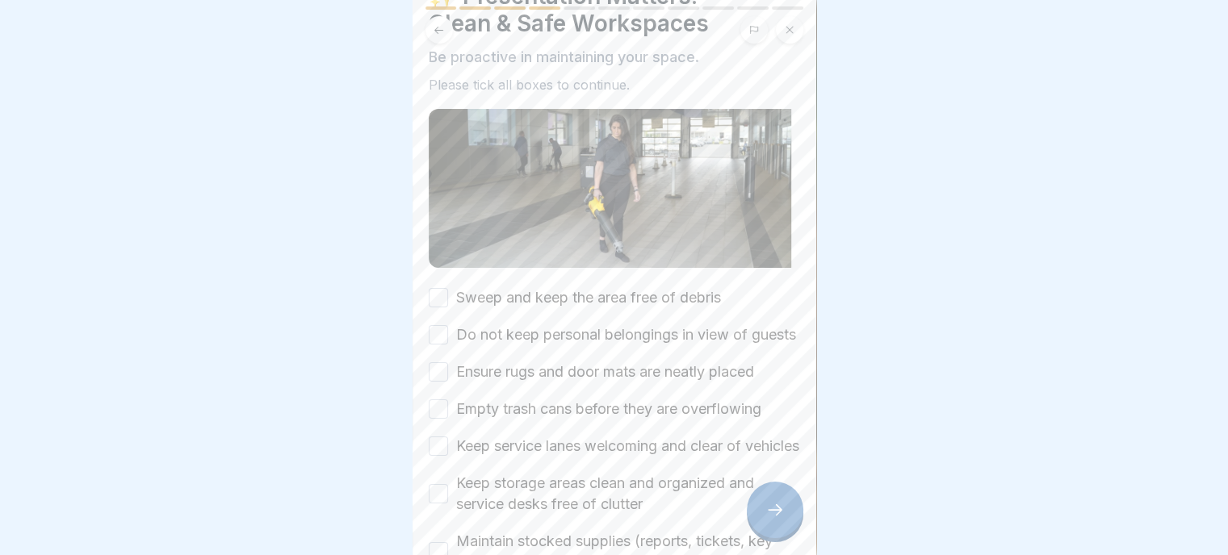
scroll to position [232, 0]
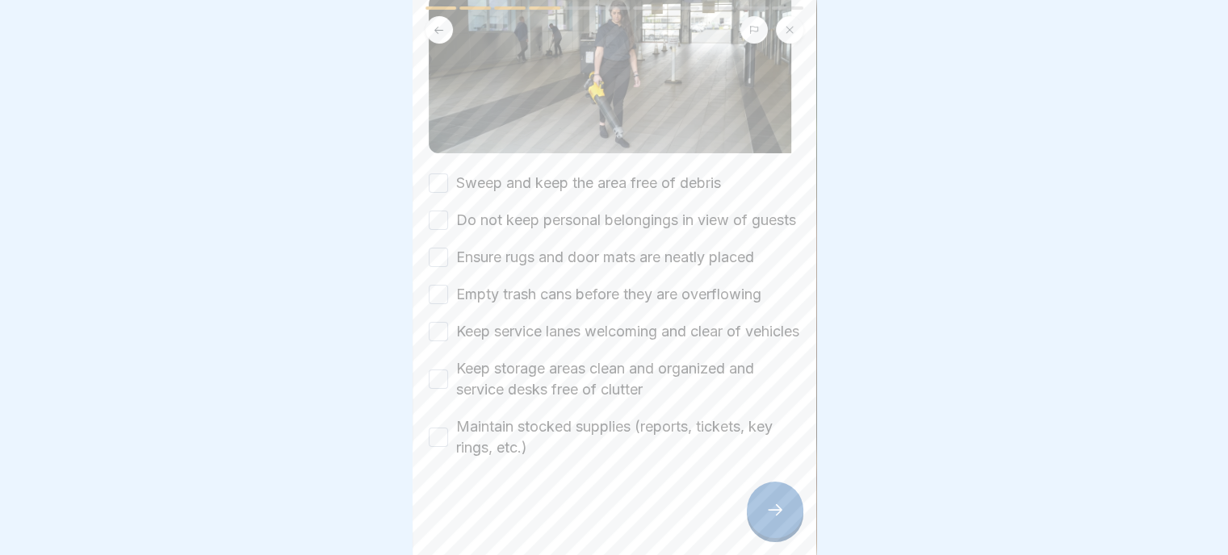
click at [442, 174] on button "Sweep and keep the area free of debris" at bounding box center [438, 183] width 19 height 19
click at [433, 211] on button "Do not keep personal belongings in view of guests" at bounding box center [438, 220] width 19 height 19
click at [433, 248] on button "Ensure rugs and door mats are neatly placed" at bounding box center [438, 257] width 19 height 19
click at [436, 285] on button "Empty trash cans before they are overflowing" at bounding box center [438, 294] width 19 height 19
click at [433, 322] on button "Keep service lanes welcoming and clear of vehicles" at bounding box center [438, 331] width 19 height 19
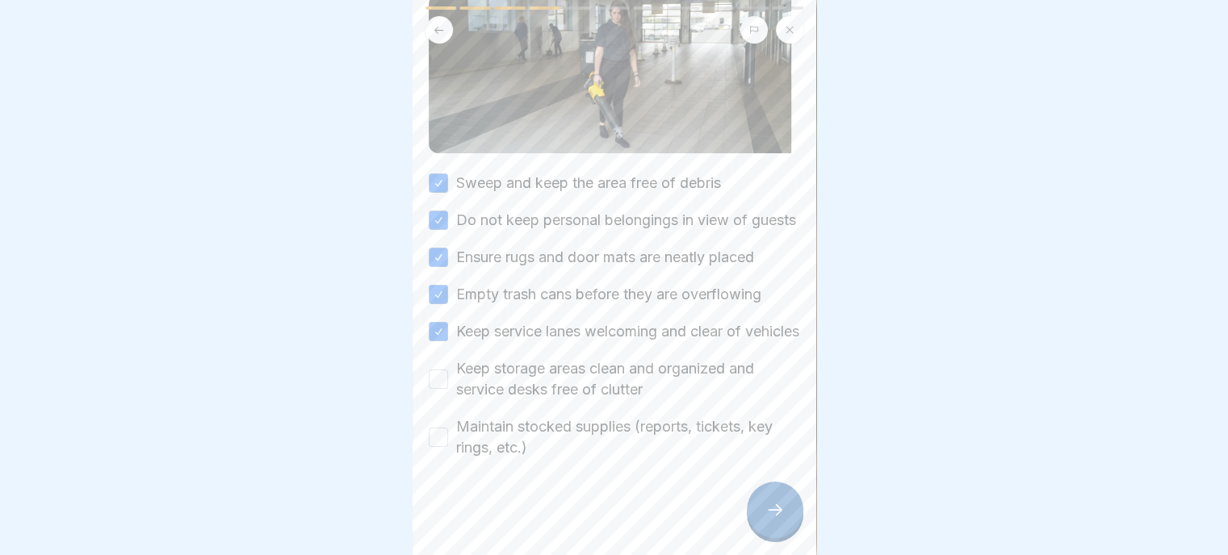
click at [438, 370] on button "Keep storage areas clean and organized and service desks free of clutter" at bounding box center [438, 379] width 19 height 19
click at [436, 428] on button "Maintain stocked supplies (reports, tickets, key rings, etc.)" at bounding box center [438, 437] width 19 height 19
click at [770, 511] on icon at bounding box center [774, 509] width 19 height 19
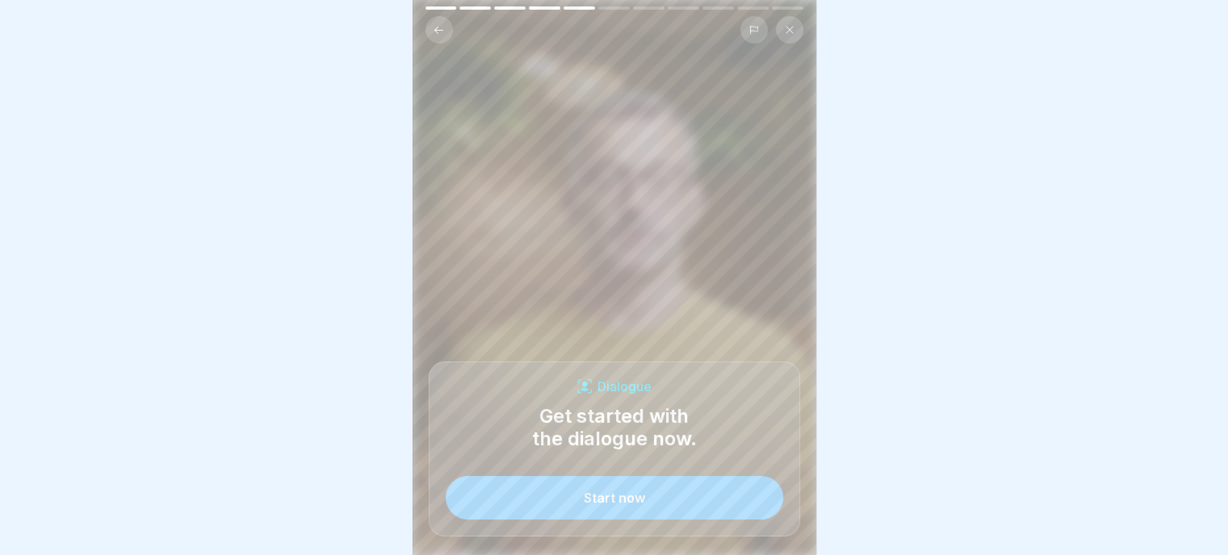
click at [636, 494] on div "Start now" at bounding box center [614, 498] width 61 height 15
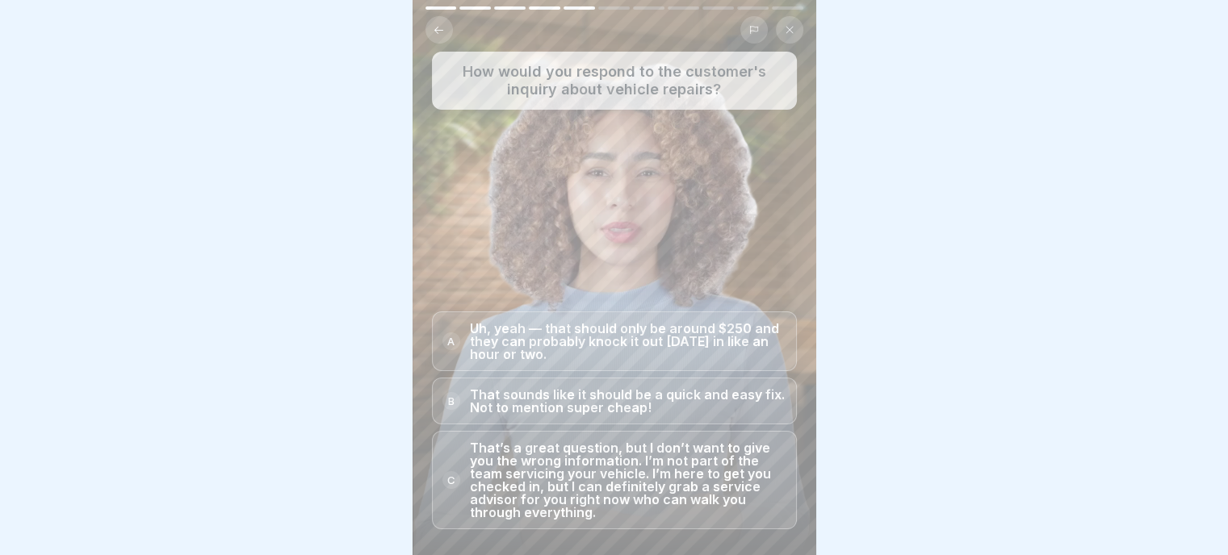
click at [537, 485] on p "That’s a great question, but I don’t want to give you the wrong information. I’…" at bounding box center [628, 480] width 316 height 77
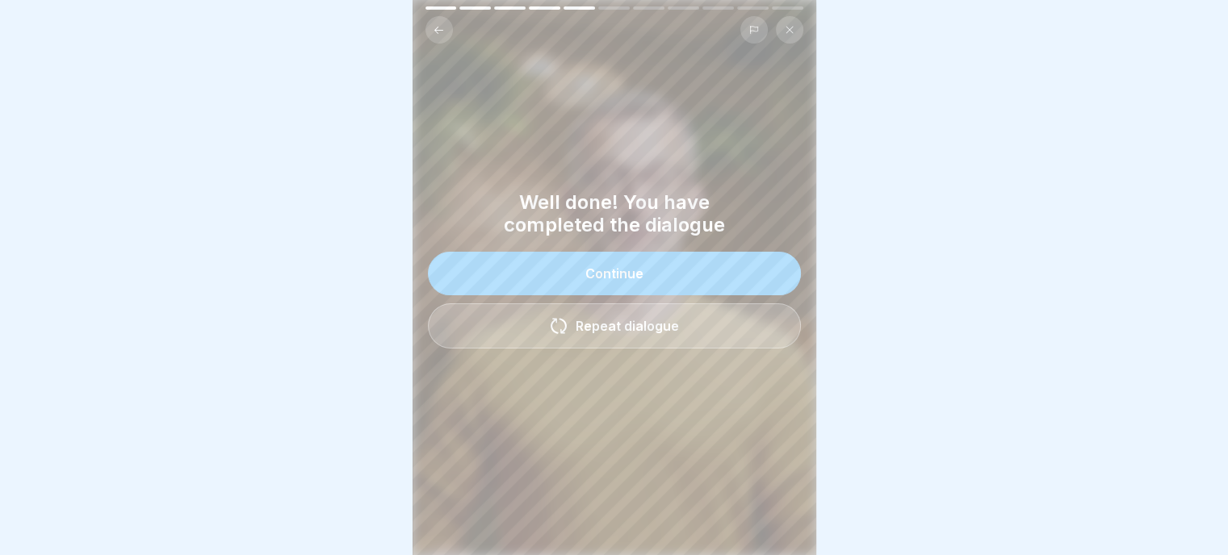
click at [619, 266] on div "Continue" at bounding box center [614, 273] width 58 height 15
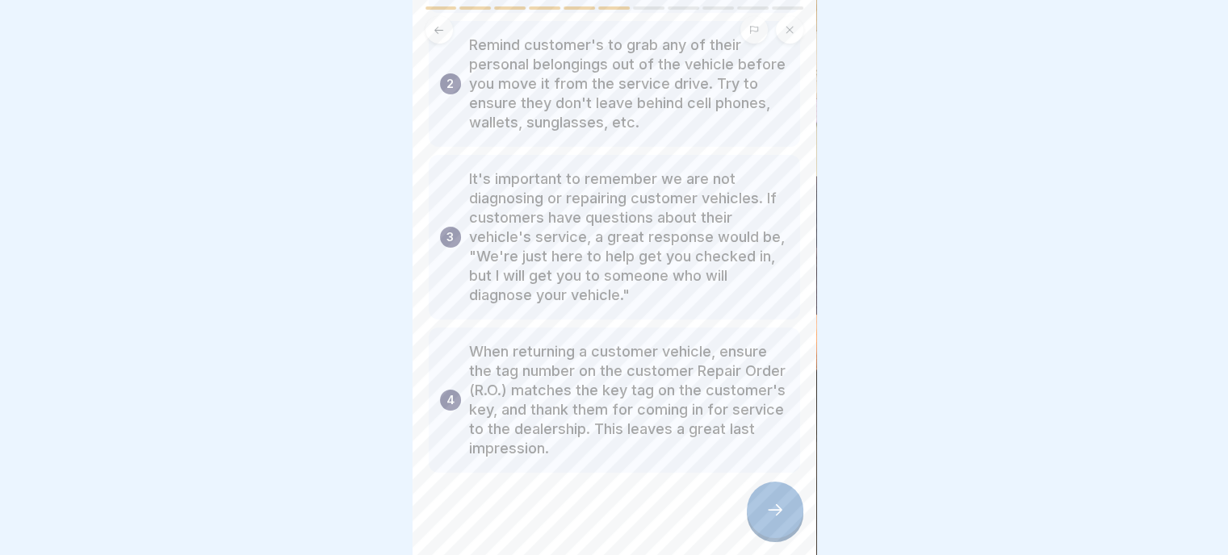
scroll to position [229, 0]
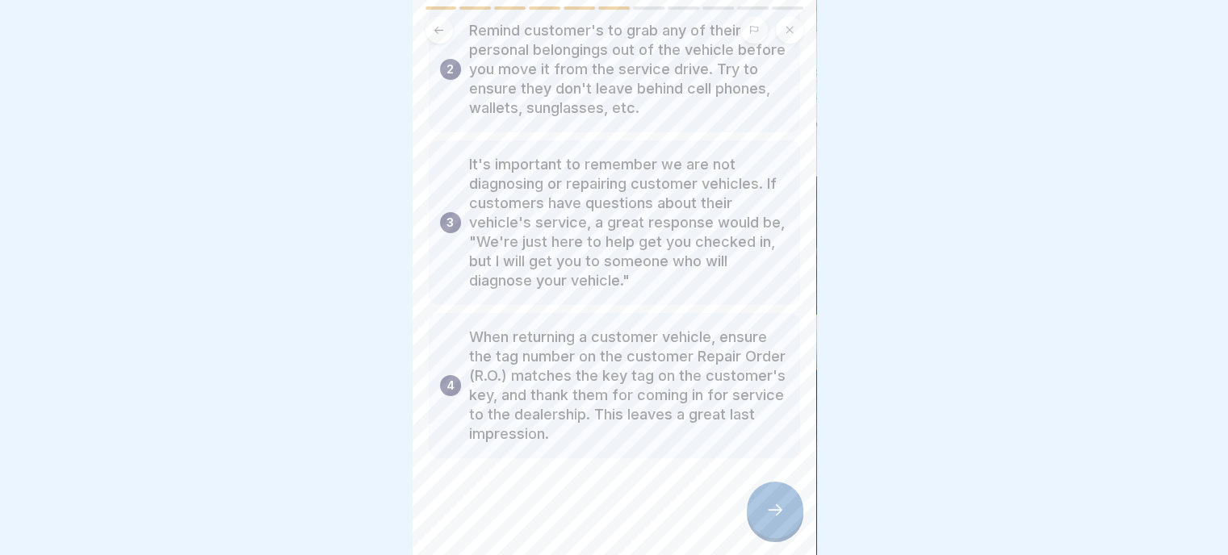
click at [781, 509] on icon at bounding box center [774, 509] width 19 height 19
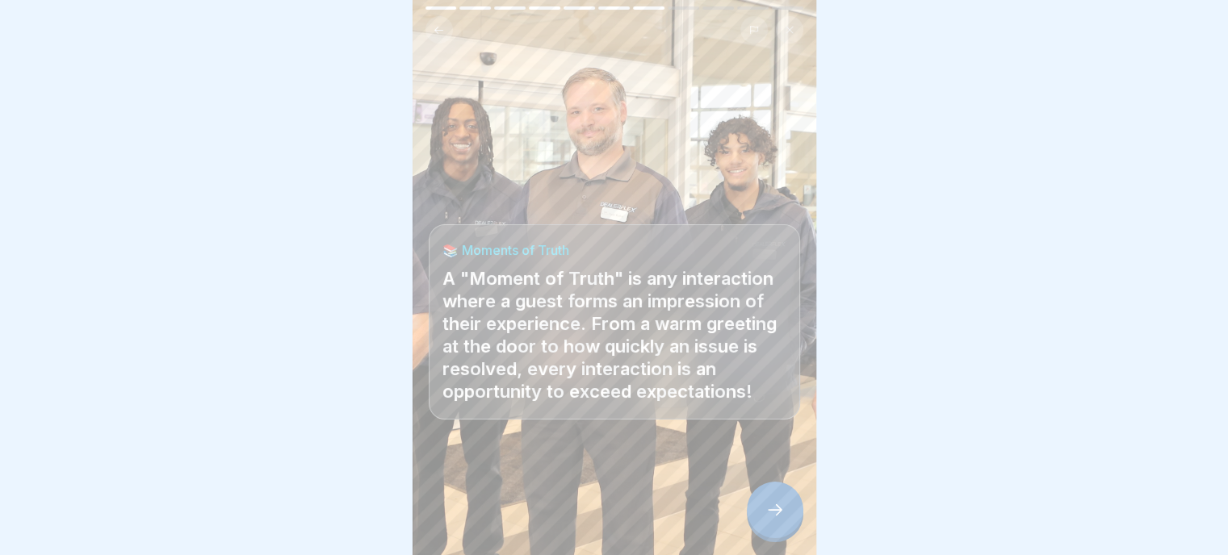
click at [779, 509] on icon at bounding box center [774, 509] width 19 height 19
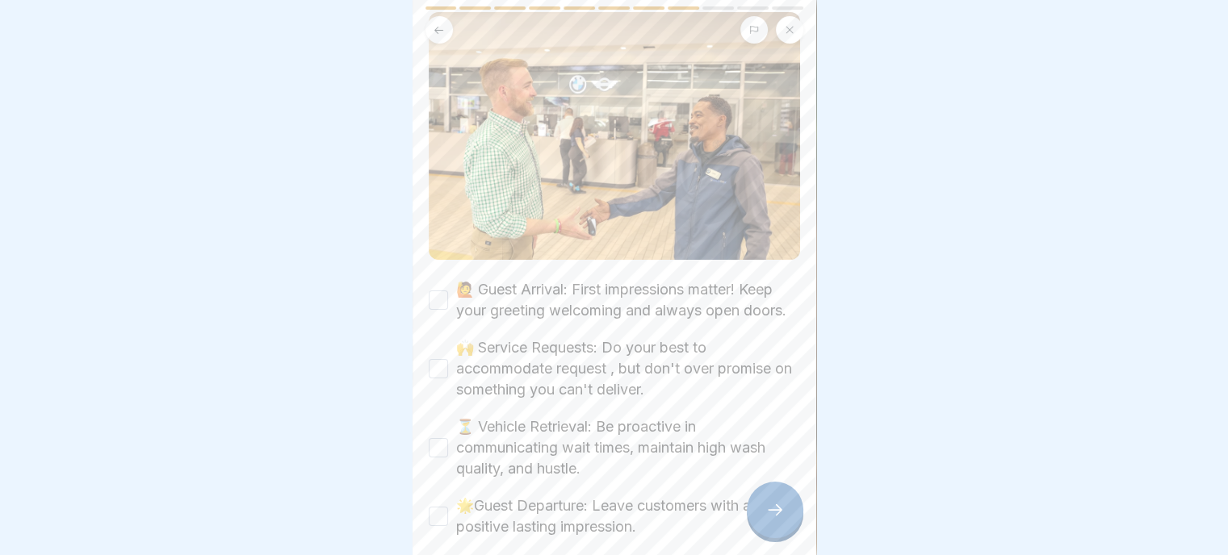
scroll to position [242, 0]
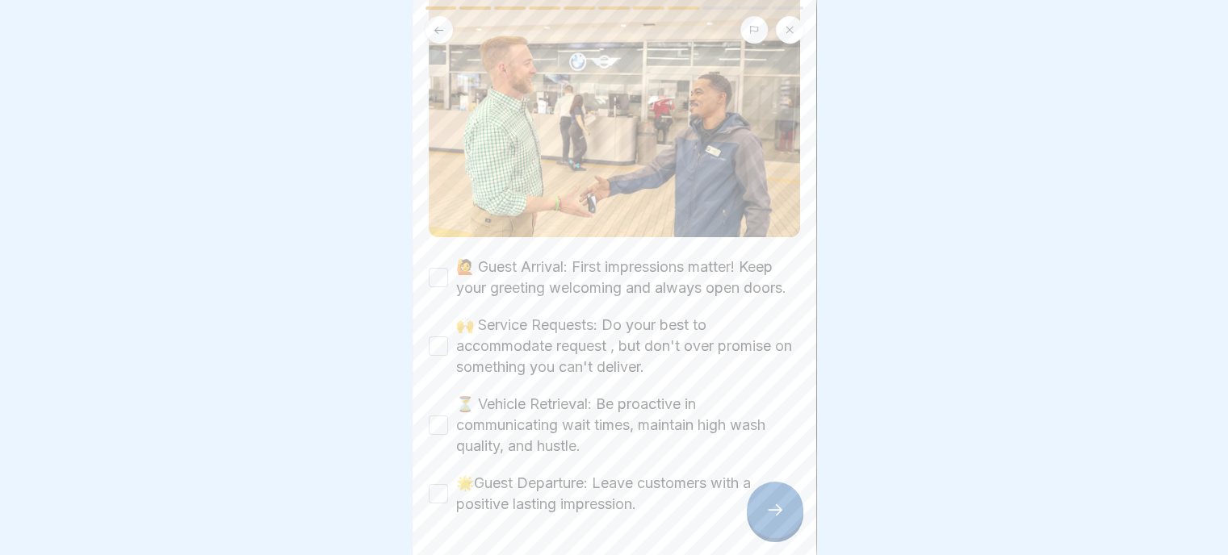
click at [429, 270] on button "🙋 Guest Arrival: First impressions matter! Keep your greeting welcoming and alw…" at bounding box center [438, 277] width 19 height 19
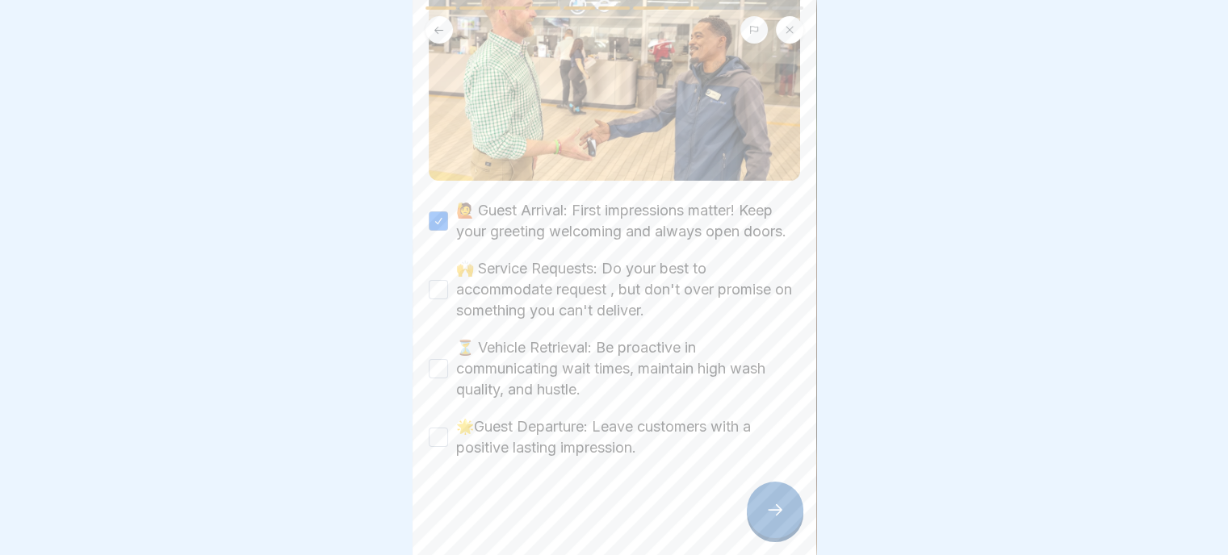
click at [435, 280] on button "🙌 Service Requests: Do your best to accommodate request , but don't over promis…" at bounding box center [438, 289] width 19 height 19
click at [438, 359] on button "⏳ Vehicle Retrieval: Be proactive in communicating wait times, maintain high wa…" at bounding box center [438, 368] width 19 height 19
click at [429, 429] on button "🌟Guest Departure: Leave customers with a positive lasting impression." at bounding box center [438, 437] width 19 height 19
click at [773, 509] on icon at bounding box center [774, 509] width 19 height 19
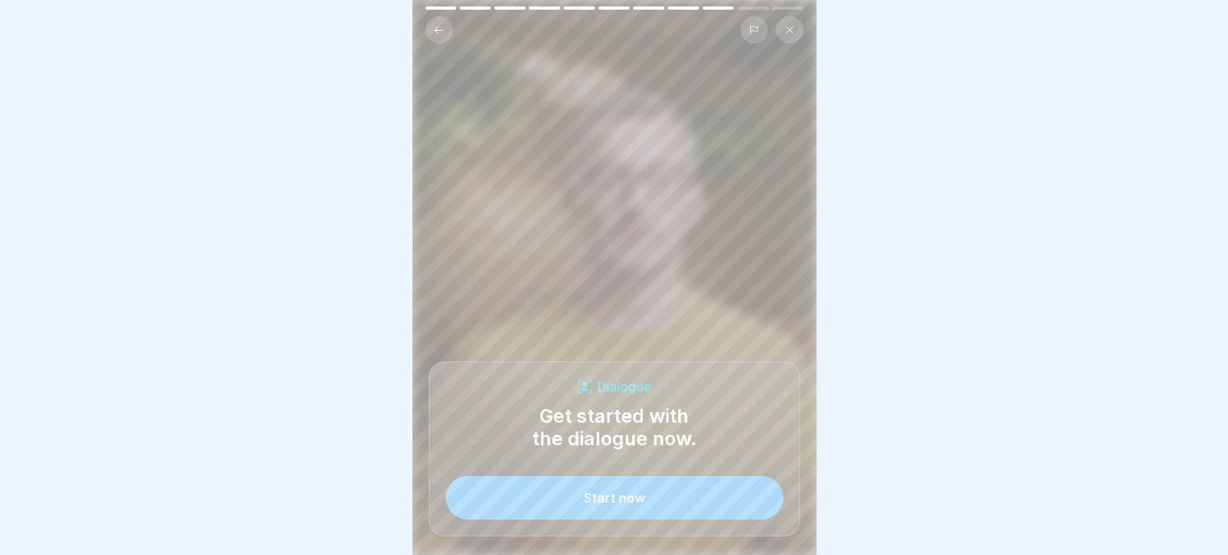
click at [610, 505] on div "Start now" at bounding box center [614, 498] width 61 height 15
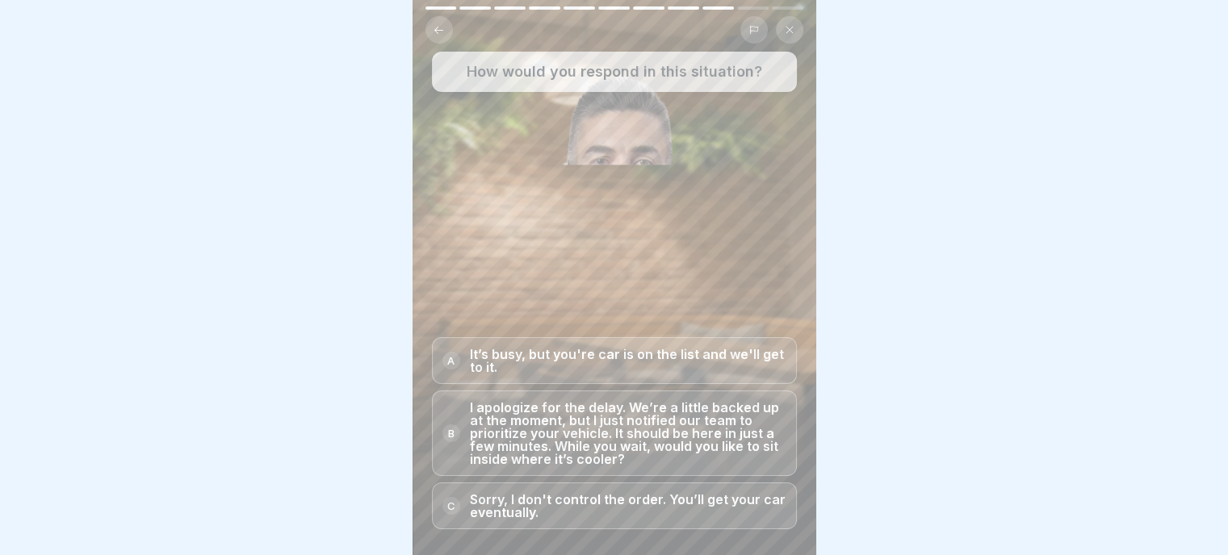
click at [629, 412] on p "I apologize for the delay. We’re a little backed up at the moment, but I just n…" at bounding box center [628, 433] width 316 height 65
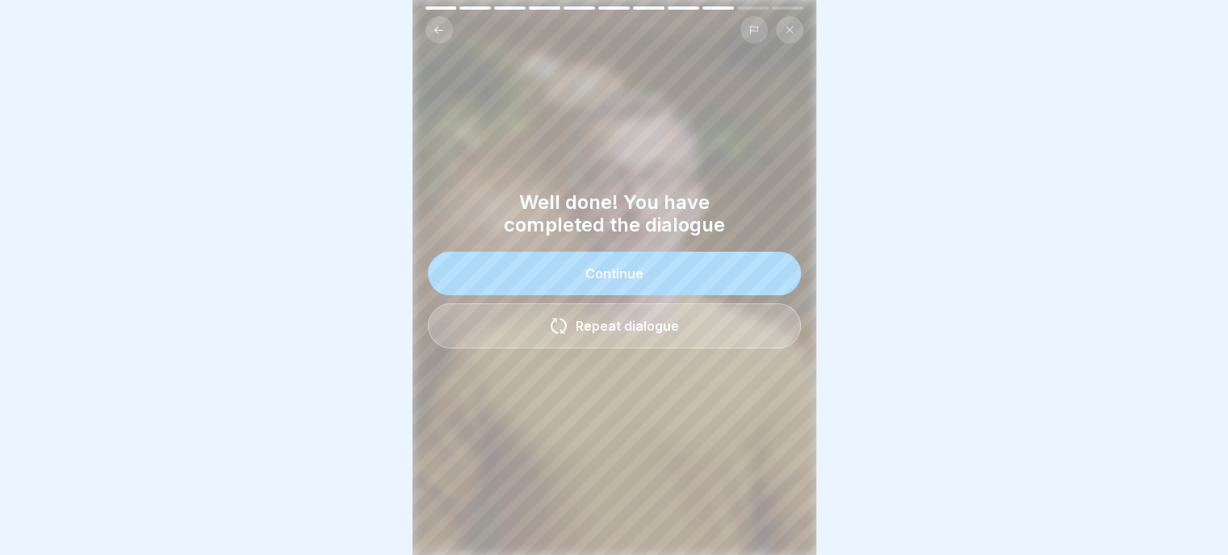
click at [608, 275] on button "Continue" at bounding box center [614, 274] width 373 height 44
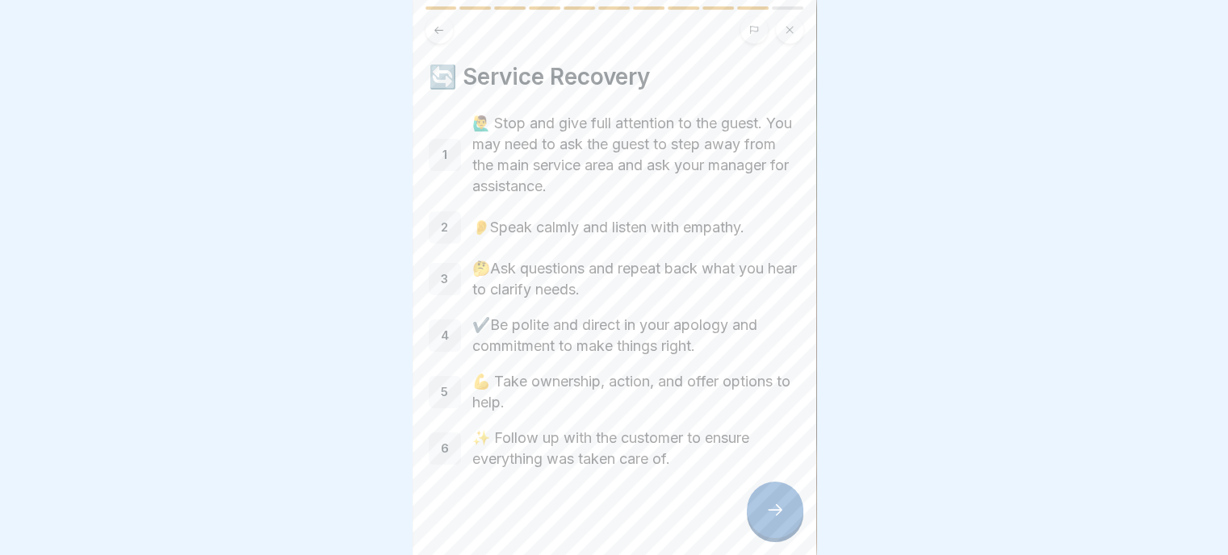
scroll to position [11, 0]
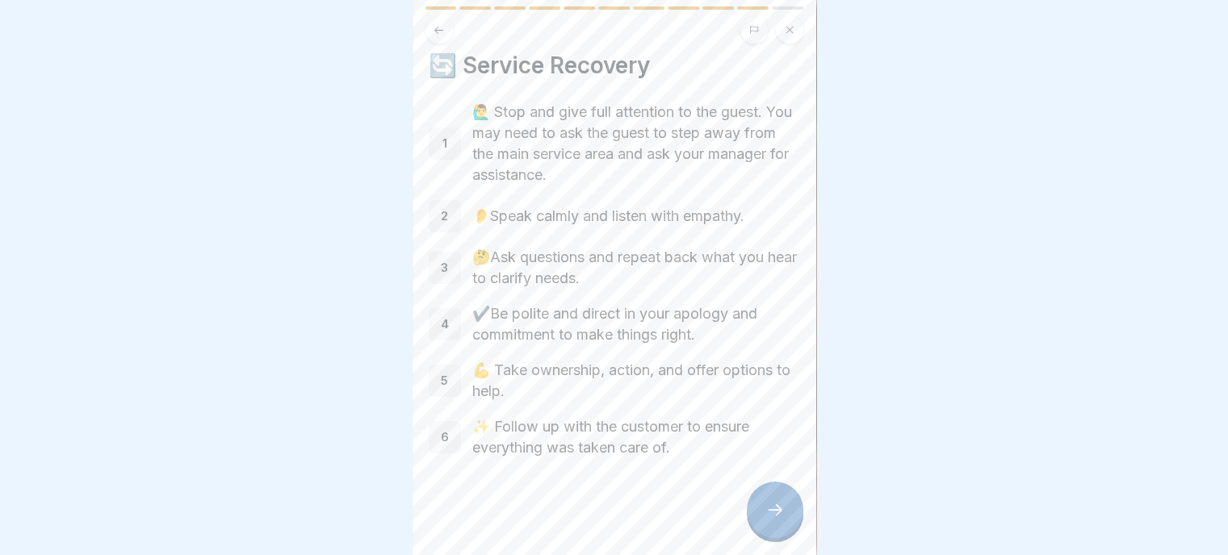
click at [772, 513] on icon at bounding box center [774, 509] width 19 height 19
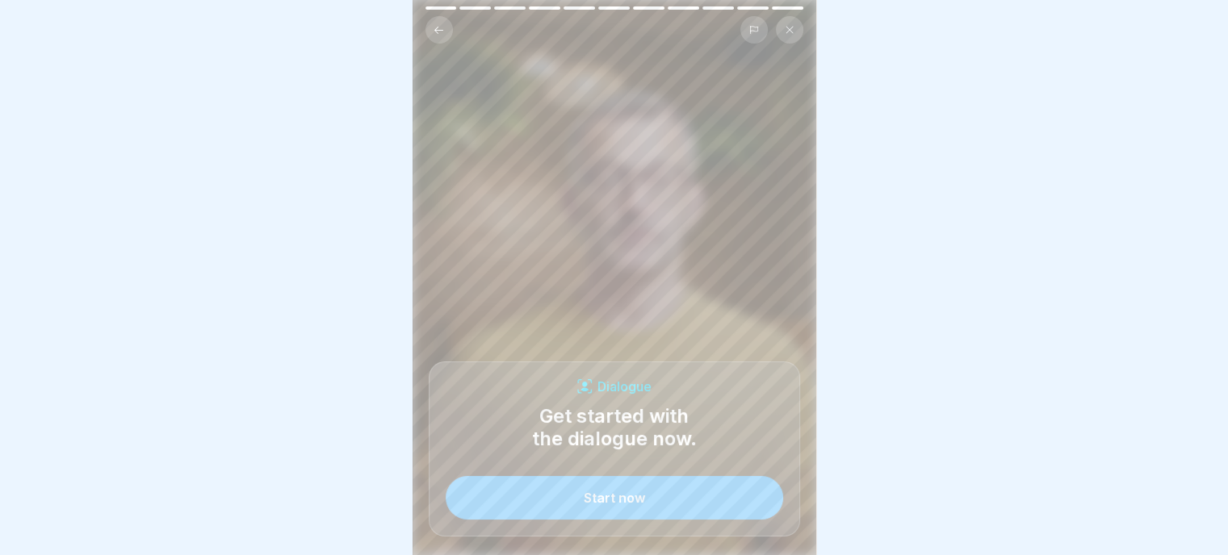
click at [601, 496] on div "Start now" at bounding box center [614, 498] width 61 height 15
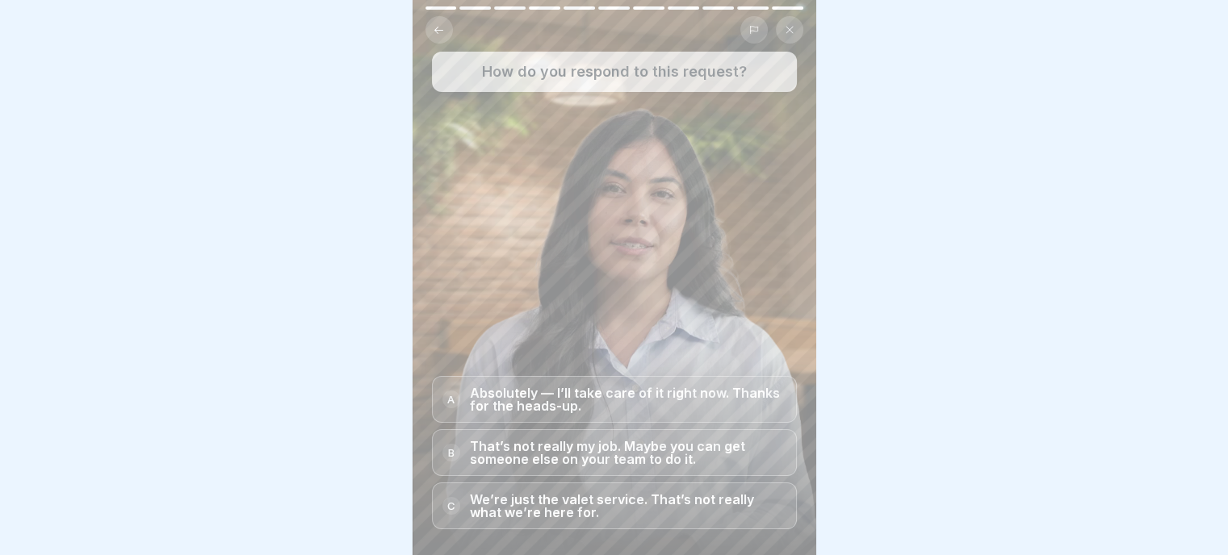
click at [607, 398] on p "Absolutely — I’ll take care of it right now. Thanks for the heads-up." at bounding box center [628, 400] width 316 height 26
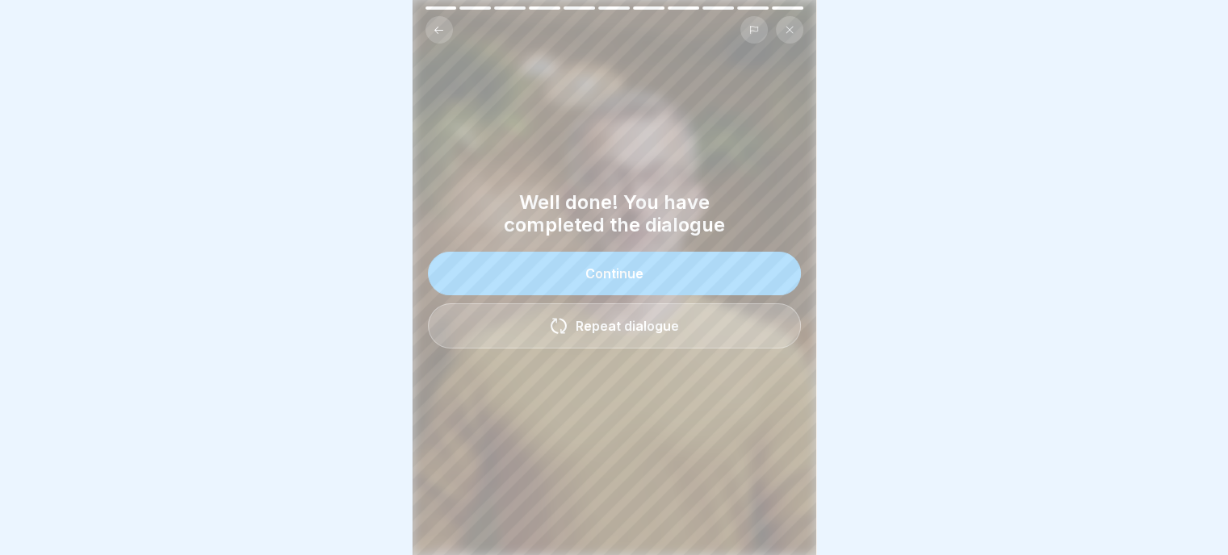
click at [639, 267] on button "Continue" at bounding box center [614, 274] width 373 height 44
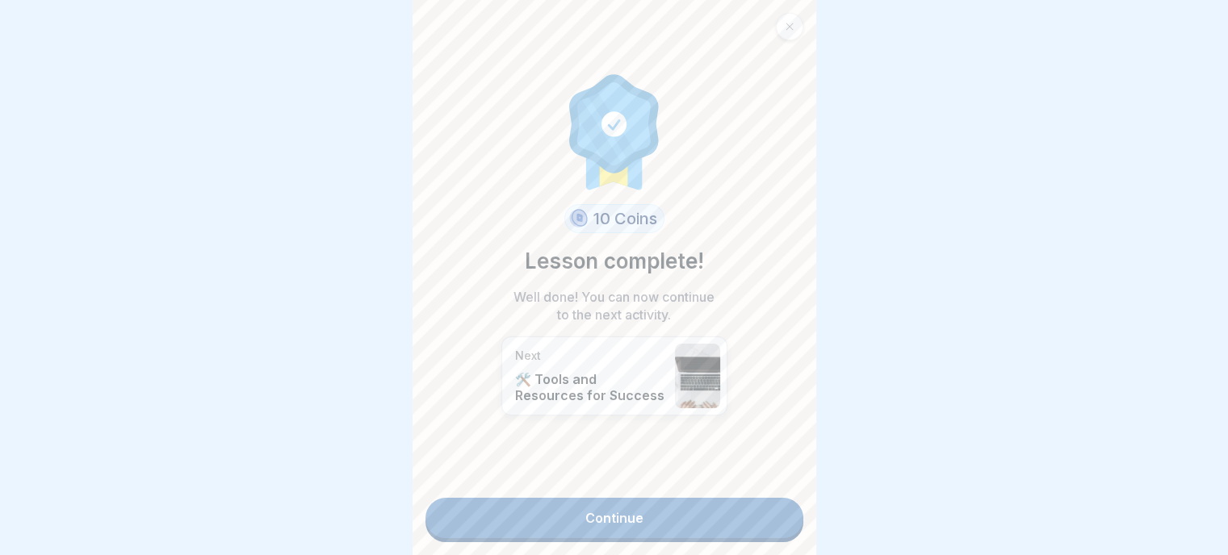
click at [633, 499] on link "Continue" at bounding box center [614, 518] width 378 height 40
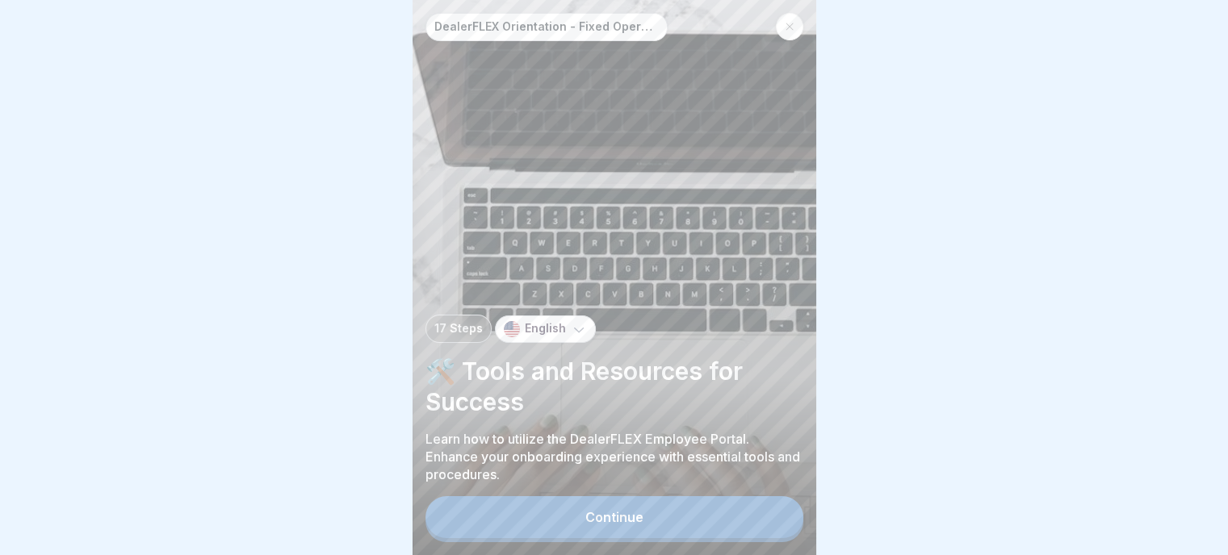
scroll to position [12, 0]
click at [623, 530] on button "Continue" at bounding box center [614, 517] width 378 height 42
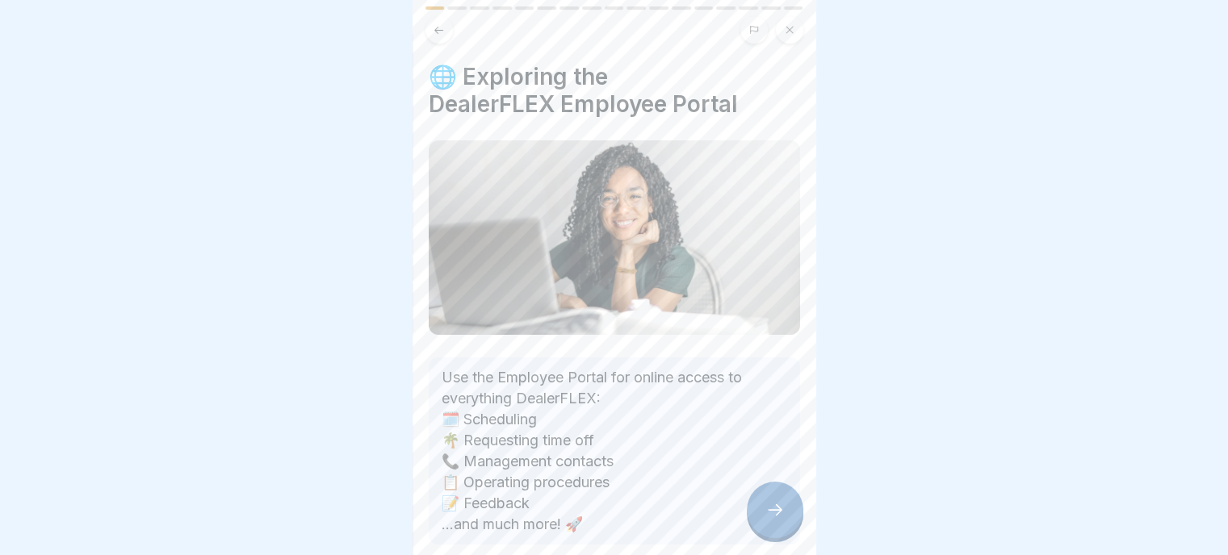
scroll to position [80, 0]
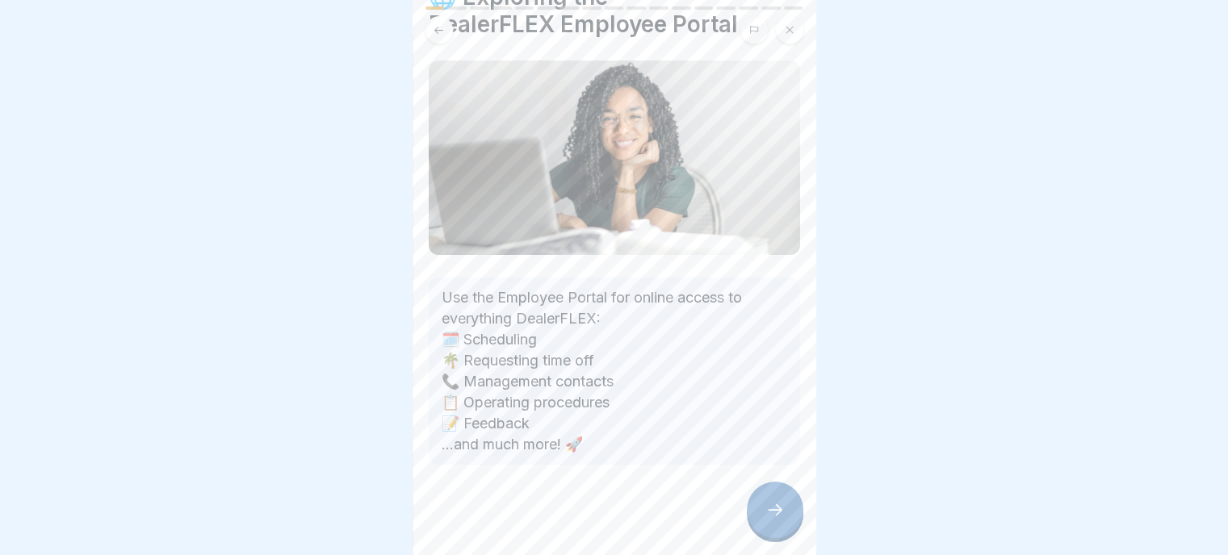
click at [772, 520] on div at bounding box center [775, 510] width 57 height 57
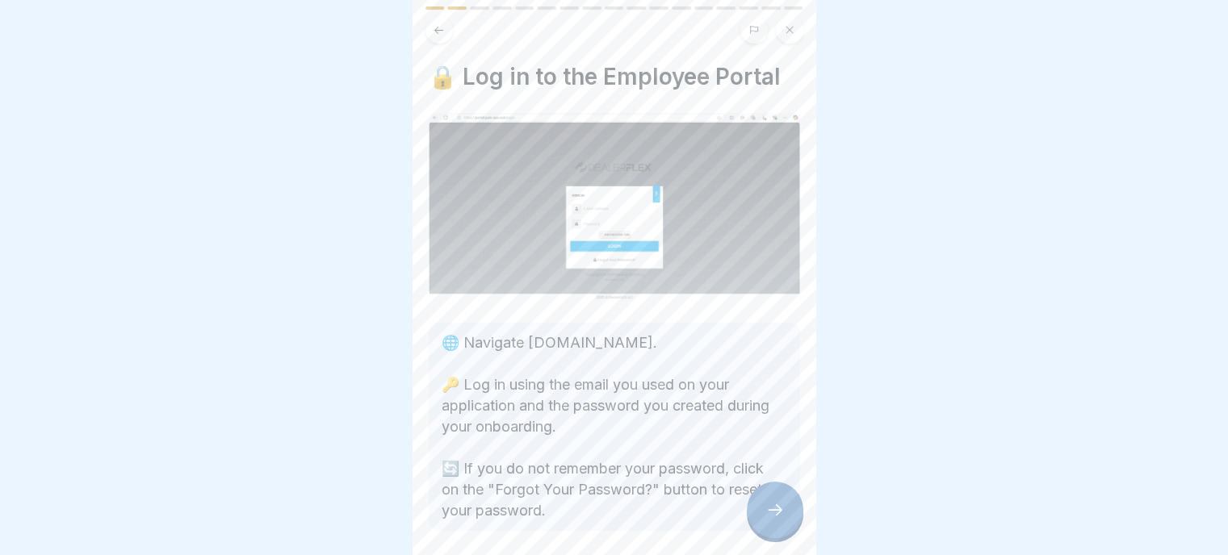
scroll to position [66, 0]
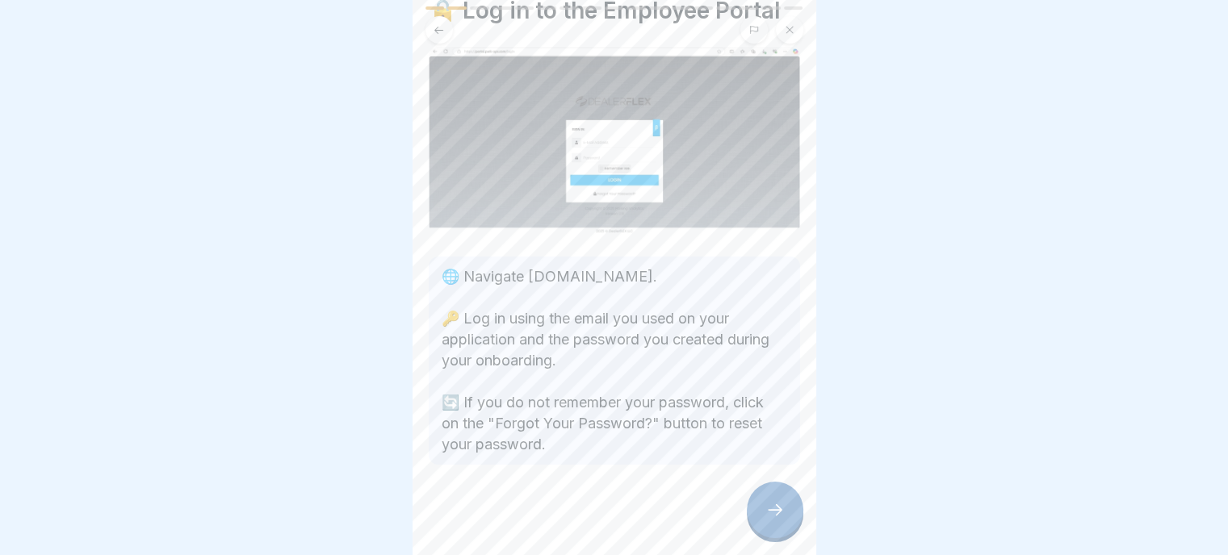
click at [774, 521] on div at bounding box center [775, 510] width 57 height 57
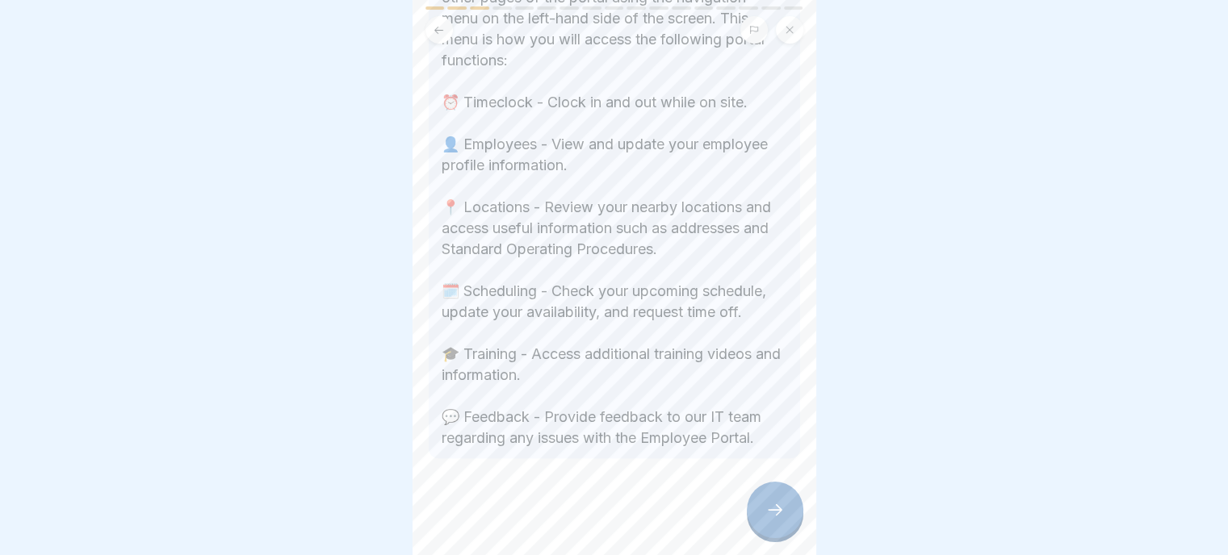
scroll to position [474, 0]
click at [769, 508] on icon at bounding box center [774, 509] width 19 height 19
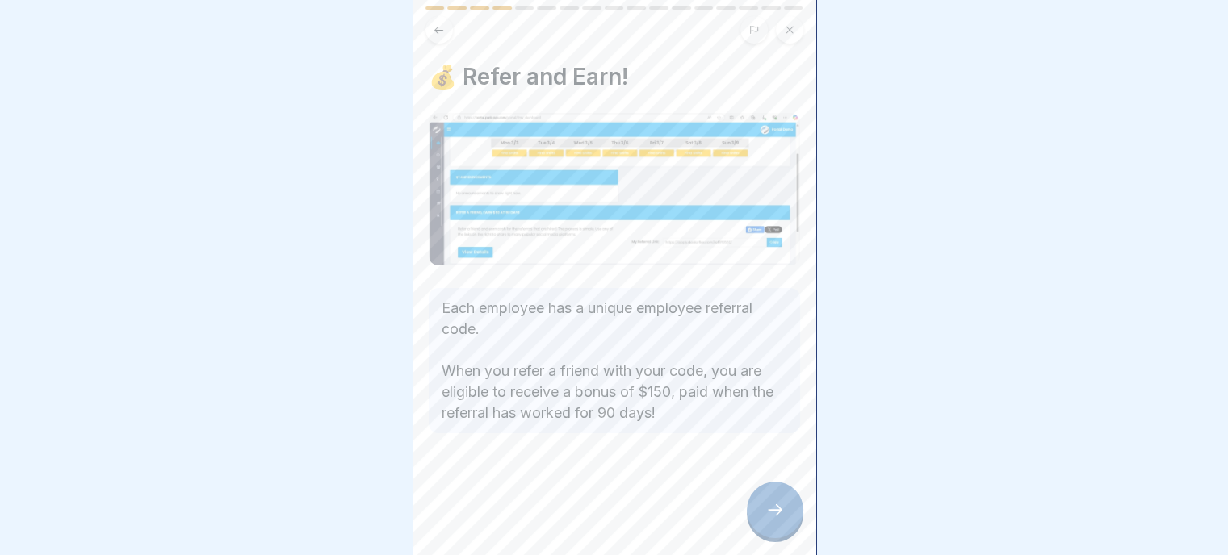
click at [761, 512] on div at bounding box center [775, 510] width 57 height 57
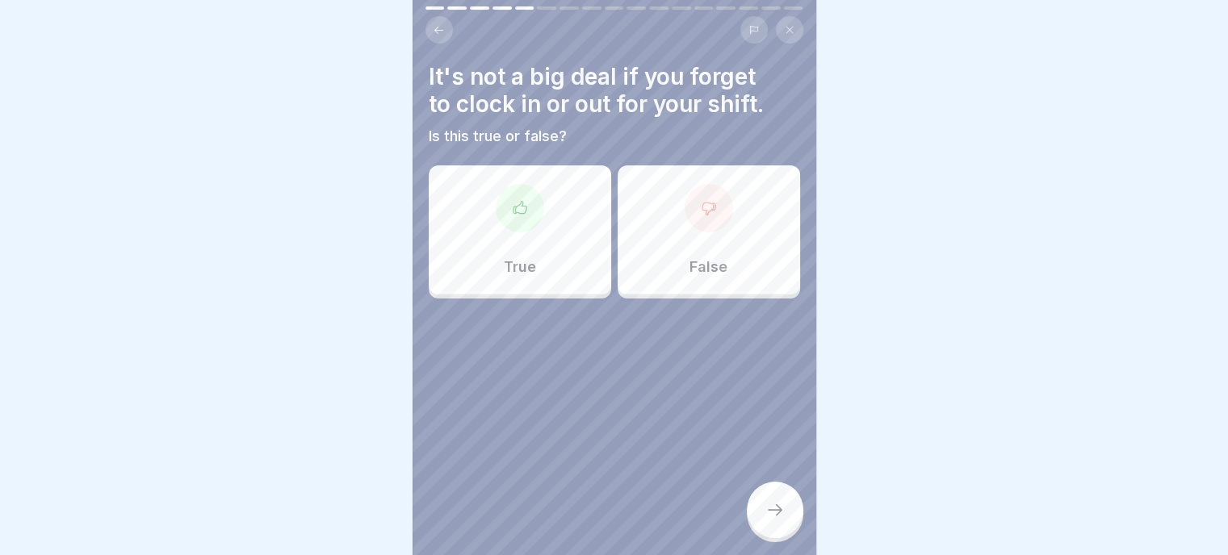
click at [701, 206] on div at bounding box center [709, 208] width 48 height 48
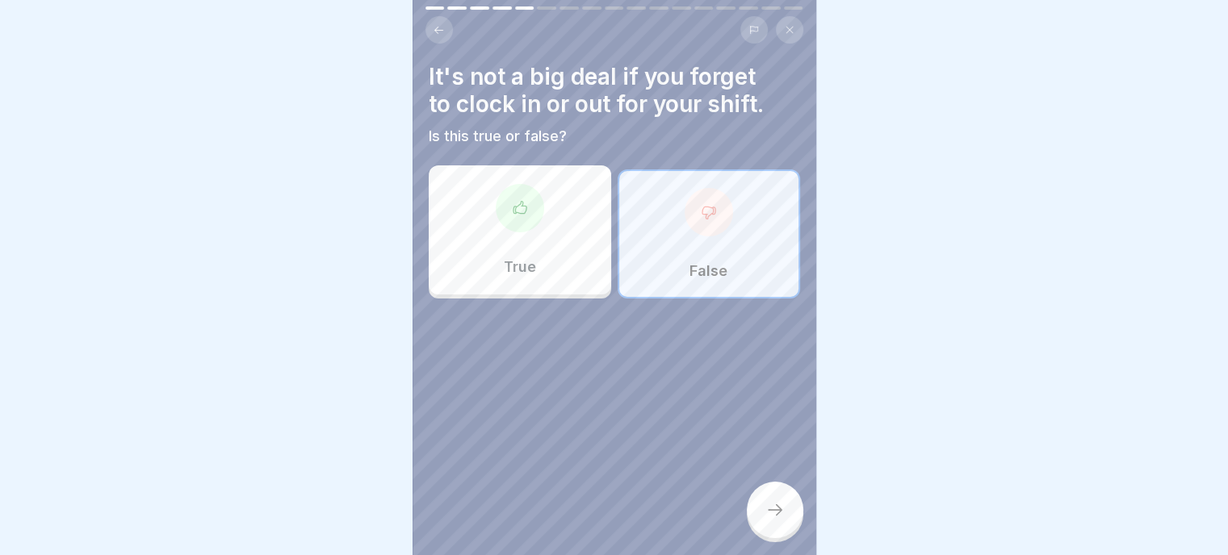
click at [767, 509] on icon at bounding box center [774, 509] width 19 height 19
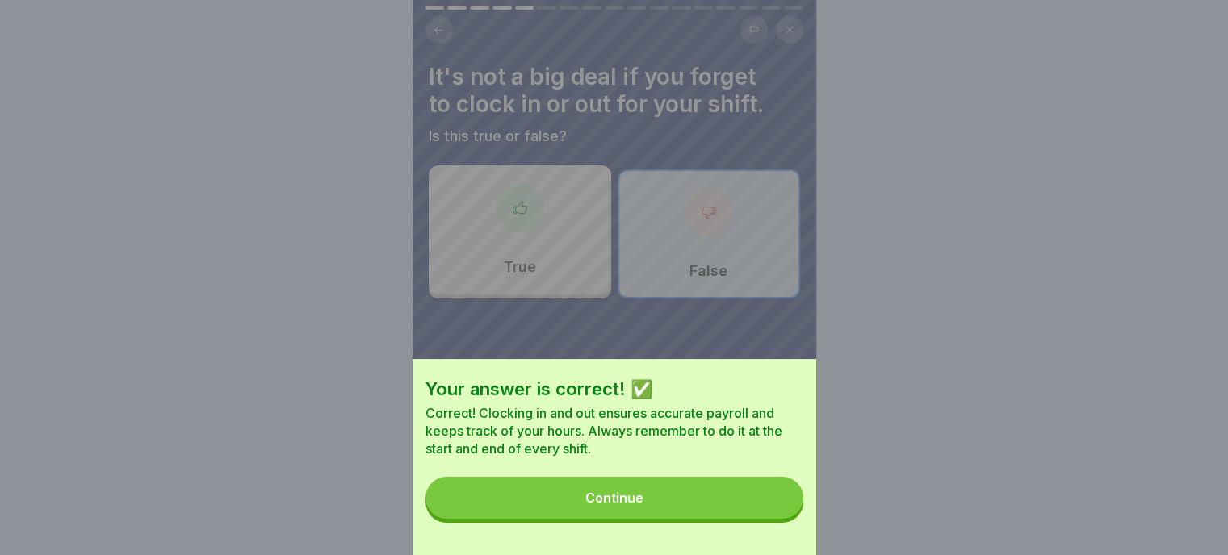
click at [608, 505] on div "Continue" at bounding box center [614, 498] width 58 height 15
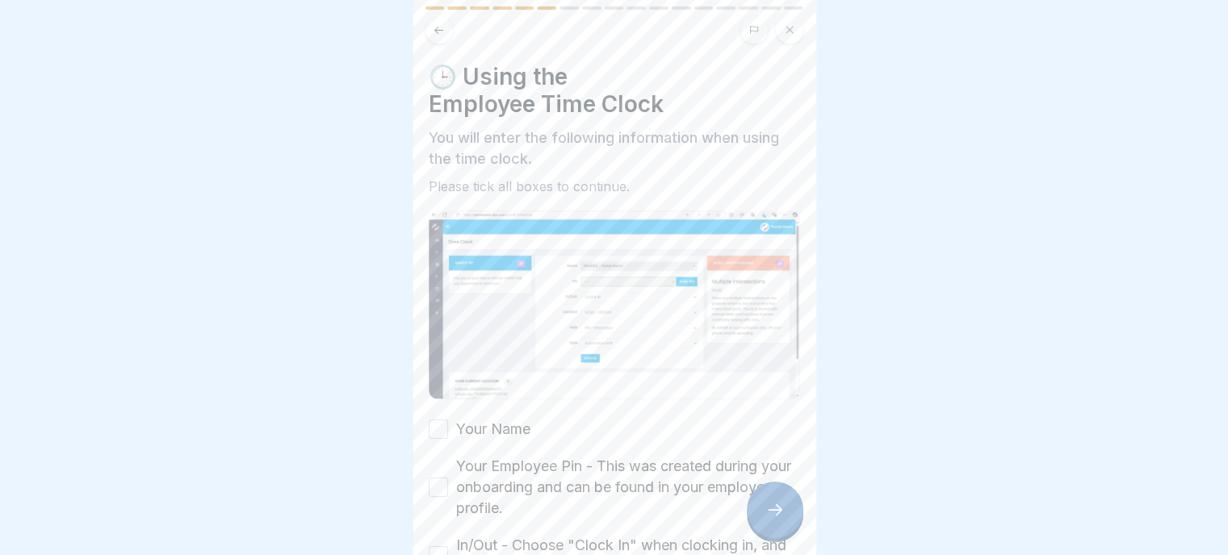
scroll to position [242, 0]
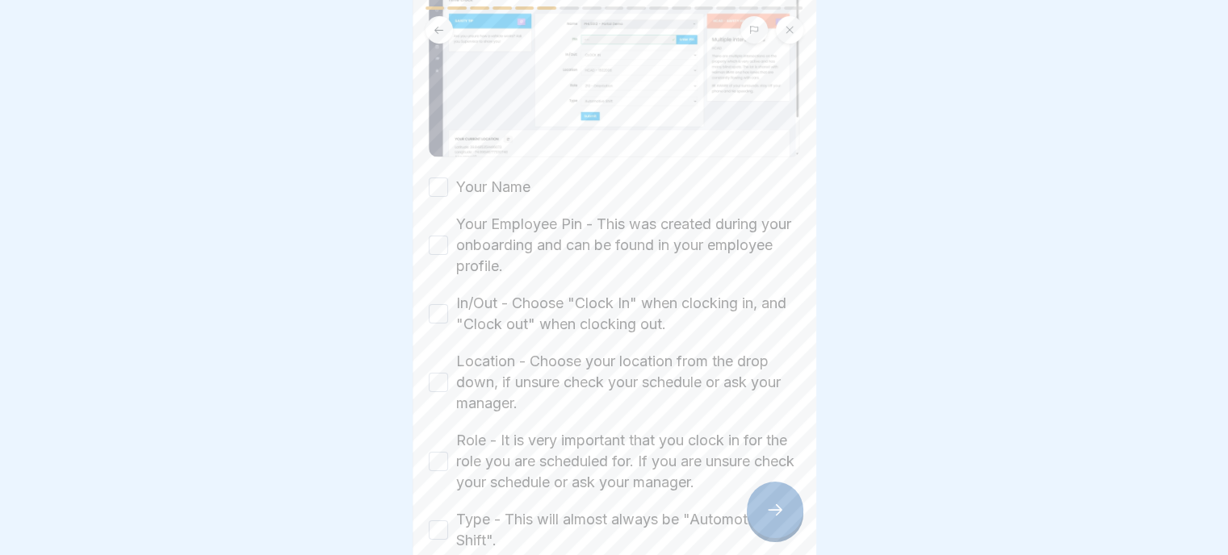
click at [436, 178] on button "Your Name" at bounding box center [438, 187] width 19 height 19
click at [436, 236] on button "Your Employee Pin - This was created during your onboarding and can be found in…" at bounding box center [438, 245] width 19 height 19
click at [440, 304] on button "In/Out - Choose "Clock In" when clocking in, and "Clock out" when clocking out." at bounding box center [438, 313] width 19 height 19
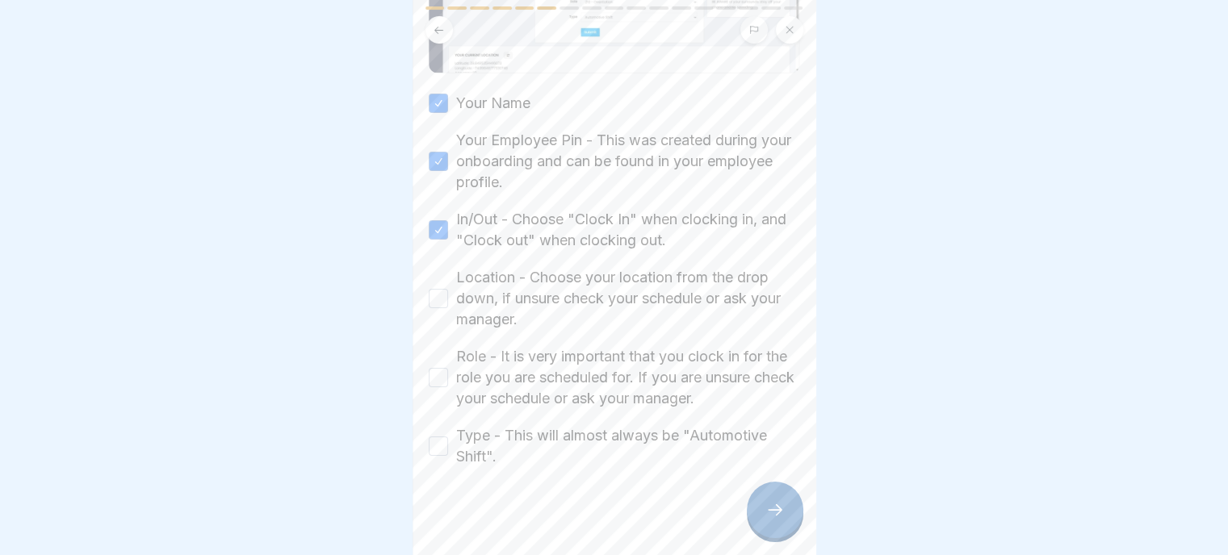
scroll to position [329, 0]
click at [433, 287] on button "Location - Choose your location from the drop down, if unsure check your schedu…" at bounding box center [438, 296] width 19 height 19
click at [442, 366] on button "Role - It is very important that you clock in for the role you are scheduled fo…" at bounding box center [438, 375] width 19 height 19
click at [430, 434] on button "Type - This will almost always be "Automotive Shift"." at bounding box center [438, 443] width 19 height 19
click at [773, 516] on icon at bounding box center [774, 509] width 19 height 19
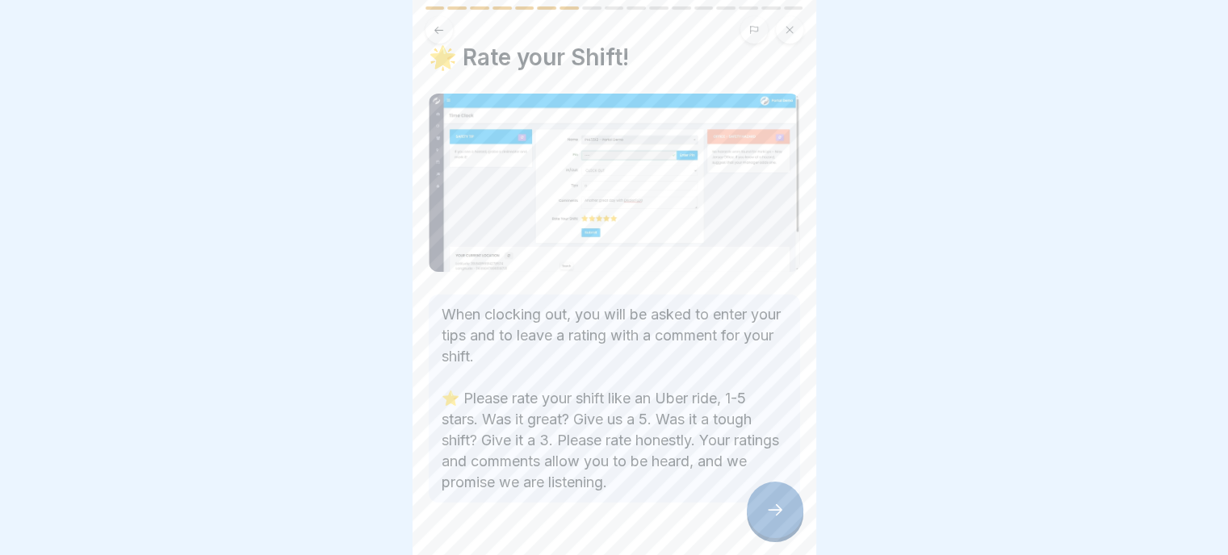
scroll to position [0, 0]
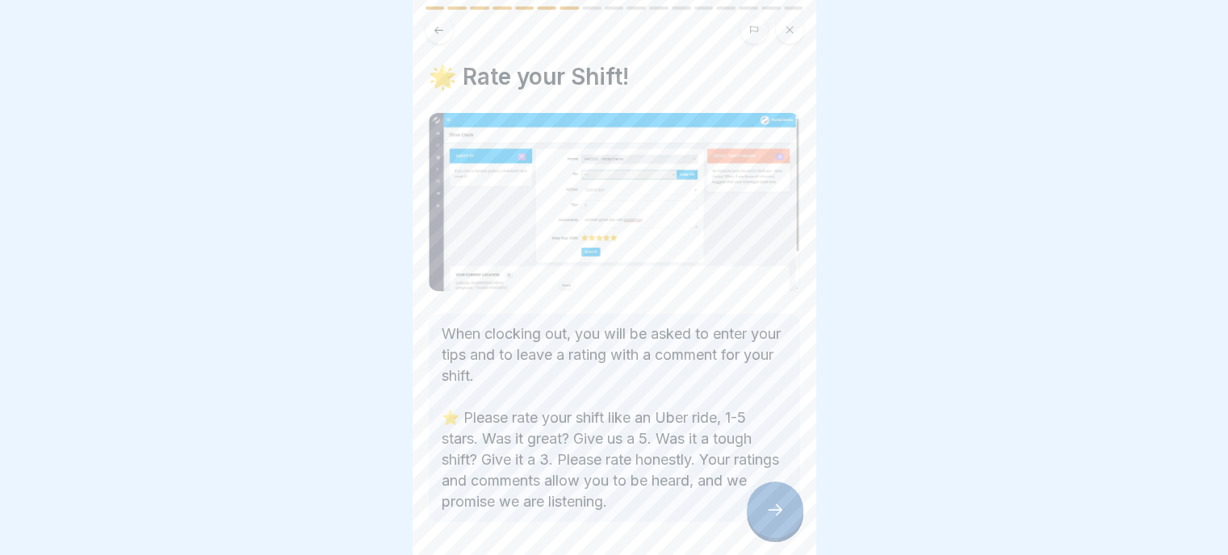
click at [772, 509] on icon at bounding box center [774, 509] width 19 height 19
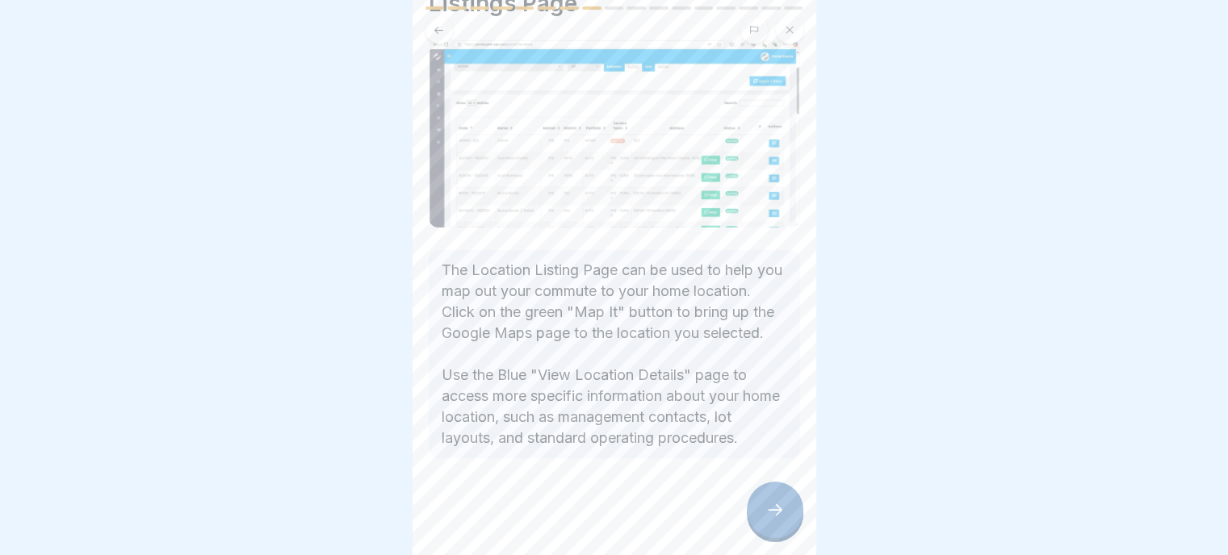
scroll to position [115, 0]
click at [776, 507] on icon at bounding box center [774, 509] width 19 height 19
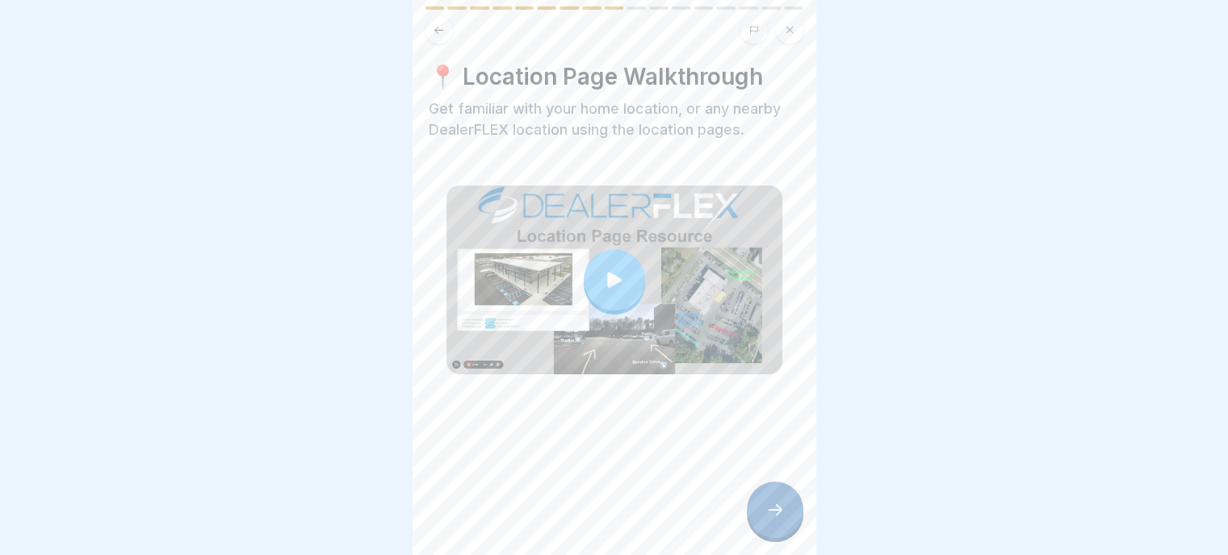
click at [607, 272] on icon at bounding box center [614, 279] width 15 height 15
click at [778, 511] on icon at bounding box center [775, 510] width 15 height 11
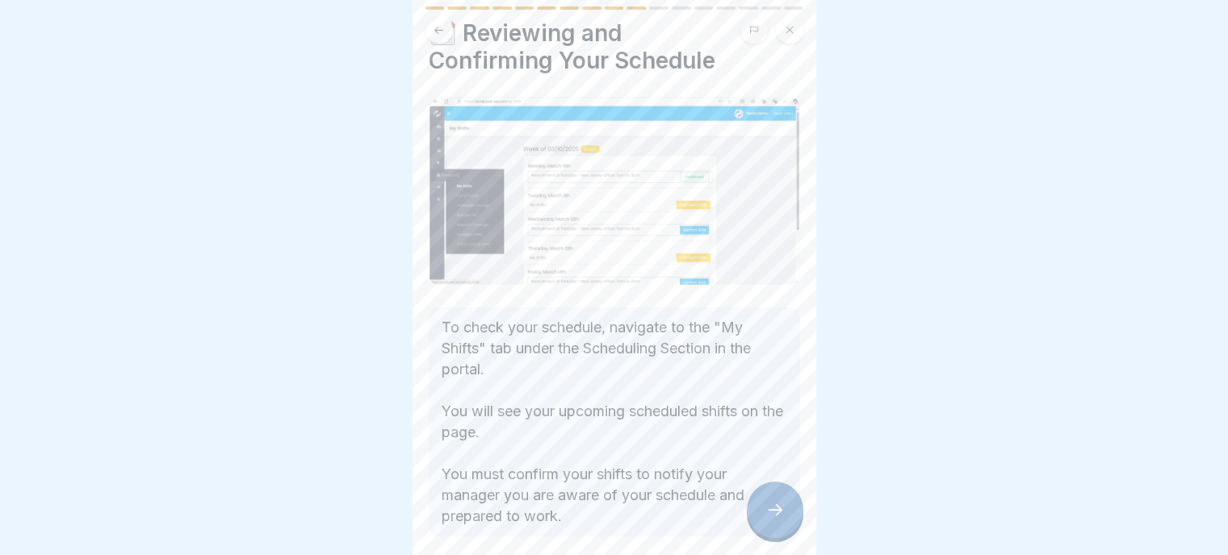
scroll to position [81, 0]
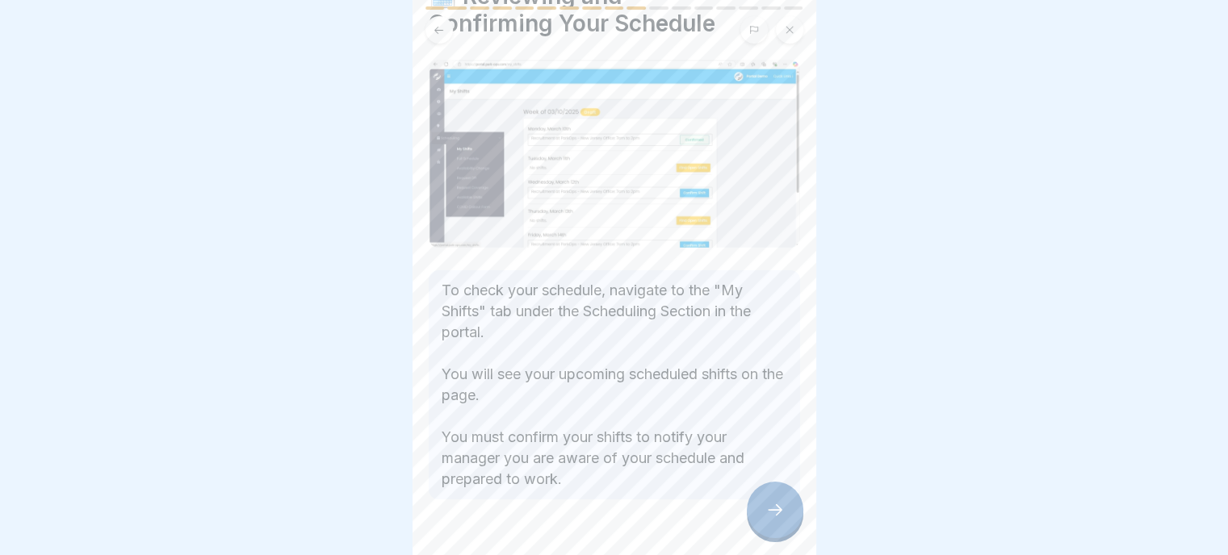
click at [769, 509] on icon at bounding box center [774, 509] width 19 height 19
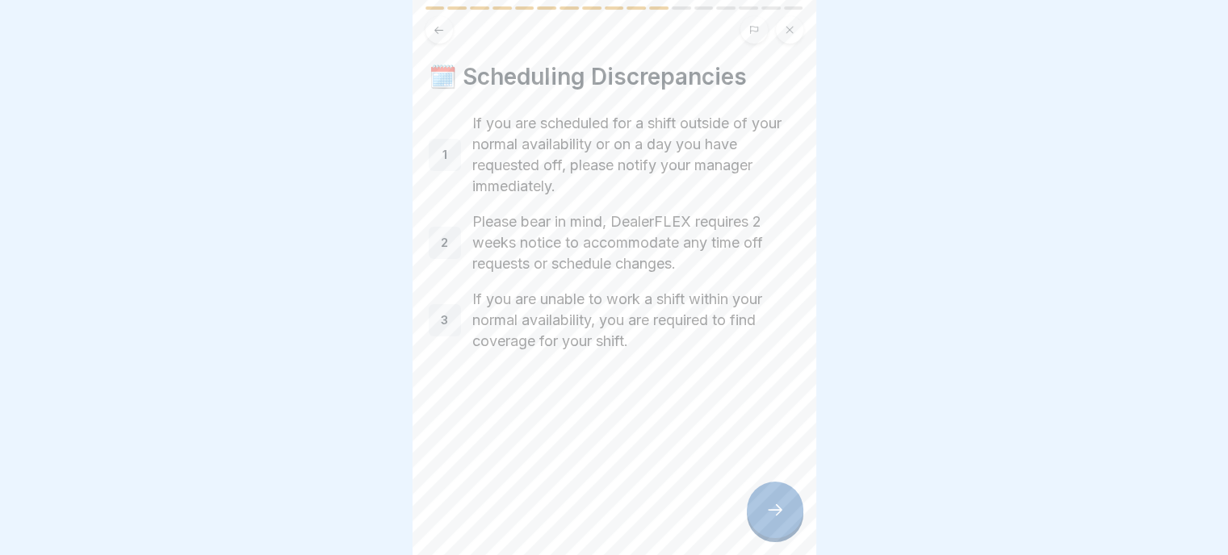
click at [781, 512] on icon at bounding box center [774, 509] width 19 height 19
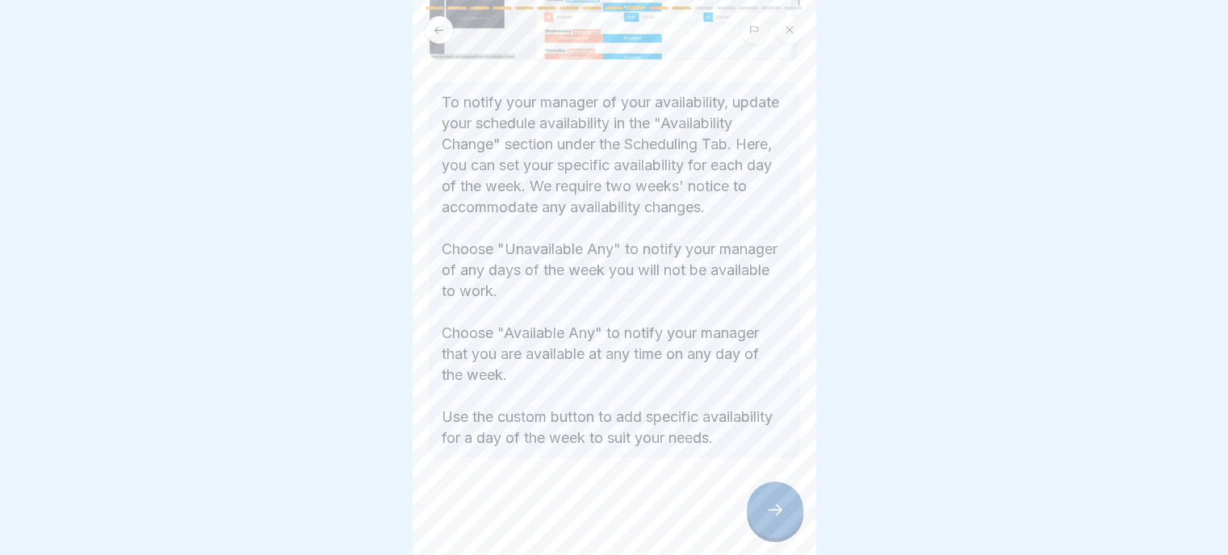
scroll to position [278, 0]
click at [769, 510] on icon at bounding box center [774, 509] width 19 height 19
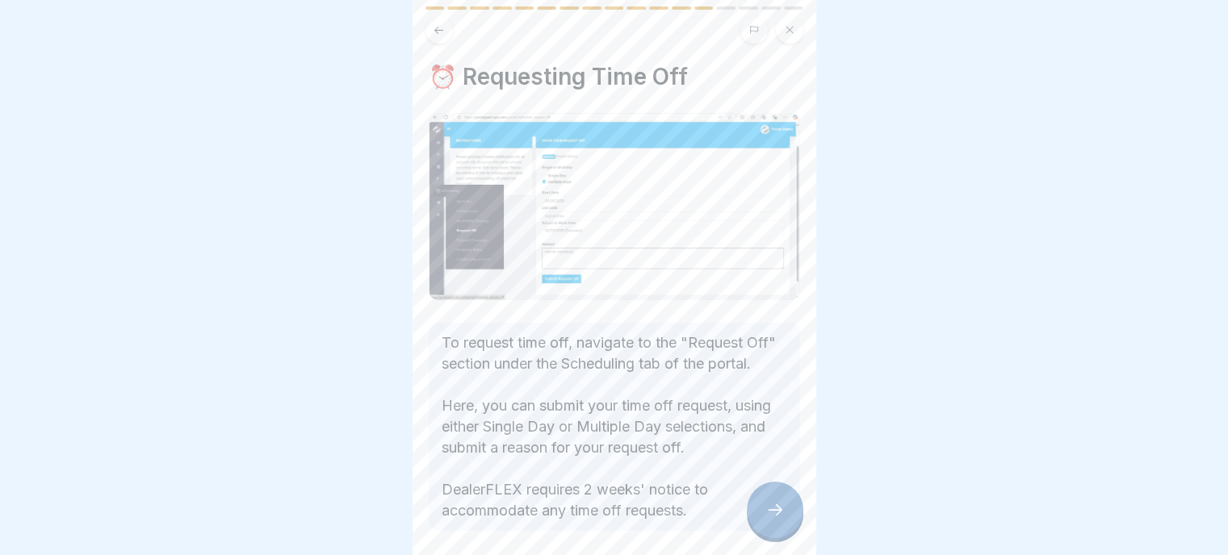
scroll to position [108, 0]
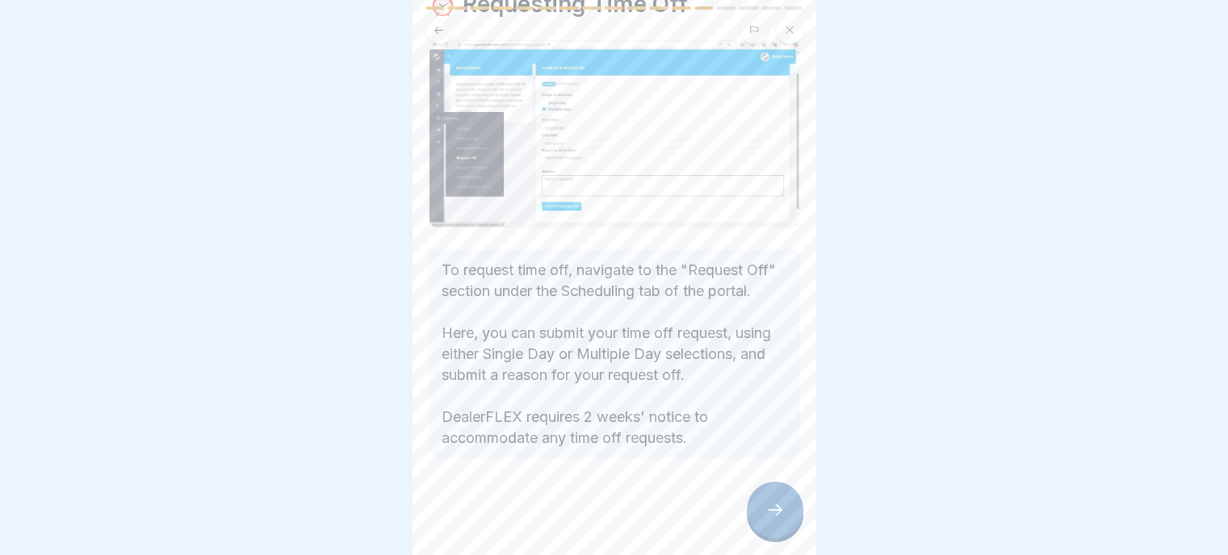
click at [762, 515] on div at bounding box center [775, 510] width 57 height 57
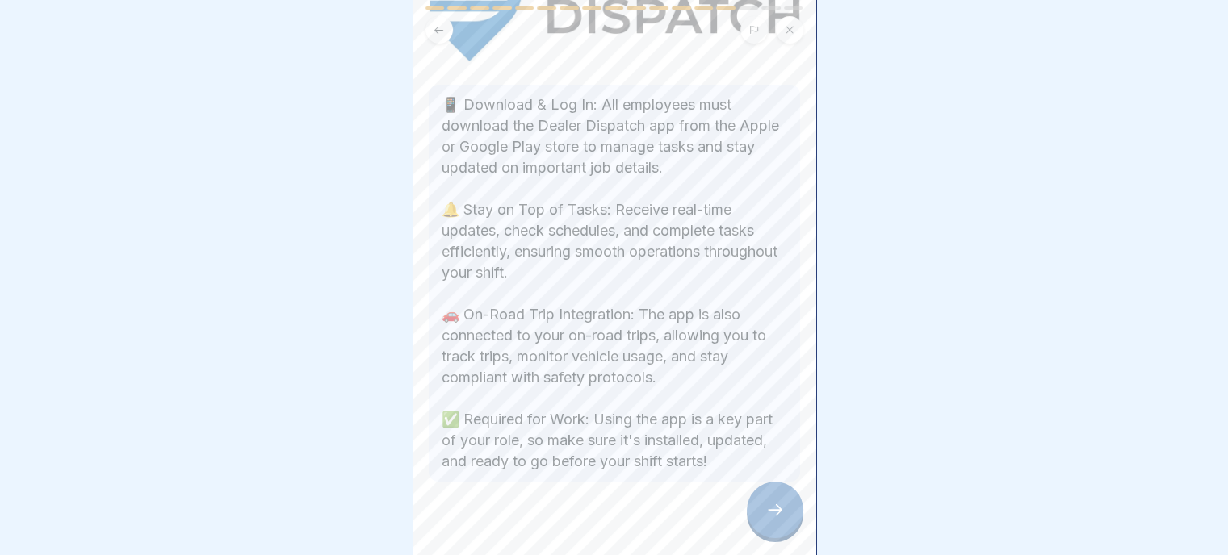
scroll to position [346, 0]
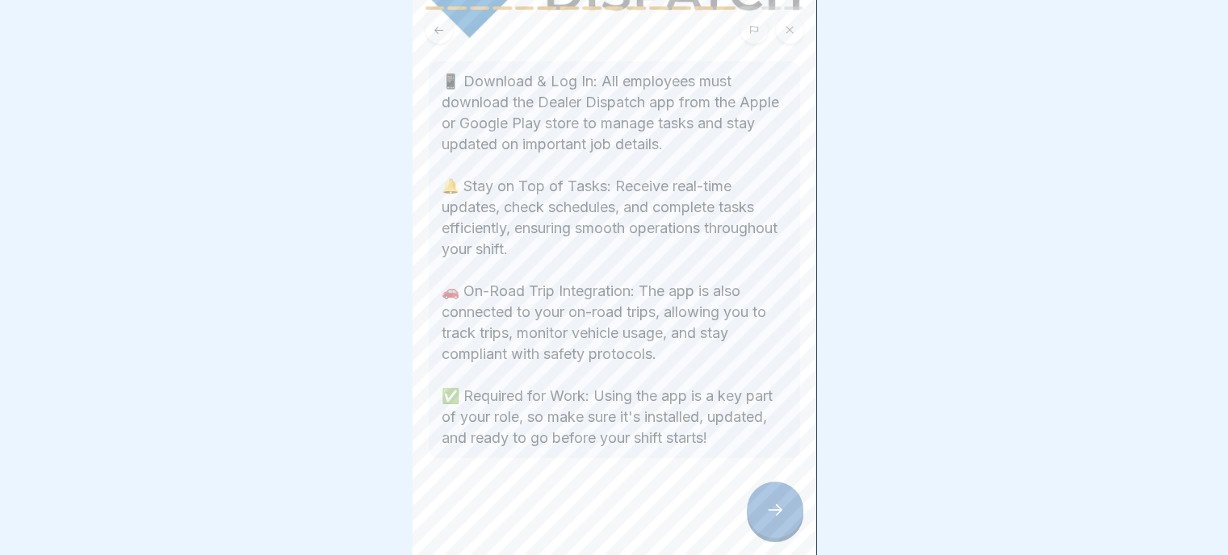
click at [781, 513] on icon at bounding box center [774, 509] width 19 height 19
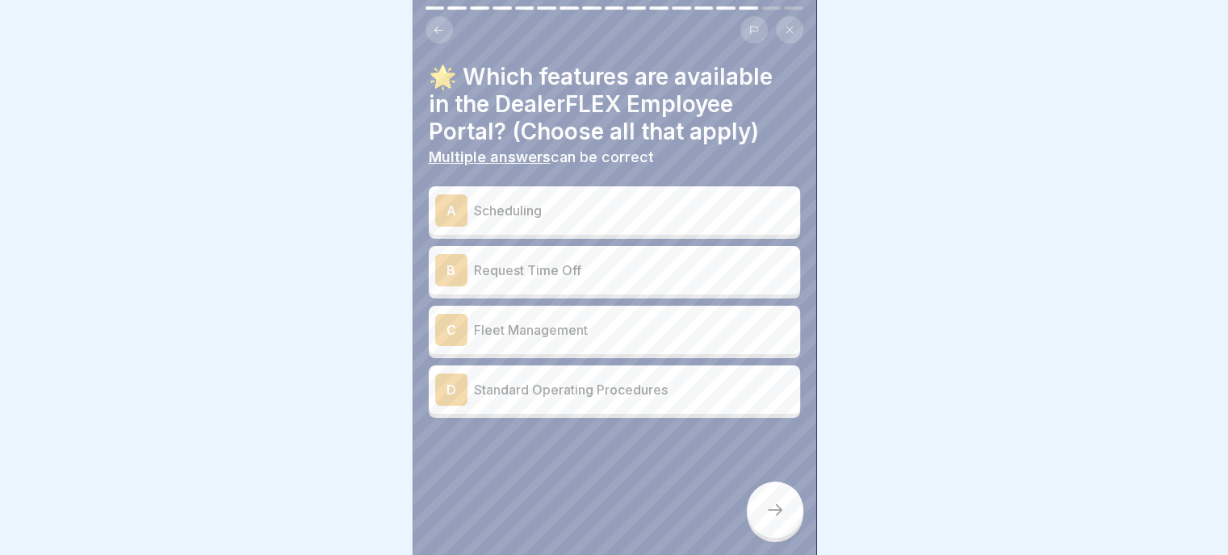
click at [571, 201] on p "Scheduling" at bounding box center [634, 210] width 320 height 19
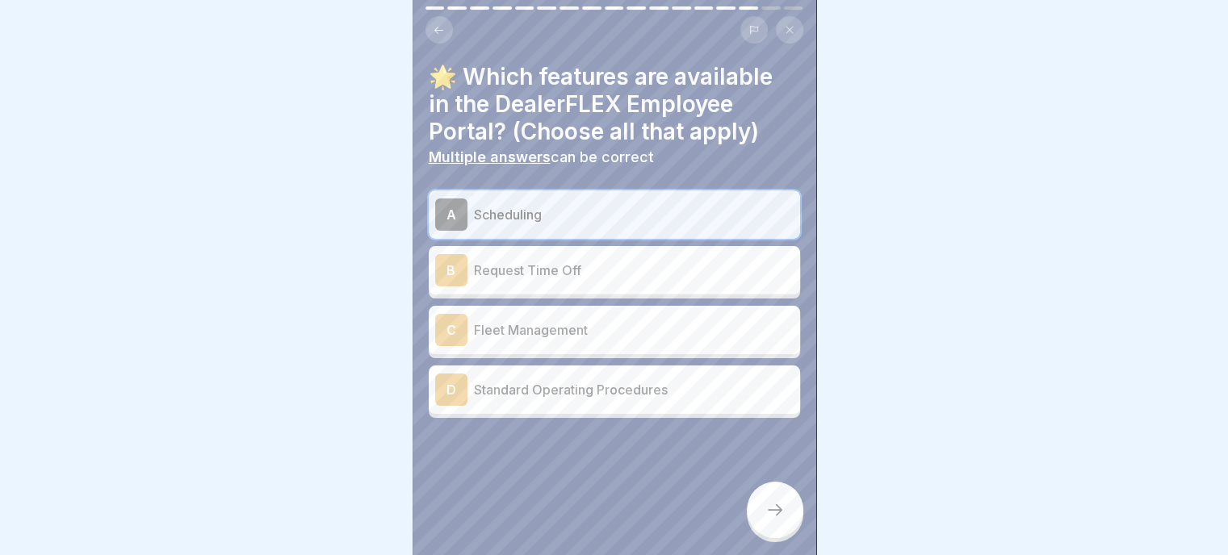
click at [591, 267] on p "Request Time Off" at bounding box center [634, 270] width 320 height 19
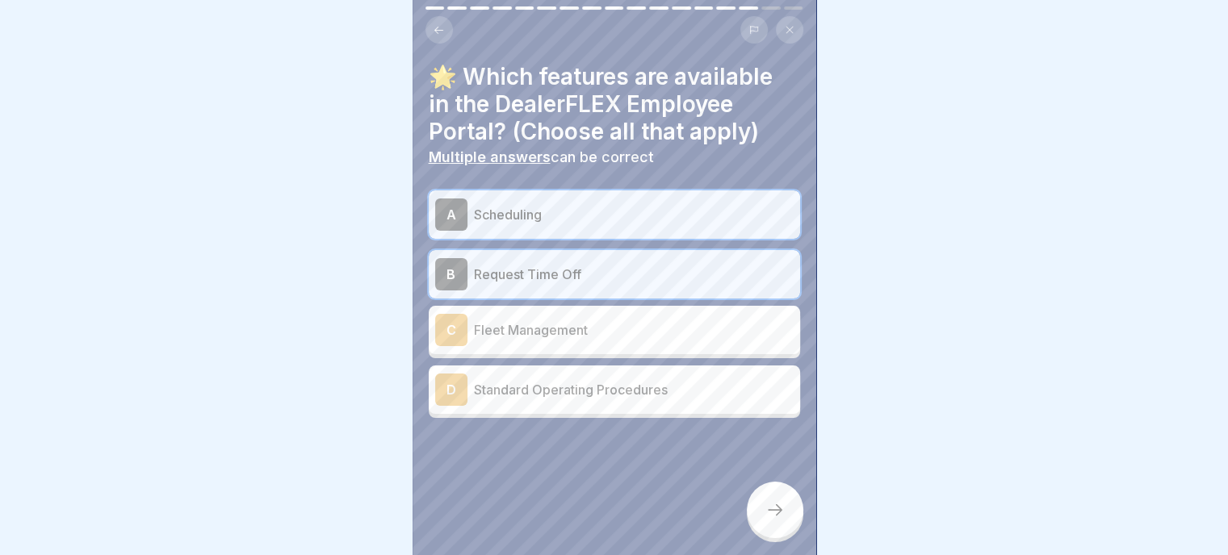
click at [572, 380] on p "Standard Operating Procedures" at bounding box center [634, 389] width 320 height 19
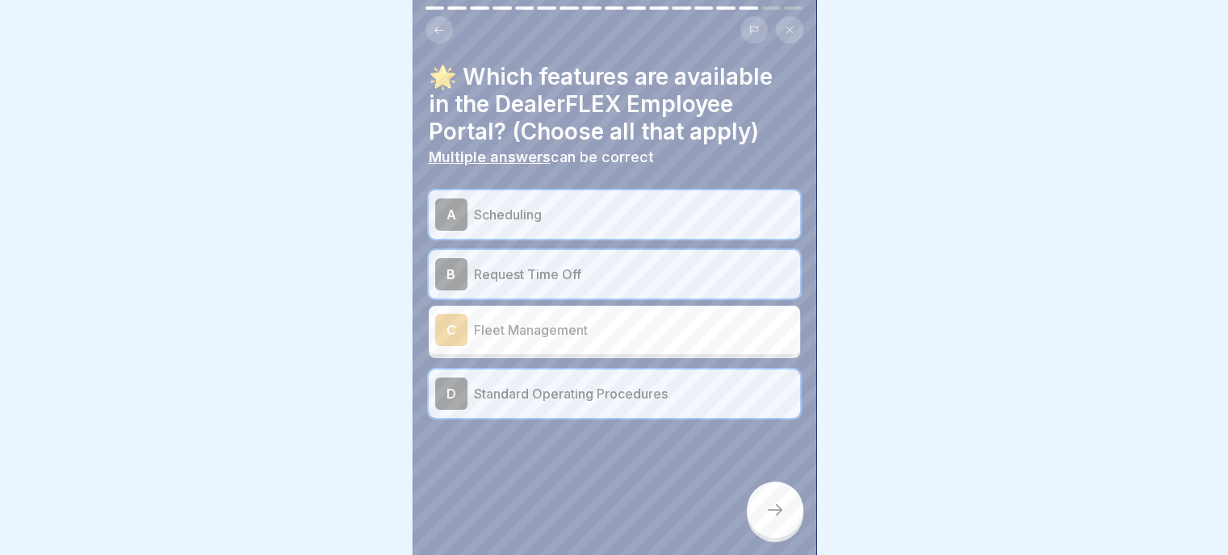
click at [772, 507] on icon at bounding box center [774, 509] width 19 height 19
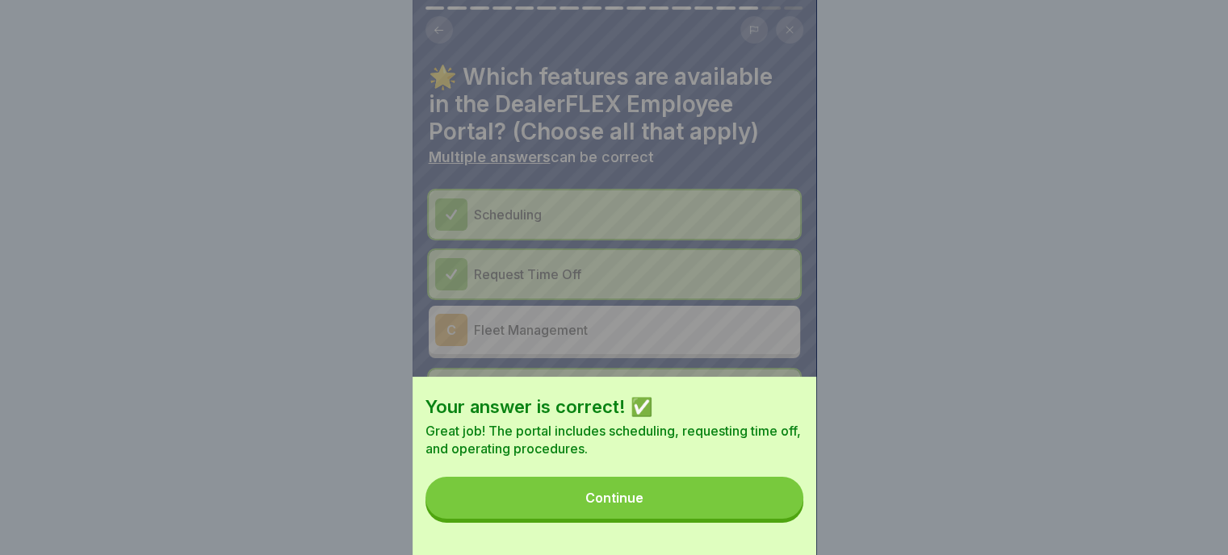
click at [649, 513] on button "Continue" at bounding box center [614, 498] width 378 height 42
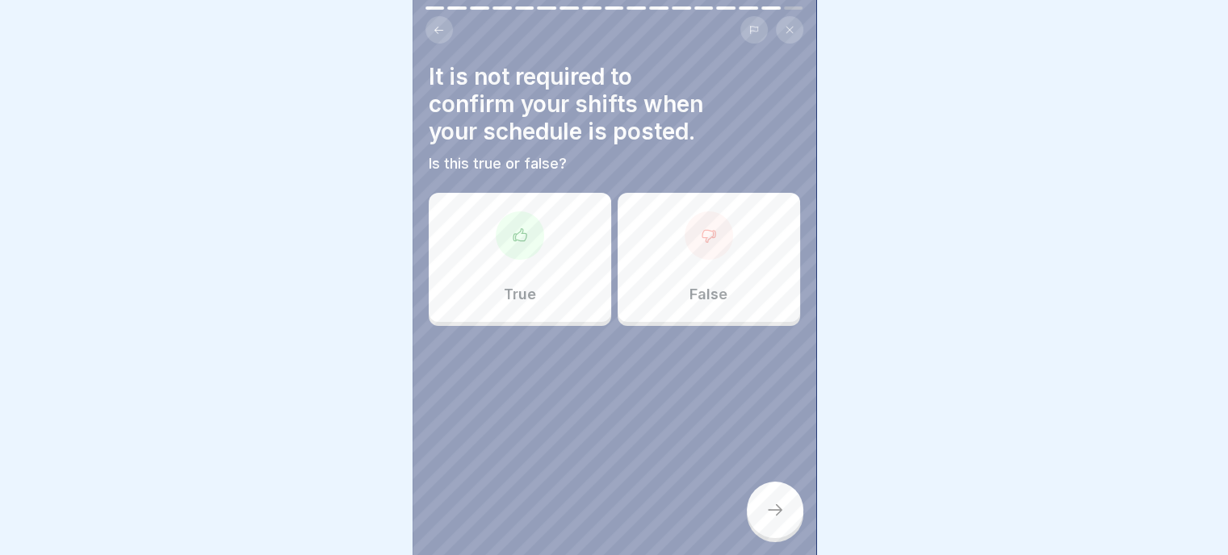
click at [689, 265] on div "False" at bounding box center [709, 257] width 182 height 129
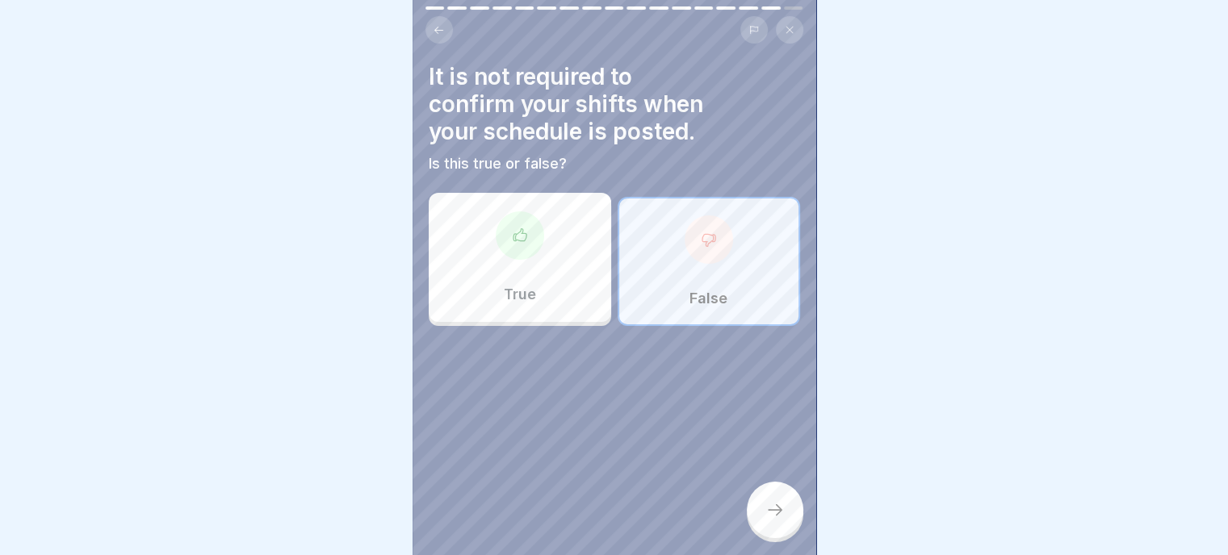
click at [746, 506] on div "It is not required to confirm your shifts when your schedule is posted. Is this…" at bounding box center [614, 277] width 404 height 555
click at [781, 509] on icon at bounding box center [774, 509] width 19 height 19
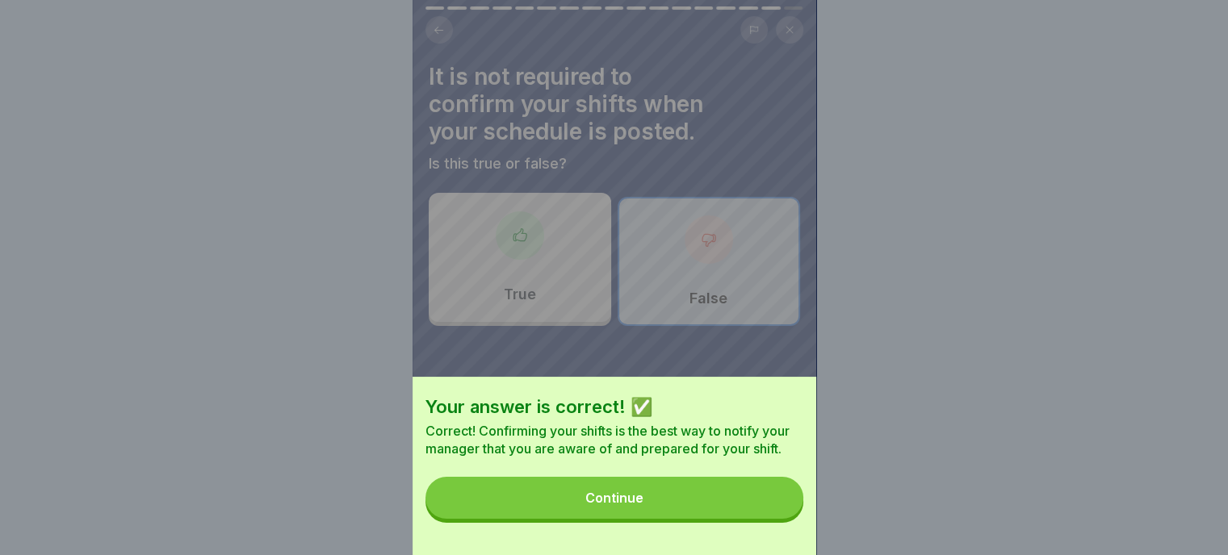
click at [628, 505] on div "Continue" at bounding box center [614, 498] width 58 height 15
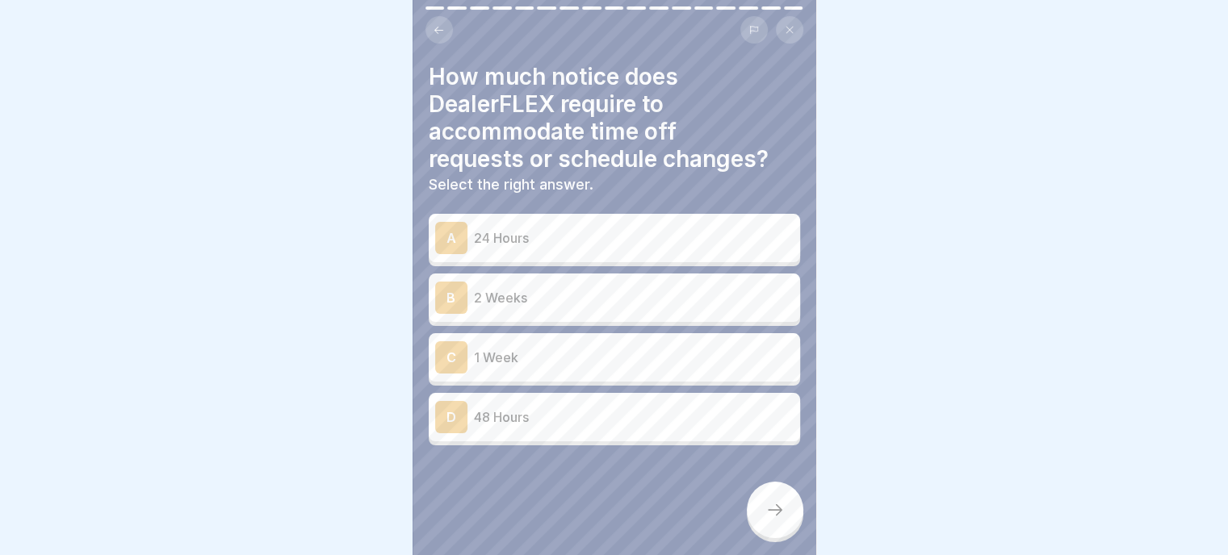
click at [526, 299] on div "B 2 Weeks" at bounding box center [614, 298] width 358 height 32
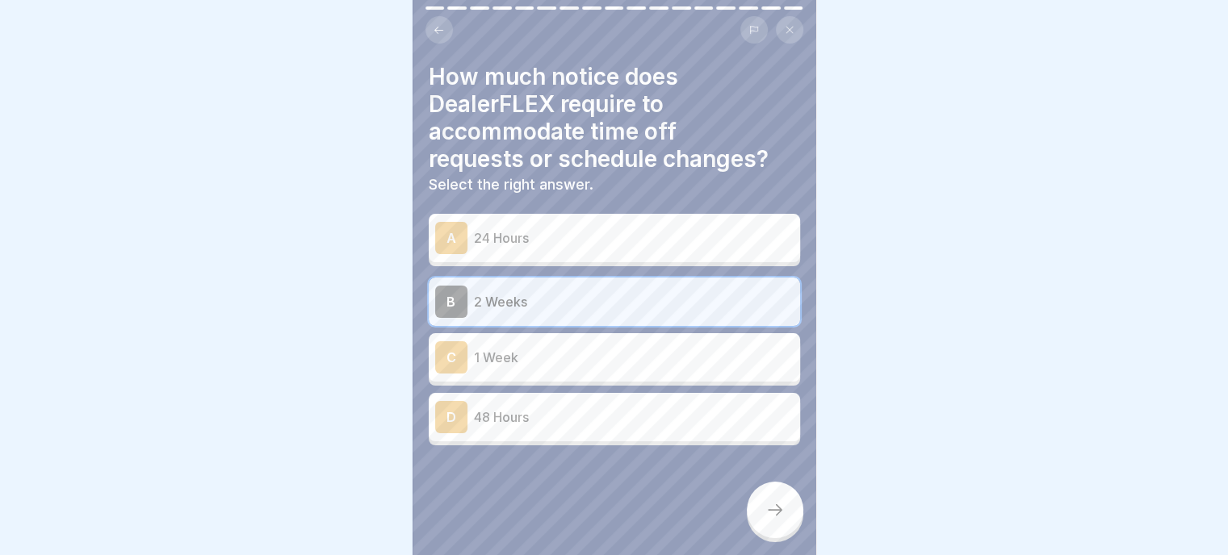
click at [773, 516] on icon at bounding box center [774, 509] width 19 height 19
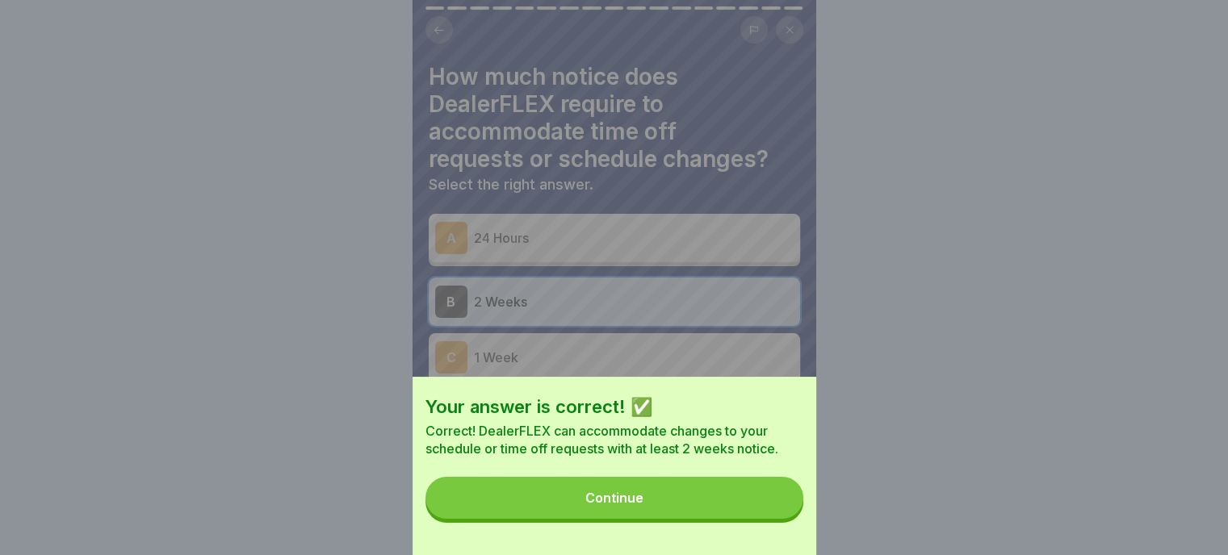
click at [625, 504] on div "Continue" at bounding box center [614, 498] width 58 height 15
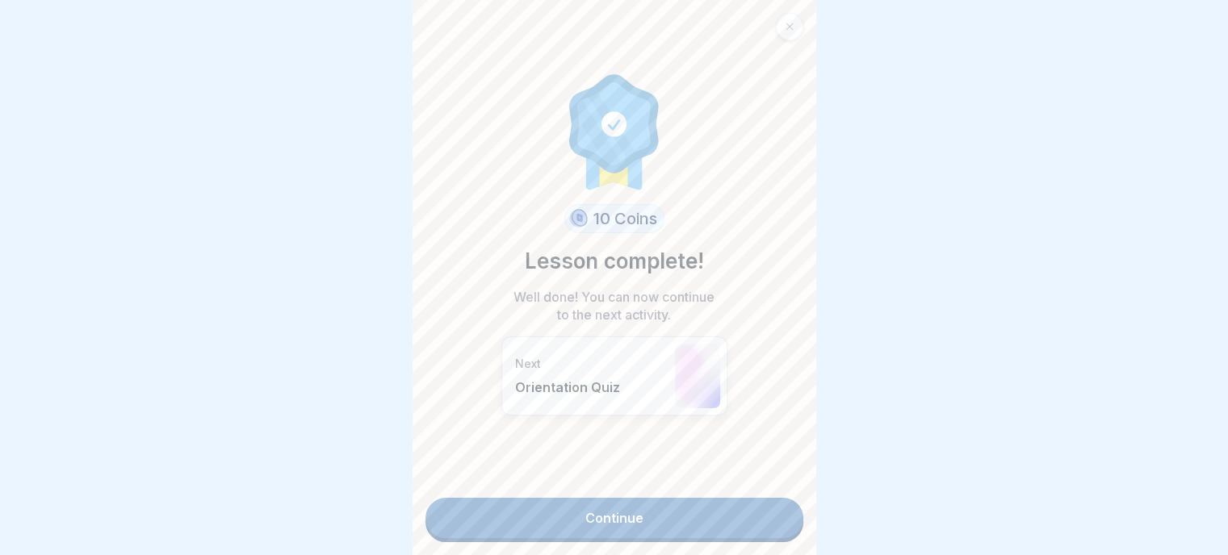
click at [638, 512] on link "Continue" at bounding box center [614, 518] width 378 height 40
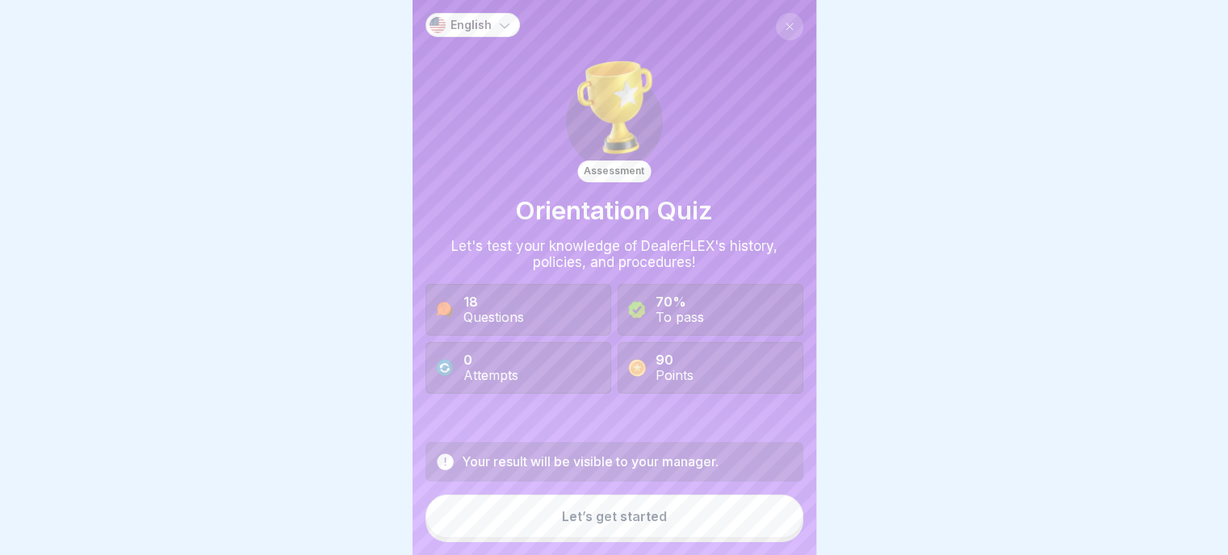
scroll to position [12, 0]
click at [609, 511] on div "Let’s get started" at bounding box center [614, 516] width 105 height 15
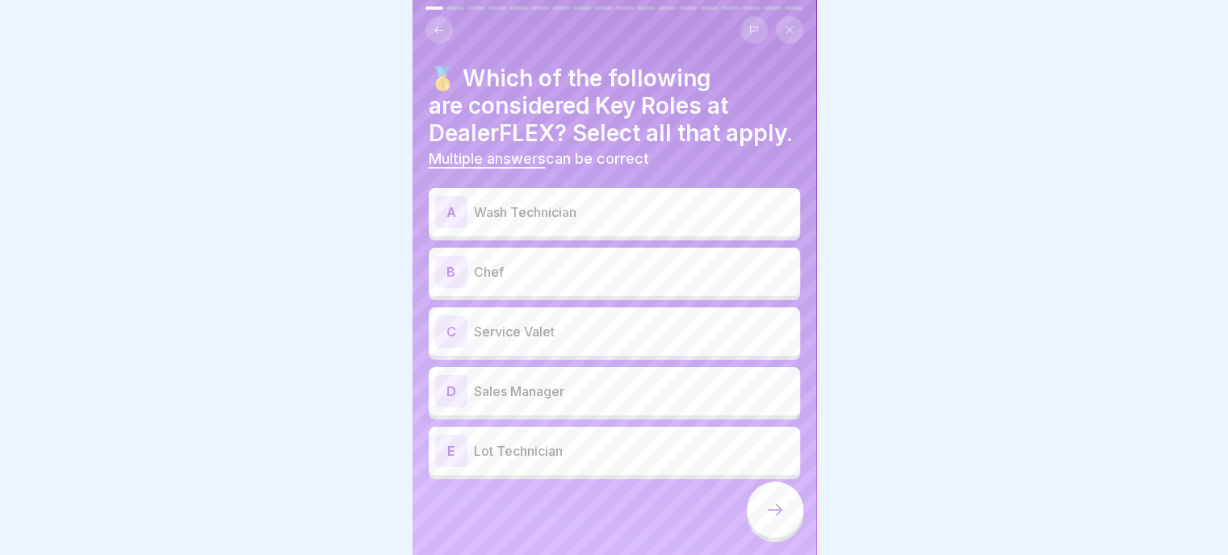
click at [568, 222] on p "Wash Technician" at bounding box center [634, 212] width 320 height 19
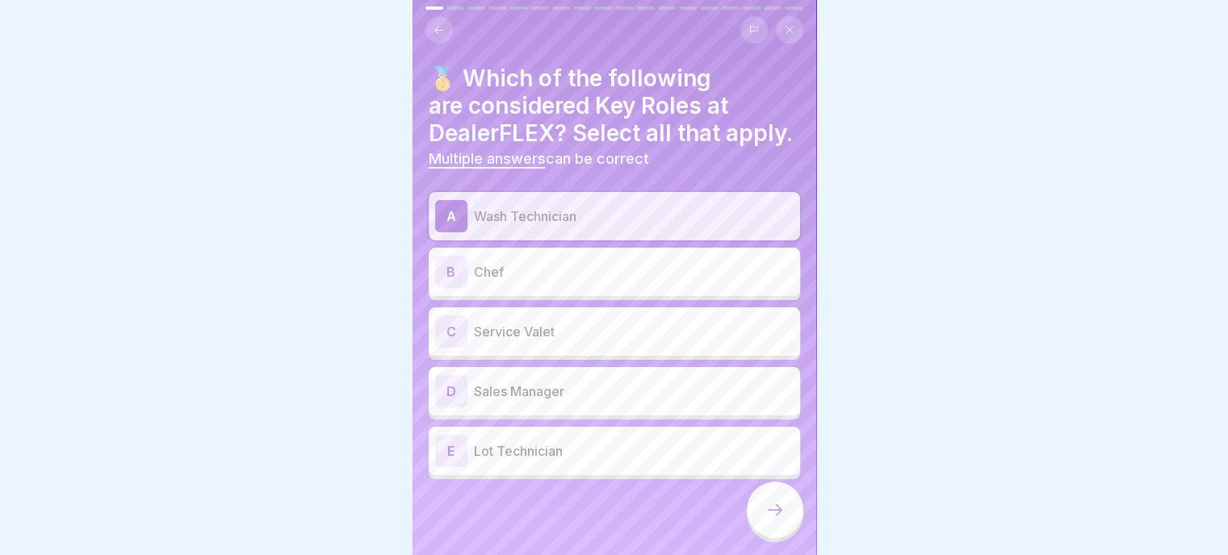
click at [562, 348] on div "C Service Valet" at bounding box center [614, 332] width 358 height 32
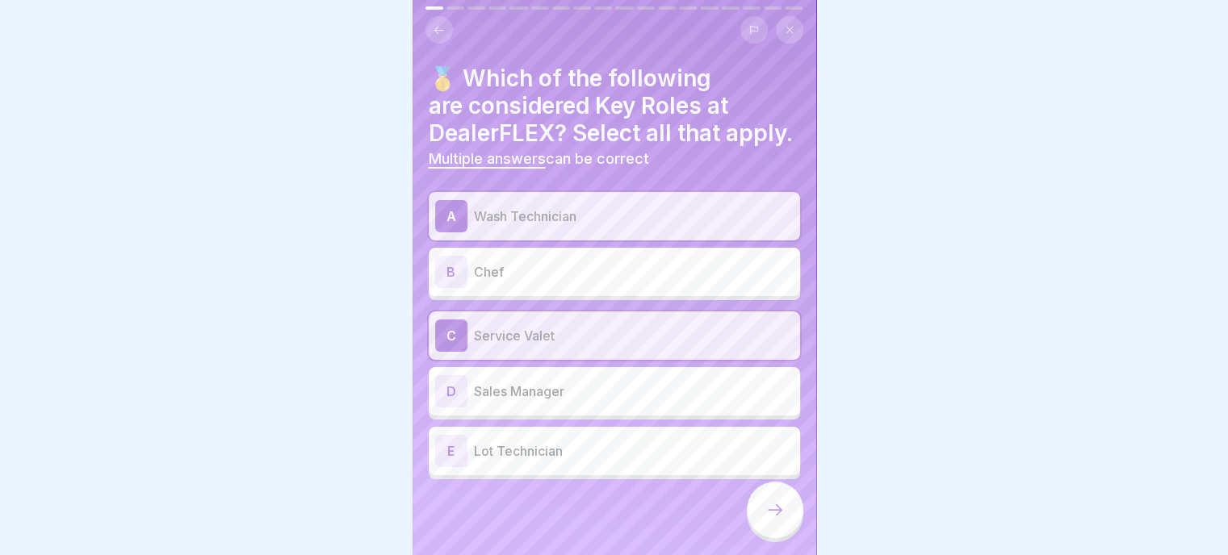
click at [551, 401] on p "Sales Manager" at bounding box center [634, 391] width 320 height 19
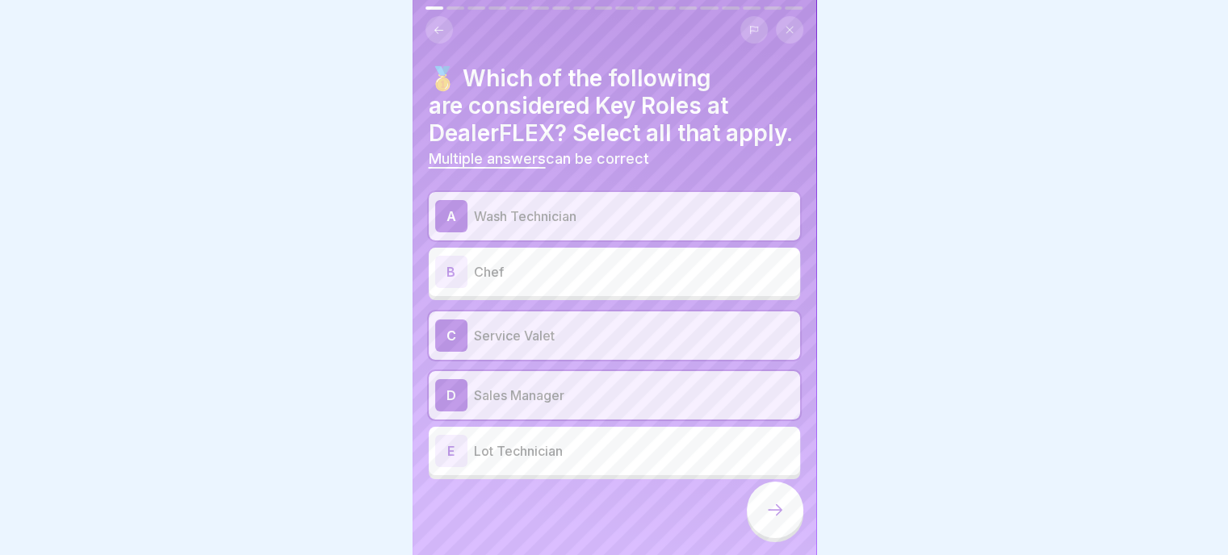
click at [556, 459] on p "Lot Technician" at bounding box center [634, 451] width 320 height 19
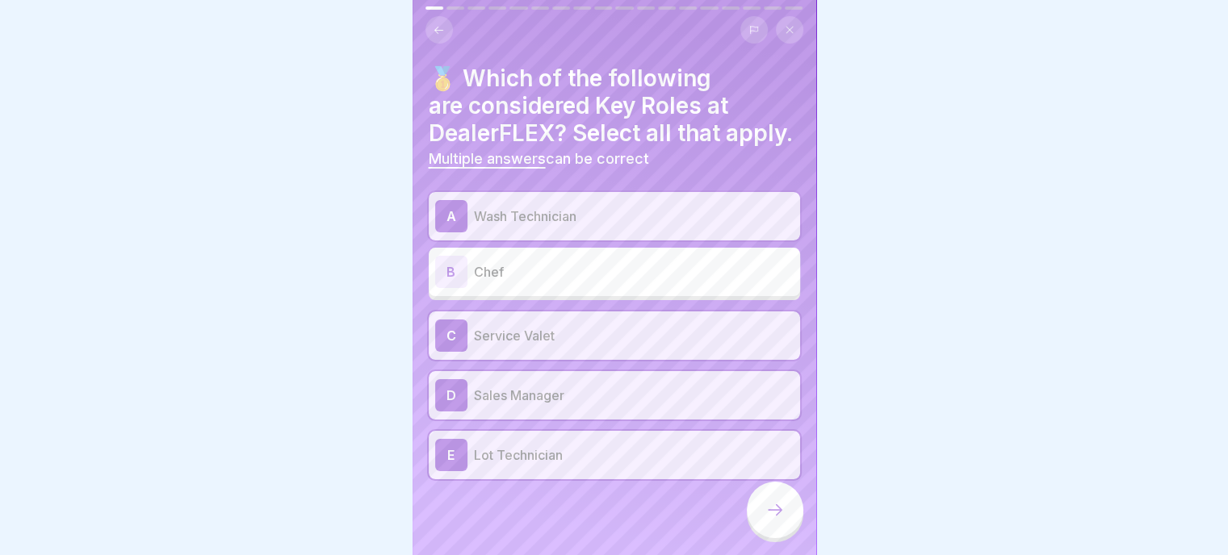
click at [562, 404] on p "Sales Manager" at bounding box center [634, 395] width 320 height 19
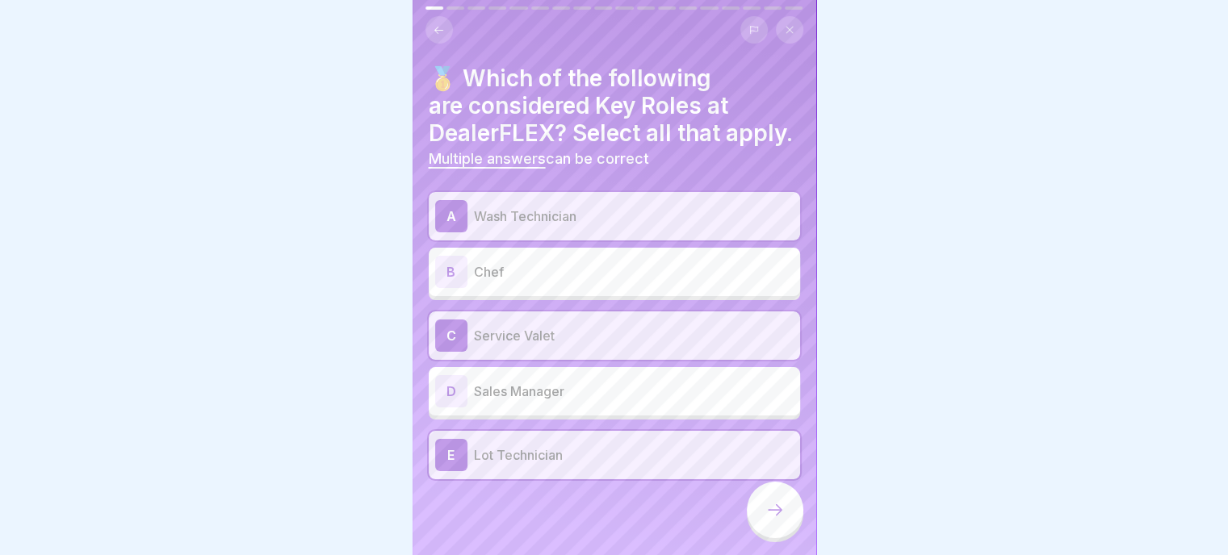
click at [778, 514] on icon at bounding box center [774, 509] width 19 height 19
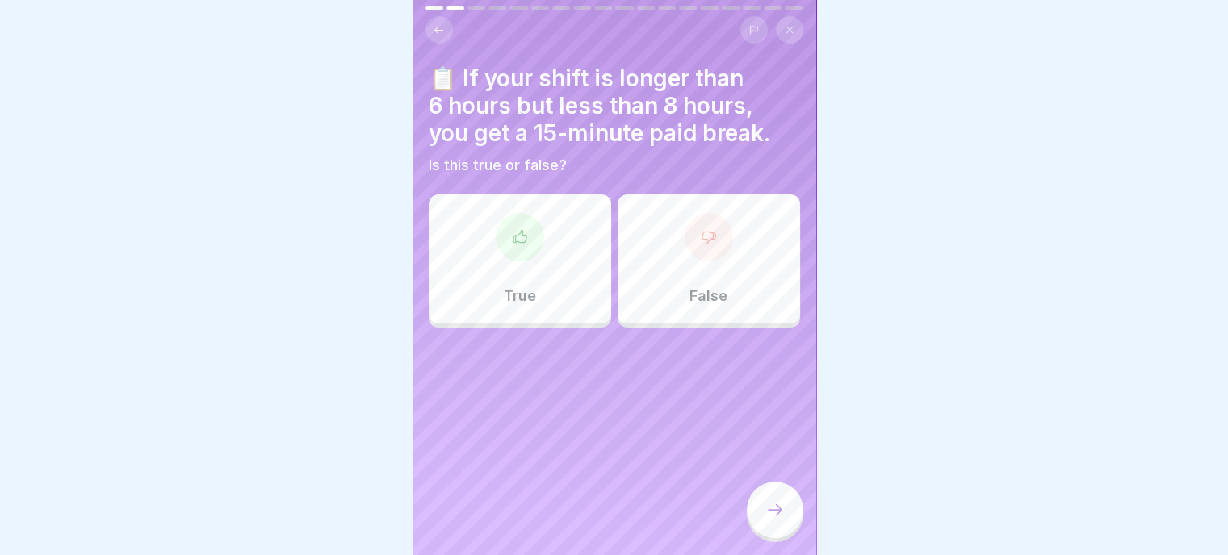
click at [494, 241] on div "True" at bounding box center [520, 259] width 182 height 129
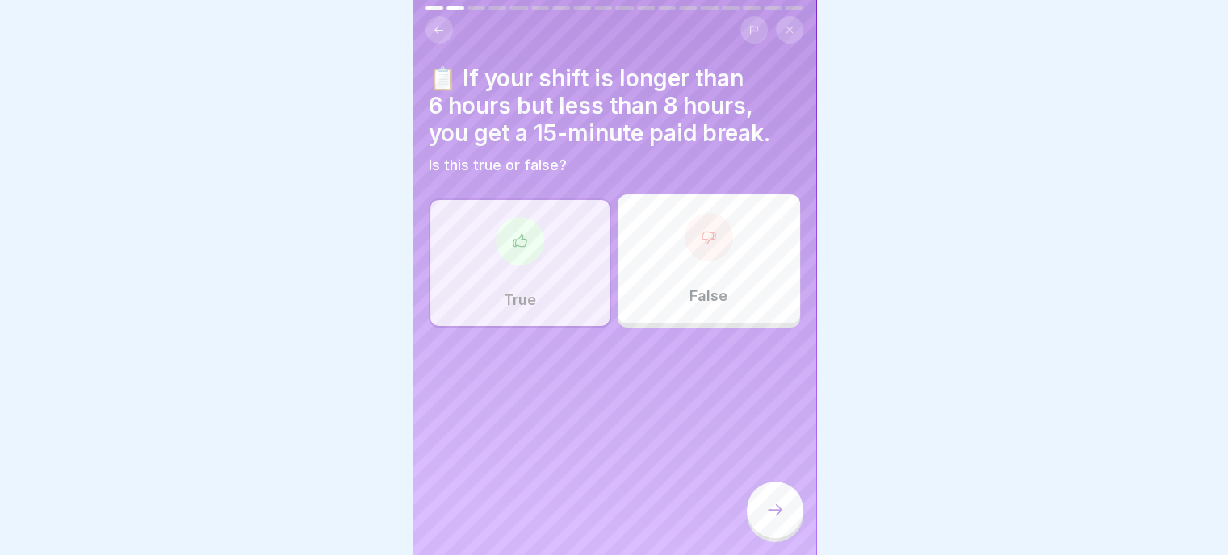
click at [773, 509] on icon at bounding box center [774, 509] width 19 height 19
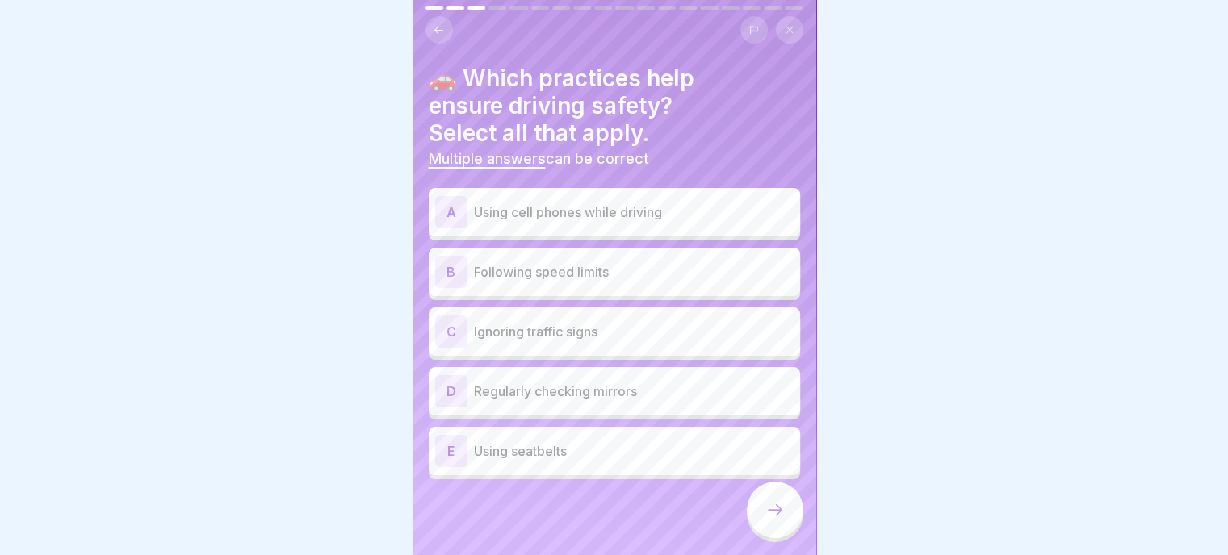
click at [553, 262] on p "Following speed limits" at bounding box center [634, 271] width 320 height 19
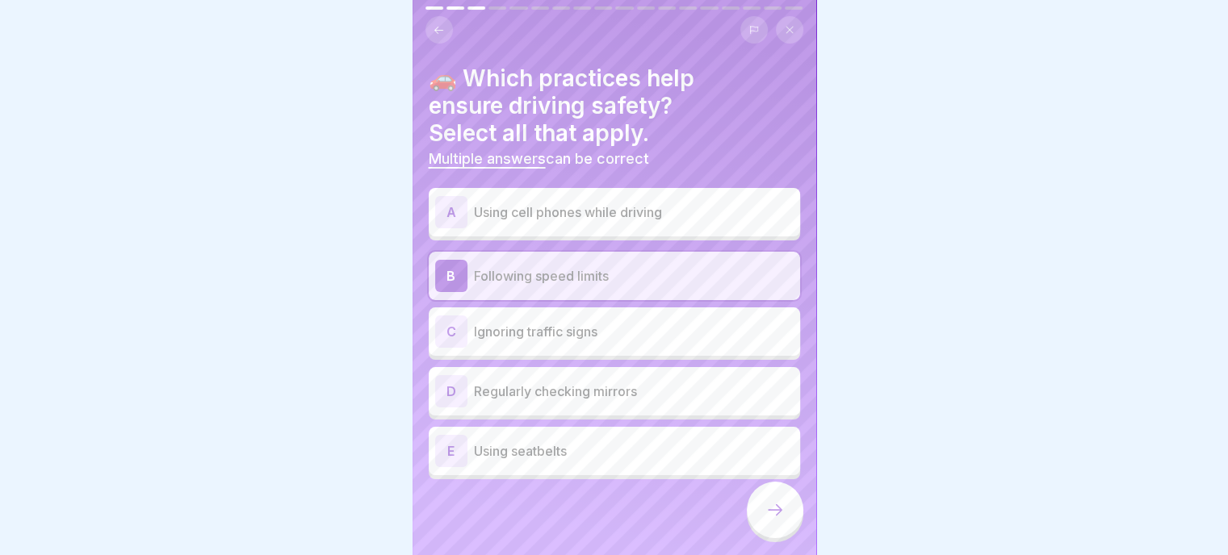
click at [562, 382] on p "Regularly checking mirrors" at bounding box center [634, 391] width 320 height 19
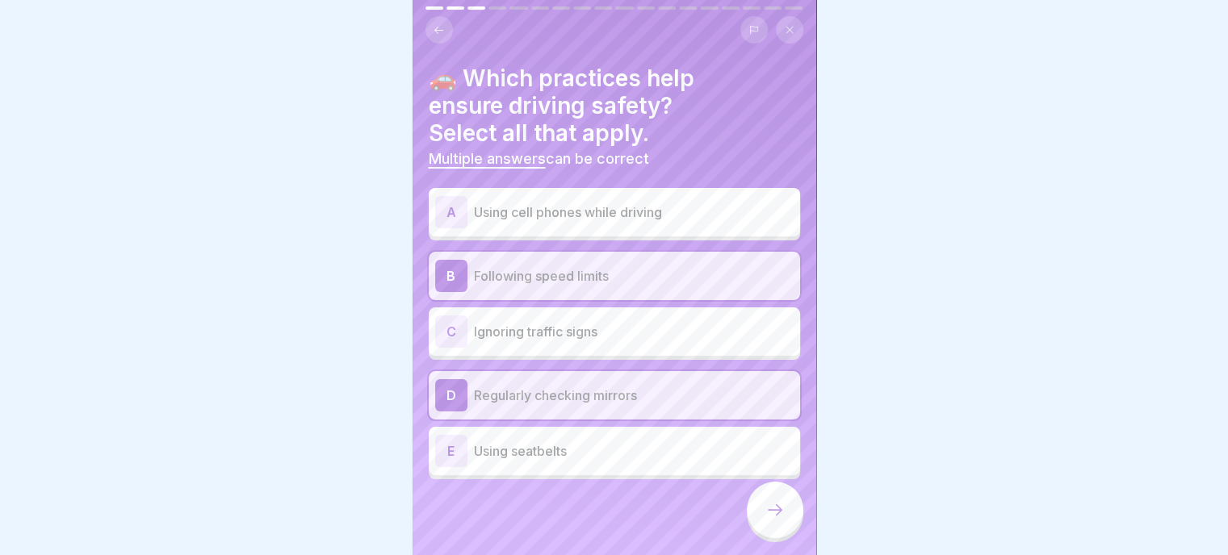
click at [552, 453] on div "E Using seatbelts" at bounding box center [614, 451] width 358 height 32
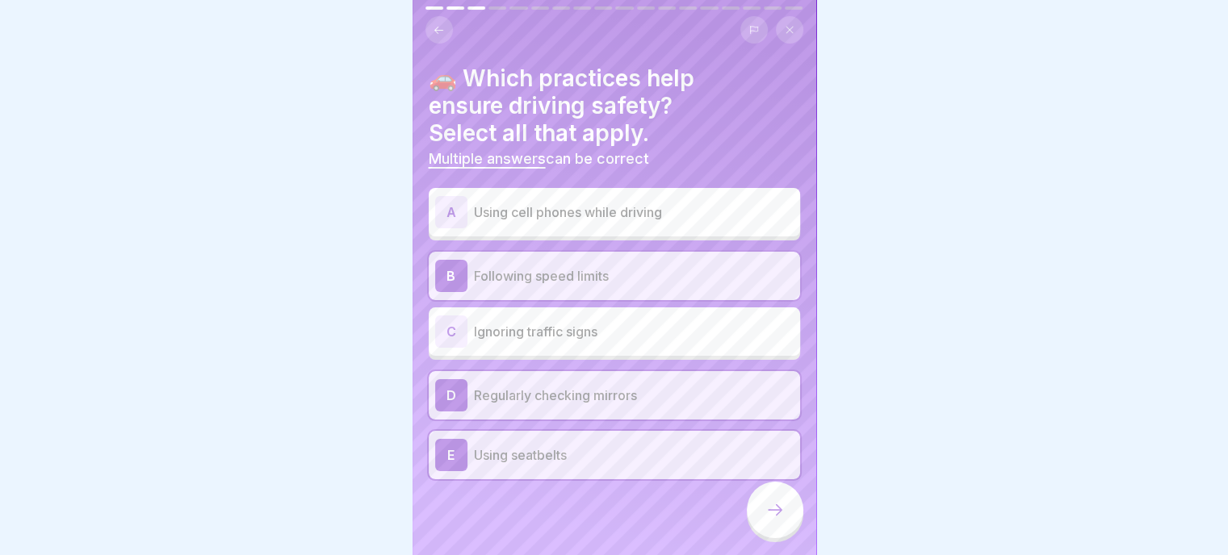
click at [777, 505] on icon at bounding box center [774, 509] width 19 height 19
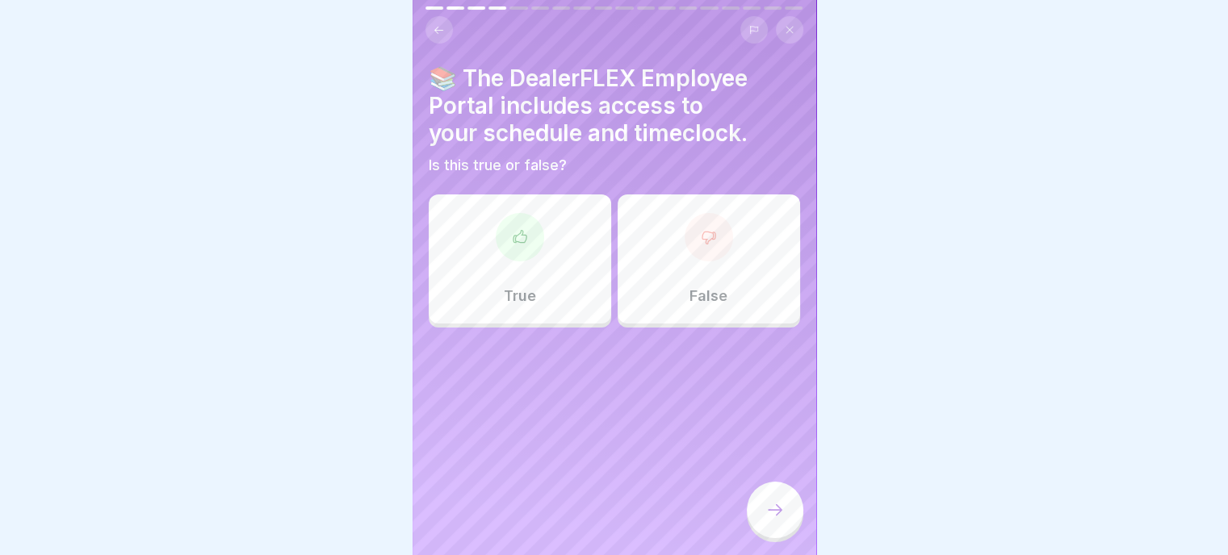
click at [513, 255] on div "True" at bounding box center [520, 259] width 182 height 129
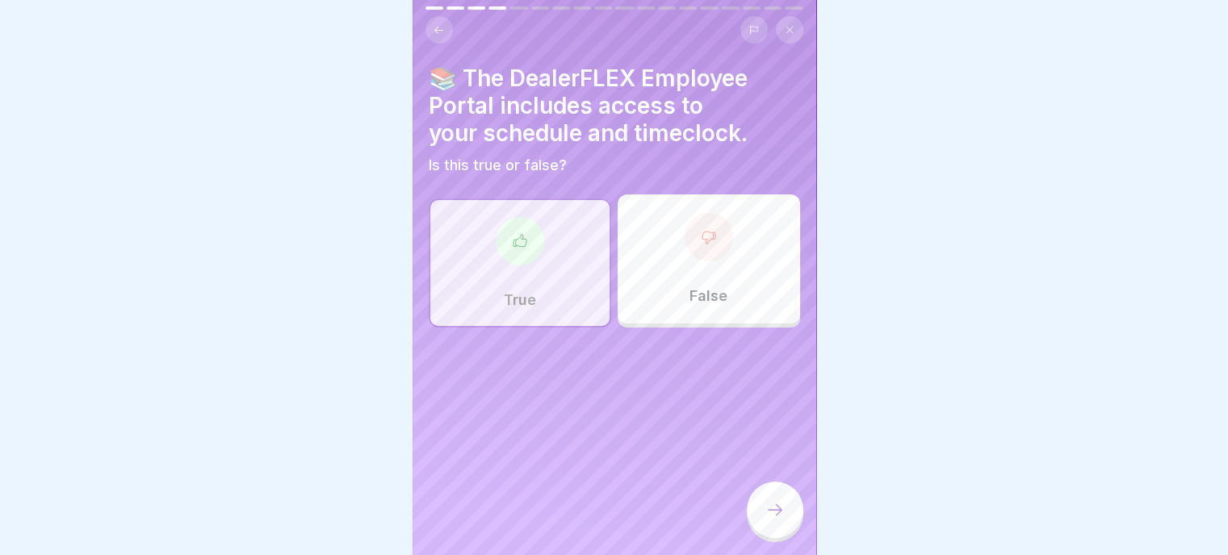
click at [777, 521] on div at bounding box center [775, 510] width 57 height 57
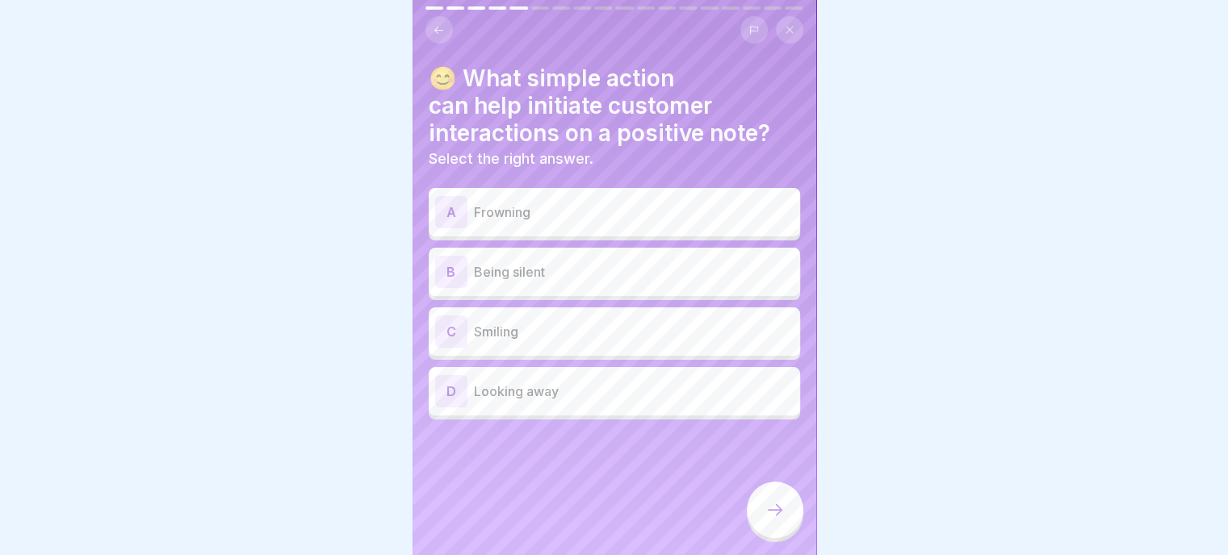
click at [555, 322] on p "Smiling" at bounding box center [634, 331] width 320 height 19
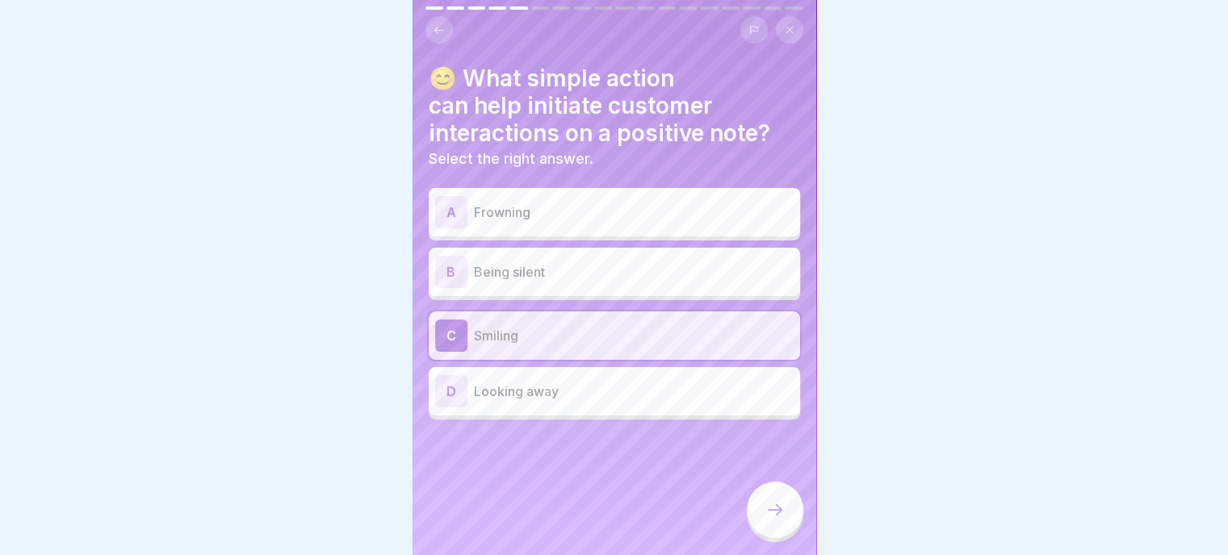
click at [773, 501] on div at bounding box center [775, 510] width 57 height 57
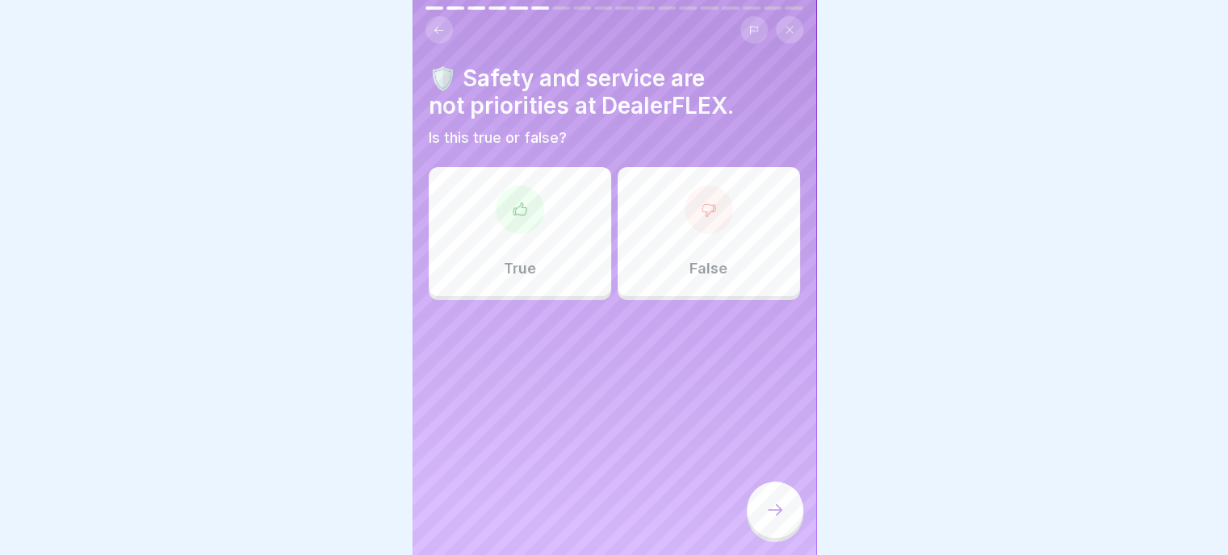
click at [692, 225] on div "False" at bounding box center [709, 231] width 182 height 129
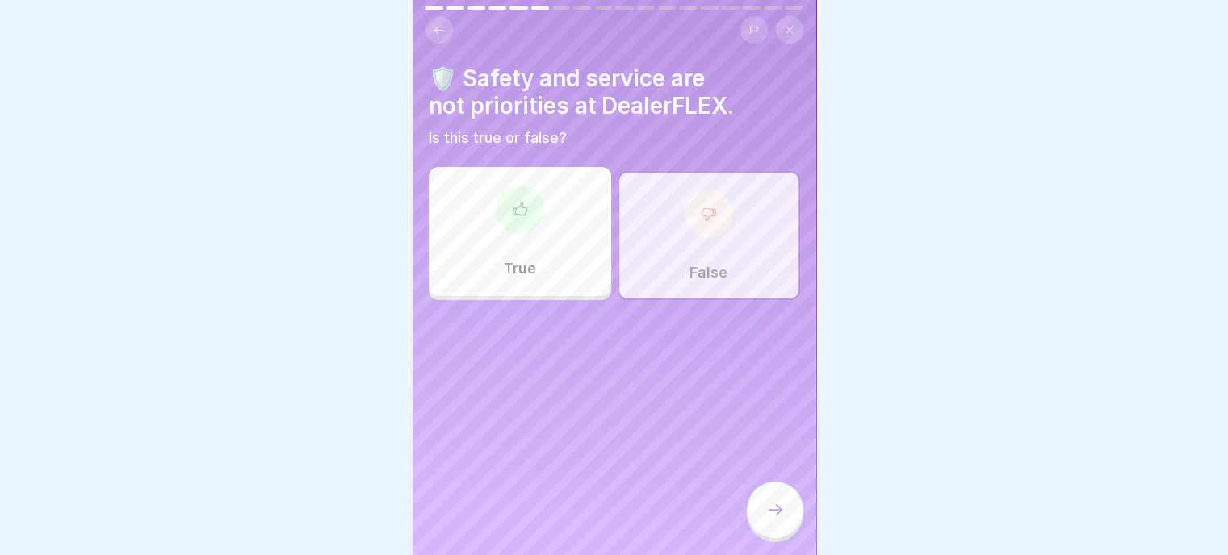
click at [773, 512] on icon at bounding box center [774, 509] width 19 height 19
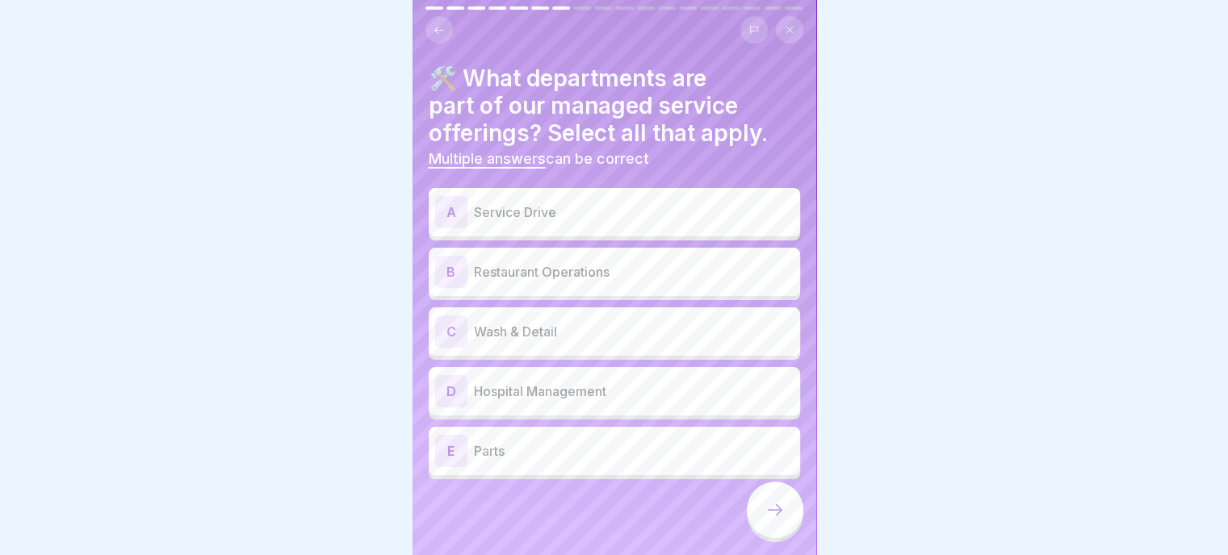
click at [551, 203] on p "Service Drive" at bounding box center [634, 212] width 320 height 19
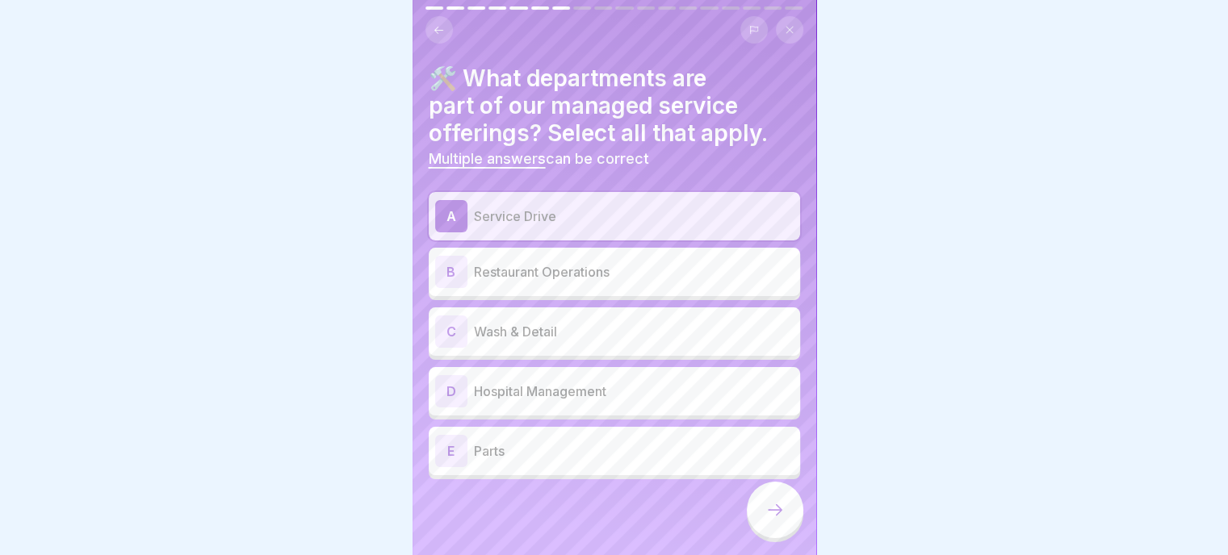
click at [551, 329] on p "Wash & Detail" at bounding box center [634, 331] width 320 height 19
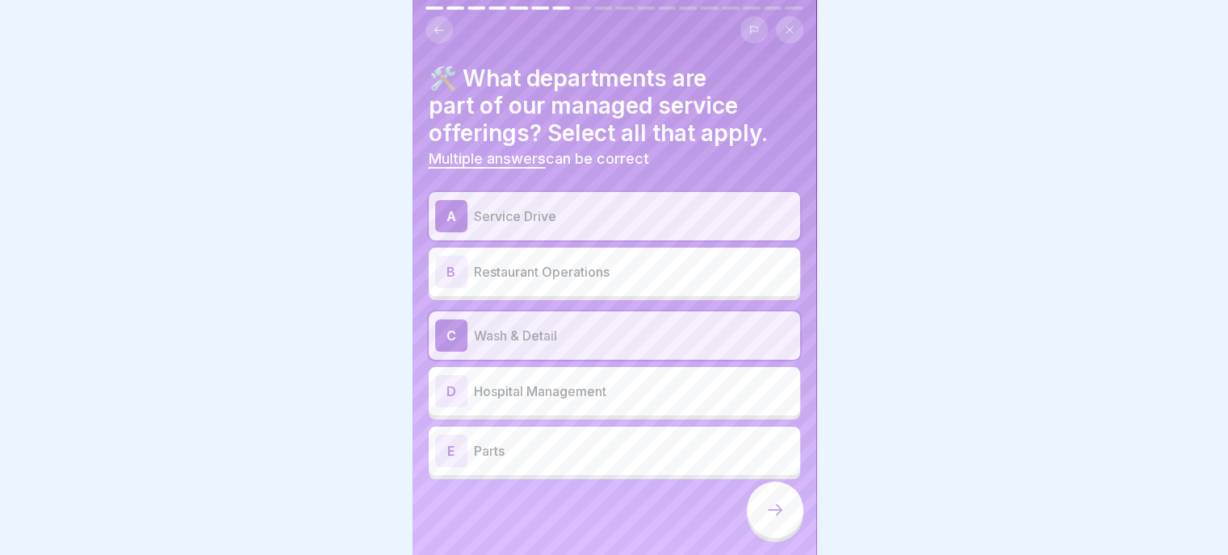
click at [770, 516] on icon at bounding box center [774, 509] width 19 height 19
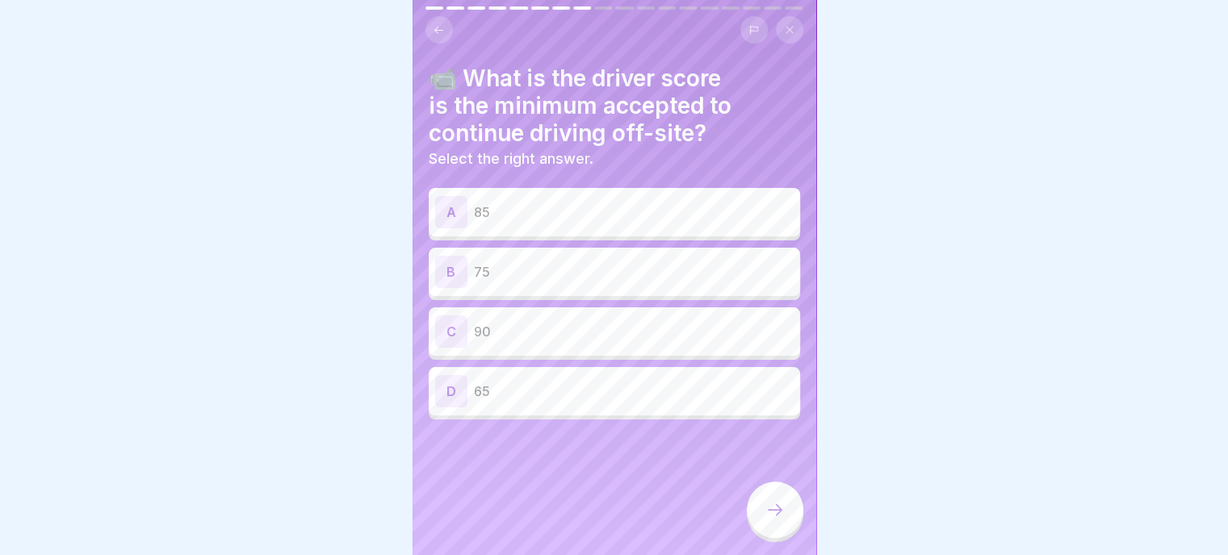
click at [504, 329] on div "C 90" at bounding box center [614, 332] width 358 height 32
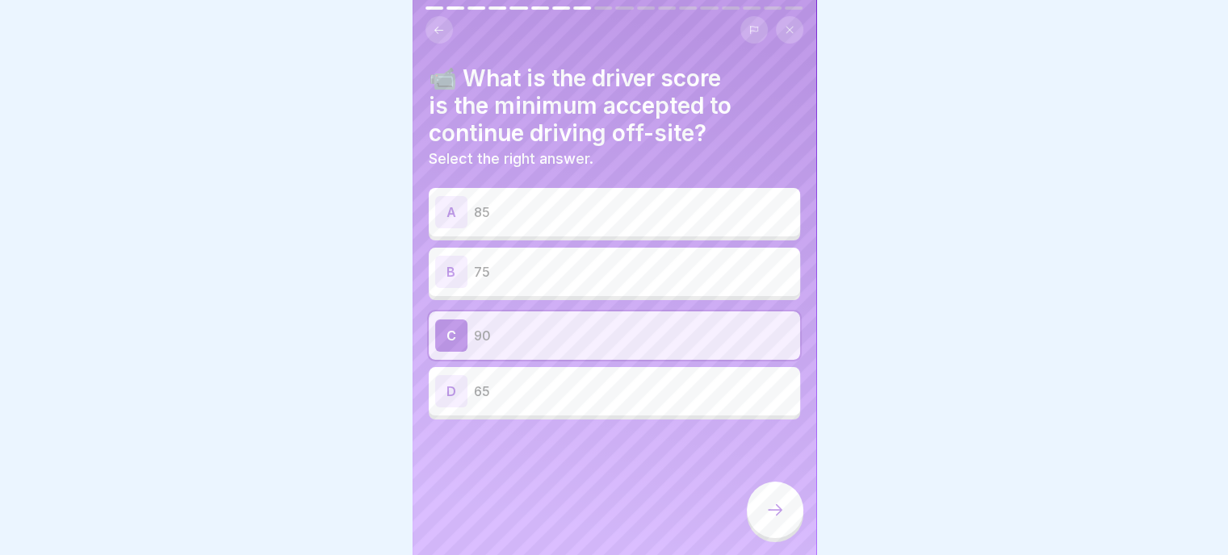
click at [781, 509] on icon at bounding box center [774, 509] width 19 height 19
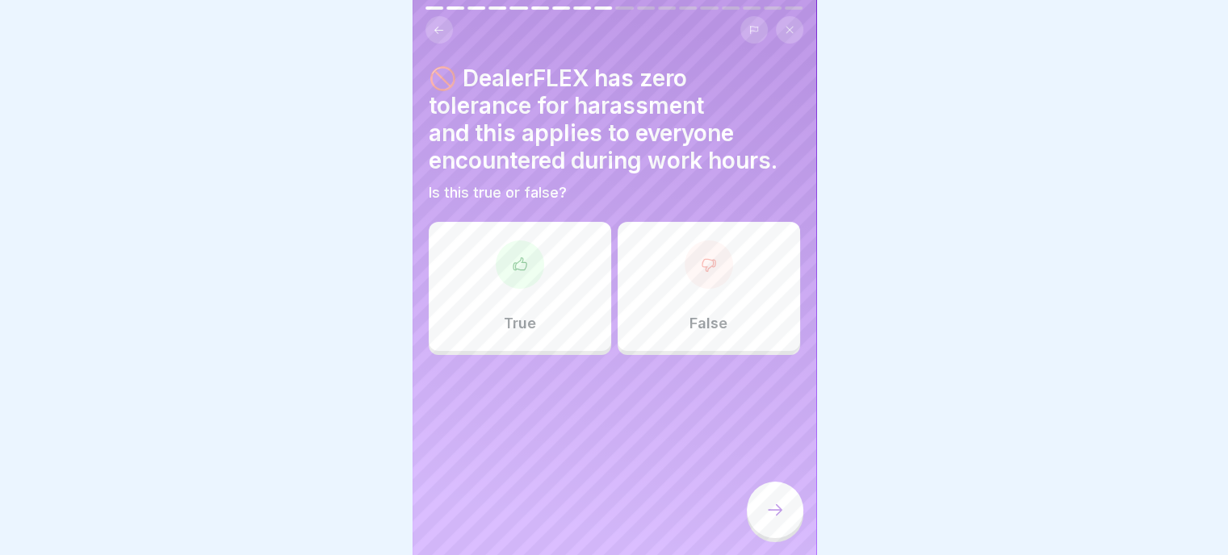
click at [512, 274] on div at bounding box center [520, 265] width 48 height 48
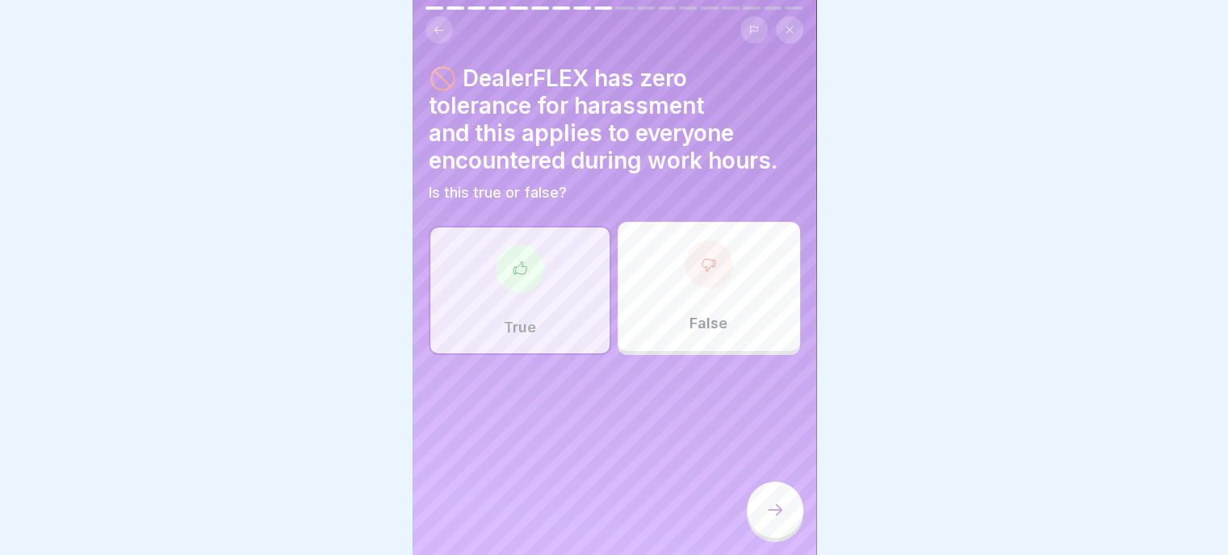
click at [789, 513] on div at bounding box center [775, 510] width 57 height 57
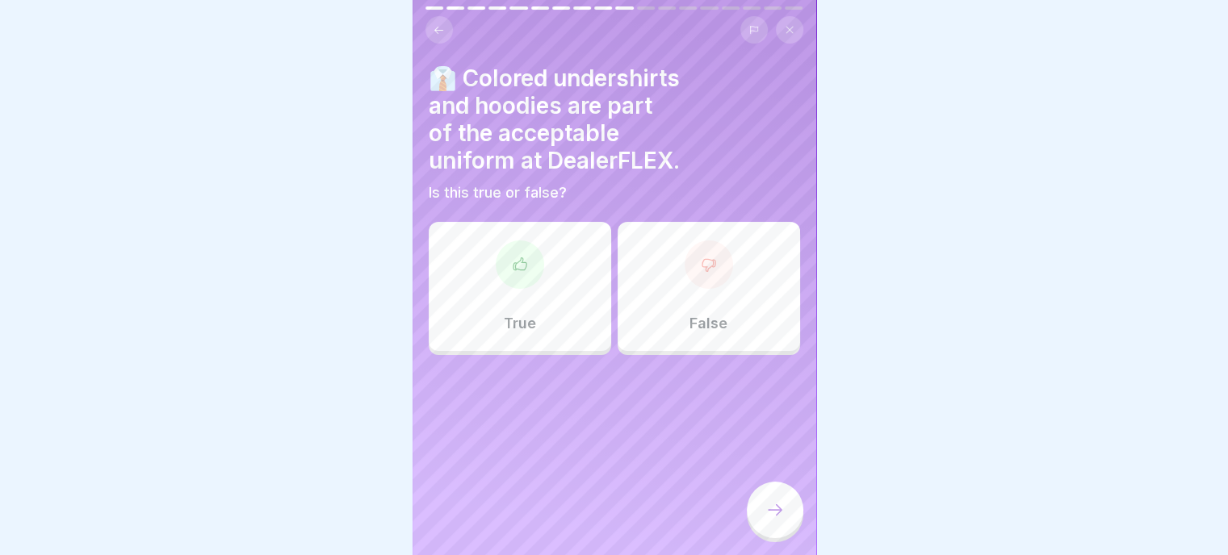
click at [706, 272] on div at bounding box center [709, 265] width 48 height 48
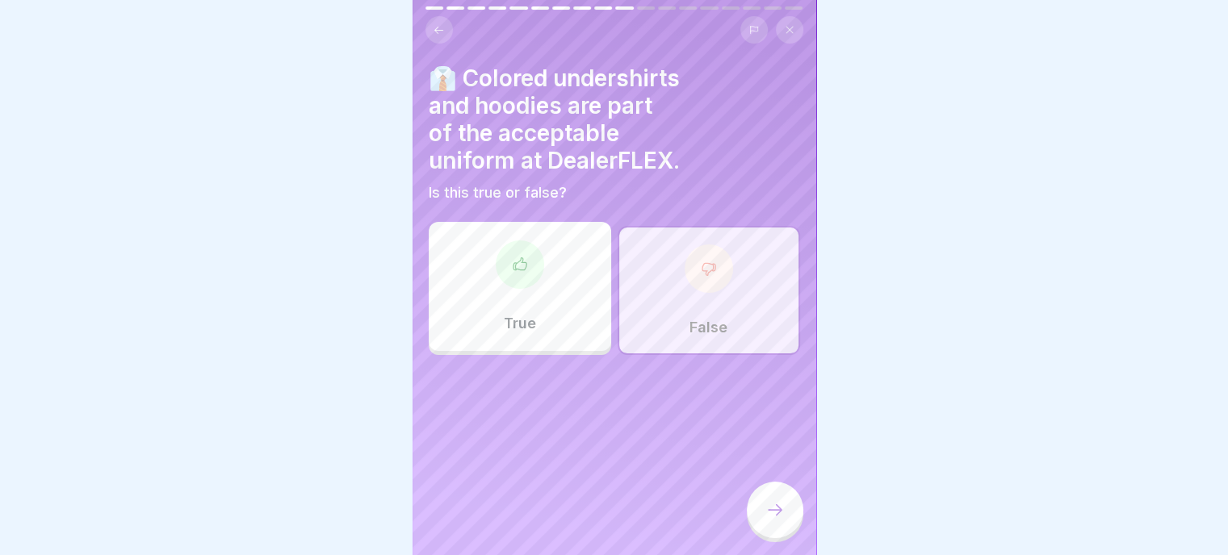
click at [782, 513] on icon at bounding box center [774, 509] width 19 height 19
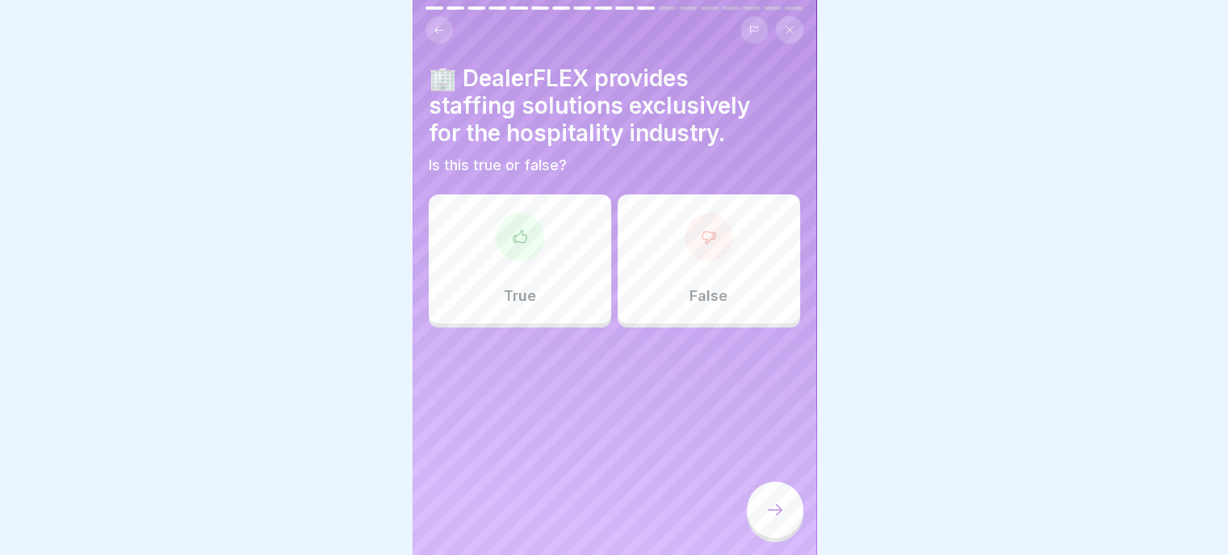
click at [700, 245] on div at bounding box center [709, 237] width 48 height 48
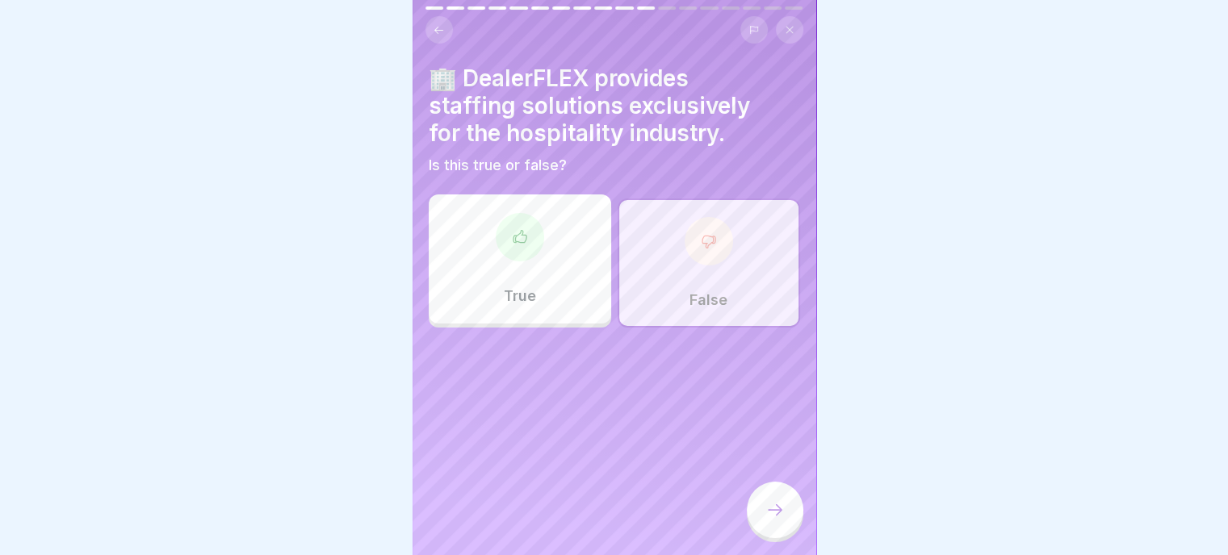
click at [782, 510] on icon at bounding box center [774, 509] width 19 height 19
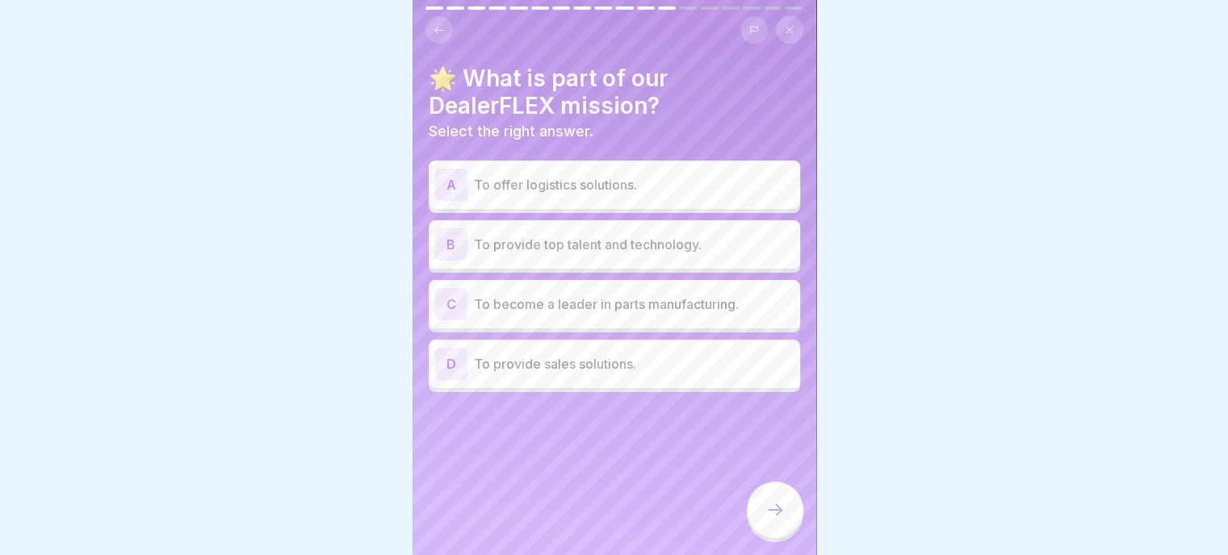
click at [633, 175] on p "To offer logistics solutions." at bounding box center [634, 184] width 320 height 19
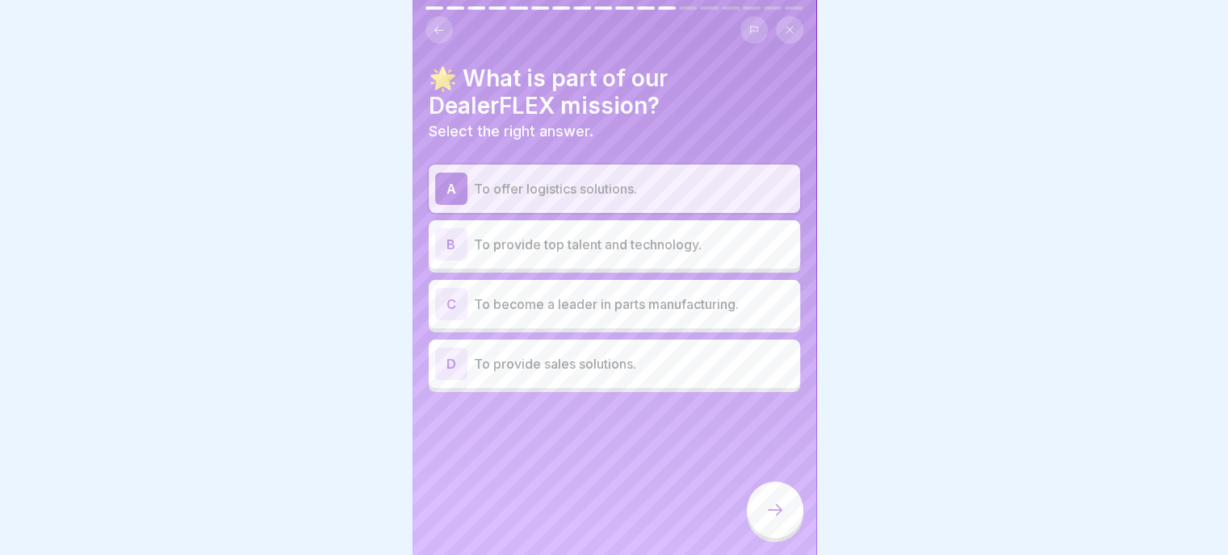
click at [689, 235] on p "To provide top talent and technology." at bounding box center [634, 244] width 320 height 19
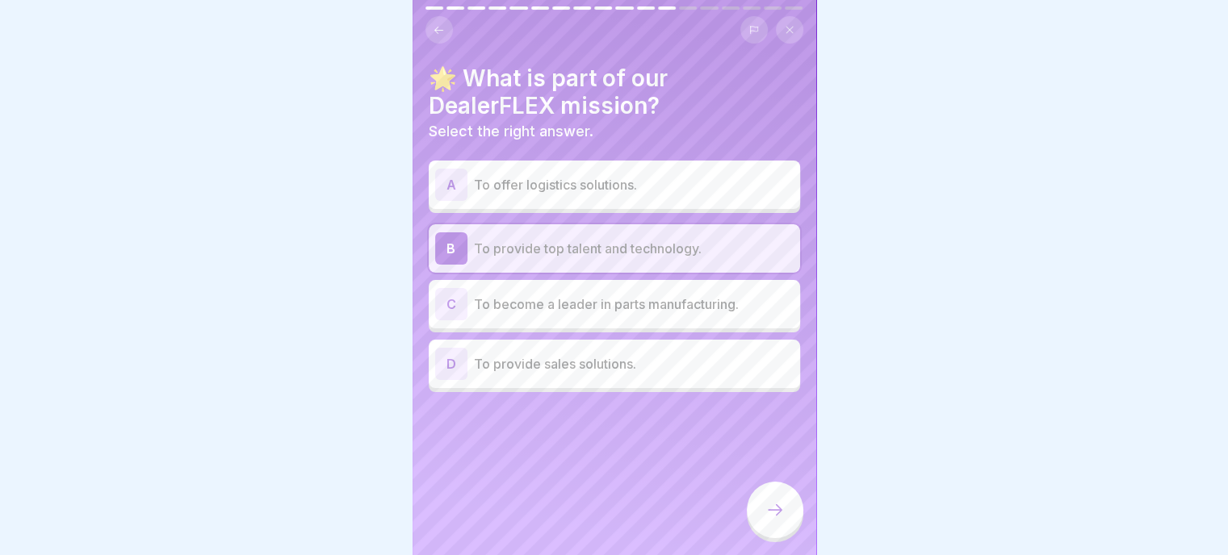
click at [548, 175] on p "To offer logistics solutions." at bounding box center [634, 184] width 320 height 19
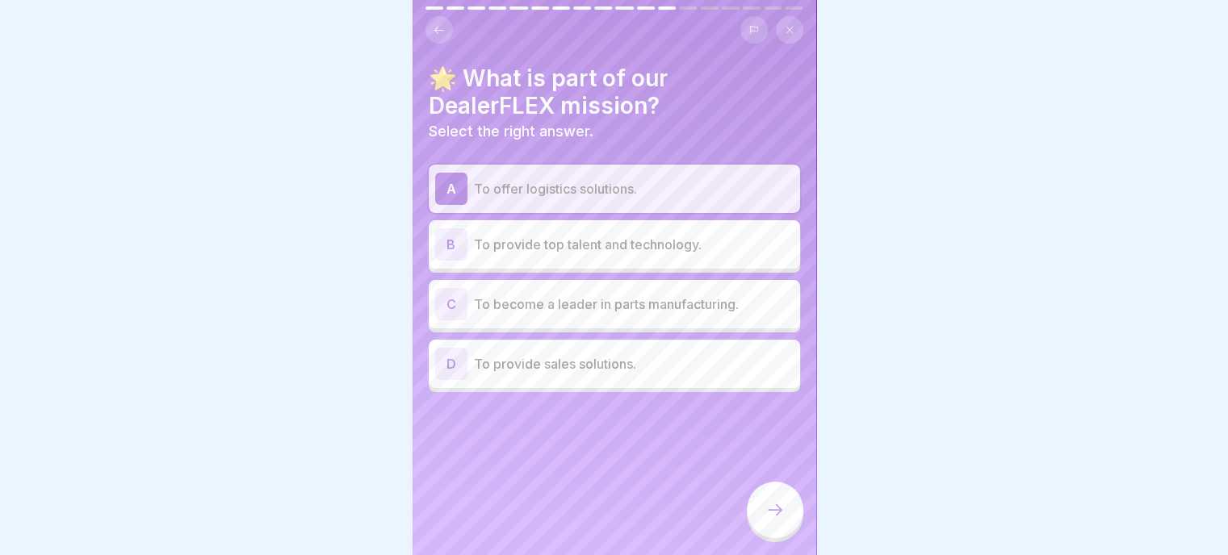
click at [546, 180] on p "To offer logistics solutions." at bounding box center [634, 188] width 320 height 19
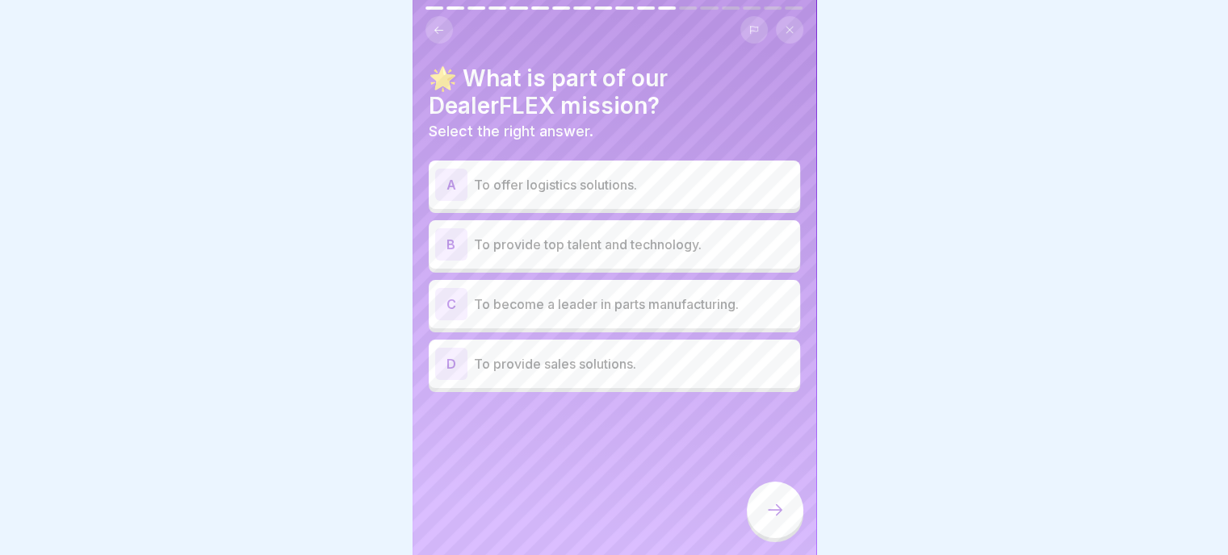
click at [546, 180] on p "To offer logistics solutions." at bounding box center [634, 184] width 320 height 19
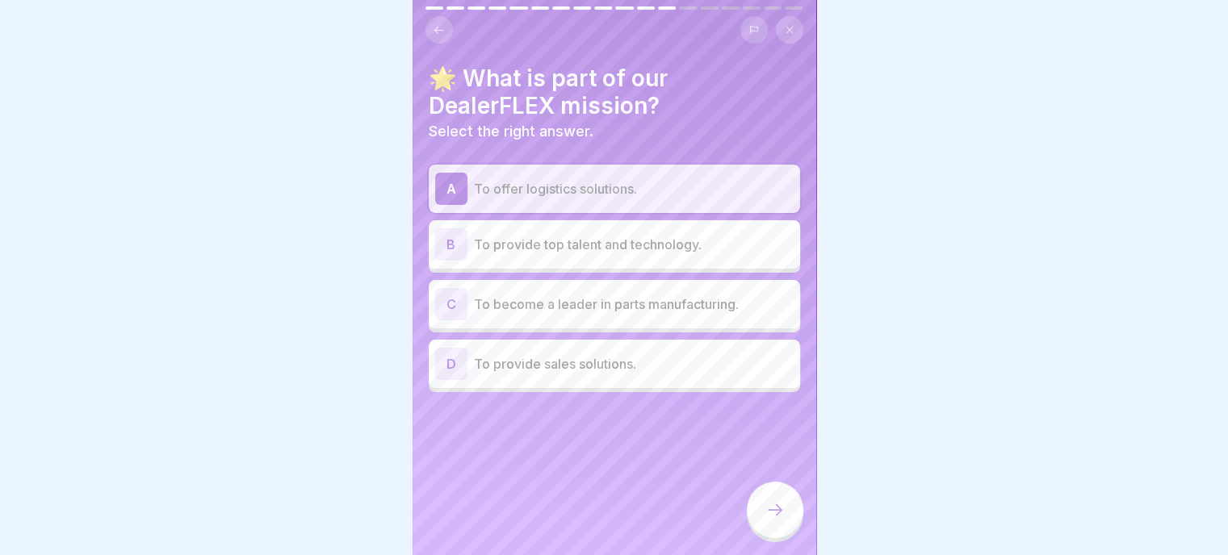
click at [762, 509] on div at bounding box center [775, 510] width 57 height 57
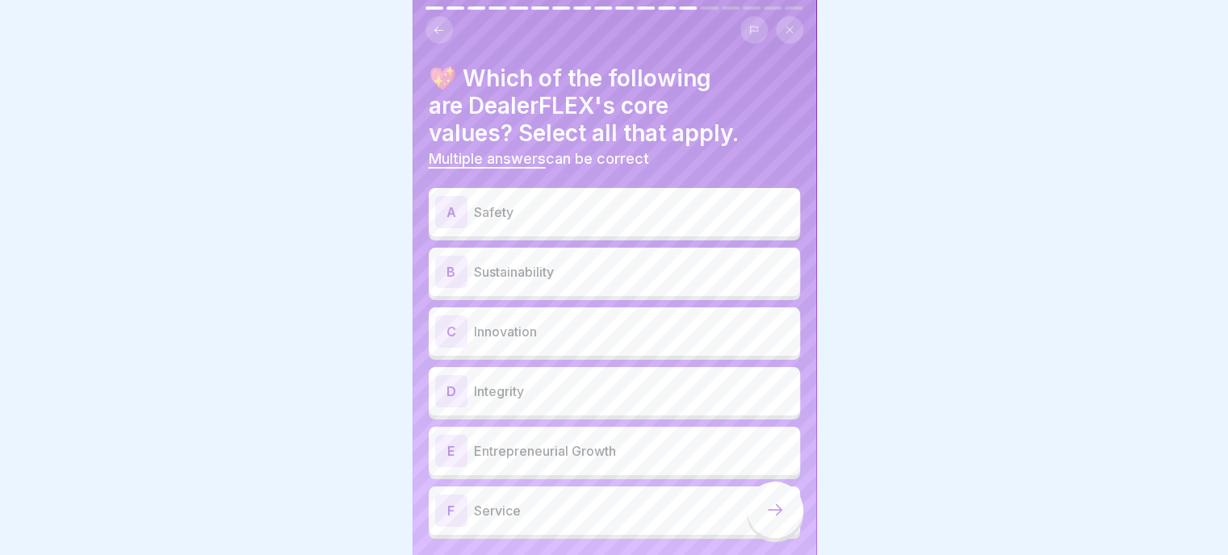
click at [537, 211] on div "A Safety" at bounding box center [614, 212] width 358 height 32
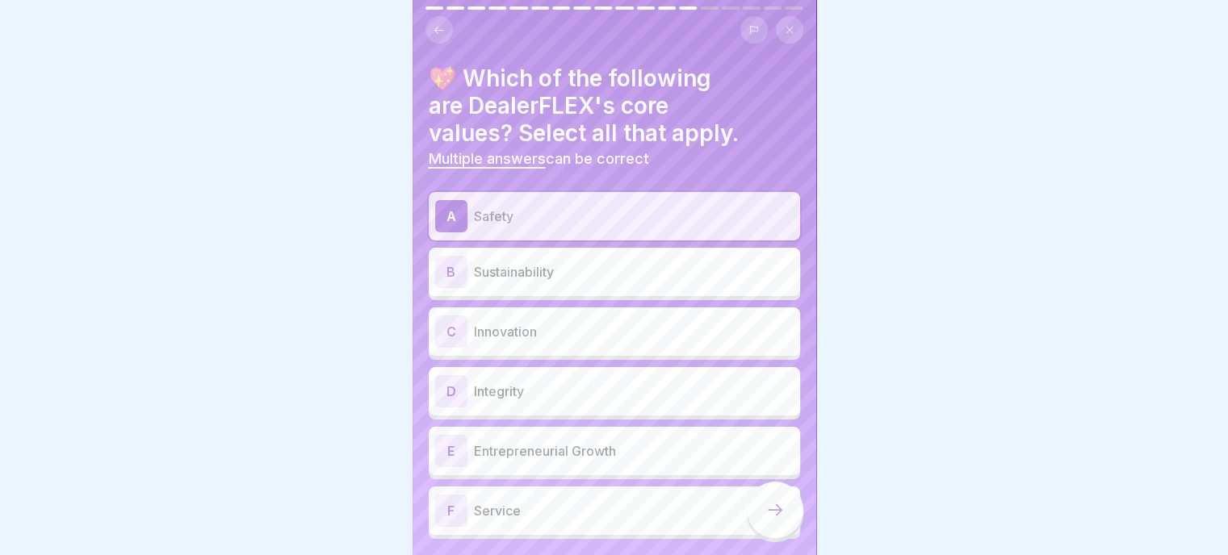
click at [534, 511] on div "F Service" at bounding box center [614, 511] width 358 height 32
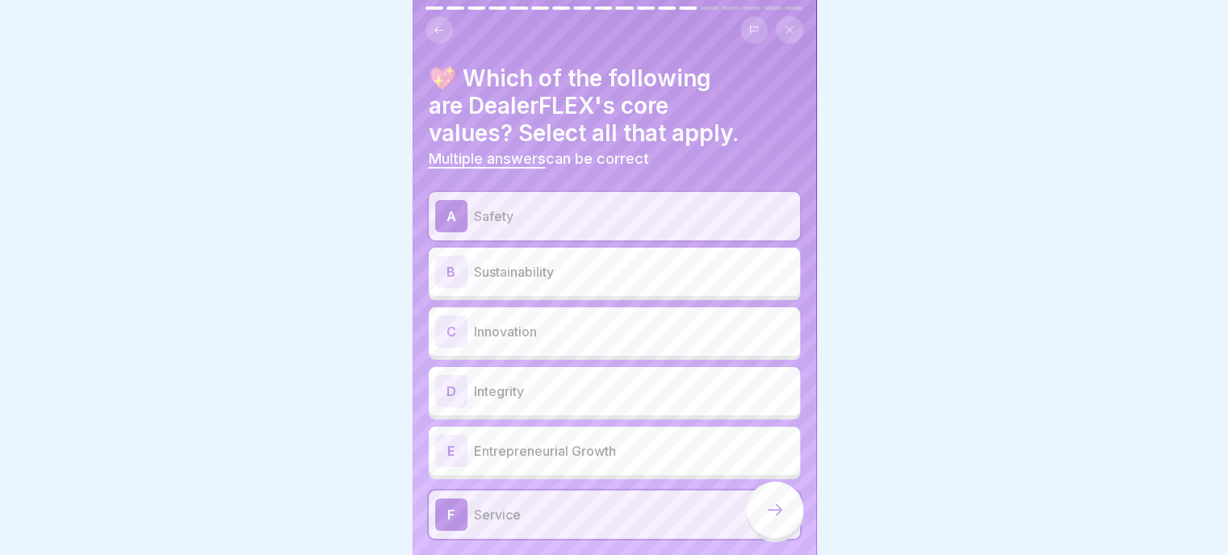
click at [581, 322] on p "Innovation" at bounding box center [634, 331] width 320 height 19
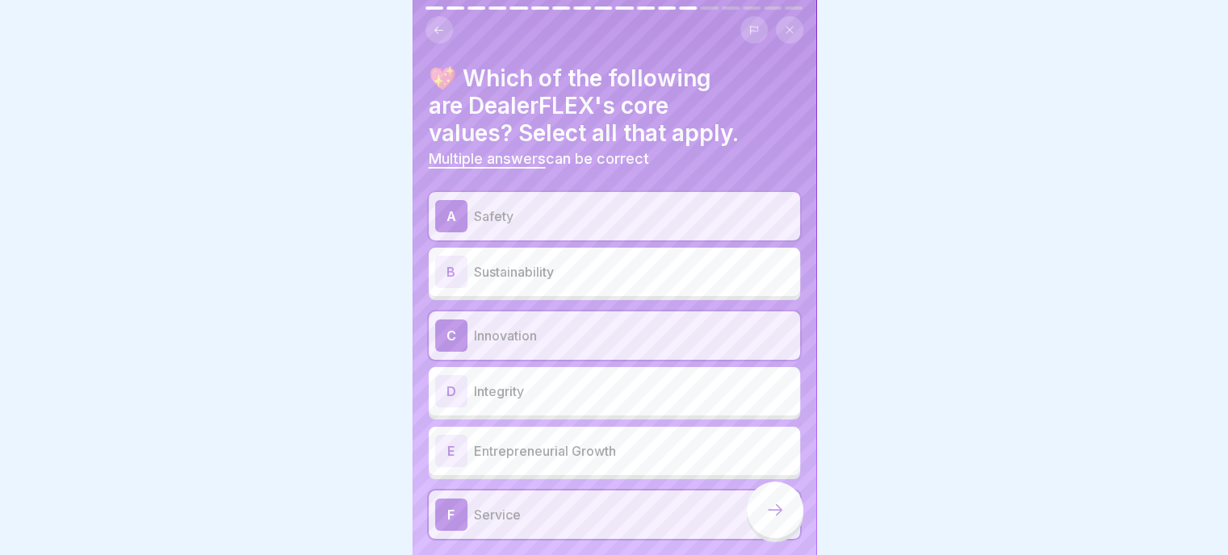
click at [546, 382] on p "Integrity" at bounding box center [634, 391] width 320 height 19
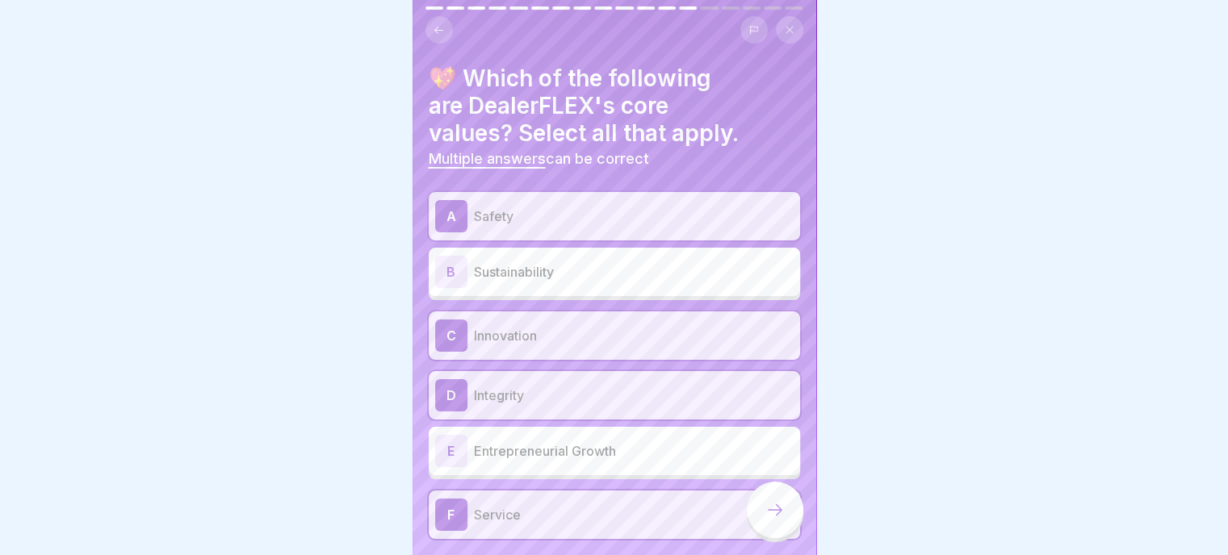
click at [561, 453] on div "E Entrepreneurial Growth" at bounding box center [614, 451] width 358 height 32
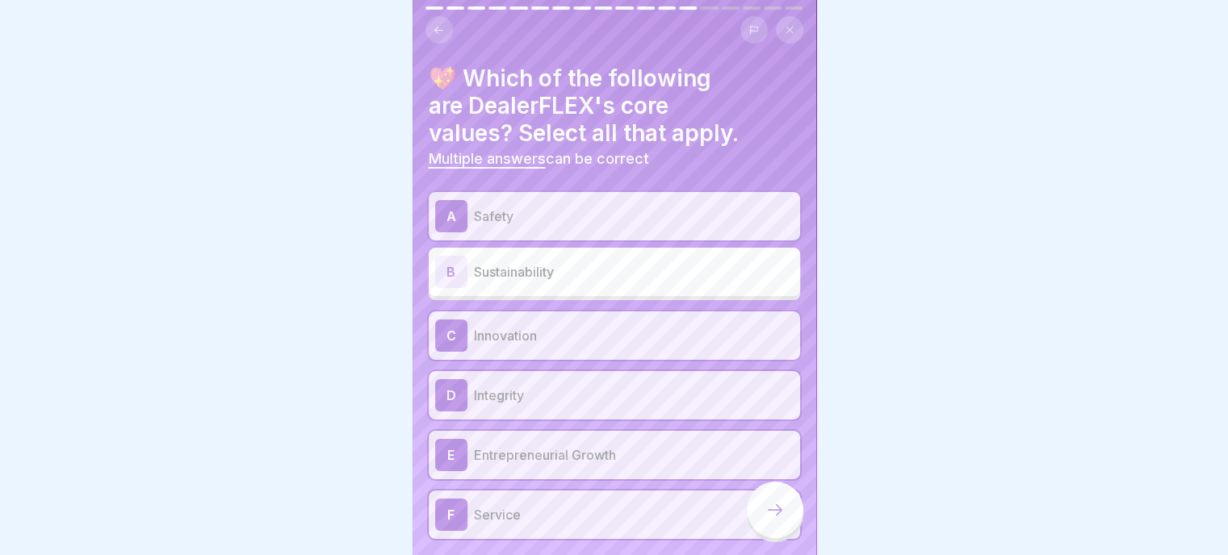
click at [779, 519] on icon at bounding box center [774, 509] width 19 height 19
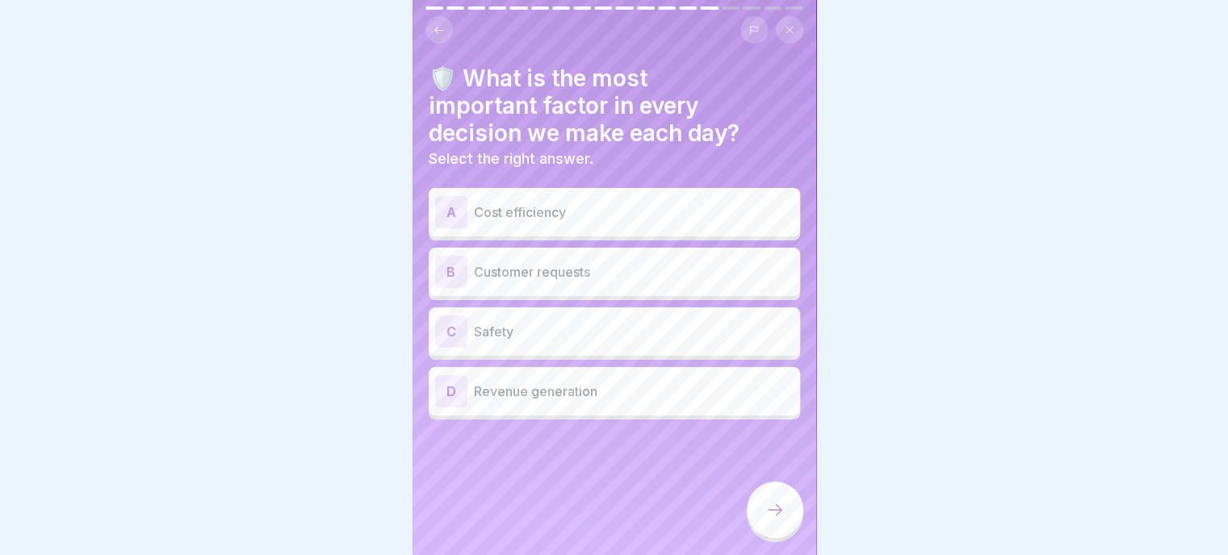
click at [554, 329] on div "C Safety" at bounding box center [614, 332] width 358 height 32
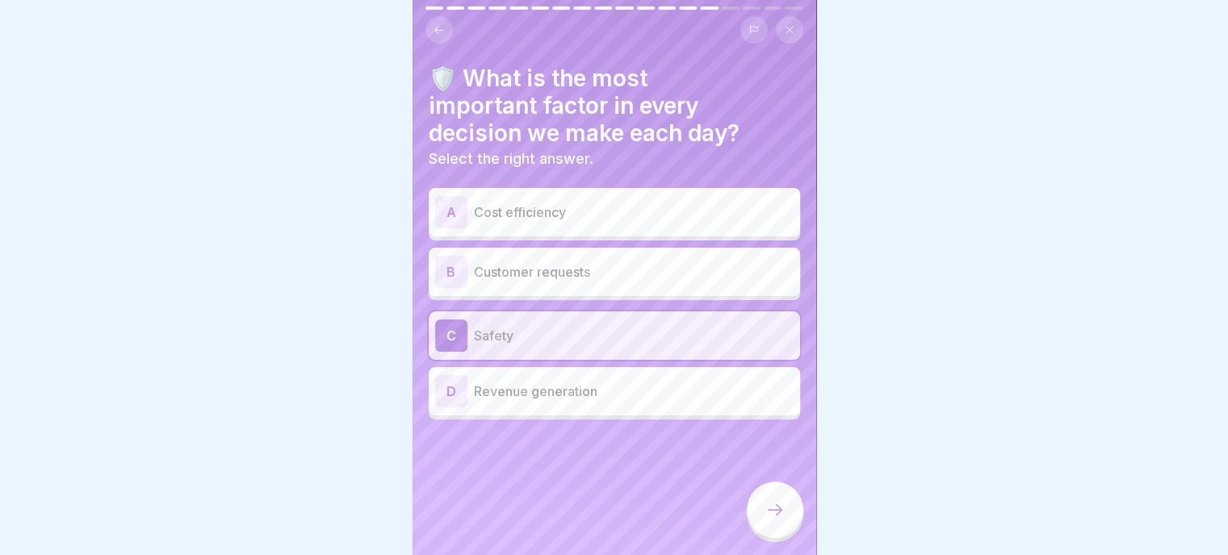
click at [778, 509] on icon at bounding box center [774, 509] width 19 height 19
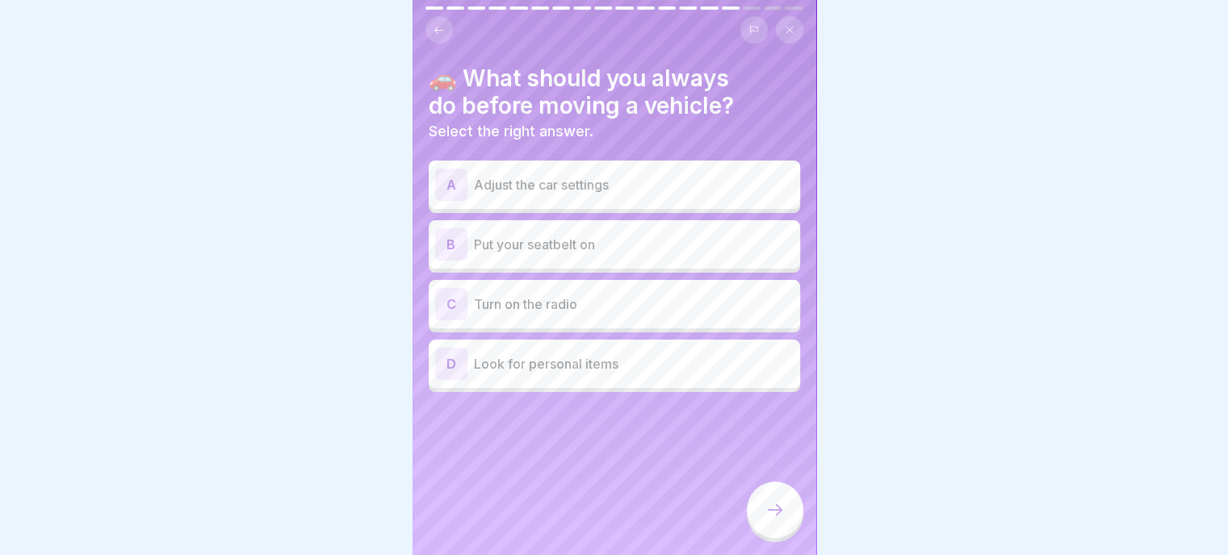
click at [610, 239] on p "Put your seatbelt on" at bounding box center [634, 244] width 320 height 19
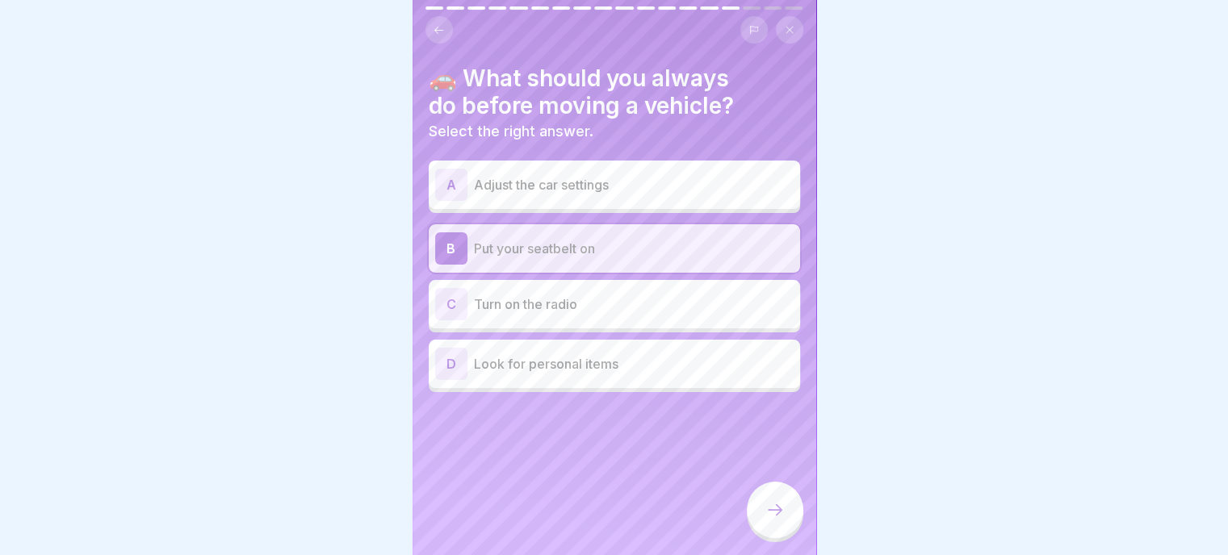
click at [777, 510] on icon at bounding box center [774, 509] width 19 height 19
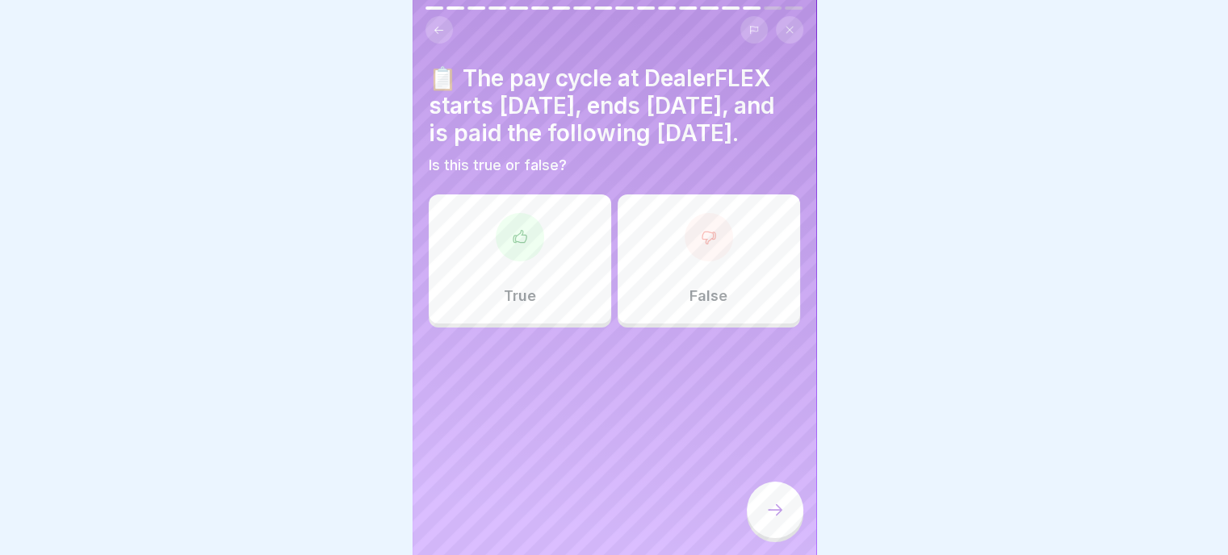
click at [542, 270] on div "True" at bounding box center [520, 259] width 182 height 129
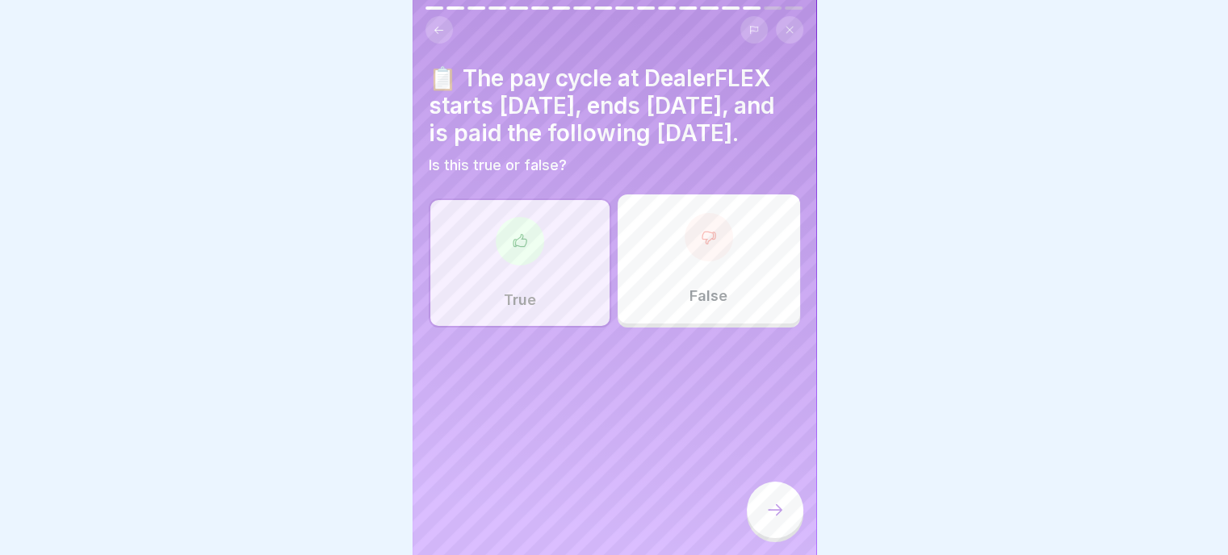
click at [775, 510] on icon at bounding box center [774, 509] width 19 height 19
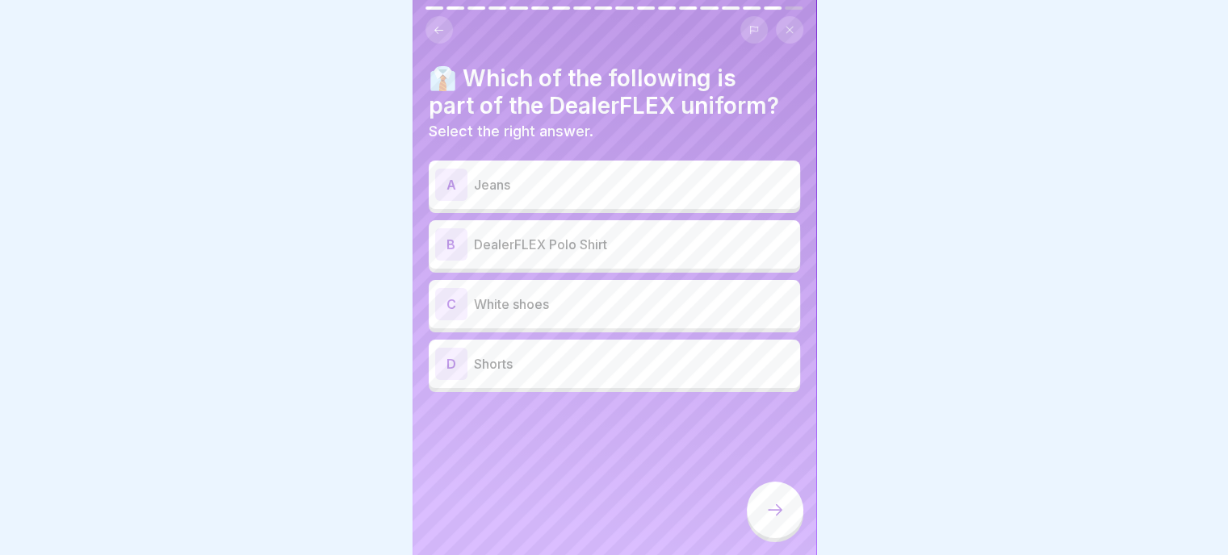
click at [629, 235] on p "DealerFLEX Polo Shirt" at bounding box center [634, 244] width 320 height 19
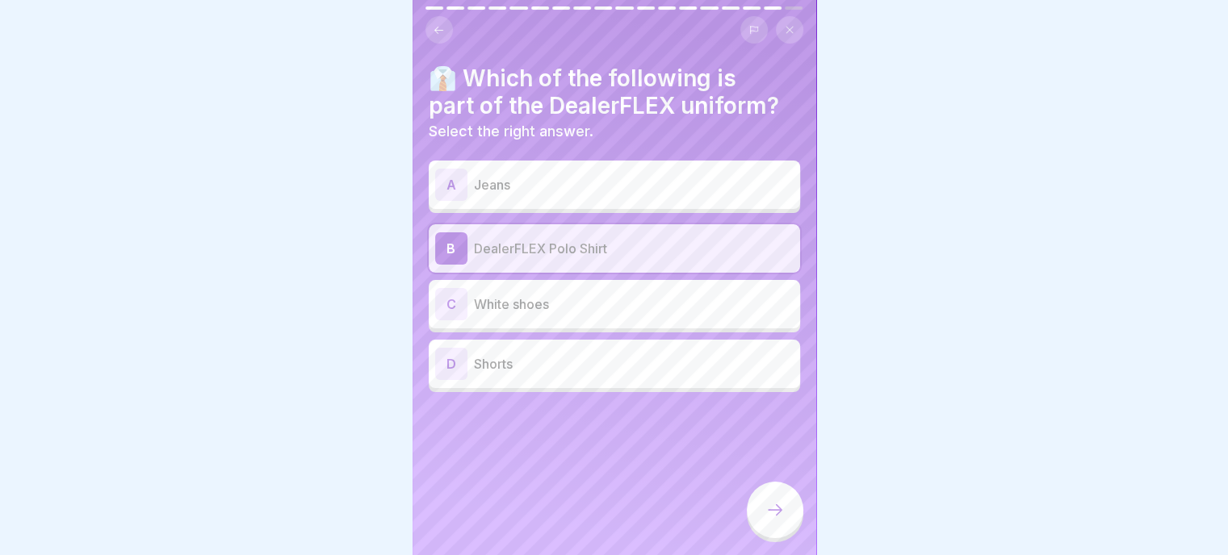
click at [777, 505] on icon at bounding box center [774, 509] width 19 height 19
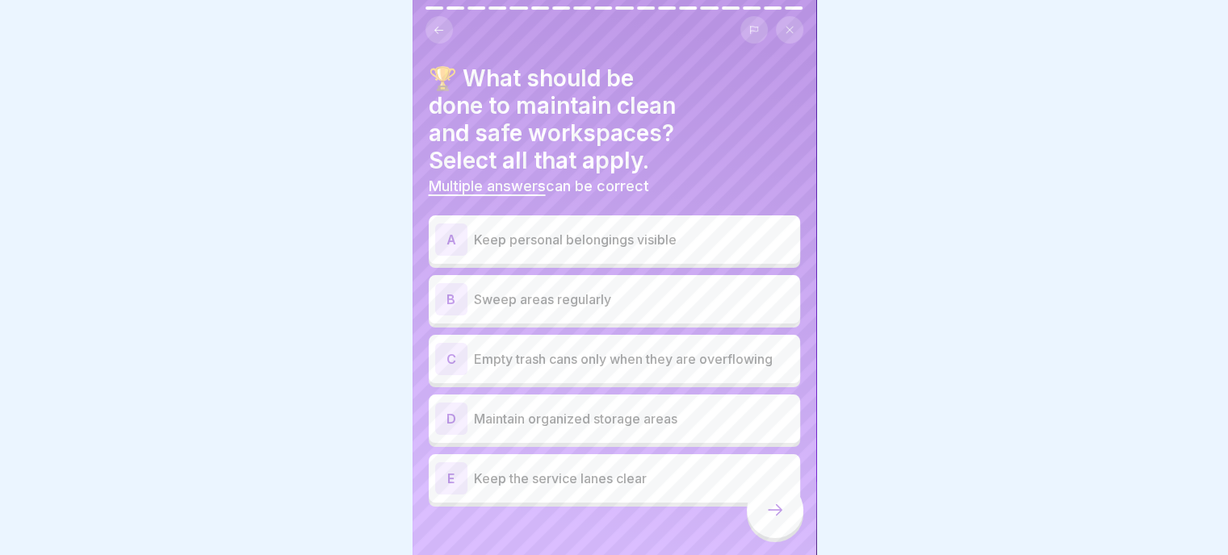
click at [594, 290] on p "Sweep areas regularly" at bounding box center [634, 299] width 320 height 19
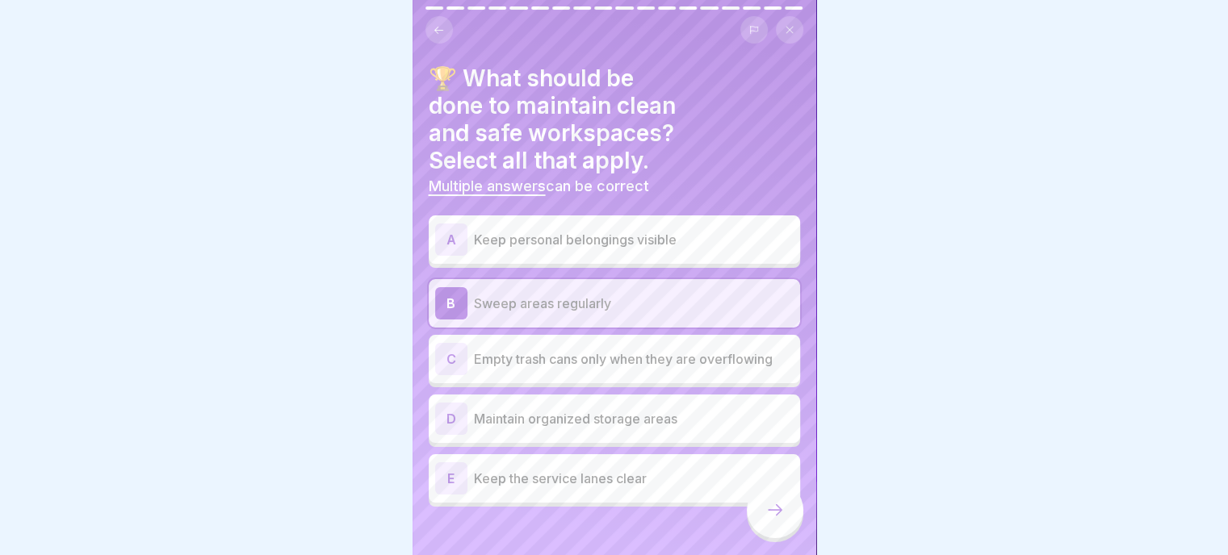
click at [524, 411] on p "Maintain organized storage areas" at bounding box center [634, 418] width 320 height 19
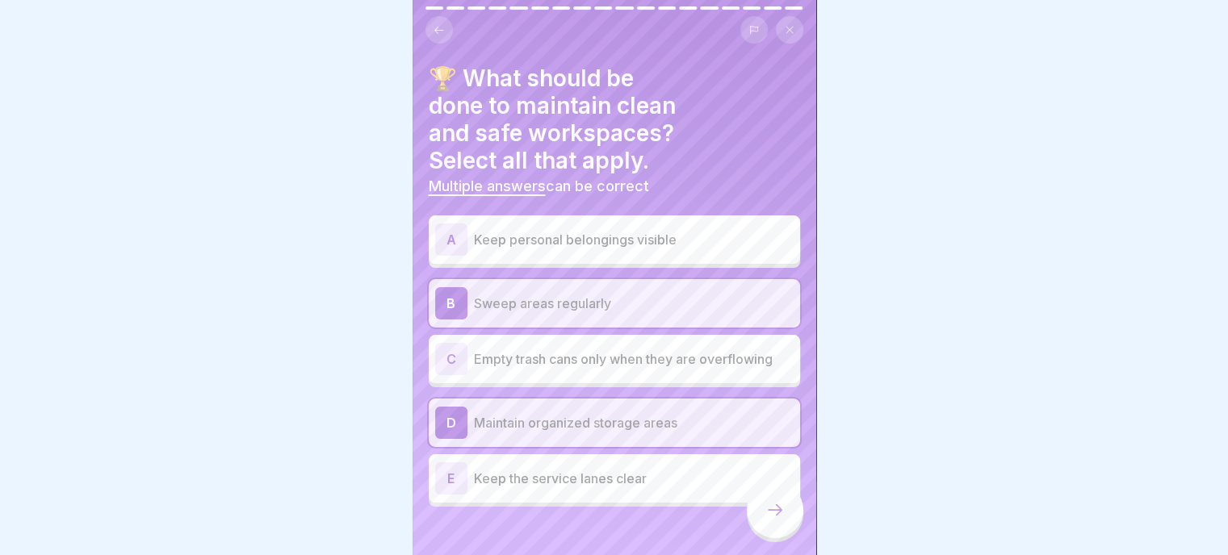
click at [574, 480] on div "E Keep the service lanes clear" at bounding box center [614, 479] width 358 height 32
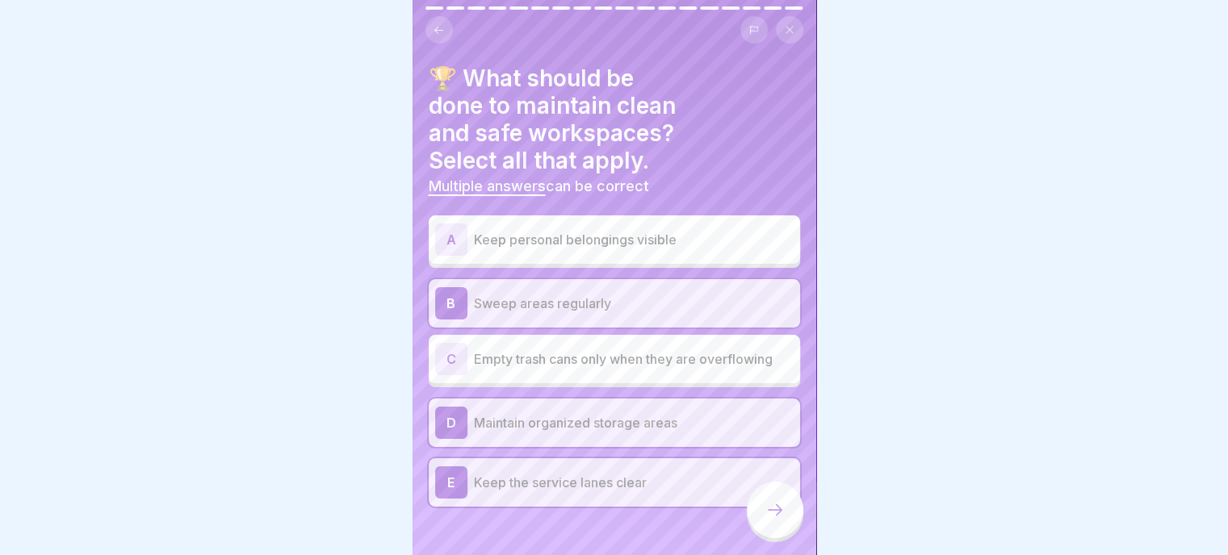
click at [779, 514] on icon at bounding box center [774, 509] width 19 height 19
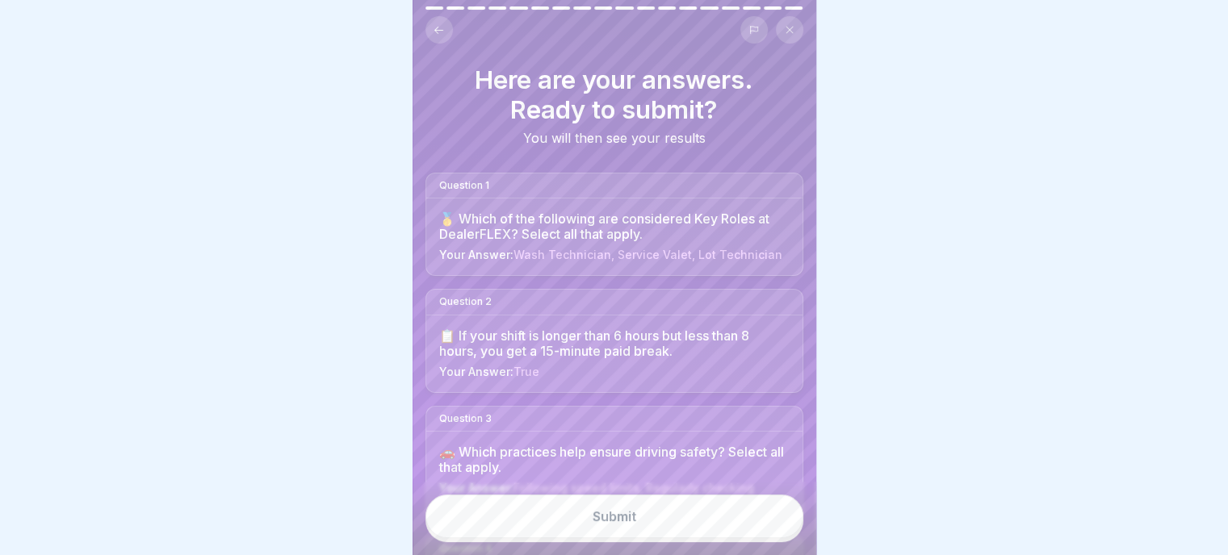
click at [617, 516] on div "Submit" at bounding box center [615, 516] width 44 height 15
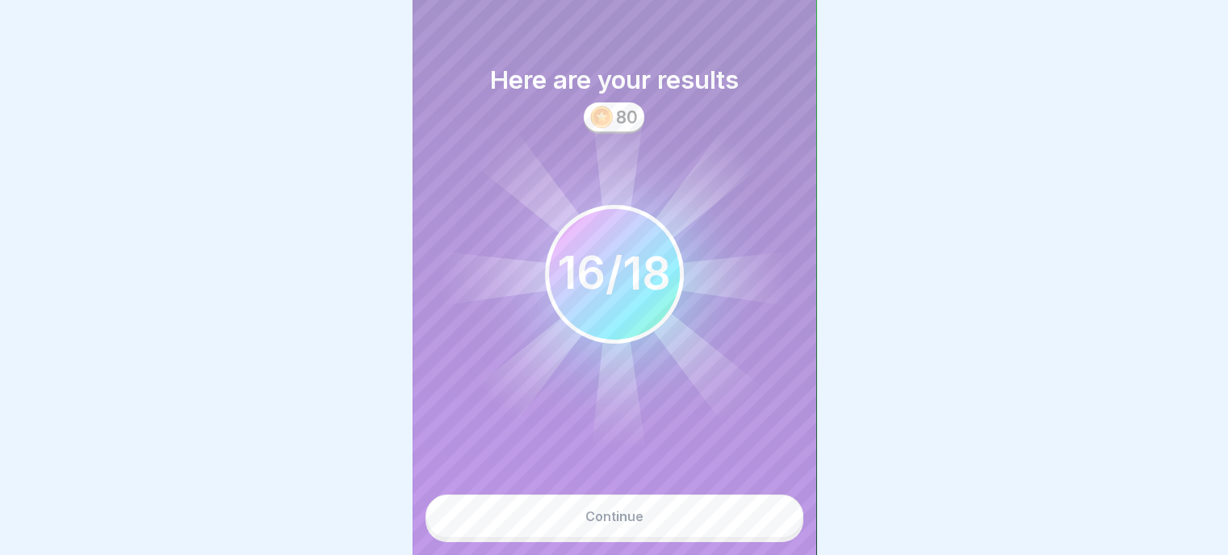
click at [618, 525] on button "Continue" at bounding box center [614, 517] width 378 height 44
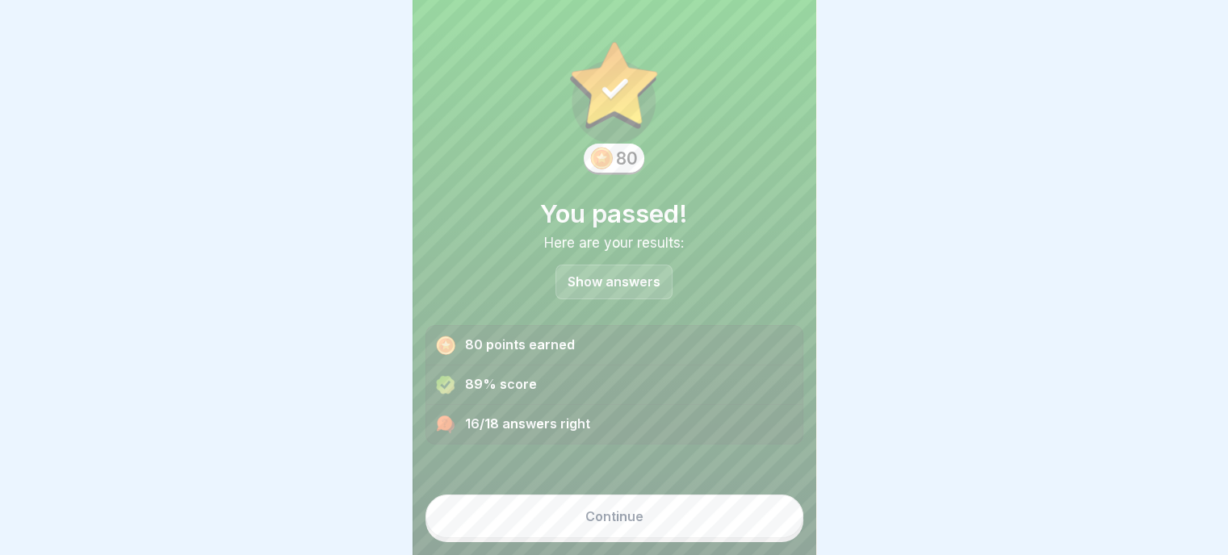
click at [586, 275] on p "Show answers" at bounding box center [613, 282] width 93 height 14
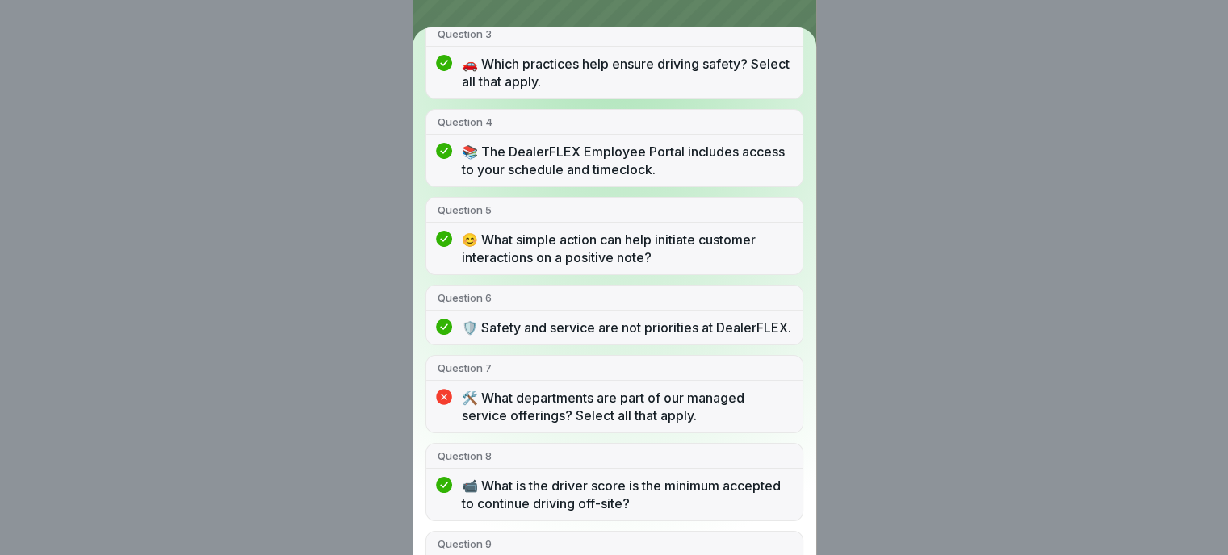
scroll to position [0, 0]
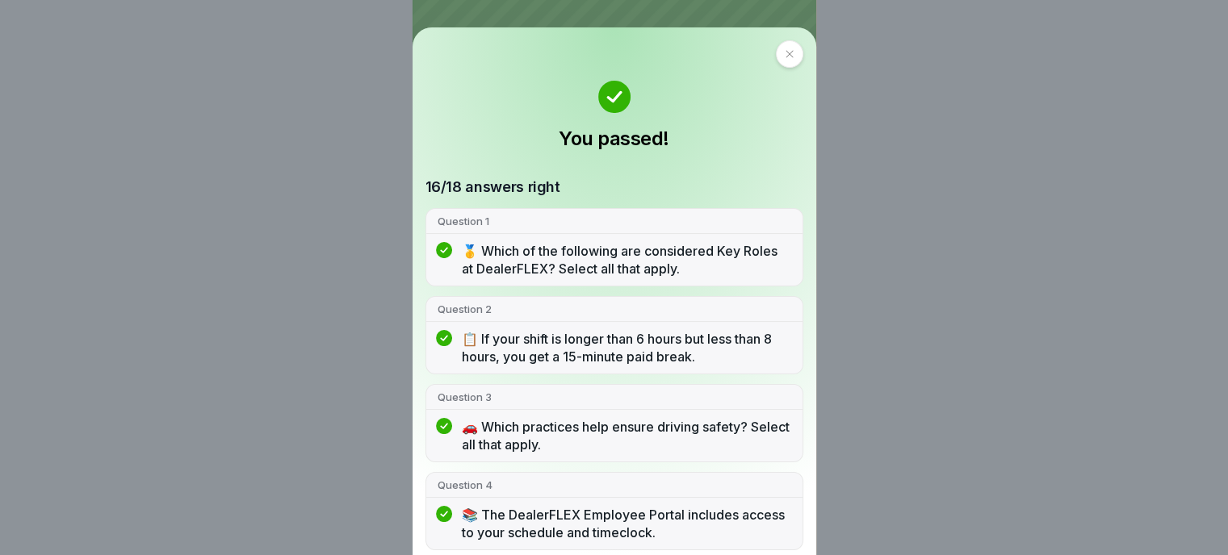
click at [780, 69] on div "You passed! 16/18 answers right Question 1 🥇 Which of the following are conside…" at bounding box center [614, 291] width 404 height 528
click at [785, 52] on icon at bounding box center [790, 54] width 10 height 10
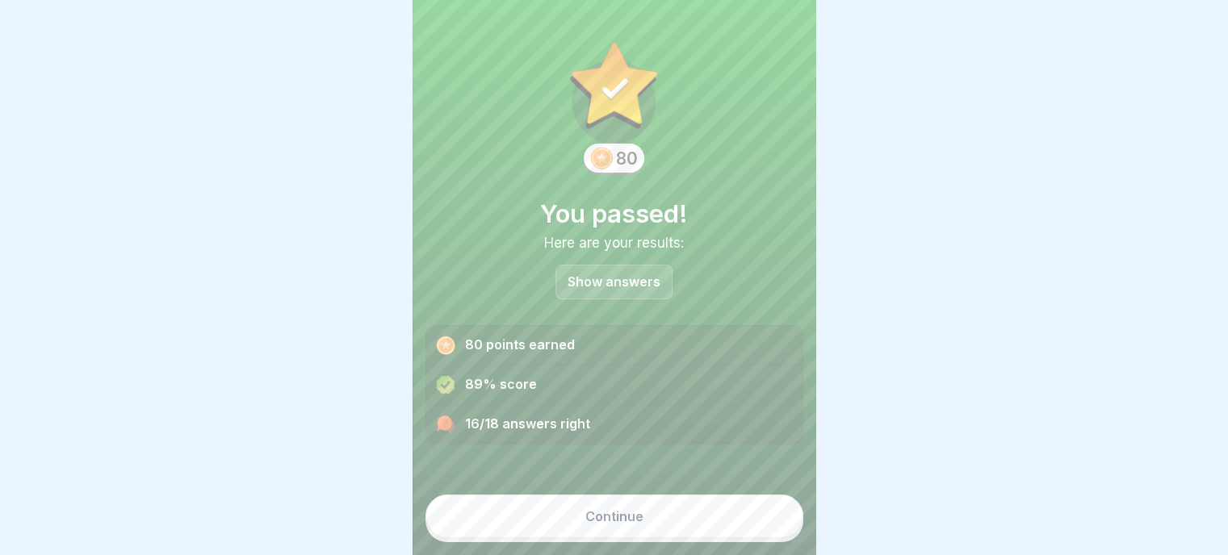
click at [618, 522] on div "Continue" at bounding box center [614, 516] width 58 height 15
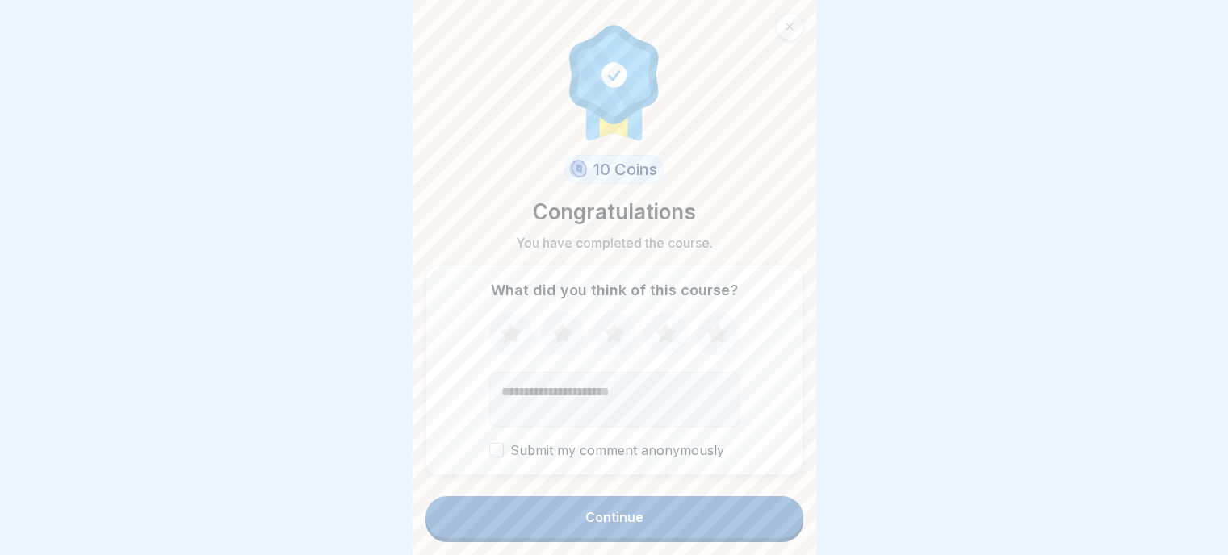
click at [700, 331] on icon at bounding box center [717, 334] width 43 height 42
click at [604, 522] on div "Continue" at bounding box center [614, 517] width 58 height 15
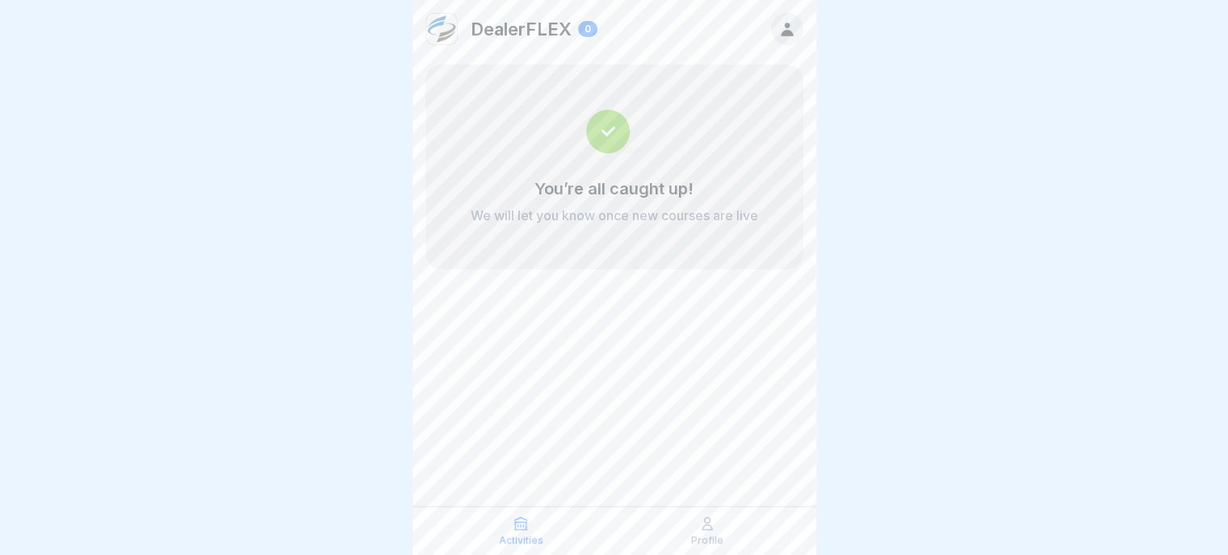
click at [791, 35] on icon at bounding box center [787, 30] width 12 height 14
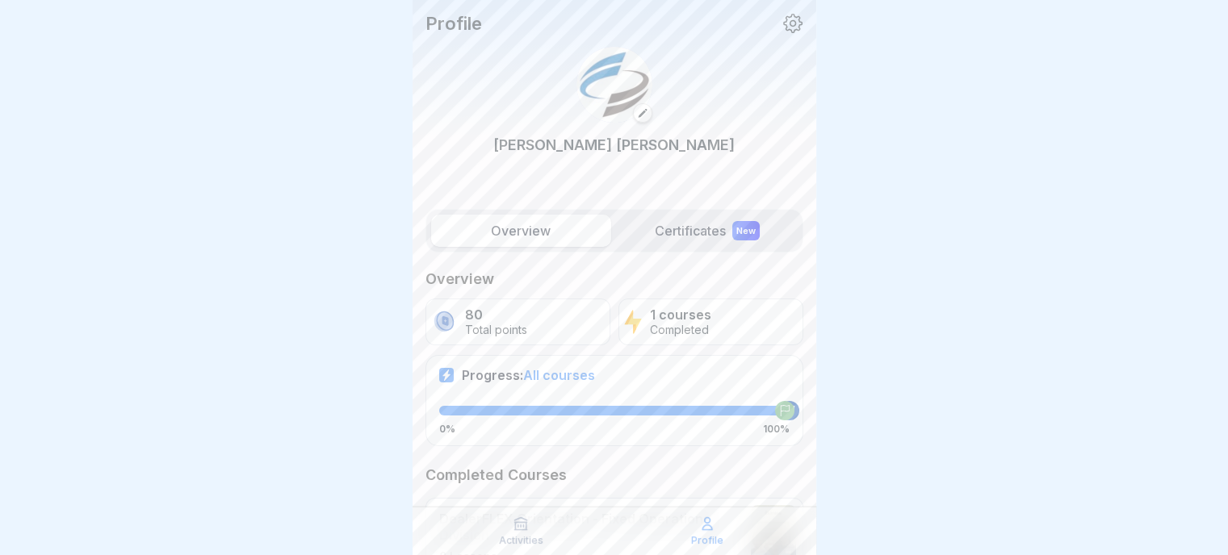
scroll to position [102, 0]
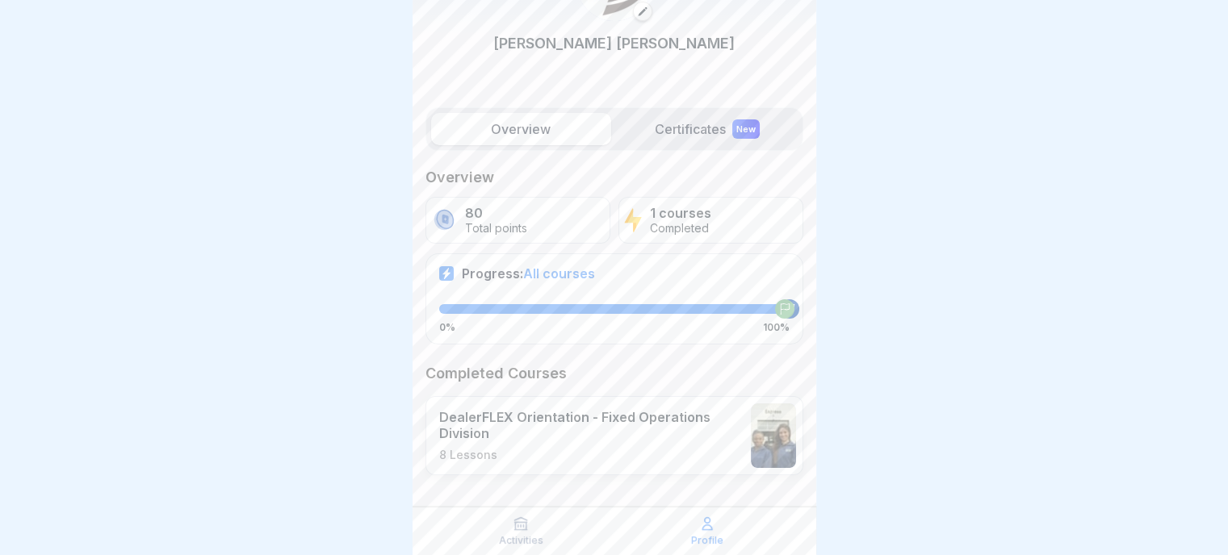
click at [685, 115] on label "Certificates New" at bounding box center [708, 129] width 180 height 32
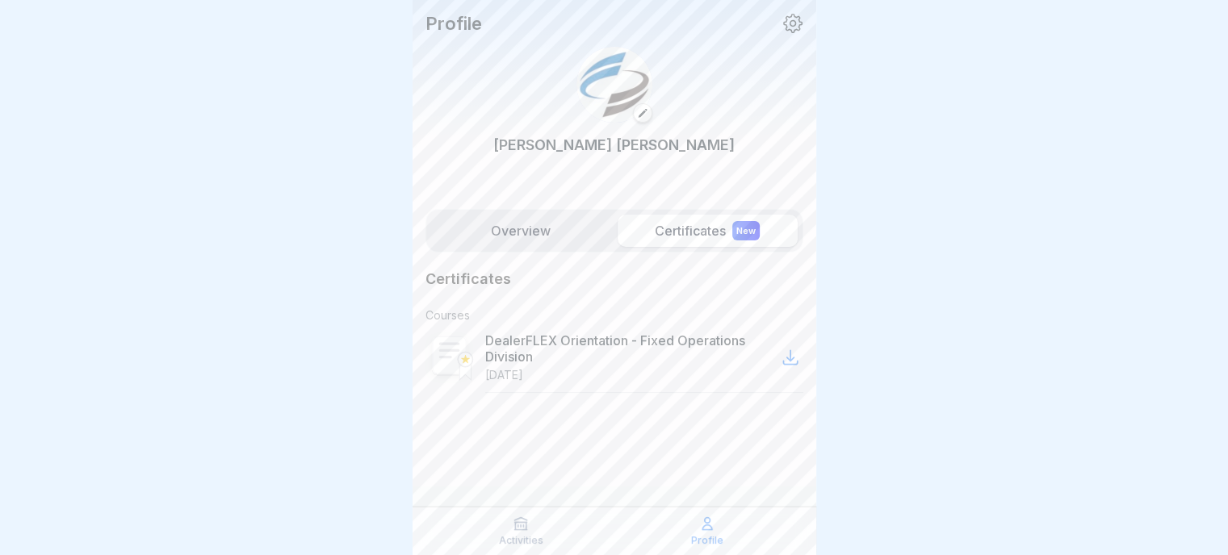
click at [500, 234] on label "Overview" at bounding box center [521, 231] width 180 height 32
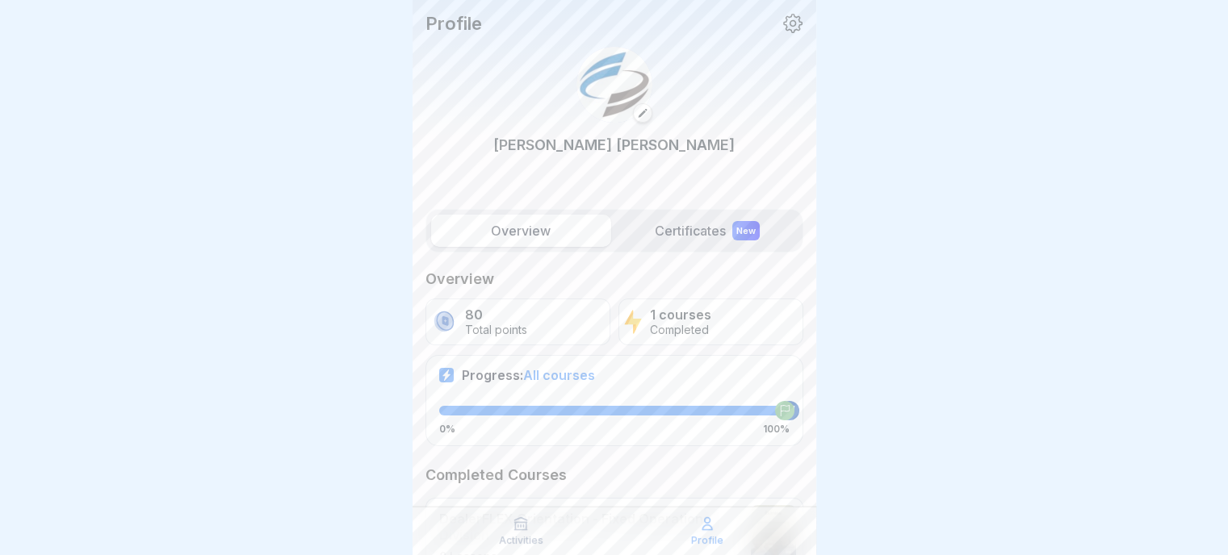
click at [526, 541] on p "Activities" at bounding box center [521, 540] width 44 height 11
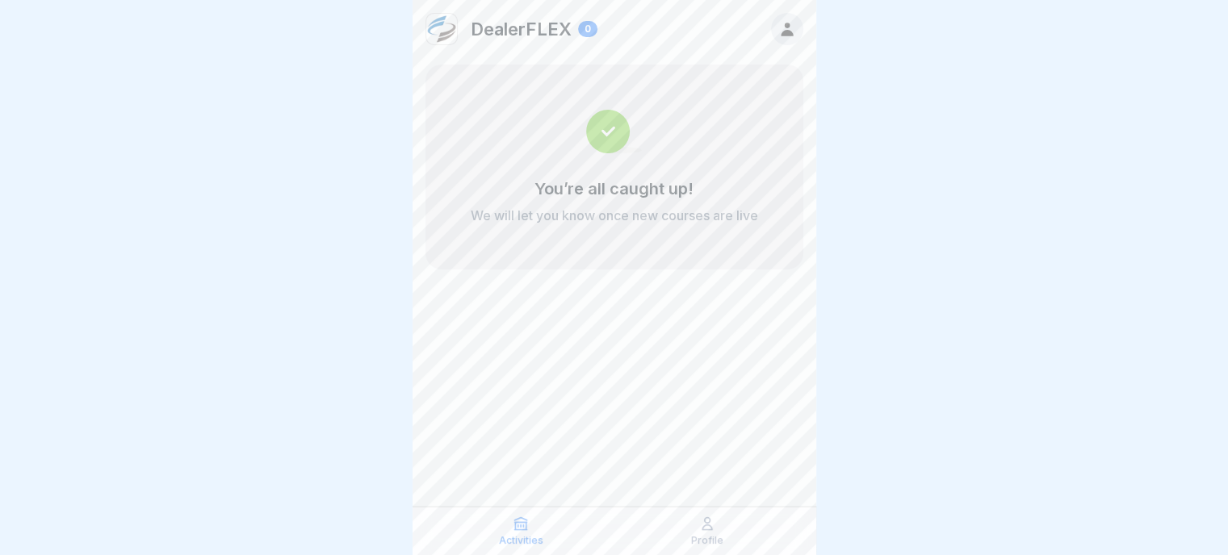
click at [704, 533] on div "Profile" at bounding box center [707, 531] width 178 height 31
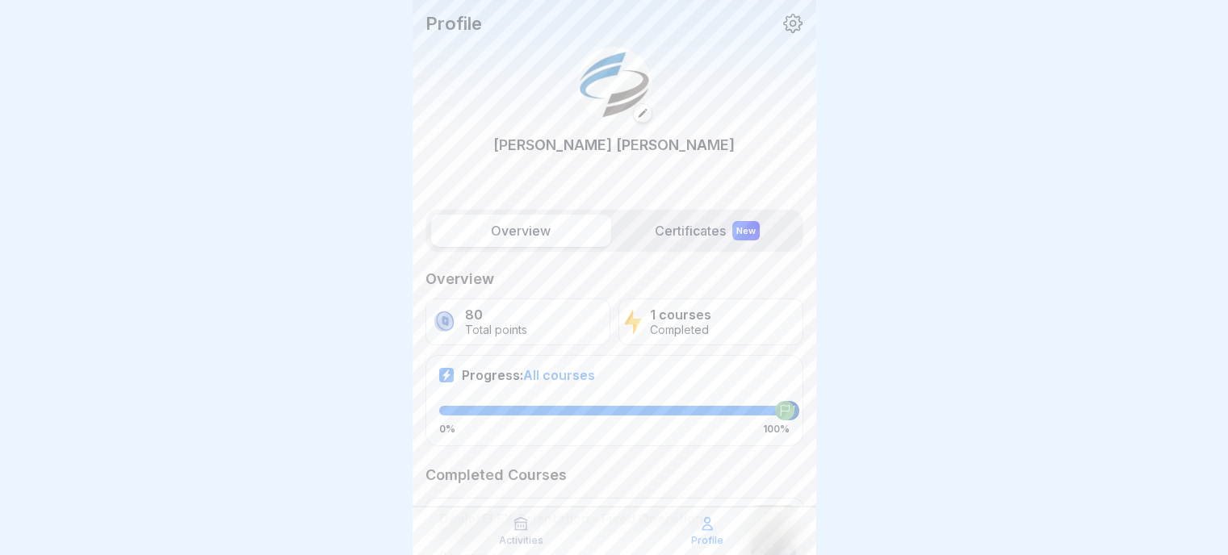
click at [768, 22] on div "Profile" at bounding box center [614, 23] width 378 height 21
click at [782, 29] on icon at bounding box center [792, 23] width 21 height 21
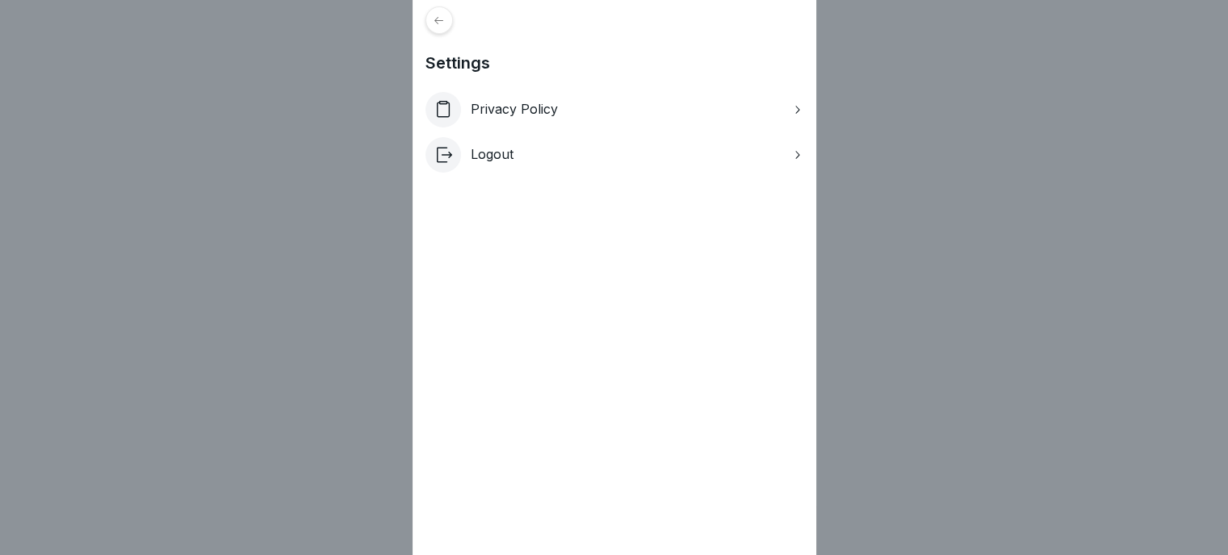
click at [513, 157] on p "Logout" at bounding box center [492, 154] width 43 height 15
